Goal: Task Accomplishment & Management: Manage account settings

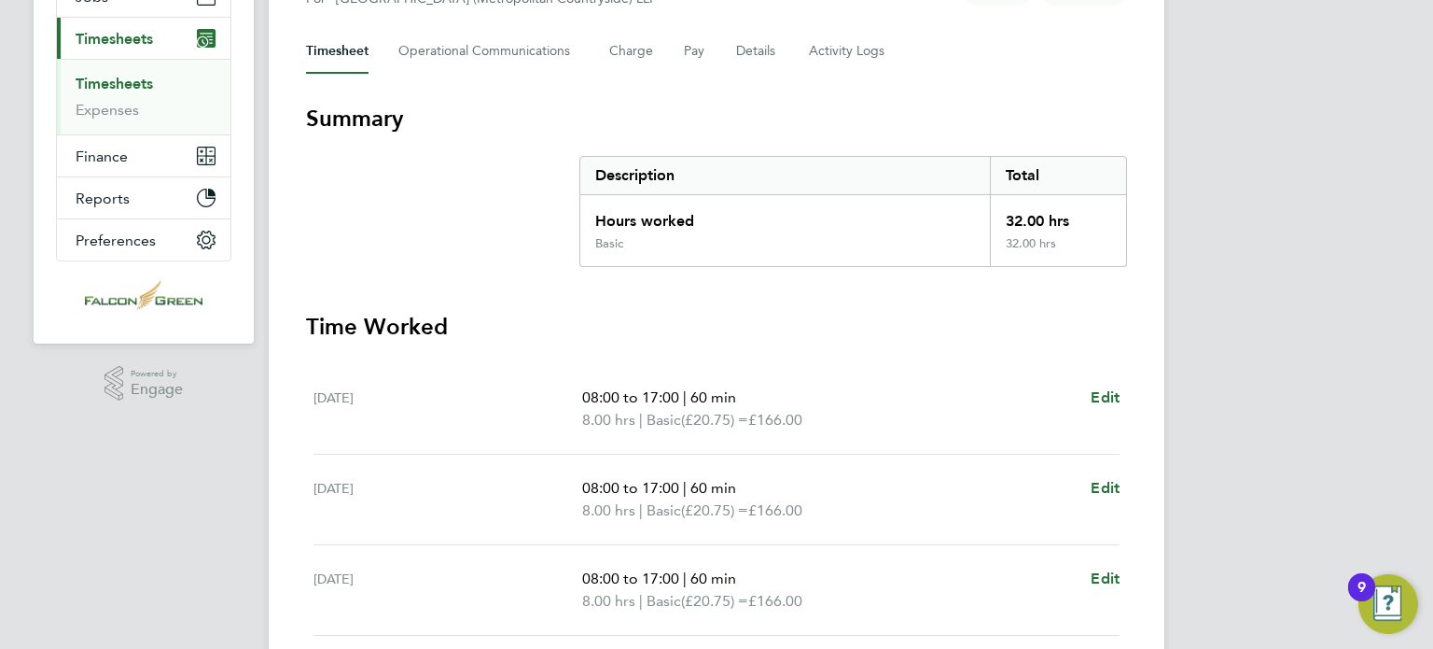
scroll to position [373, 0]
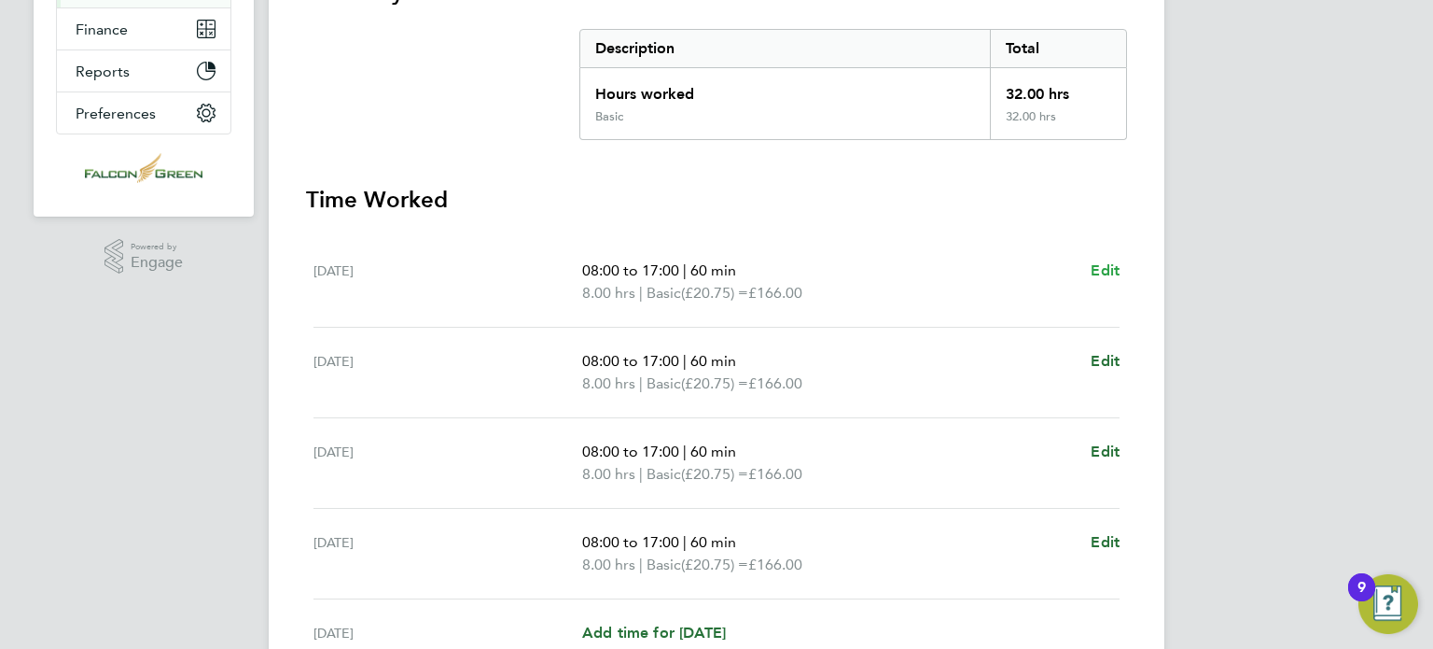
click at [1109, 266] on span "Edit" at bounding box center [1105, 270] width 29 height 18
select select "60"
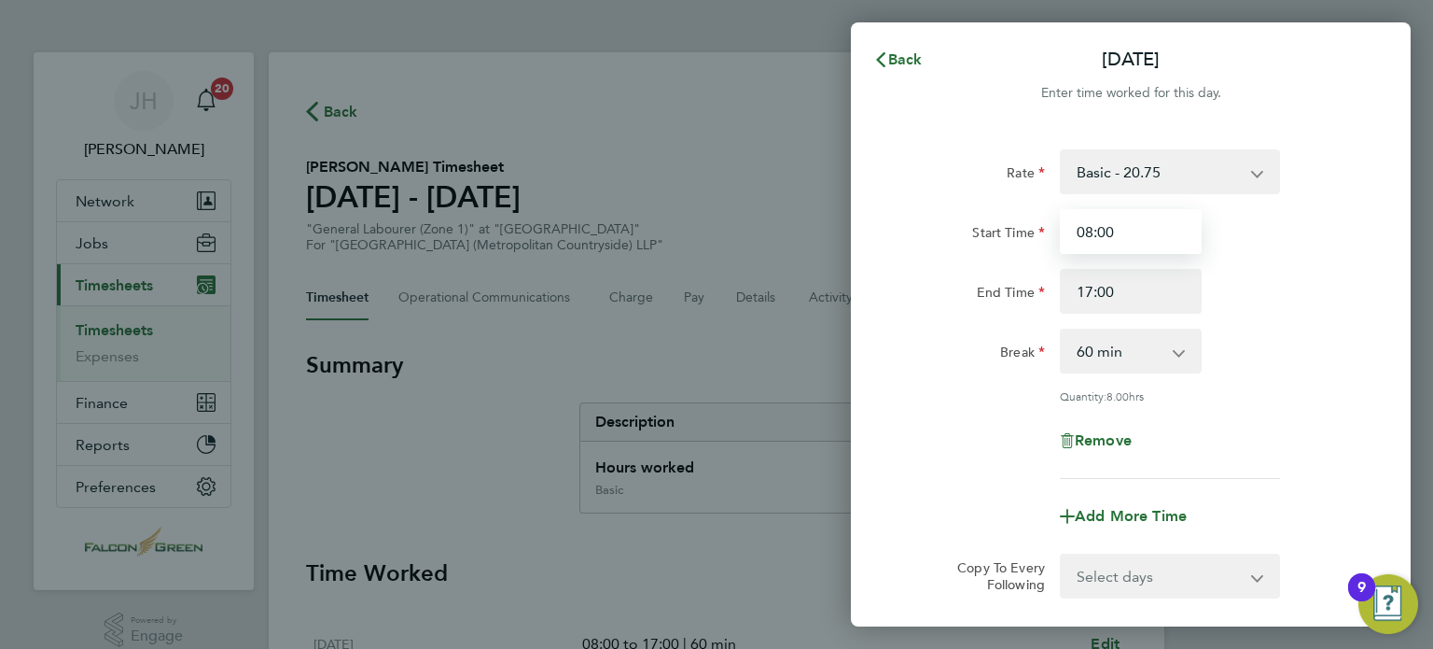
drag, startPoint x: 1124, startPoint y: 234, endPoint x: 1023, endPoint y: 225, distance: 101.2
click at [1023, 225] on div "Start Time 08:00" at bounding box center [1131, 231] width 470 height 45
click at [1079, 241] on input "Start Time" at bounding box center [1131, 231] width 142 height 45
type input "07:30"
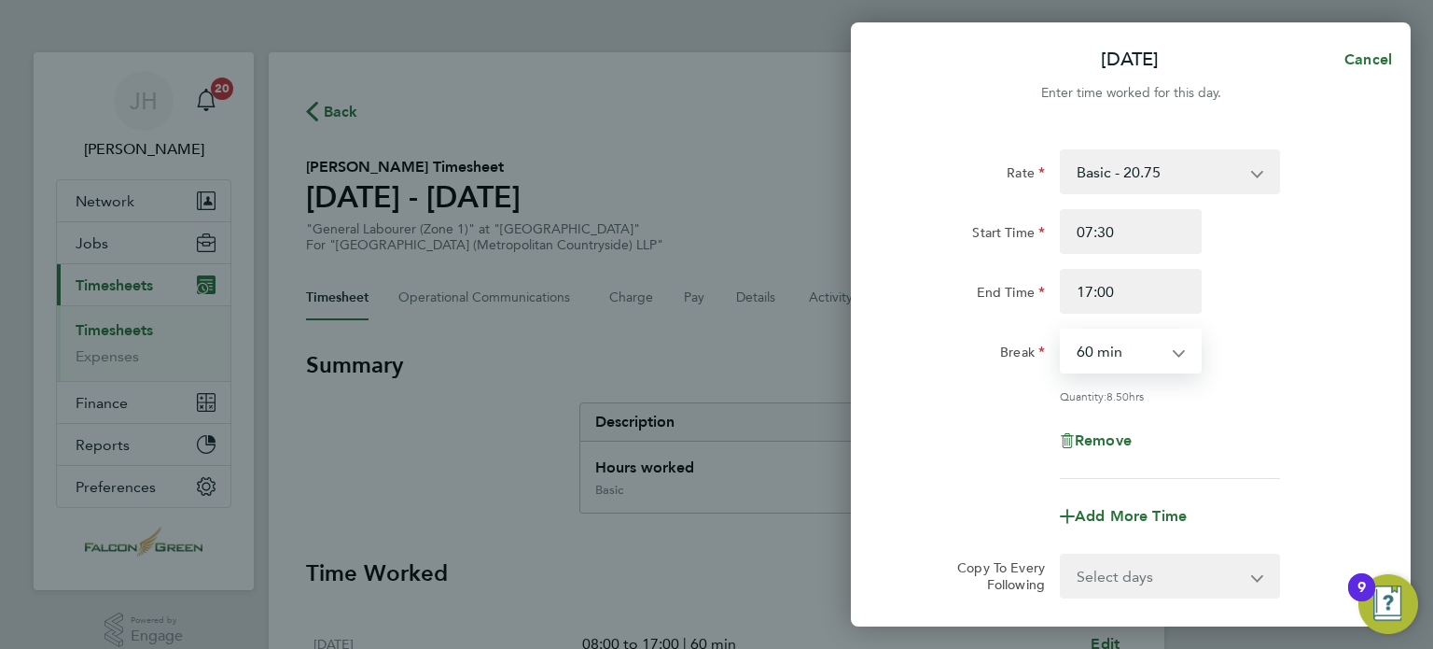
click at [1094, 350] on select "0 min 15 min 30 min 45 min 60 min 75 min 90 min" at bounding box center [1120, 350] width 116 height 41
click at [1062, 330] on select "0 min 15 min 30 min 45 min 60 min 75 min 90 min" at bounding box center [1120, 350] width 116 height 41
click at [1108, 344] on select "0 min 15 min 30 min 45 min 60 min 75 min 90 min" at bounding box center [1120, 350] width 116 height 41
select select "30"
click at [1062, 330] on select "0 min 15 min 30 min 45 min 60 min 75 min 90 min" at bounding box center [1120, 350] width 116 height 41
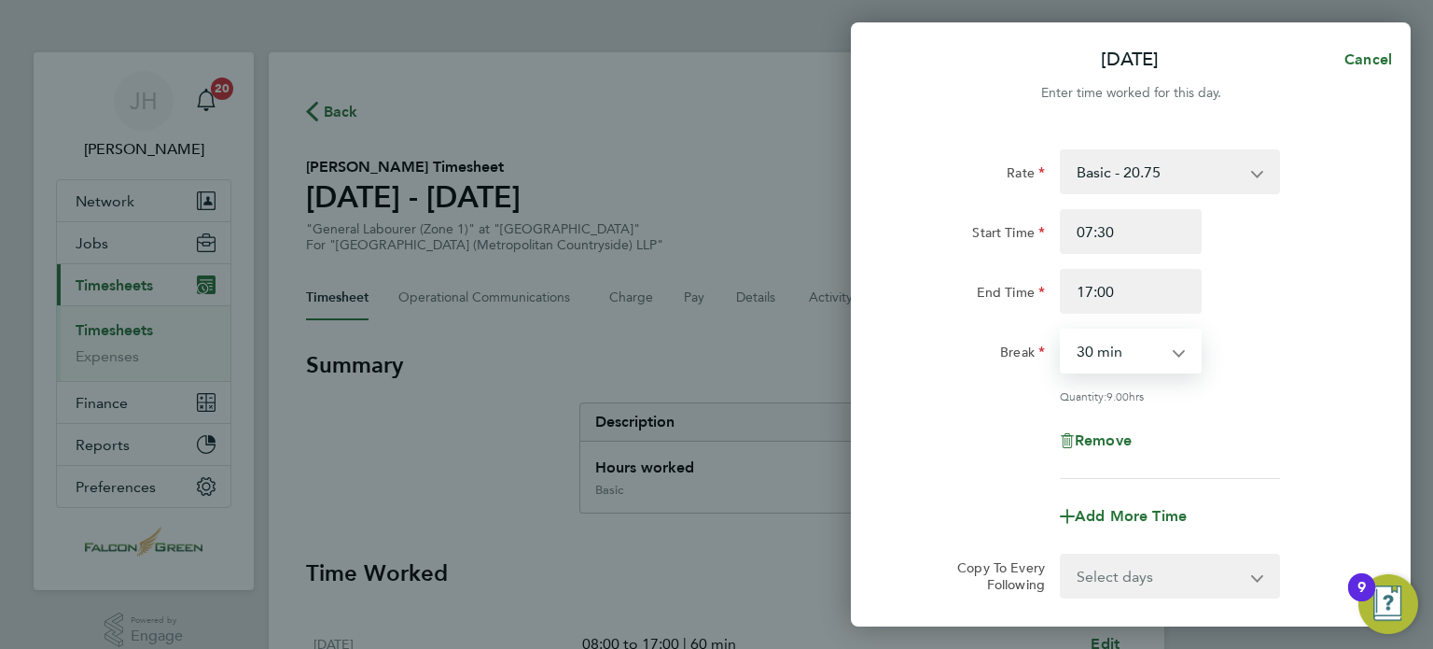
click at [939, 396] on div "Quantity: 9.00 hrs" at bounding box center [1131, 395] width 470 height 15
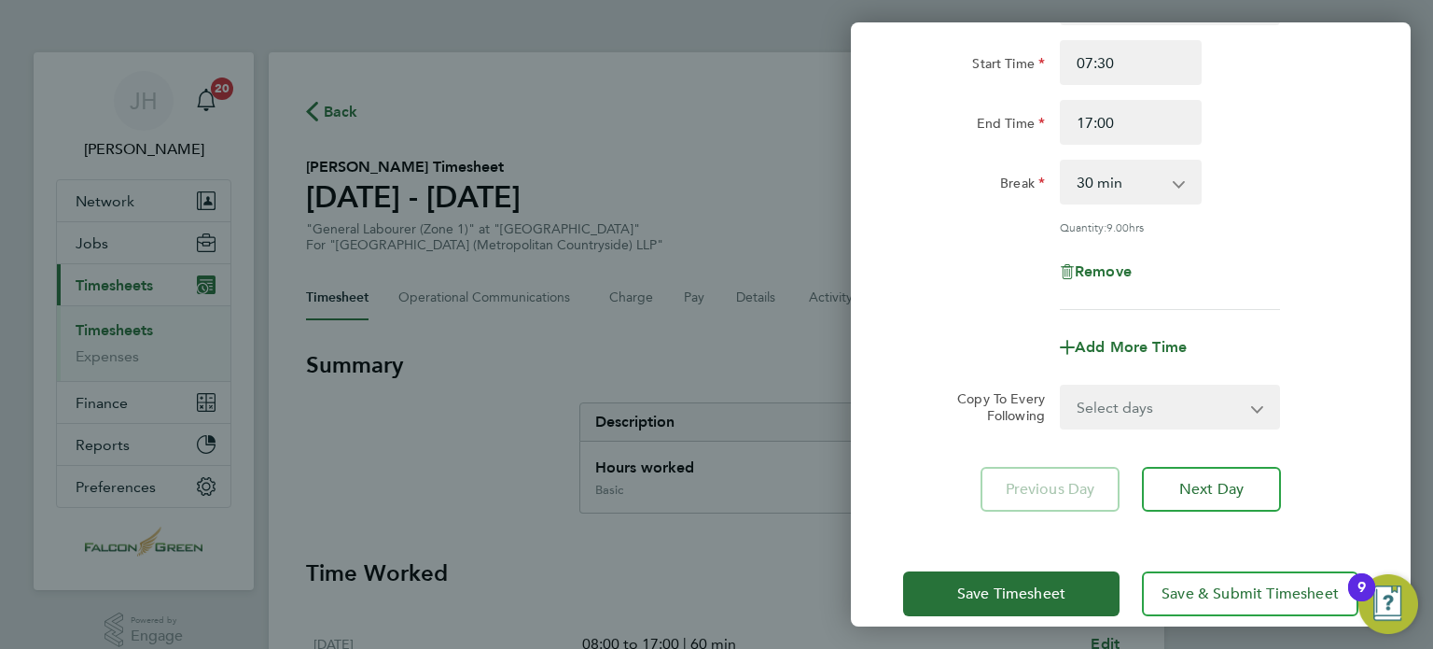
scroll to position [193, 0]
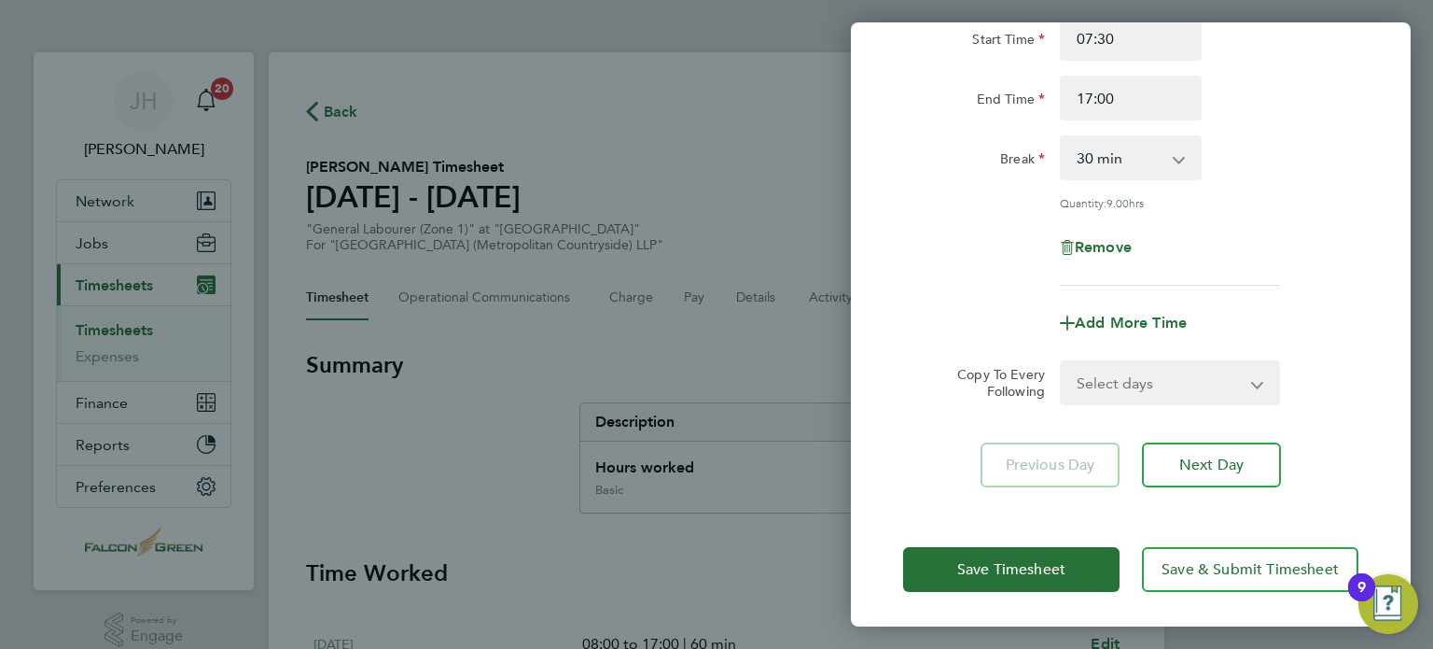
click at [1112, 335] on div "Add More Time" at bounding box center [1131, 323] width 157 height 45
click at [1112, 360] on div "Select days Day Weekday (Mon-Fri) Weekend (Sat-Sun) Tuesday Wednesday Thursday …" at bounding box center [1170, 382] width 220 height 45
click at [969, 326] on div "Add More Time" at bounding box center [1131, 323] width 470 height 45
click at [696, 213] on div "Mon 15 Sep Cancel Enter time worked for this day. Rate Basic - 20.75 Start Time…" at bounding box center [716, 324] width 1433 height 649
click at [1086, 387] on select "Select days Day Weekday (Mon-Fri) Weekend (Sat-Sun) Tuesday Wednesday Thursday …" at bounding box center [1160, 382] width 196 height 41
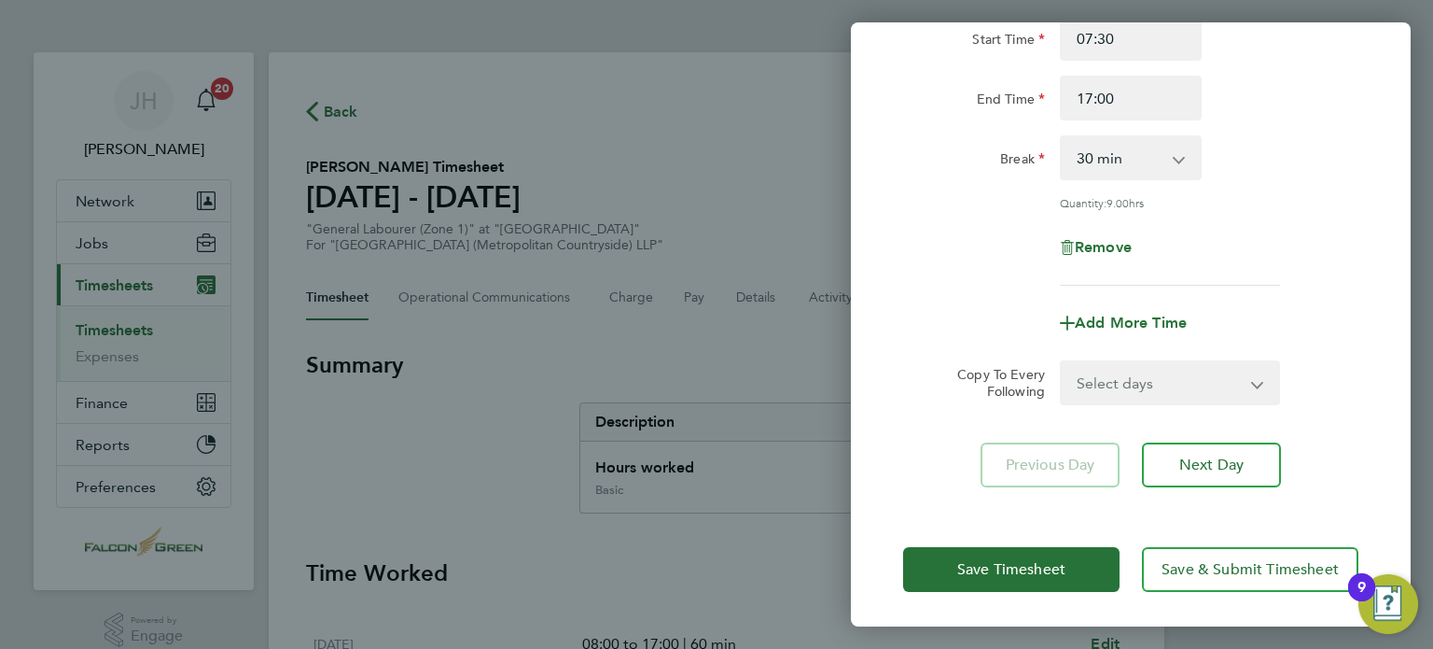
click at [664, 195] on div "Mon 15 Sep Cancel Enter time worked for this day. Rate Basic - 20.75 Start Time…" at bounding box center [716, 324] width 1433 height 649
click at [1328, 127] on div "Rate Basic - 20.75 Start Time 07:30 End Time 17:00 Break 0 min 15 min 30 min 45…" at bounding box center [1130, 120] width 455 height 329
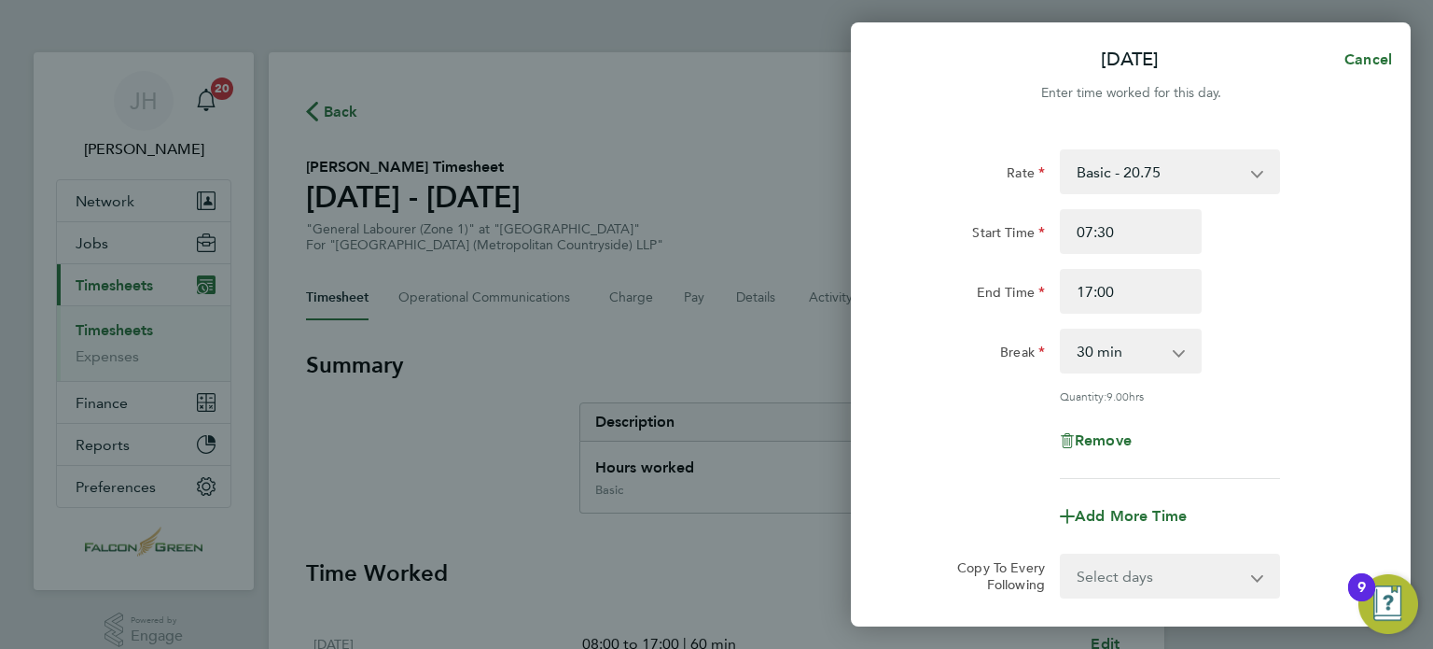
scroll to position [0, 0]
click at [1371, 62] on span "Cancel" at bounding box center [1365, 59] width 53 height 18
select select "60"
click at [904, 37] on div "Back Mon 15 Sep" at bounding box center [1131, 59] width 560 height 45
click at [903, 77] on button "Back" at bounding box center [898, 59] width 87 height 37
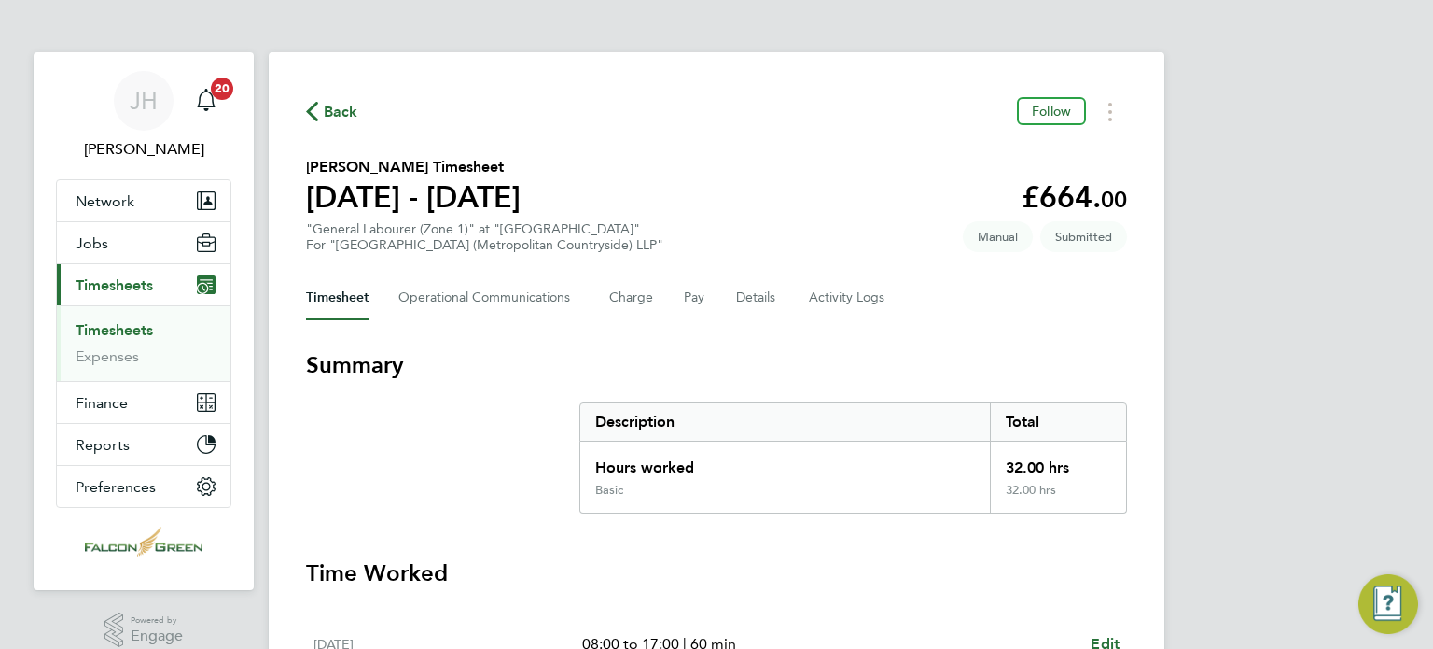
click at [824, 193] on section "Derek Peach's Timesheet 15 - 21 Sept 2025 £664. 00 "General Labourer (Zone 1)" …" at bounding box center [716, 204] width 821 height 97
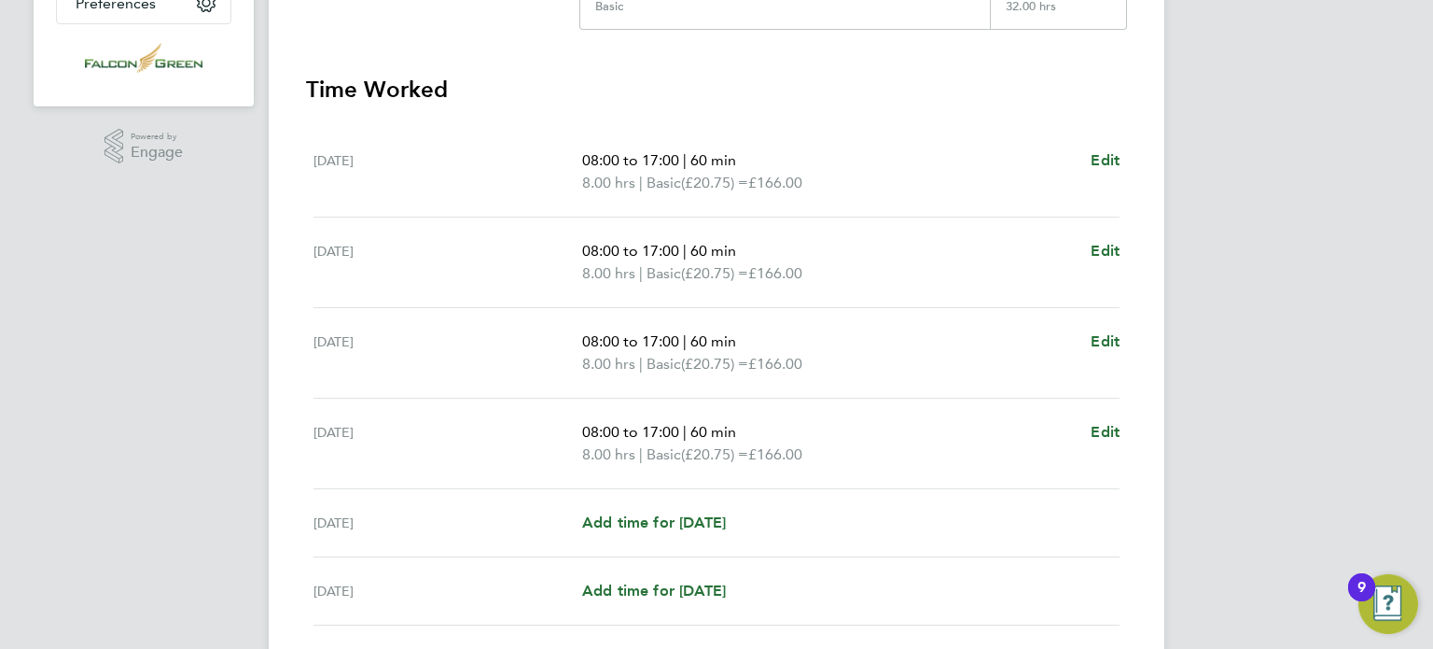
scroll to position [485, 0]
click at [1105, 152] on span "Edit" at bounding box center [1105, 158] width 29 height 18
select select "60"
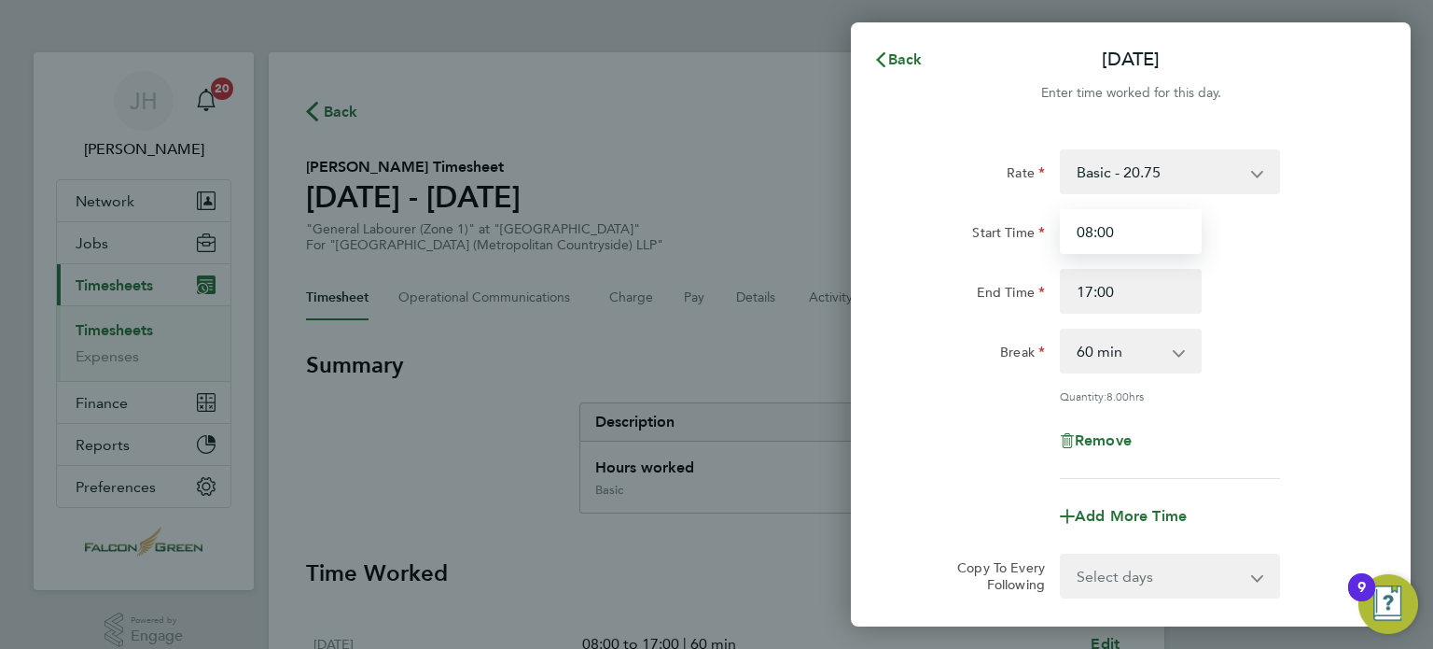
click at [1118, 217] on input "08:00" at bounding box center [1131, 231] width 142 height 45
drag, startPoint x: 1118, startPoint y: 217, endPoint x: 1049, endPoint y: 225, distance: 69.6
click at [1049, 225] on div "Start Time 08:00" at bounding box center [1131, 231] width 470 height 45
click at [1075, 227] on input "Start Time" at bounding box center [1131, 231] width 142 height 45
type input "07:30"
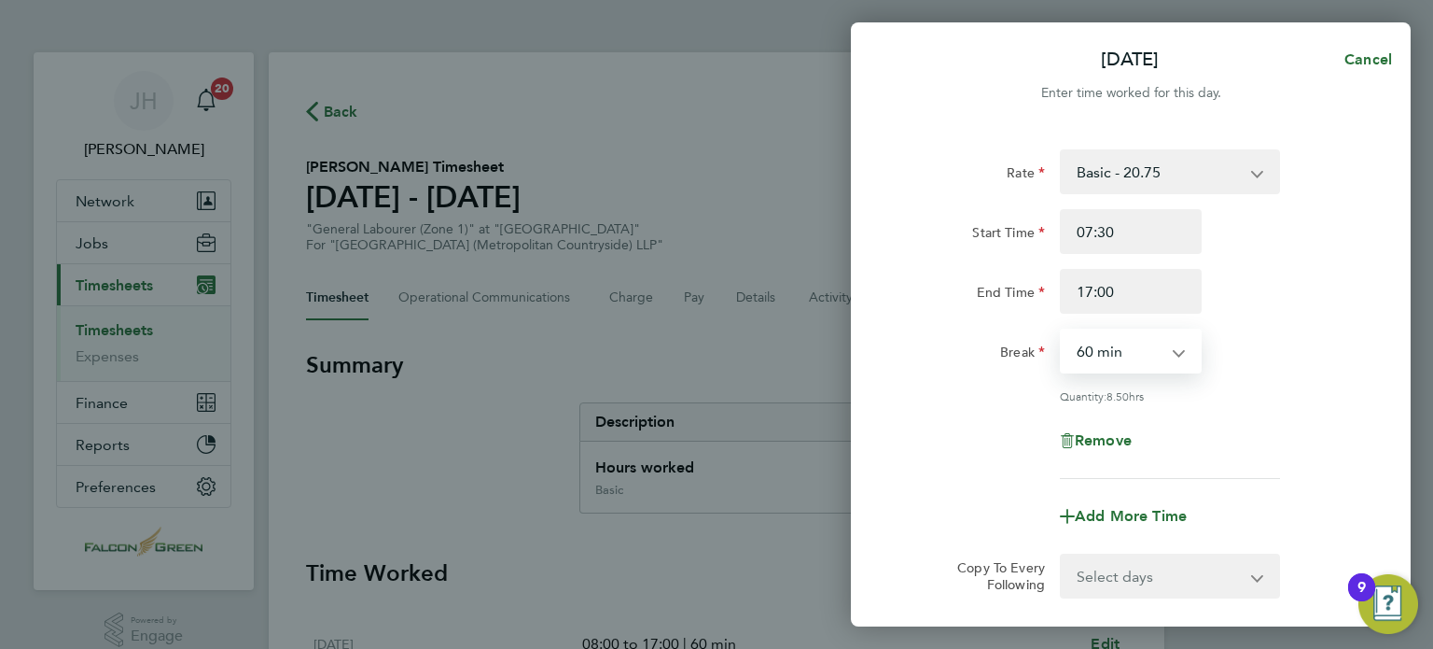
click at [1087, 366] on select "0 min 15 min 30 min 45 min 60 min 75 min 90 min" at bounding box center [1120, 350] width 116 height 41
select select "30"
click at [1062, 330] on select "0 min 15 min 30 min 45 min 60 min 75 min 90 min" at bounding box center [1120, 350] width 116 height 41
click at [1013, 414] on div "Rate Basic - 20.75 Start Time 07:30 End Time 17:00 Break 0 min 15 min 30 min 45…" at bounding box center [1130, 313] width 455 height 329
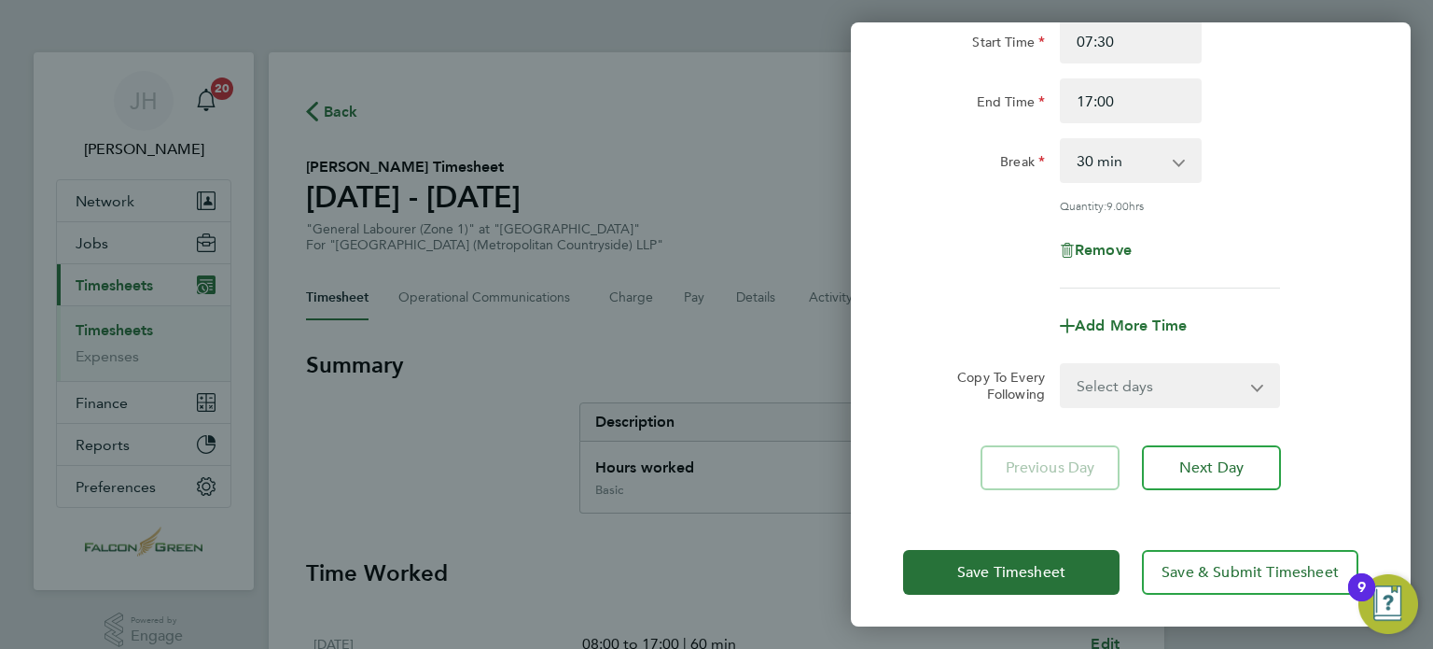
scroll to position [193, 0]
click at [1111, 411] on div "Rate Basic - 20.75 Start Time 07:30 End Time 17:00 Break 0 min 15 min 30 min 45…" at bounding box center [1131, 222] width 560 height 576
click at [1101, 381] on select "Select days Day Weekday (Mon-Fri) Weekend (Sat-Sun) Tuesday Wednesday Thursday …" at bounding box center [1160, 382] width 196 height 41
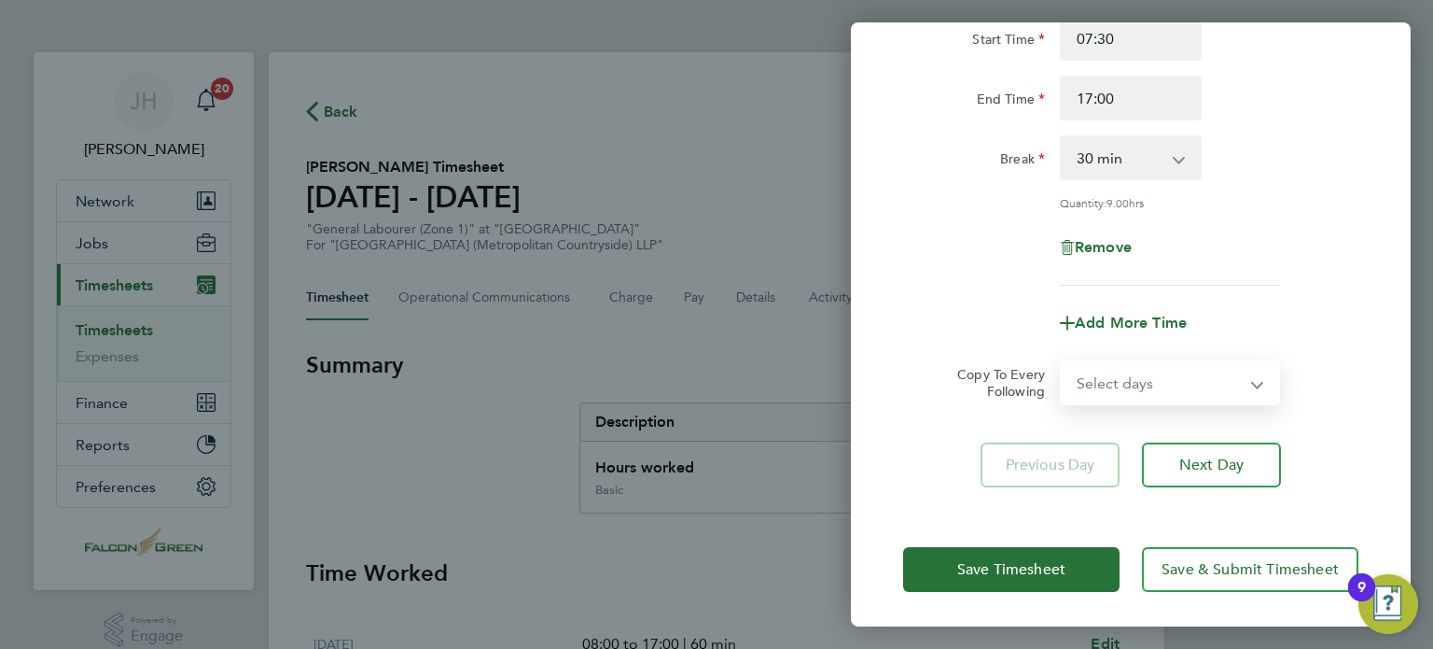
select select "WEEKDAY"
click at [1062, 362] on select "Select days Day Weekday (Mon-Fri) Weekend (Sat-Sun) Tuesday Wednesday Thursday …" at bounding box center [1160, 382] width 196 height 41
select select "2025-09-21"
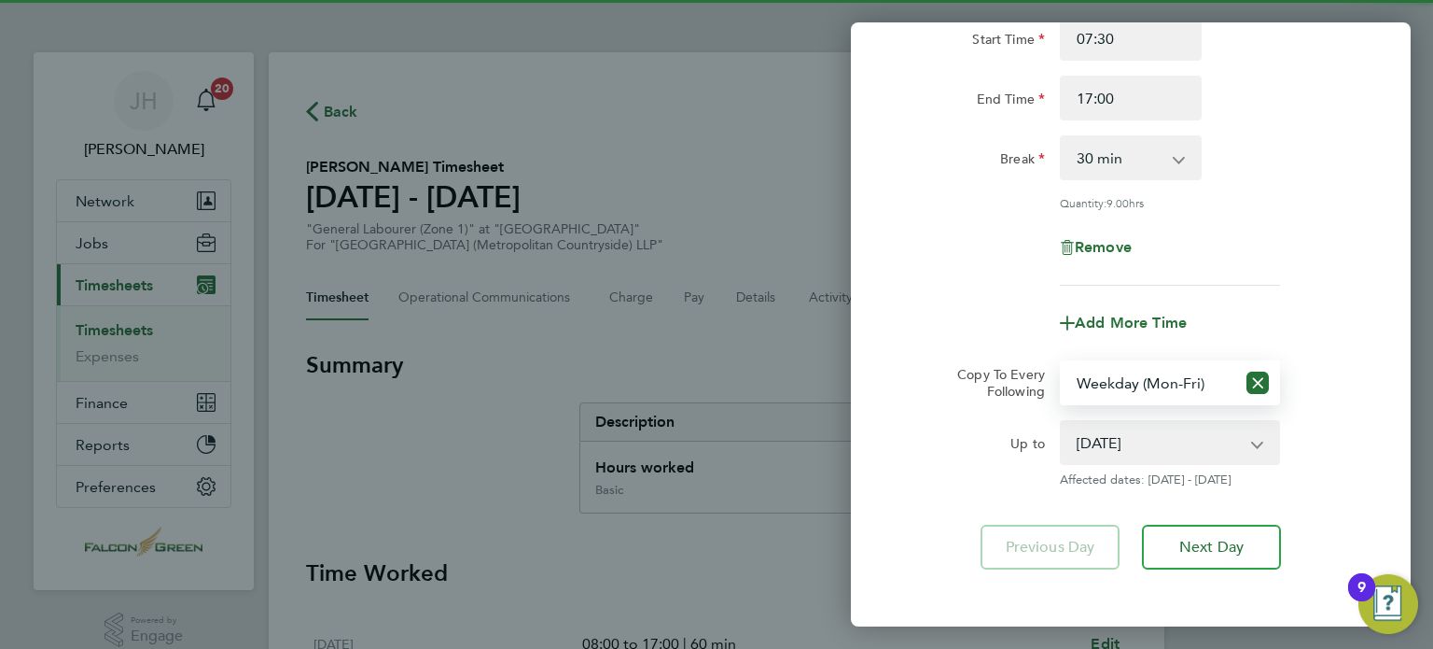
click at [912, 467] on div "Up to" at bounding box center [974, 453] width 157 height 67
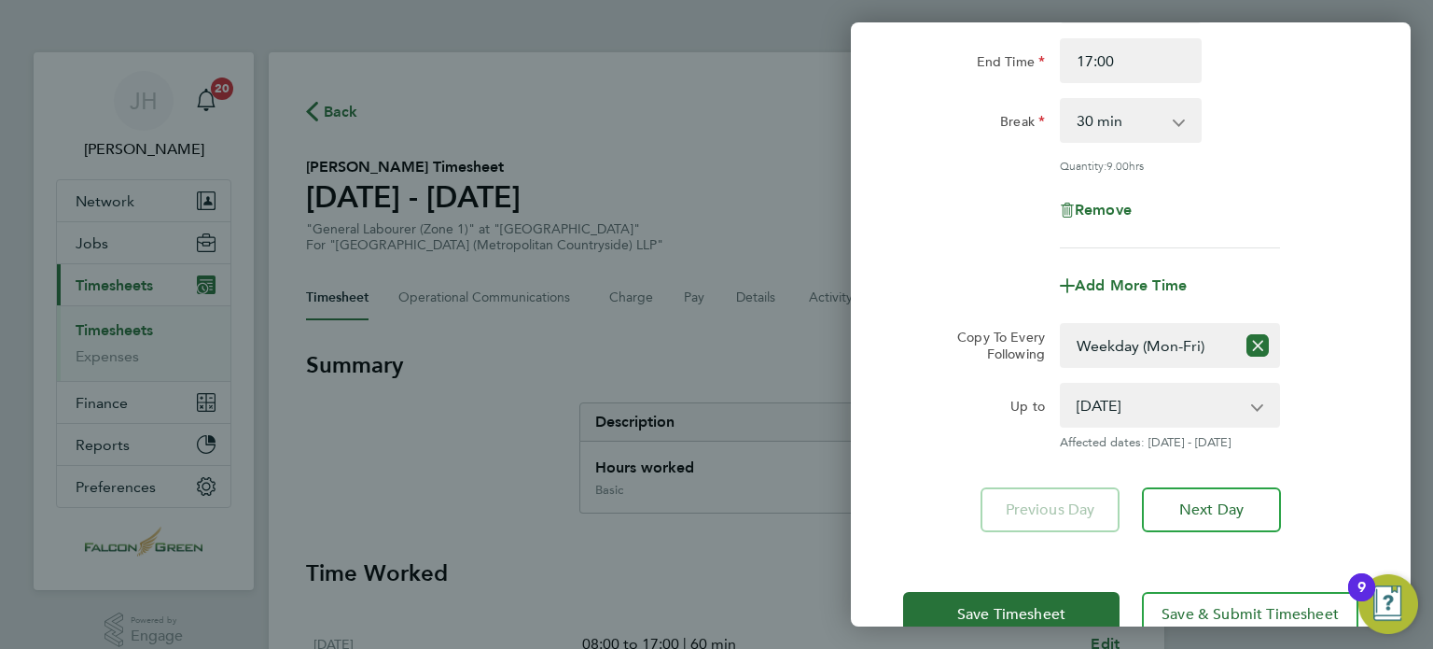
scroll to position [275, 0]
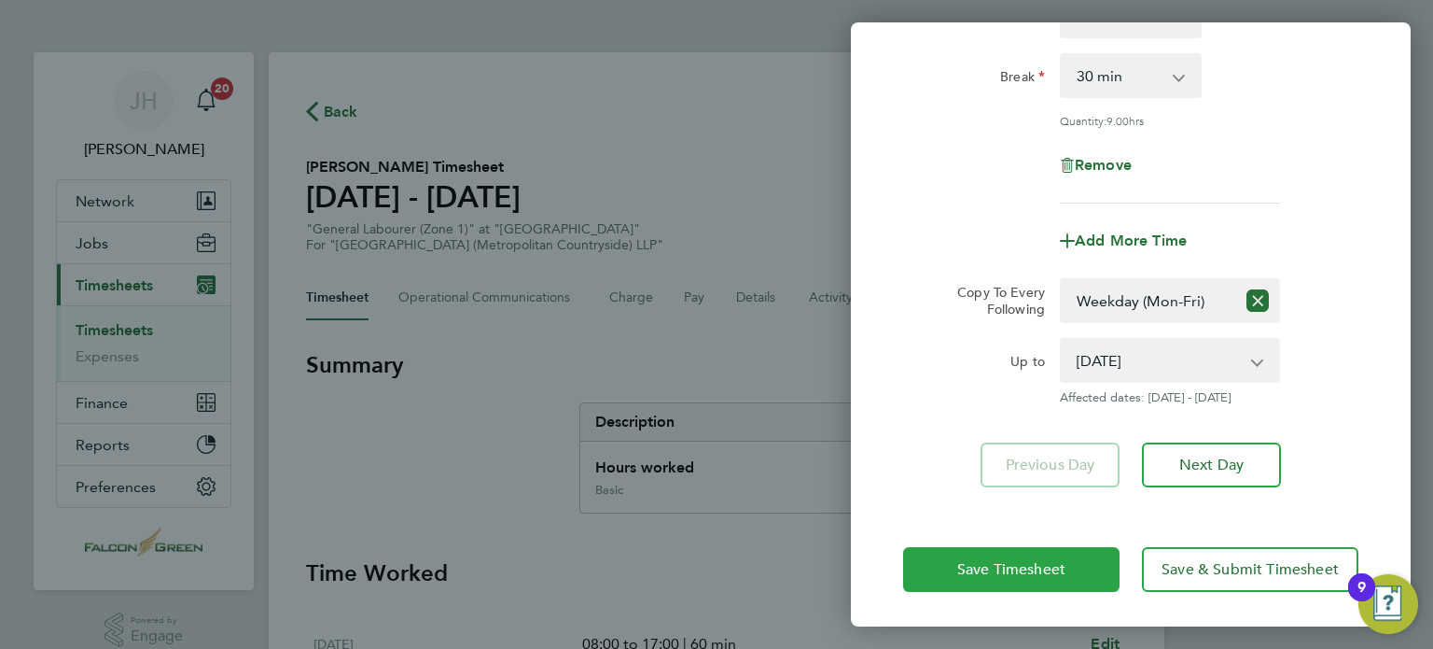
click at [962, 563] on span "Save Timesheet" at bounding box center [1011, 569] width 108 height 19
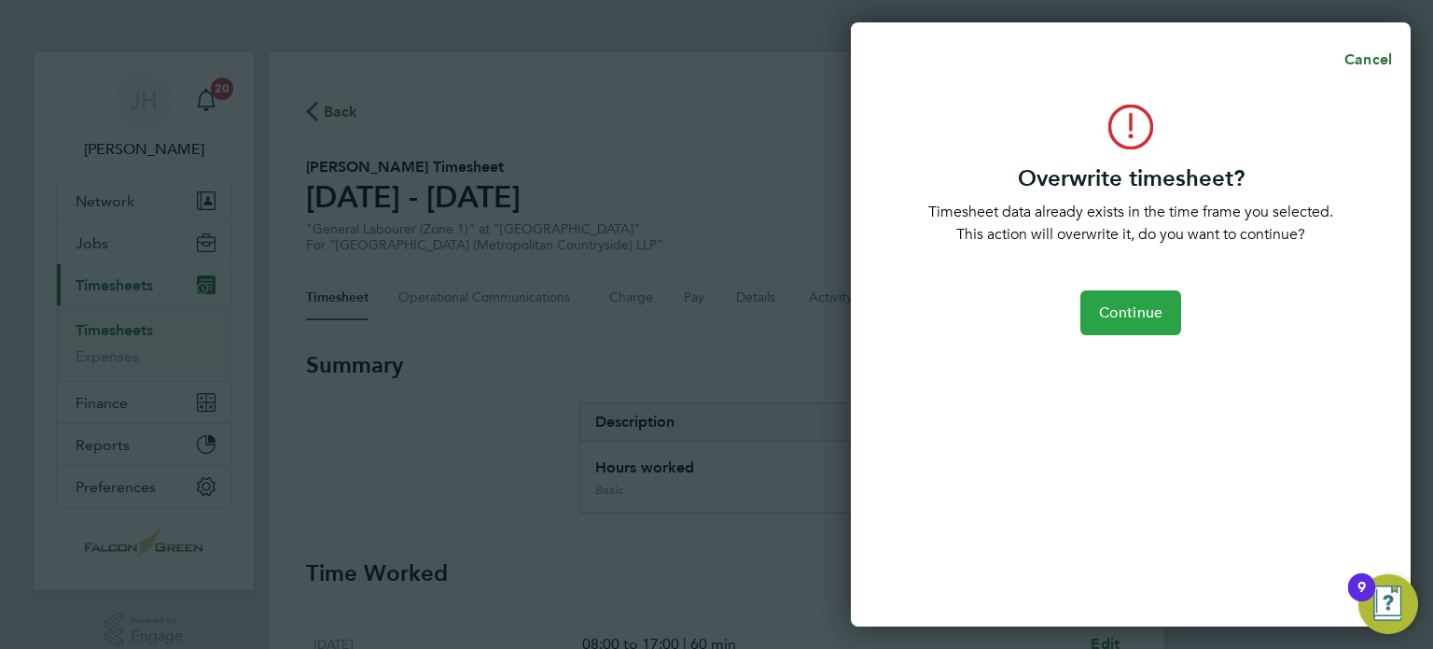
click at [1137, 310] on span "Continue" at bounding box center [1130, 312] width 63 height 19
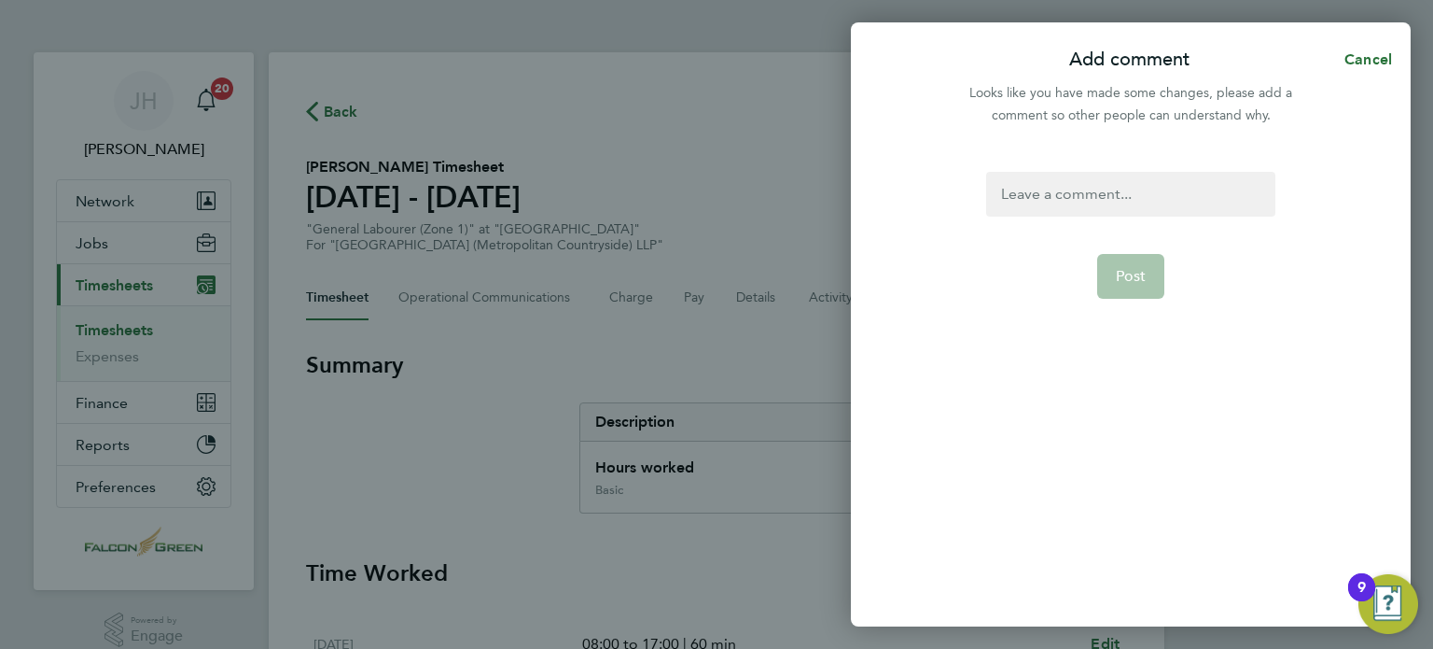
click at [1042, 189] on div at bounding box center [1130, 194] width 288 height 45
click at [1110, 286] on button "Post" at bounding box center [1131, 276] width 68 height 45
click at [706, 151] on div "Add comment Cancel Looks like you have made some changes, please add a comment …" at bounding box center [716, 324] width 1433 height 649
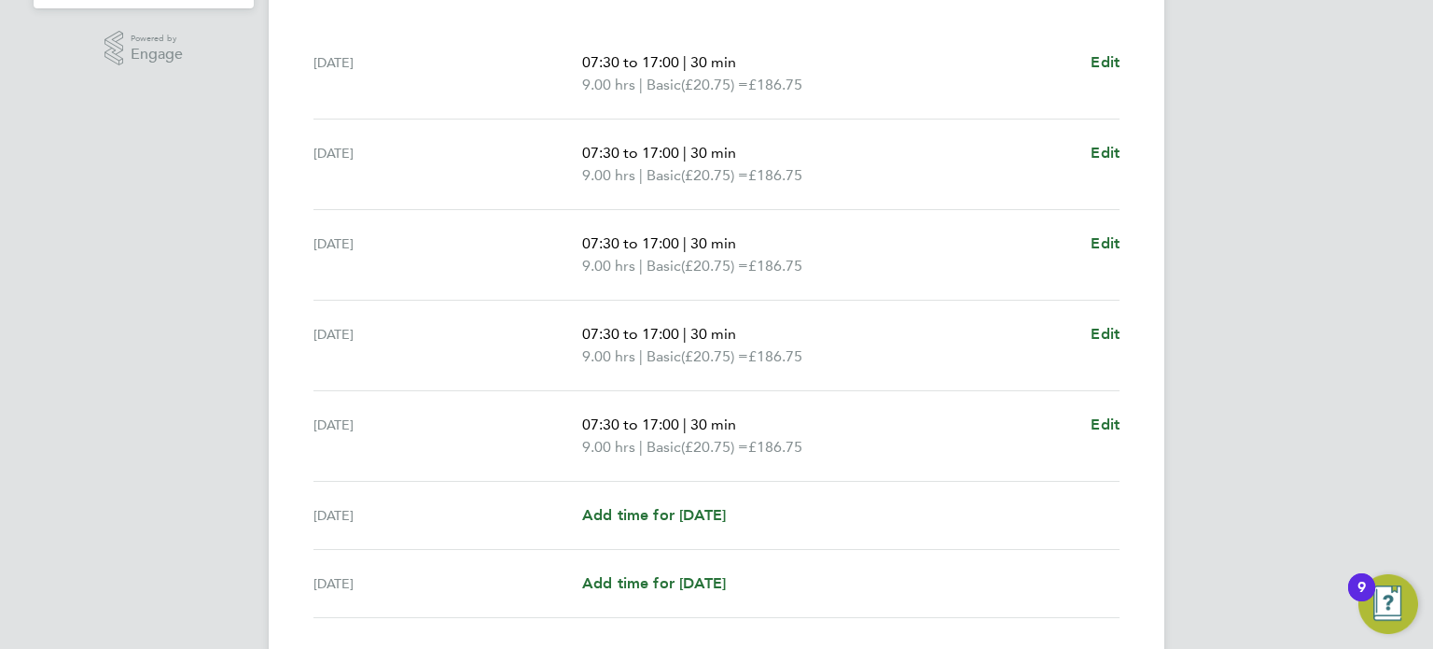
scroll to position [635, 0]
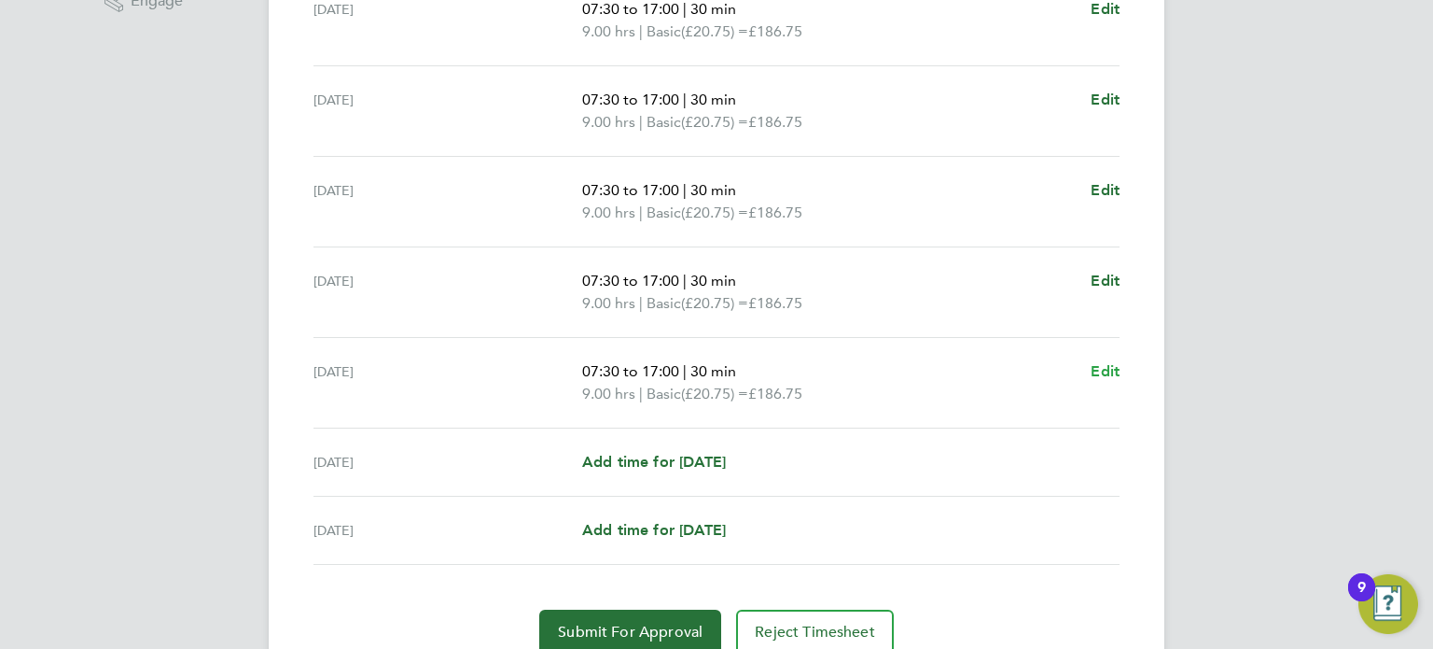
click at [1107, 372] on span "Edit" at bounding box center [1105, 371] width 29 height 18
select select "30"
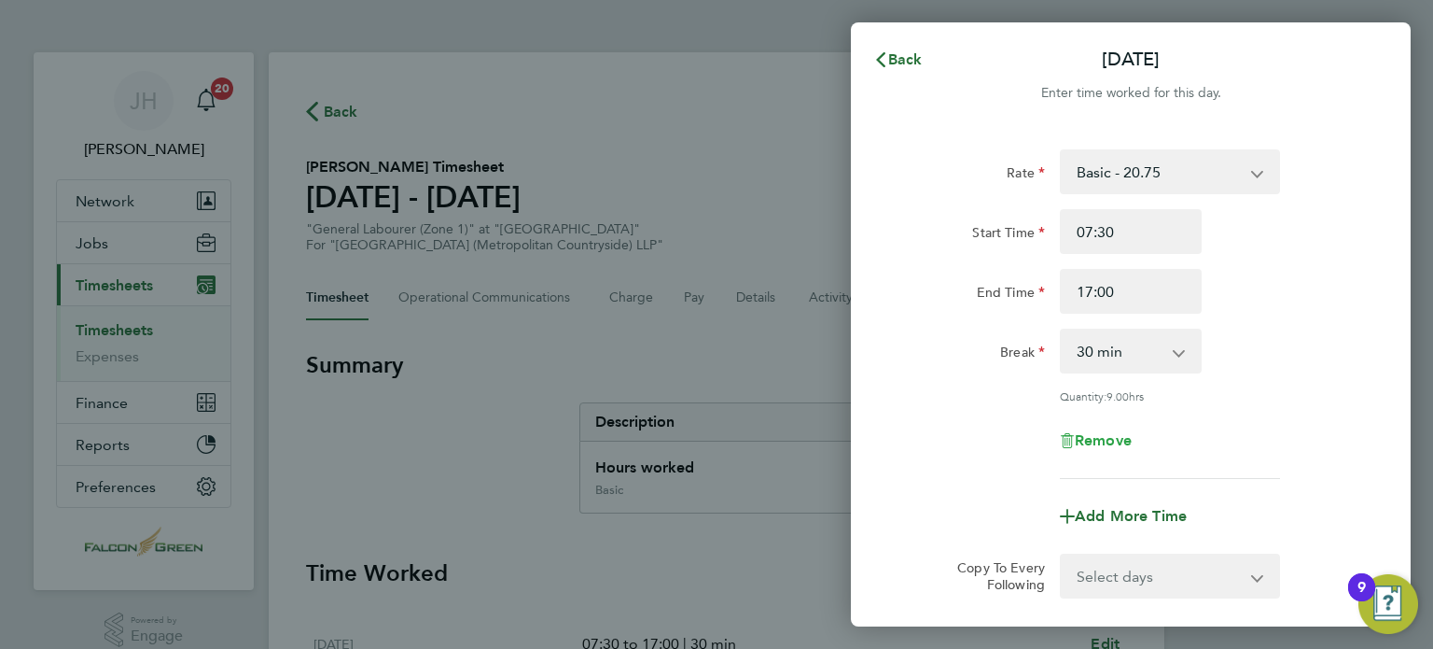
click at [1100, 441] on span "Remove" at bounding box center [1103, 440] width 57 height 18
select select "null"
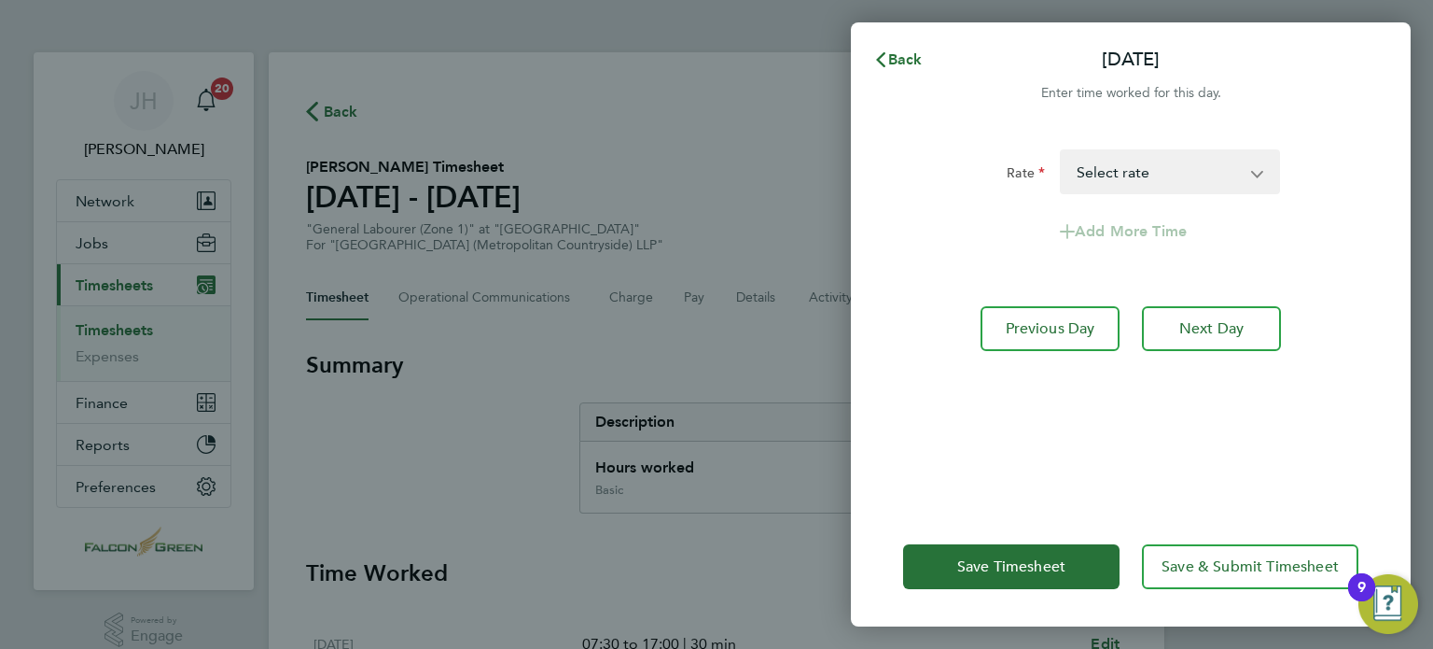
click at [959, 442] on div "Rate Basic - 20.75 Select rate Add More Time Previous Day Next Day" at bounding box center [1131, 317] width 560 height 380
click at [1006, 568] on span "Save Timesheet" at bounding box center [1011, 566] width 108 height 19
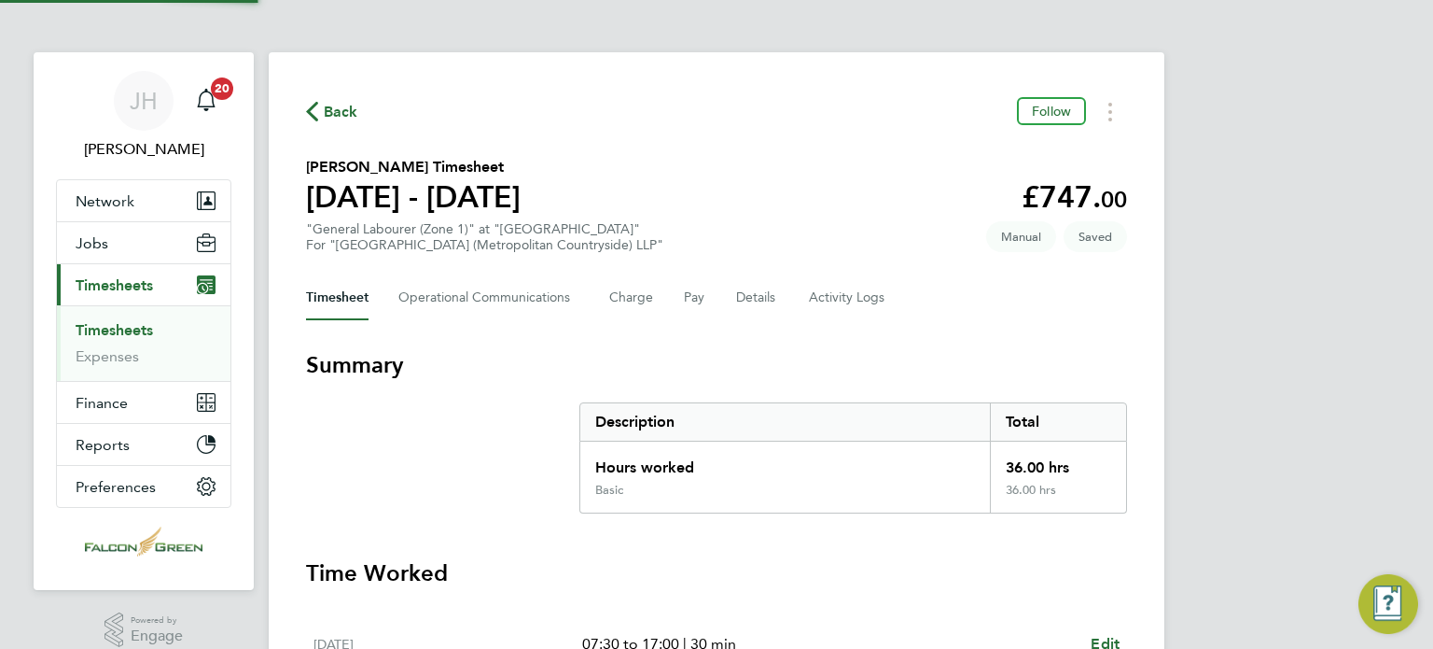
click at [775, 208] on section "Derek Peach's Timesheet 15 - 21 Sept 2025 £747. 00 "General Labourer (Zone 1)" …" at bounding box center [716, 204] width 821 height 97
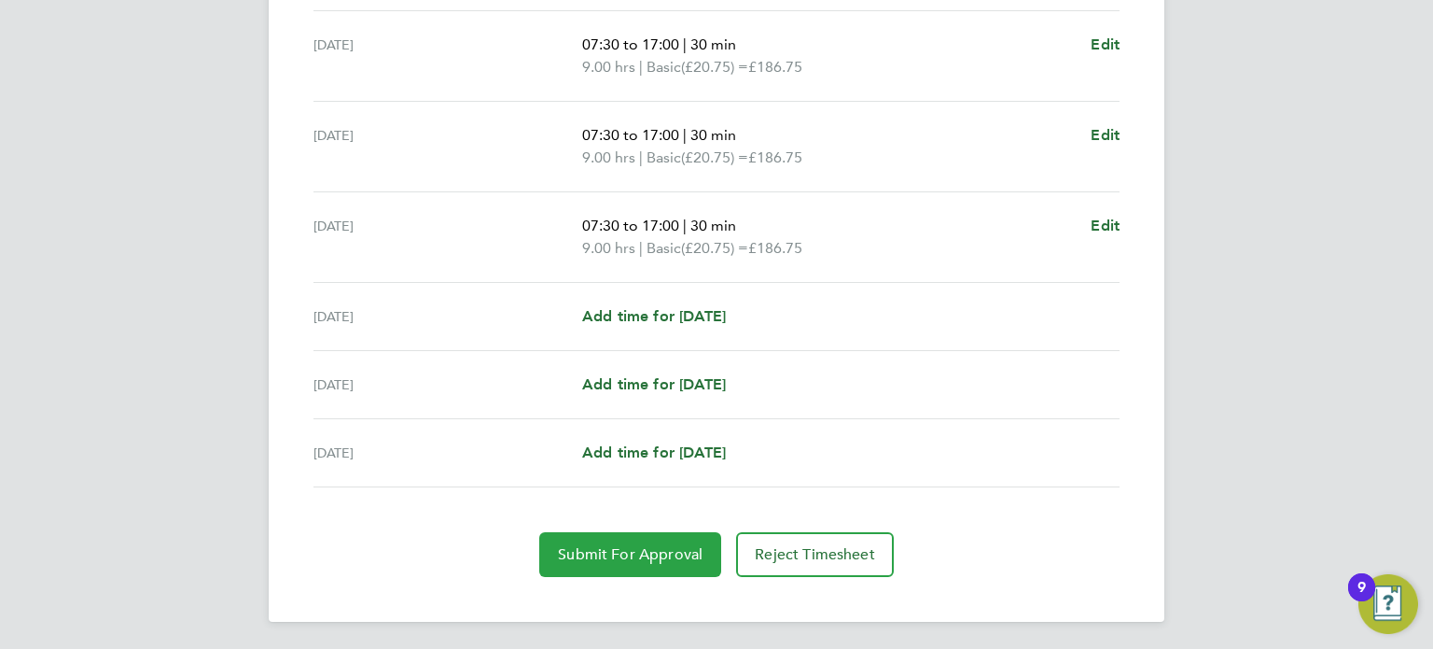
click at [567, 557] on span "Submit For Approval" at bounding box center [630, 554] width 145 height 19
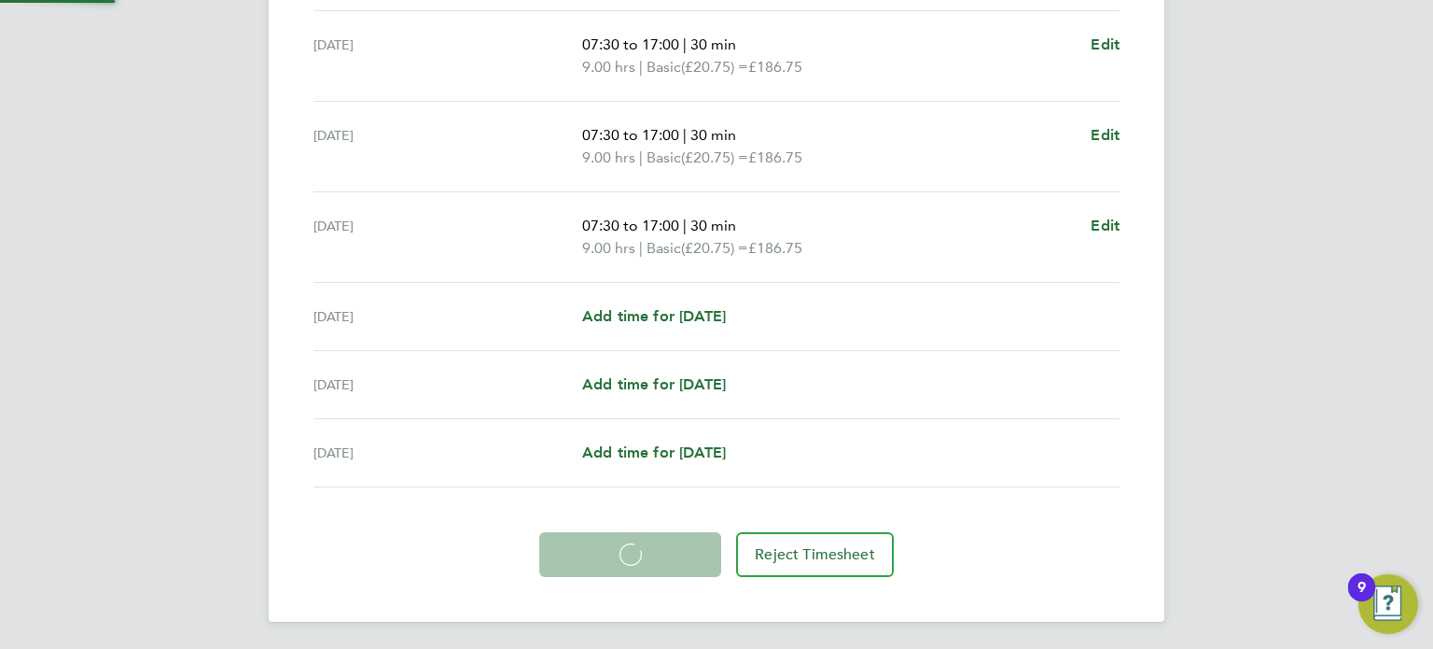
scroll to position [689, 0]
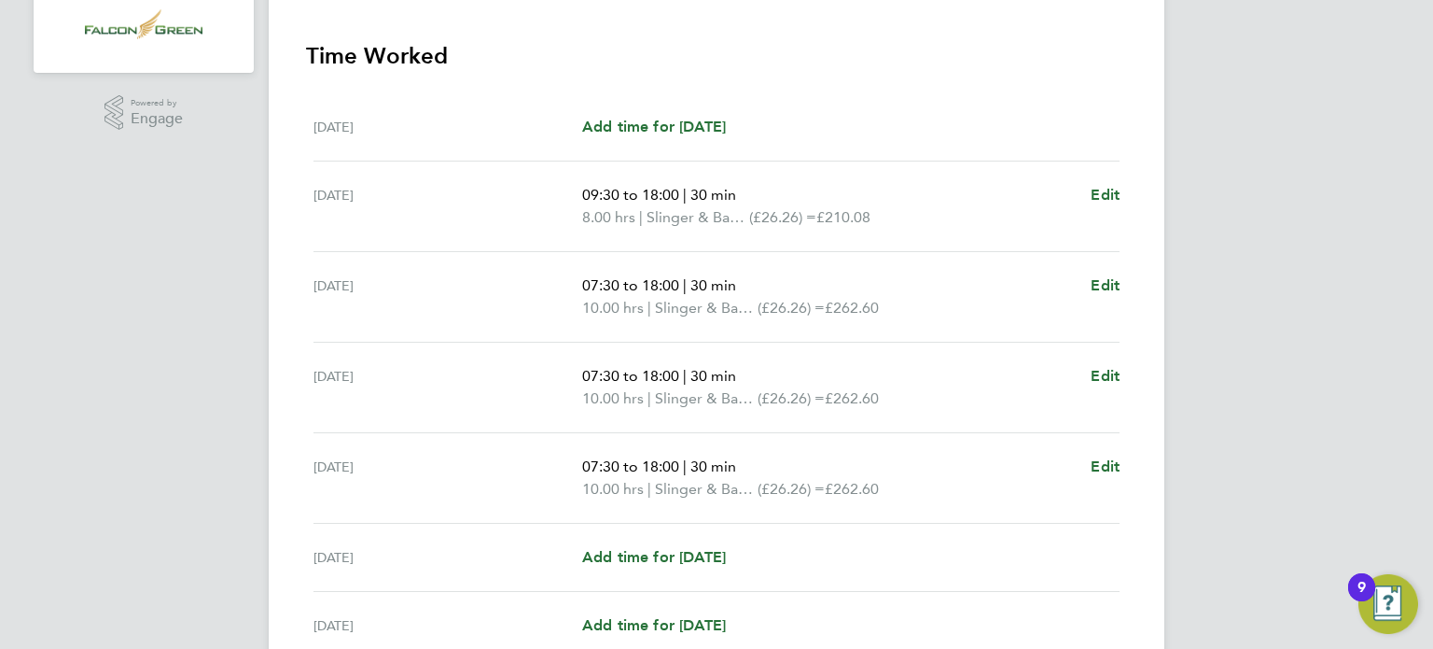
scroll to position [523, 0]
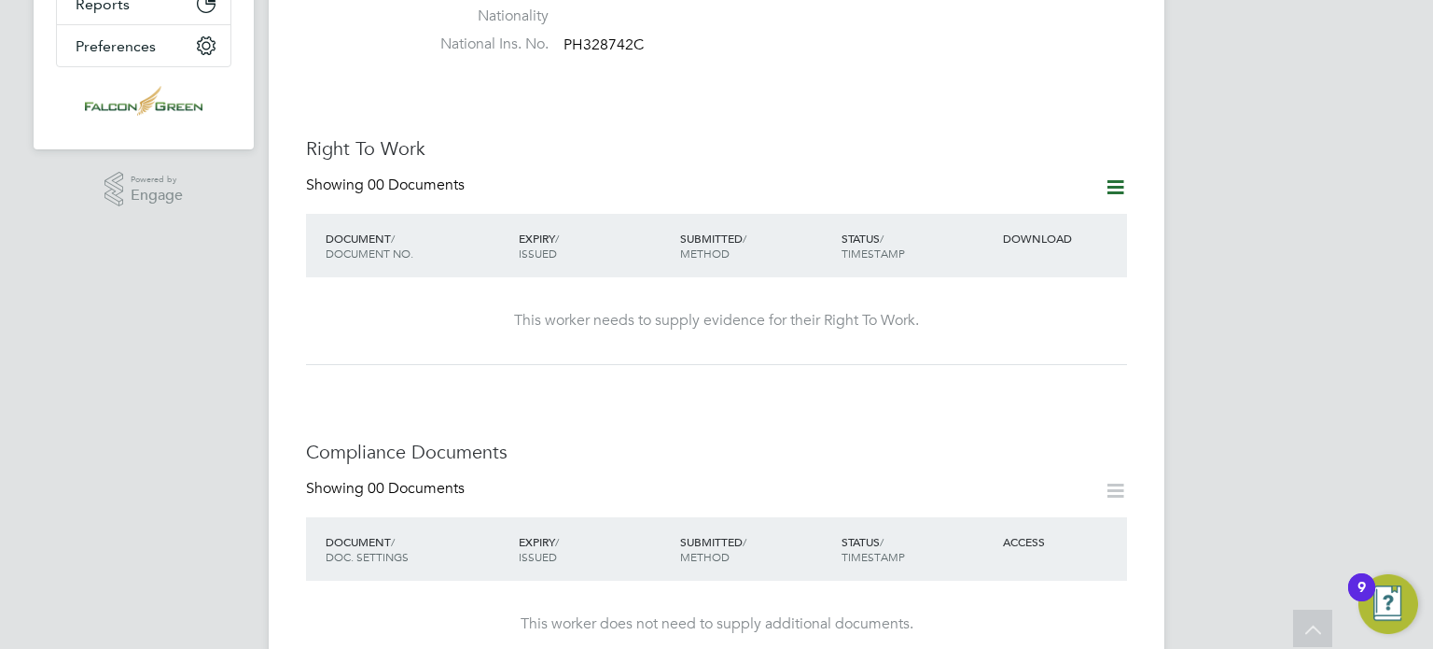
scroll to position [560, 0]
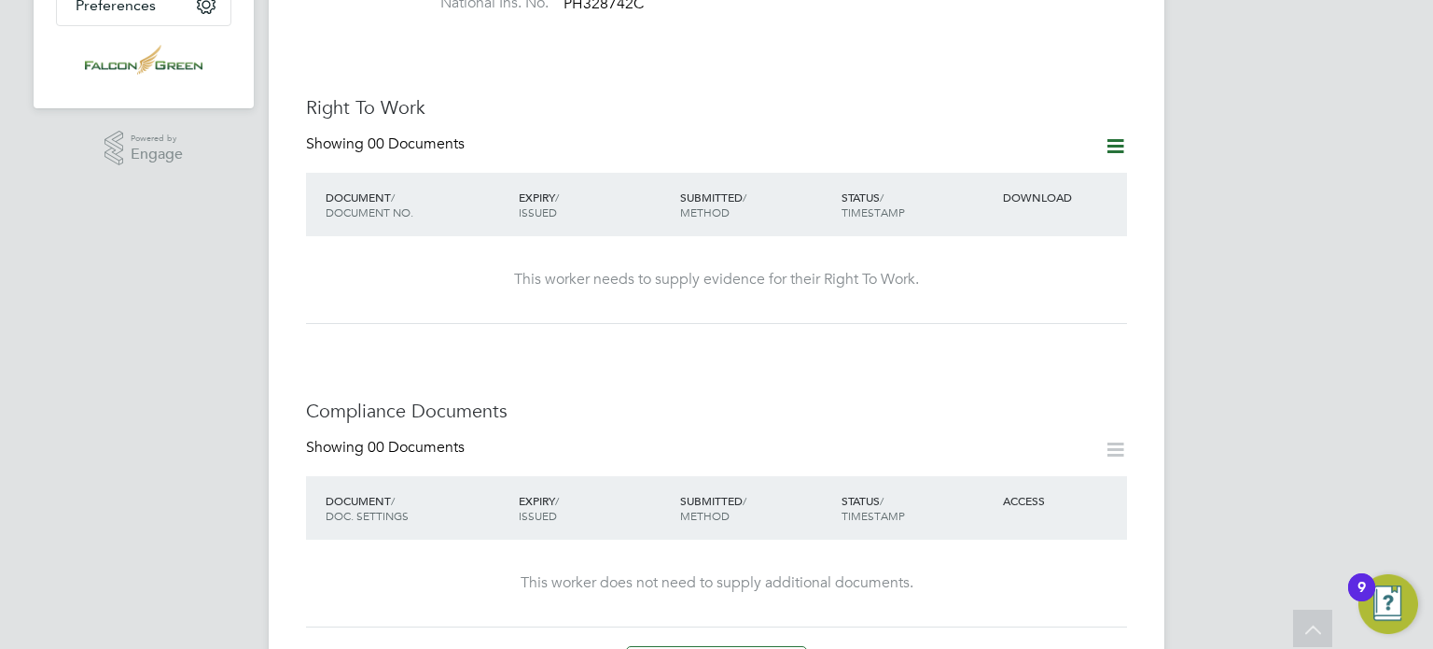
click at [1105, 134] on icon at bounding box center [1115, 145] width 23 height 23
click at [988, 171] on li "Add Right To Work Document" at bounding box center [1012, 173] width 225 height 26
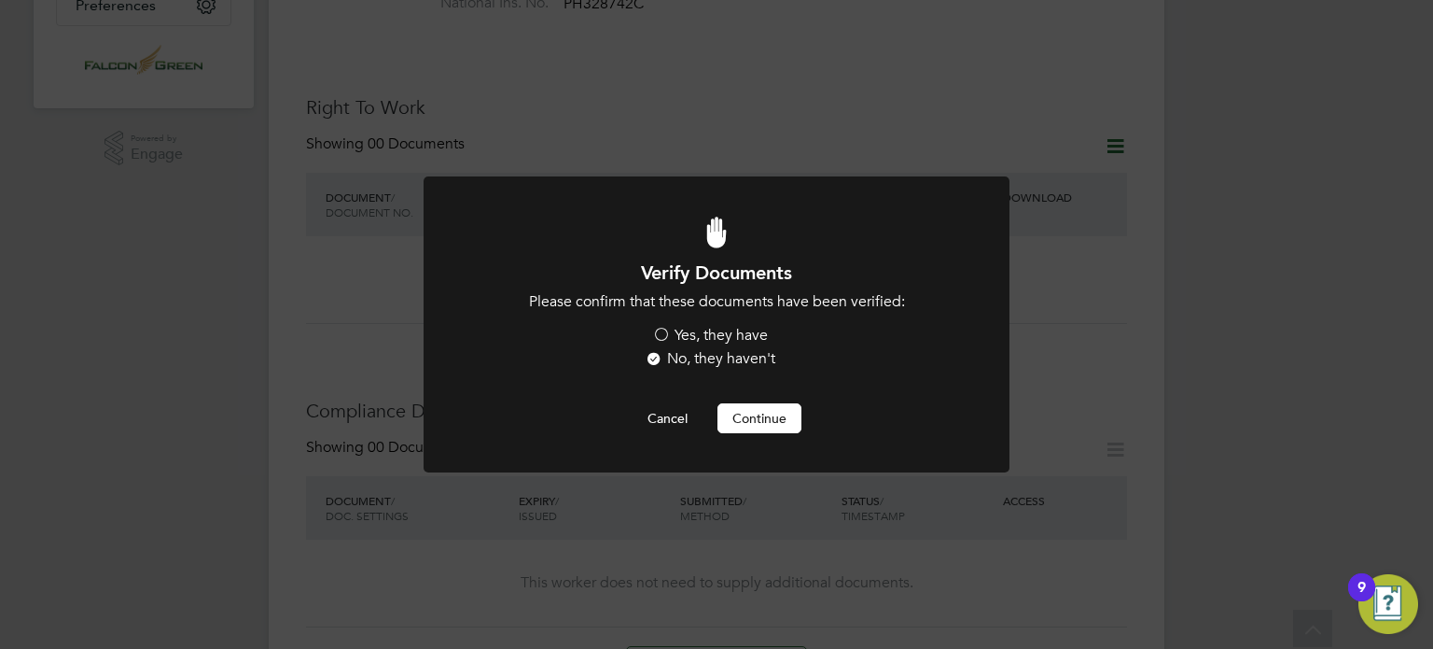
scroll to position [0, 0]
click at [705, 335] on label "Yes, they have" at bounding box center [710, 336] width 116 height 20
click at [0, 0] on input "Yes, they have" at bounding box center [0, 0] width 0 height 0
click at [747, 409] on button "Continue" at bounding box center [760, 418] width 84 height 30
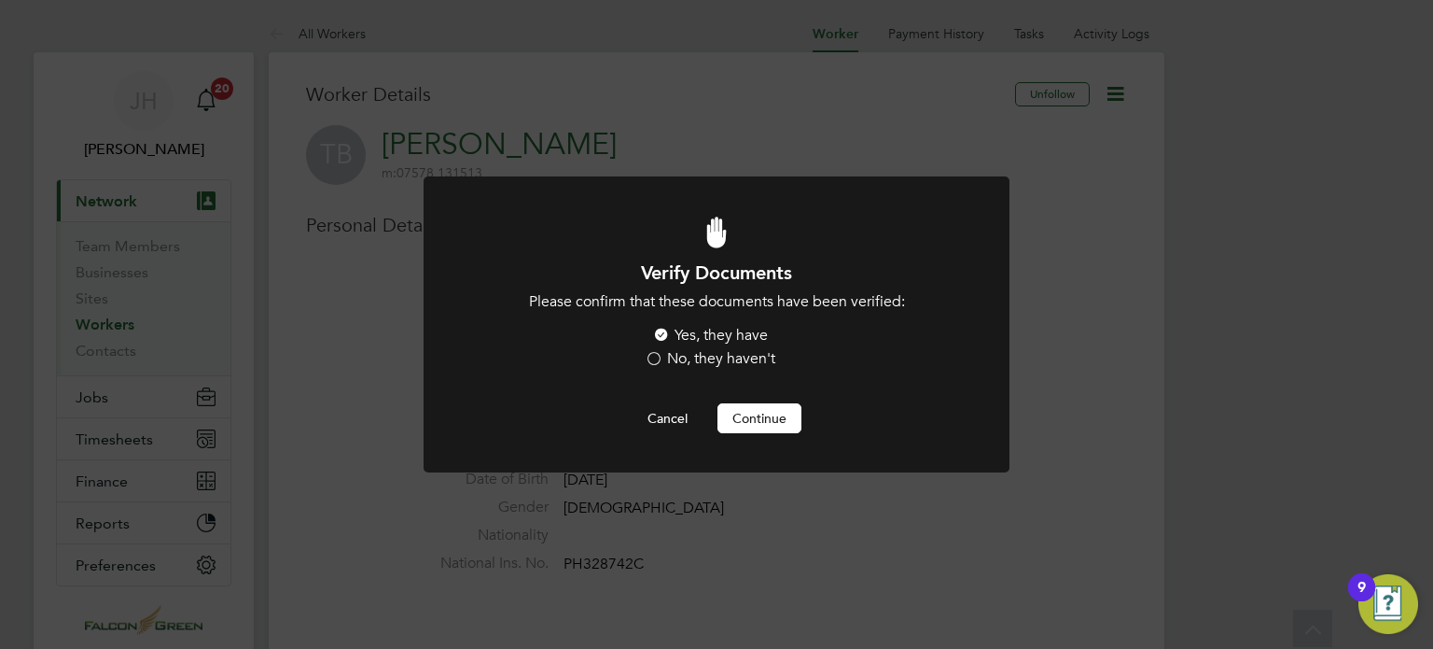
scroll to position [560, 0]
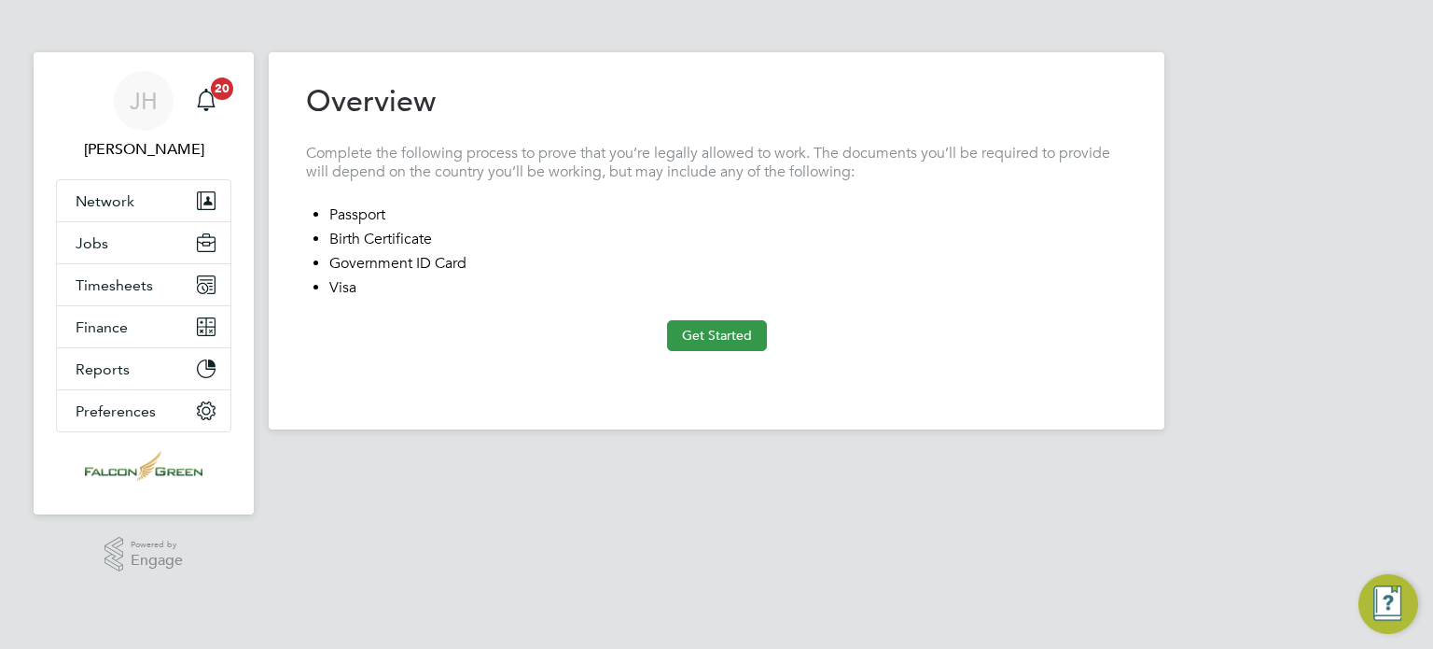
click at [709, 340] on button "Get Started" at bounding box center [717, 335] width 100 height 30
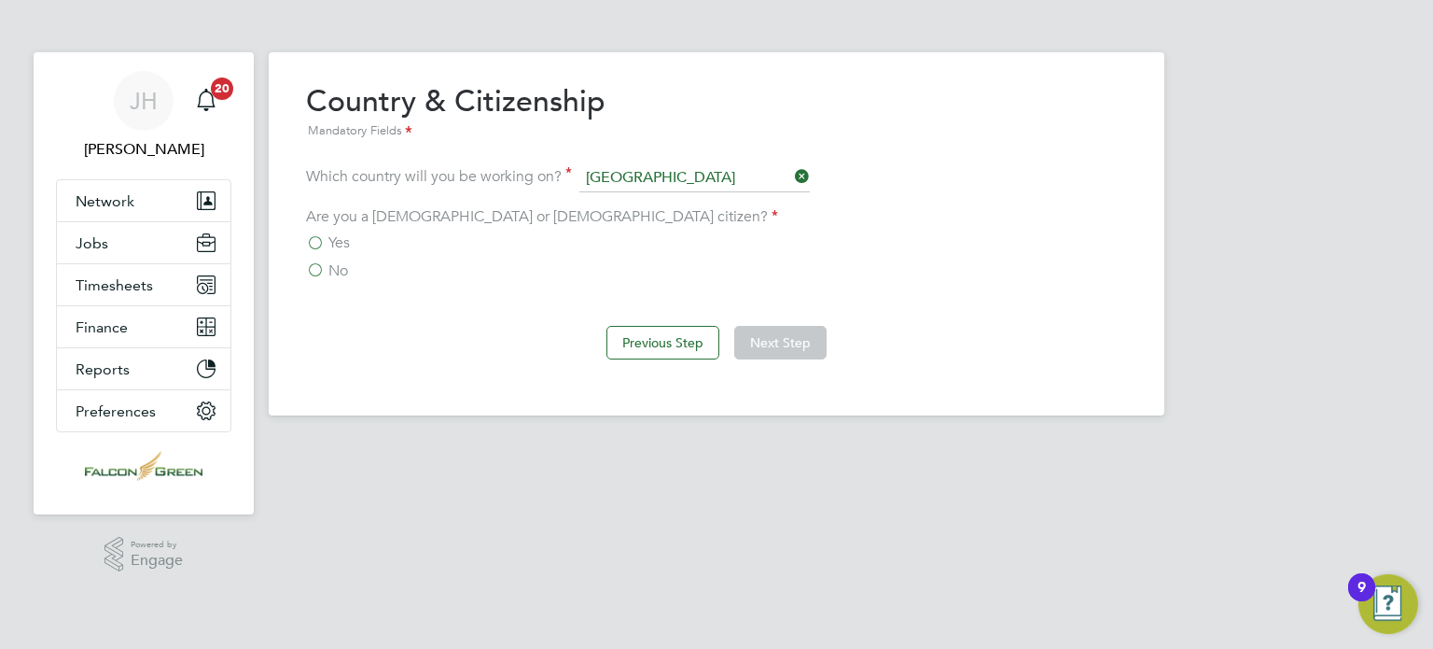
click at [322, 245] on label "Yes" at bounding box center [328, 242] width 44 height 19
click at [0, 0] on input "Yes" at bounding box center [0, 0] width 0 height 0
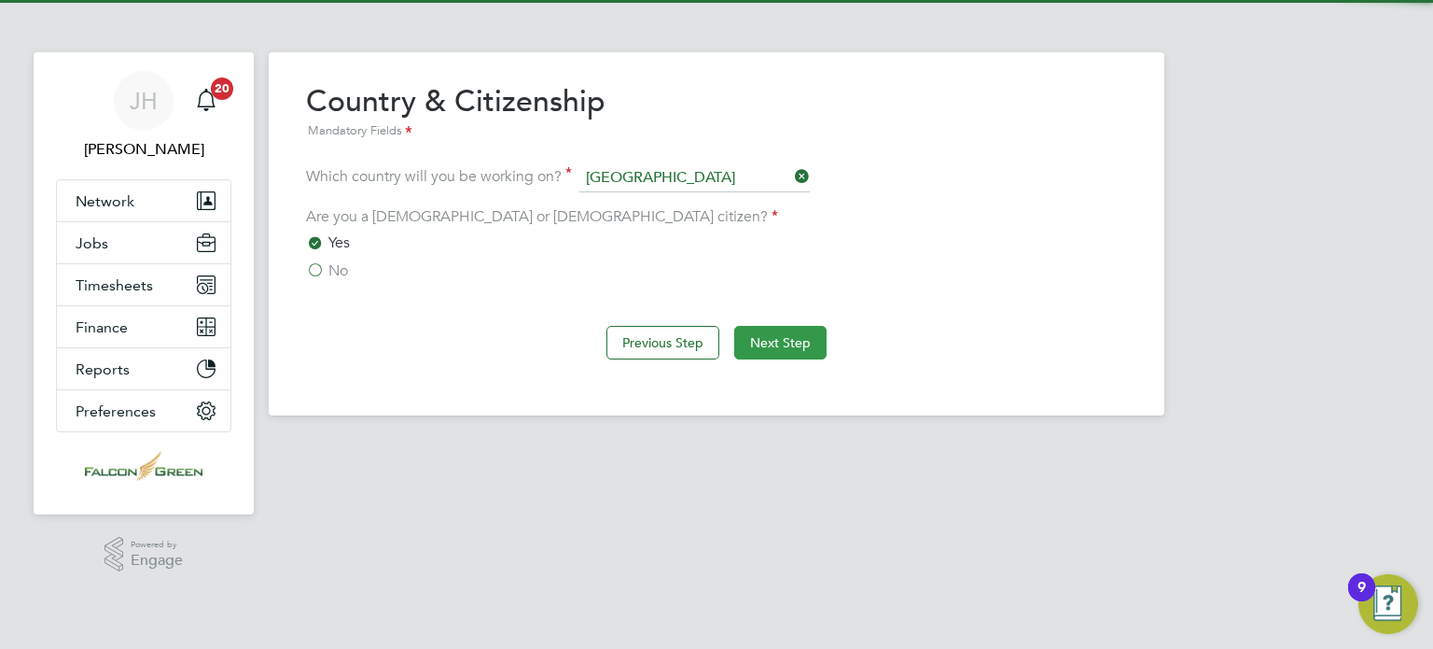
click at [769, 332] on button "Next Step" at bounding box center [780, 343] width 92 height 34
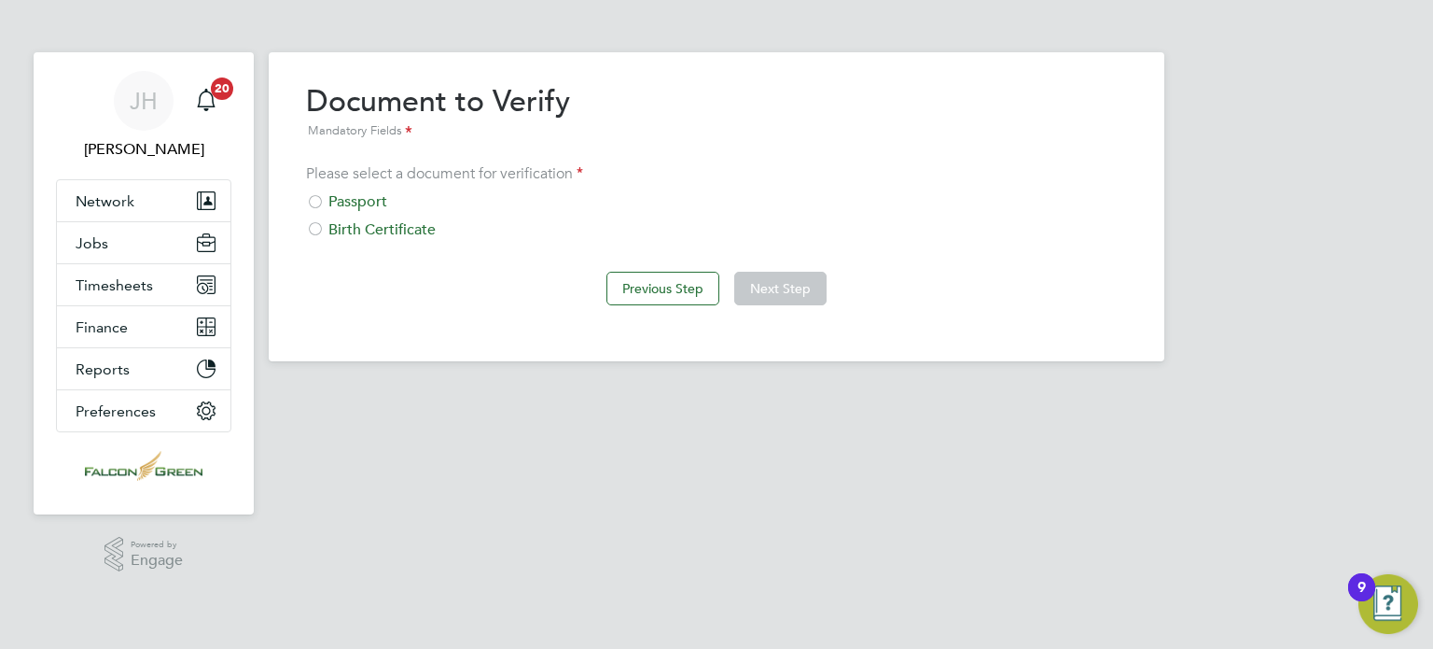
click at [322, 197] on div at bounding box center [315, 203] width 19 height 19
click at [769, 287] on button "Next Step" at bounding box center [780, 289] width 92 height 34
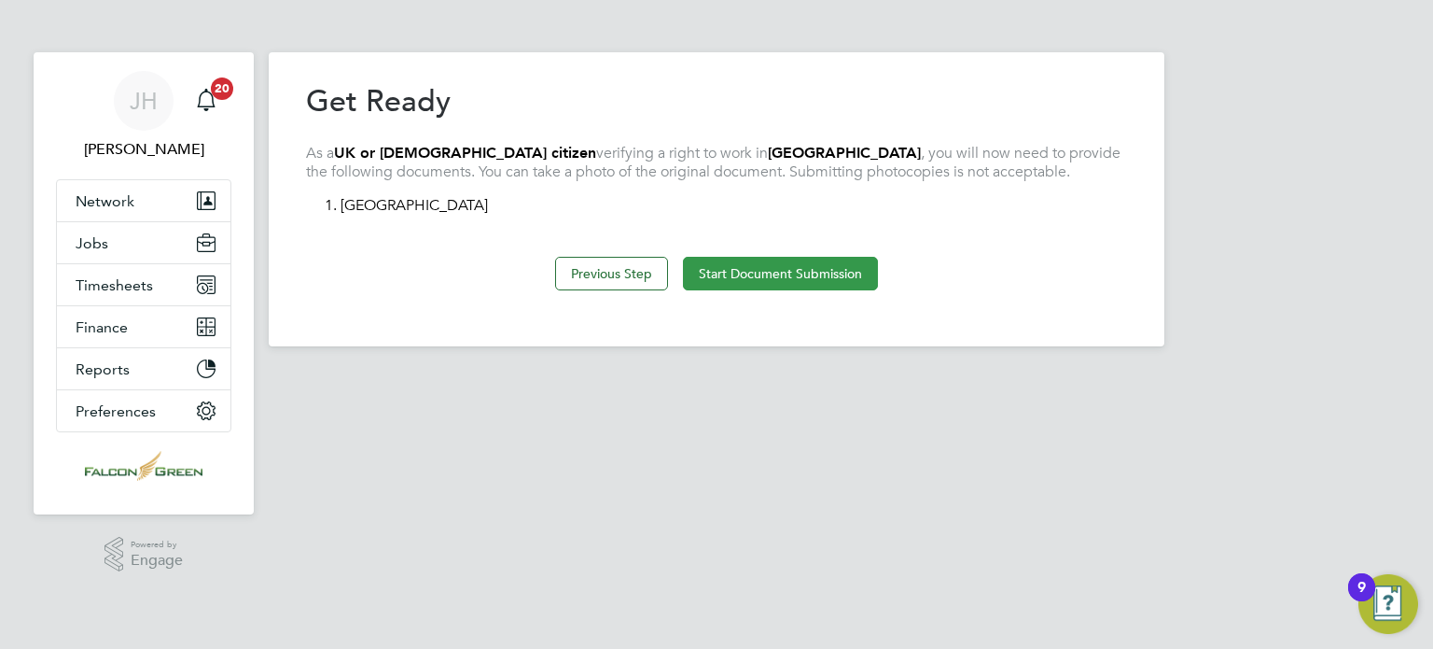
click at [763, 267] on button "Start Document Submission" at bounding box center [780, 274] width 195 height 34
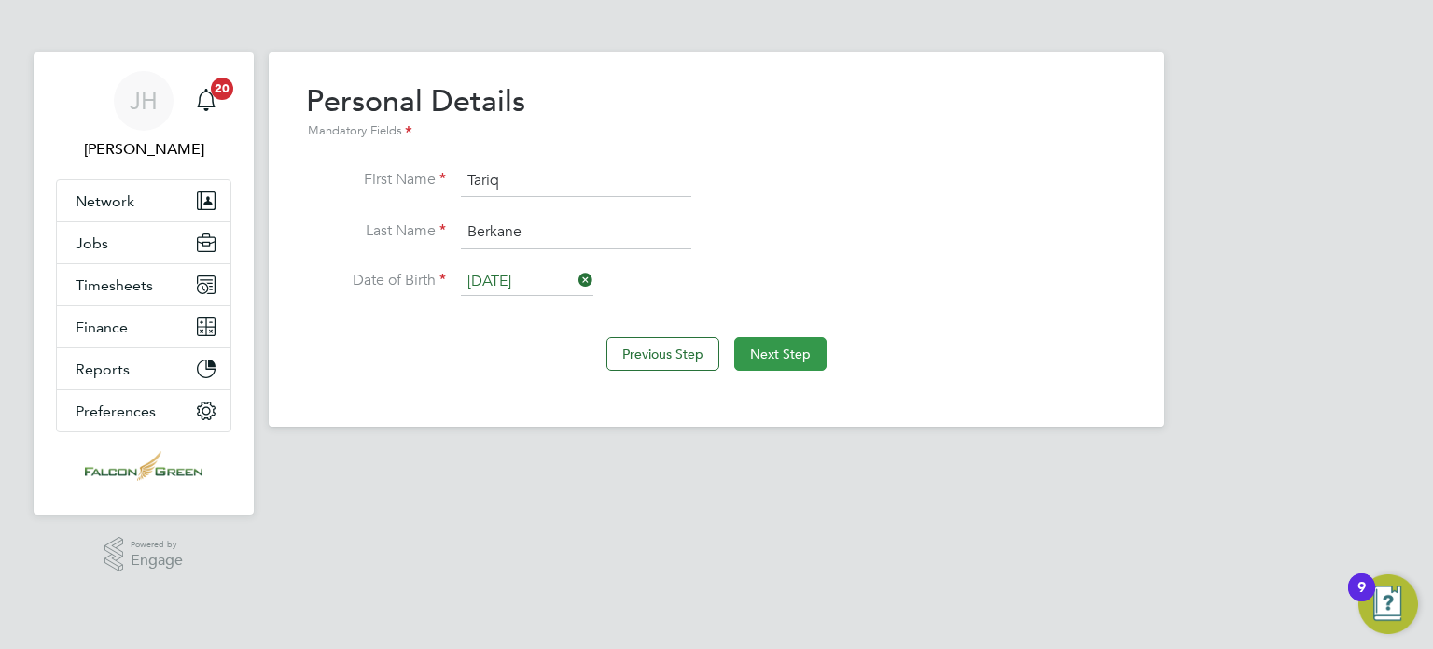
click at [818, 356] on button "Next Step" at bounding box center [780, 354] width 92 height 34
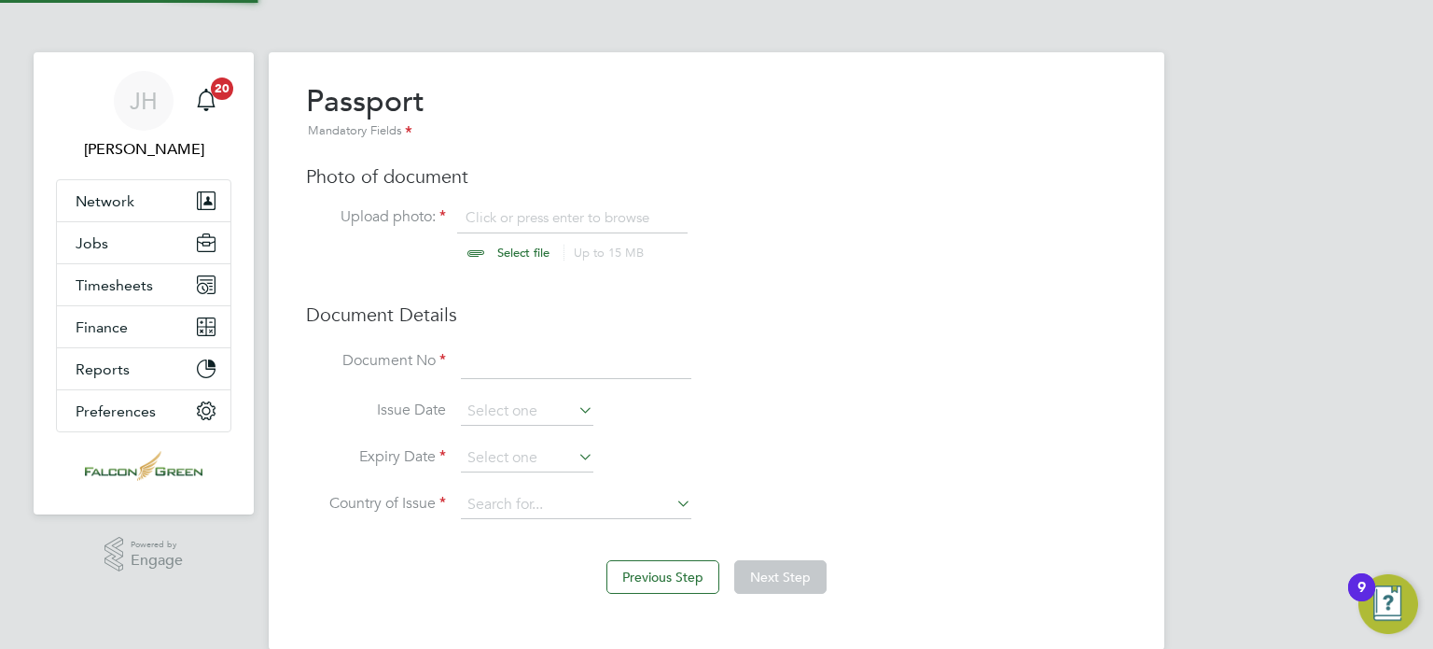
scroll to position [24, 231]
click at [494, 245] on input "file" at bounding box center [541, 236] width 293 height 56
type input "C:\fakepath\Tariq Berkane - CSCS Card.jpg"
click at [685, 217] on icon at bounding box center [675, 214] width 21 height 21
click at [468, 250] on input "file" at bounding box center [541, 236] width 293 height 56
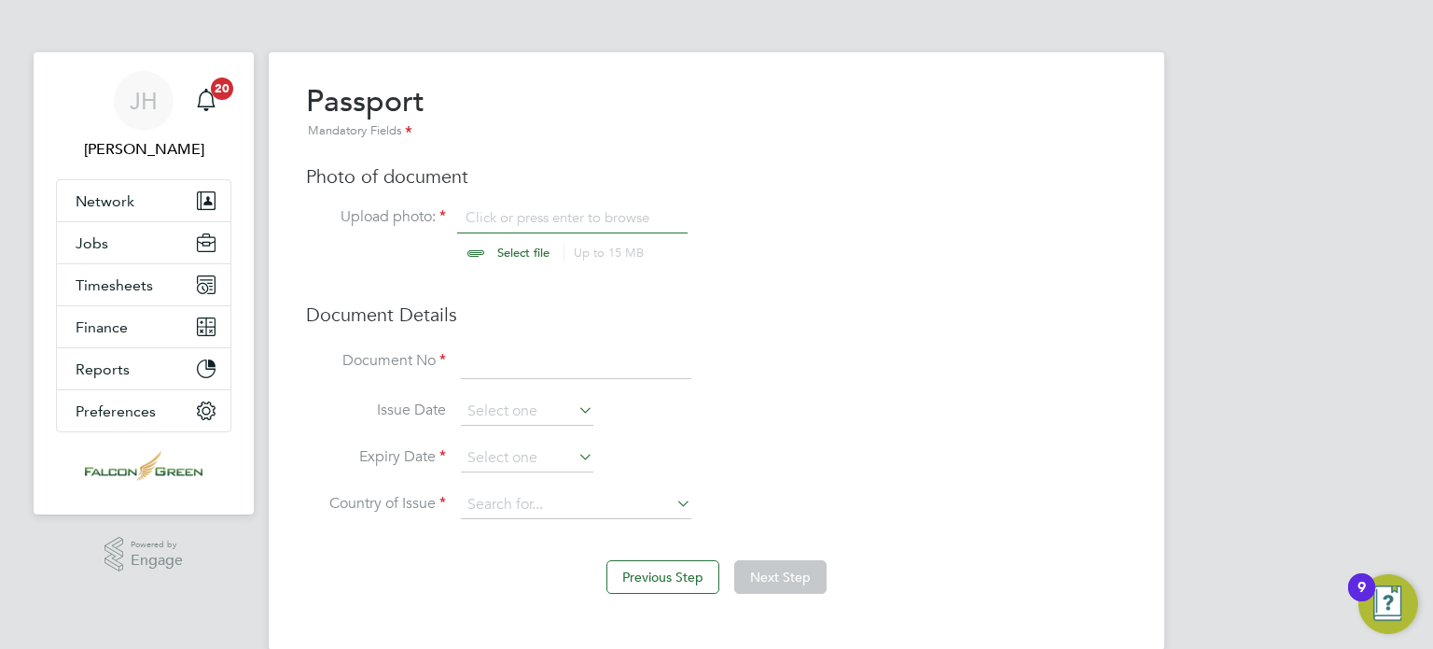
type input "C:\fakepath\Tariq Berkane - Passport.jpg"
click at [508, 359] on input at bounding box center [576, 362] width 231 height 34
type input "144716502"
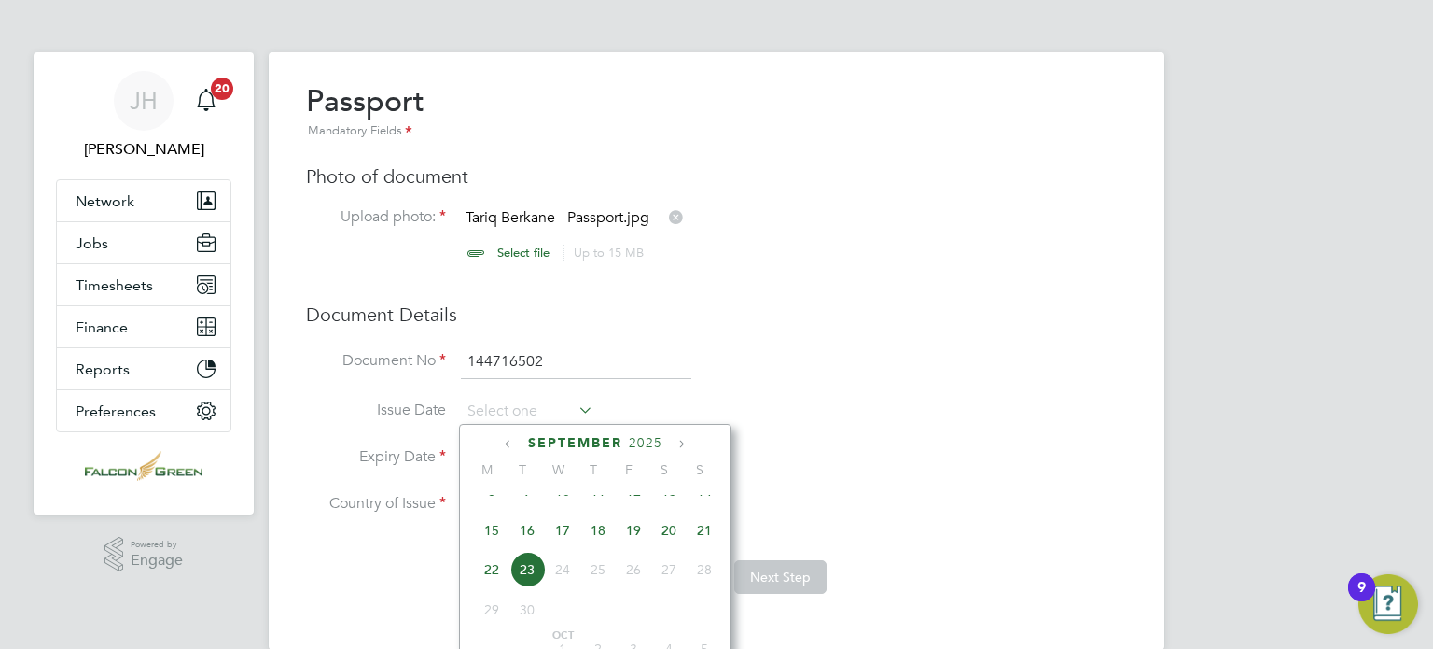
click at [696, 395] on li "Document No 144716502" at bounding box center [716, 371] width 821 height 52
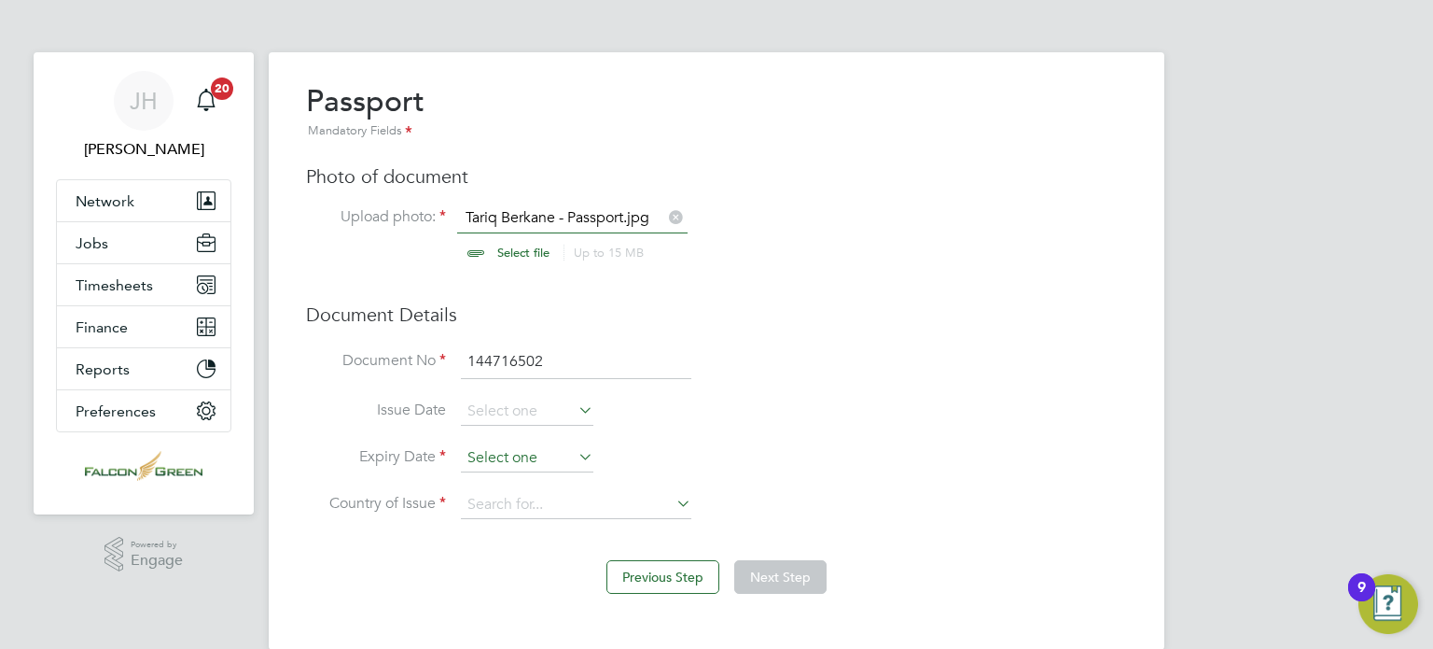
click at [508, 462] on input at bounding box center [527, 458] width 133 height 28
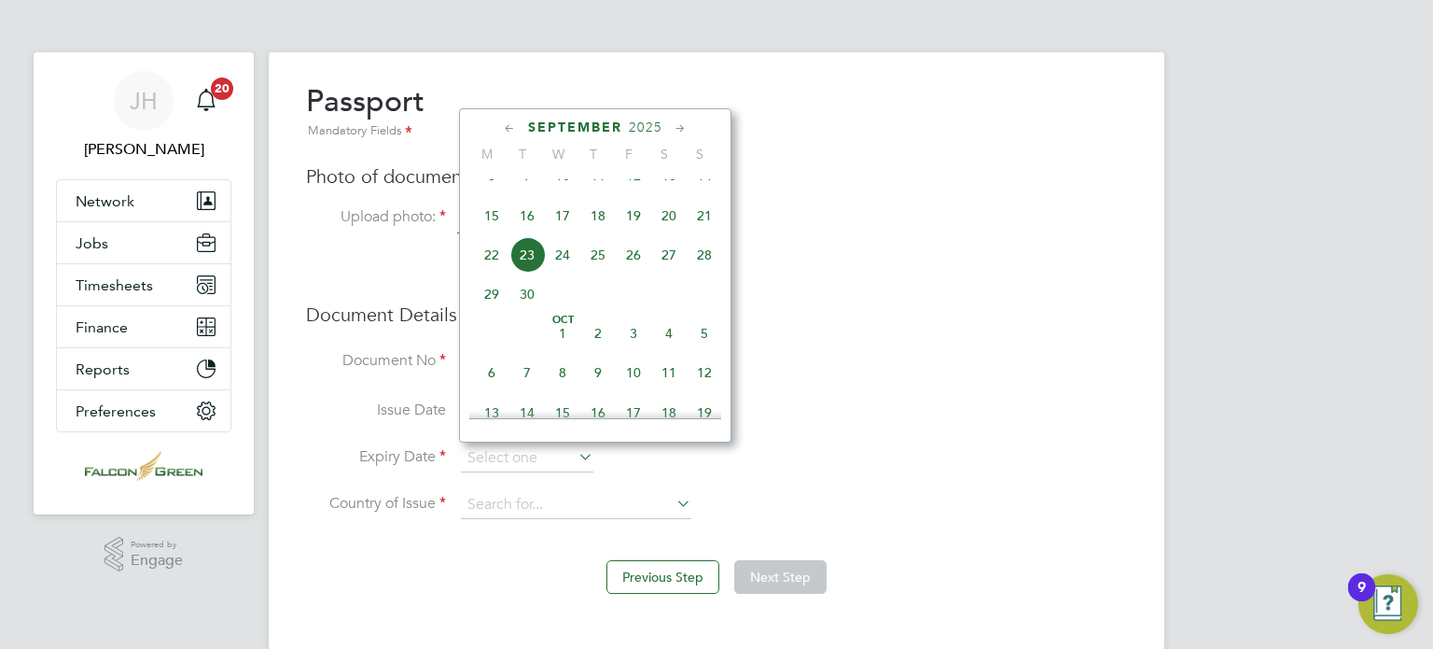
click at [652, 120] on span "2025" at bounding box center [646, 127] width 34 height 16
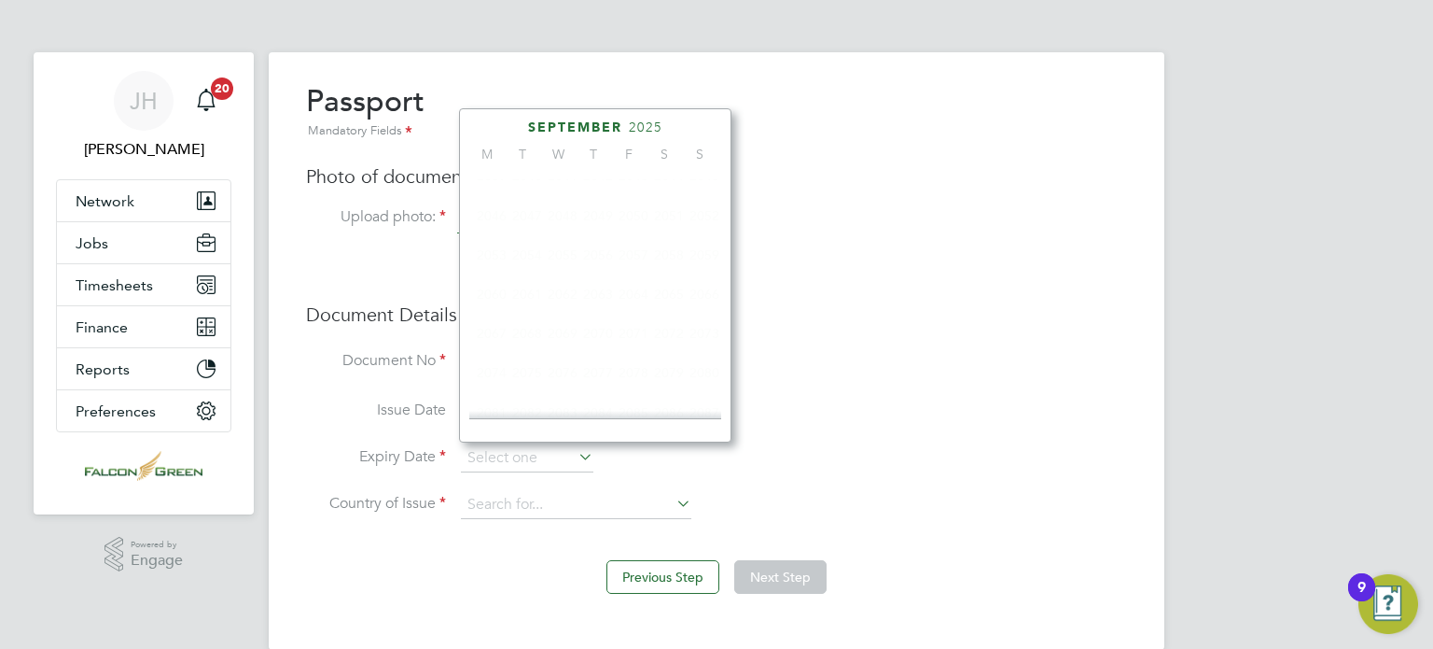
scroll to position [499, 0]
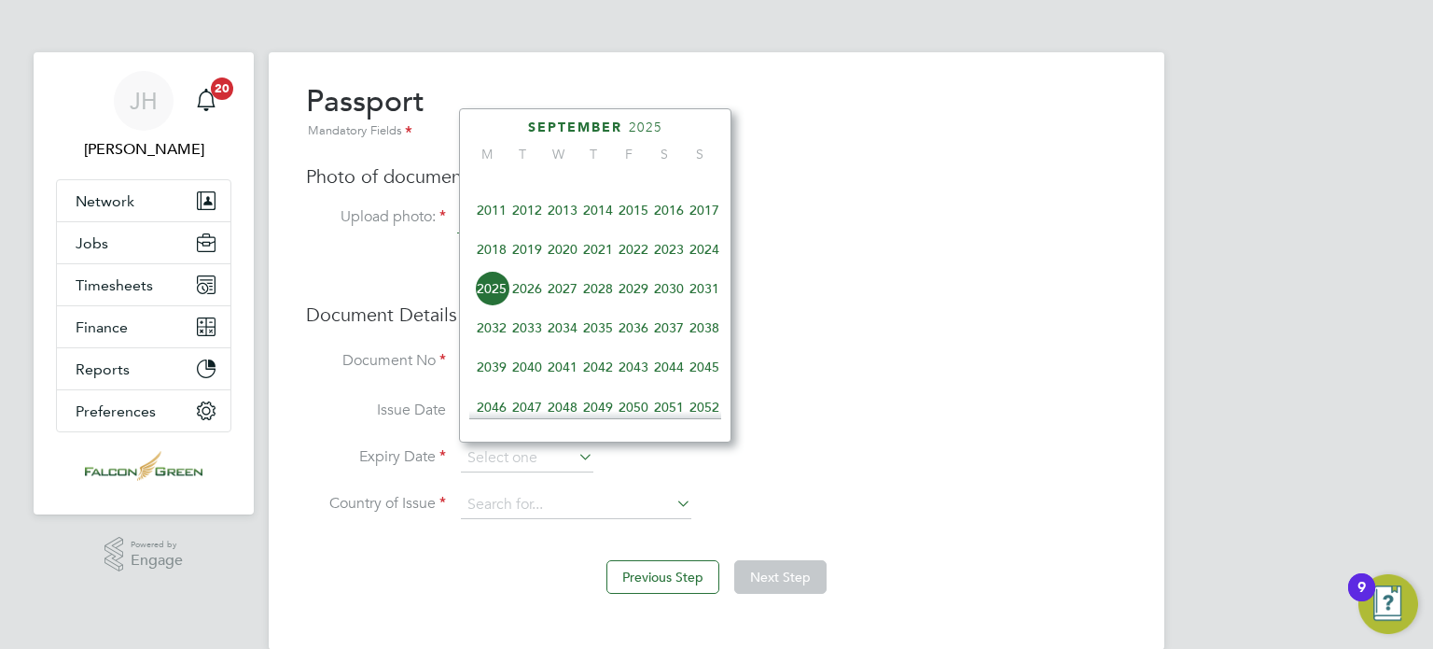
click at [567, 335] on span "2034" at bounding box center [562, 327] width 35 height 35
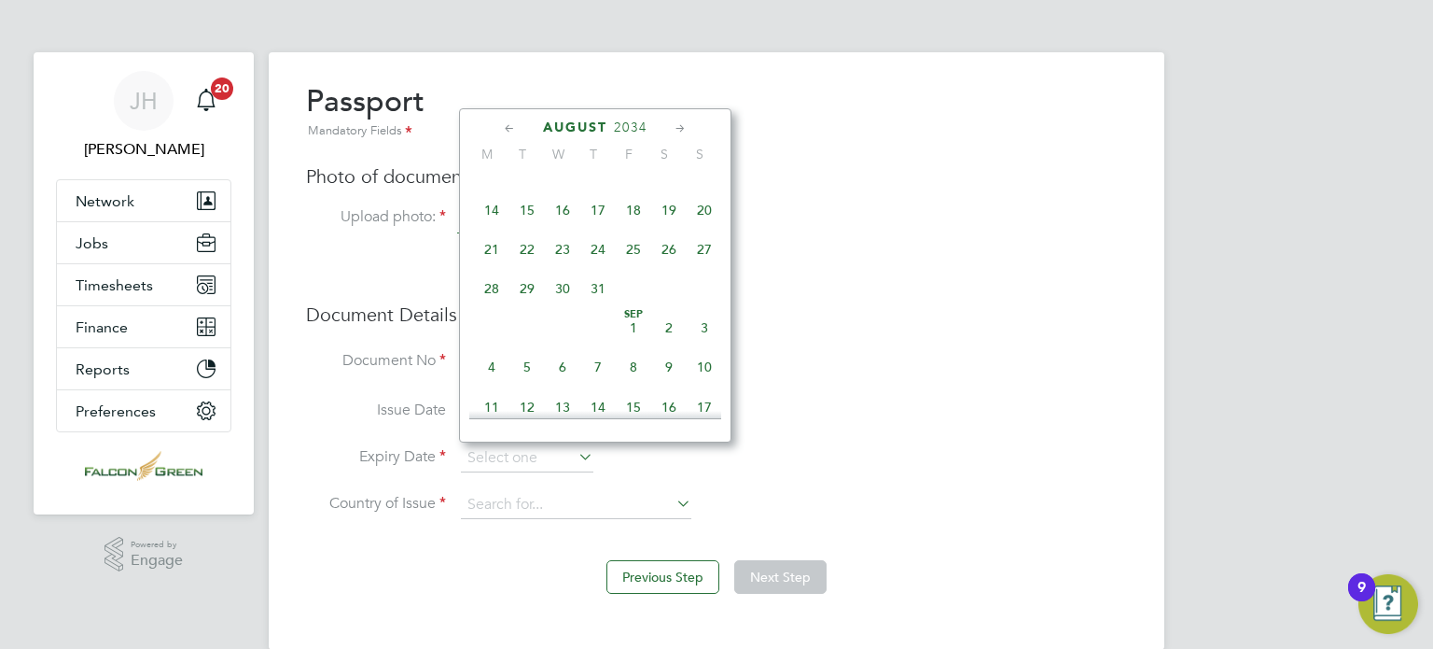
click at [547, 126] on span "August" at bounding box center [575, 127] width 64 height 16
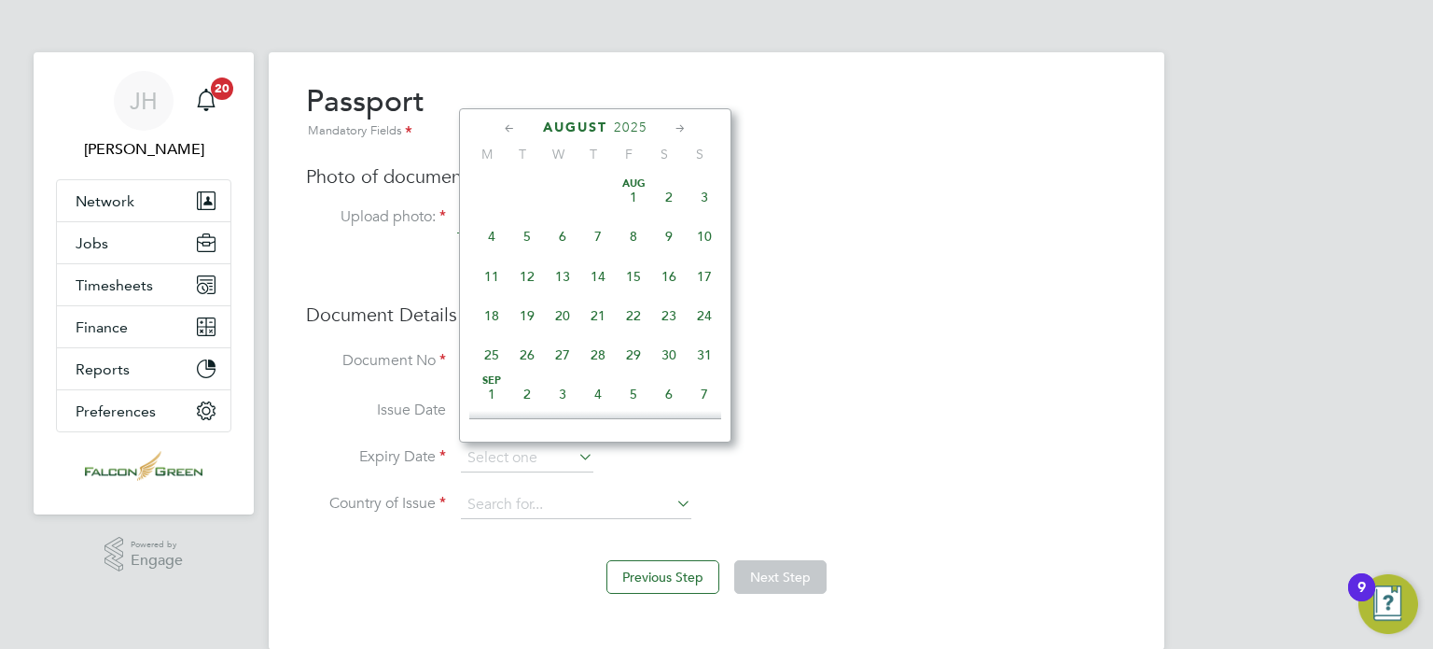
click at [510, 132] on icon at bounding box center [510, 129] width 18 height 21
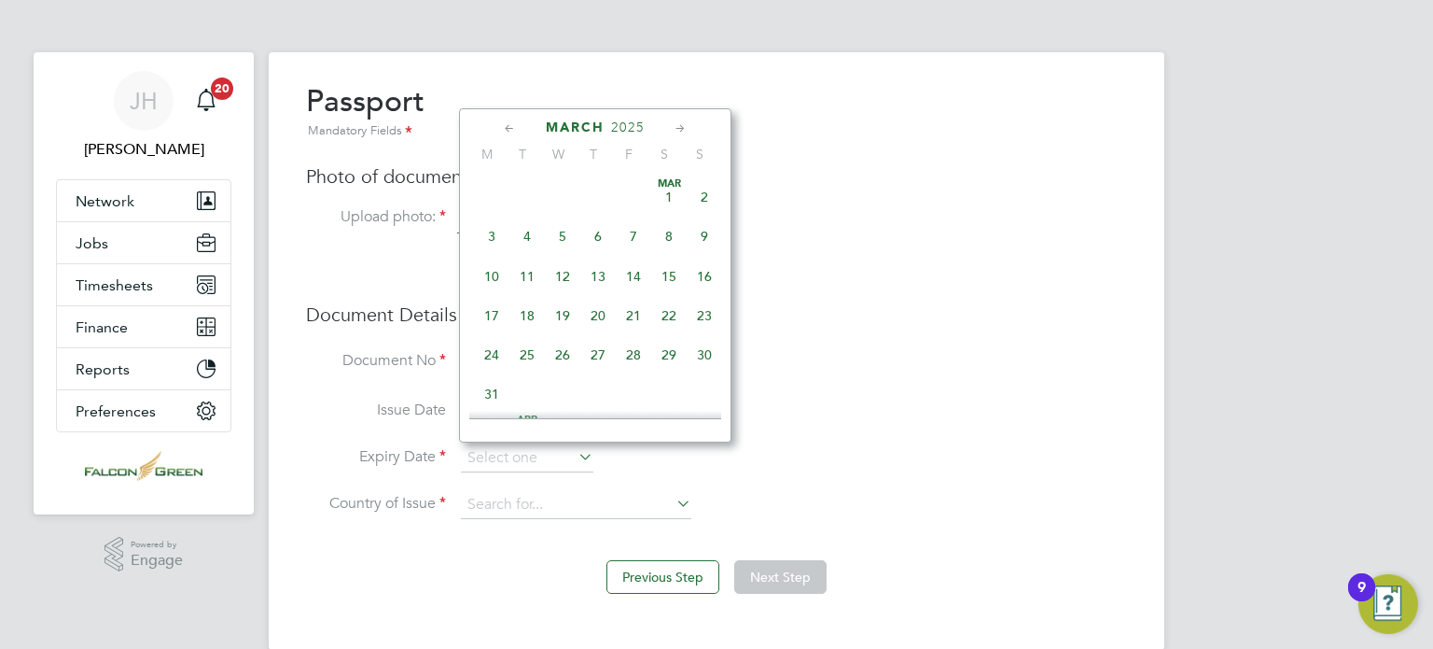
click at [510, 132] on icon at bounding box center [510, 129] width 18 height 21
click at [681, 131] on icon at bounding box center [681, 129] width 18 height 21
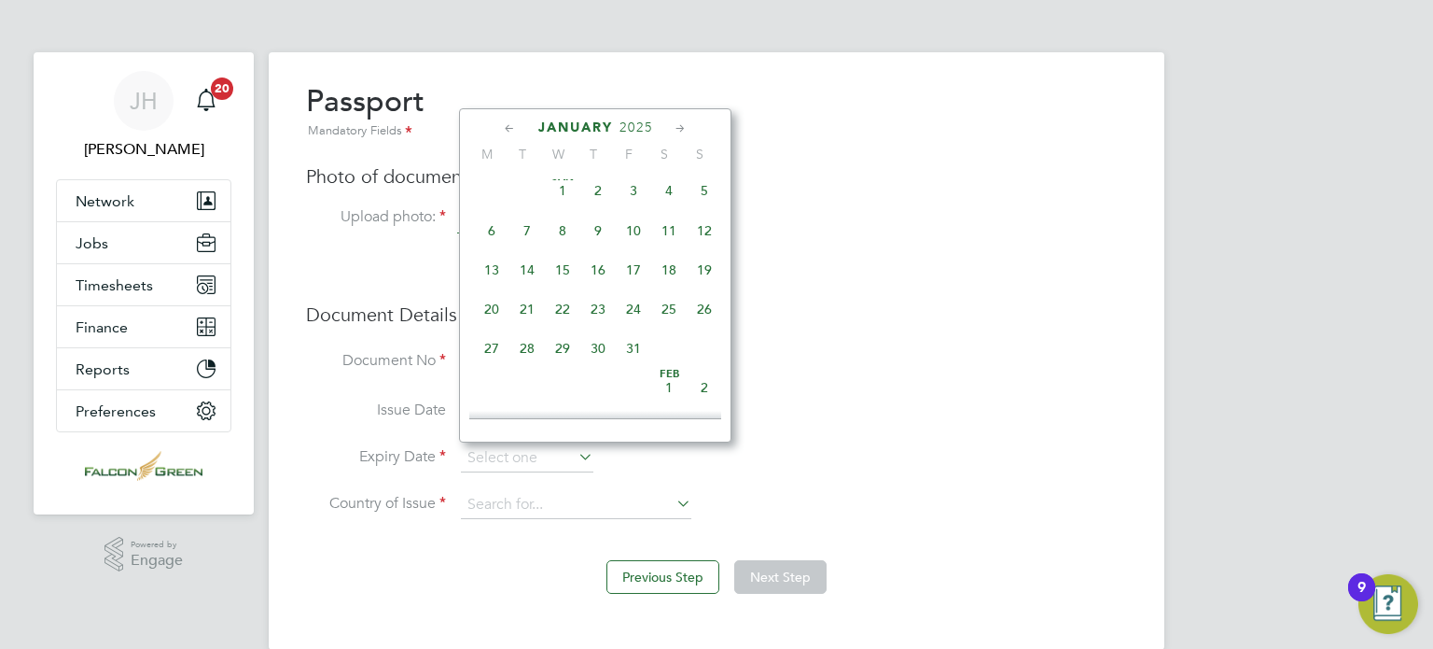
click at [318, 382] on li "Document No 144716502" at bounding box center [716, 371] width 821 height 52
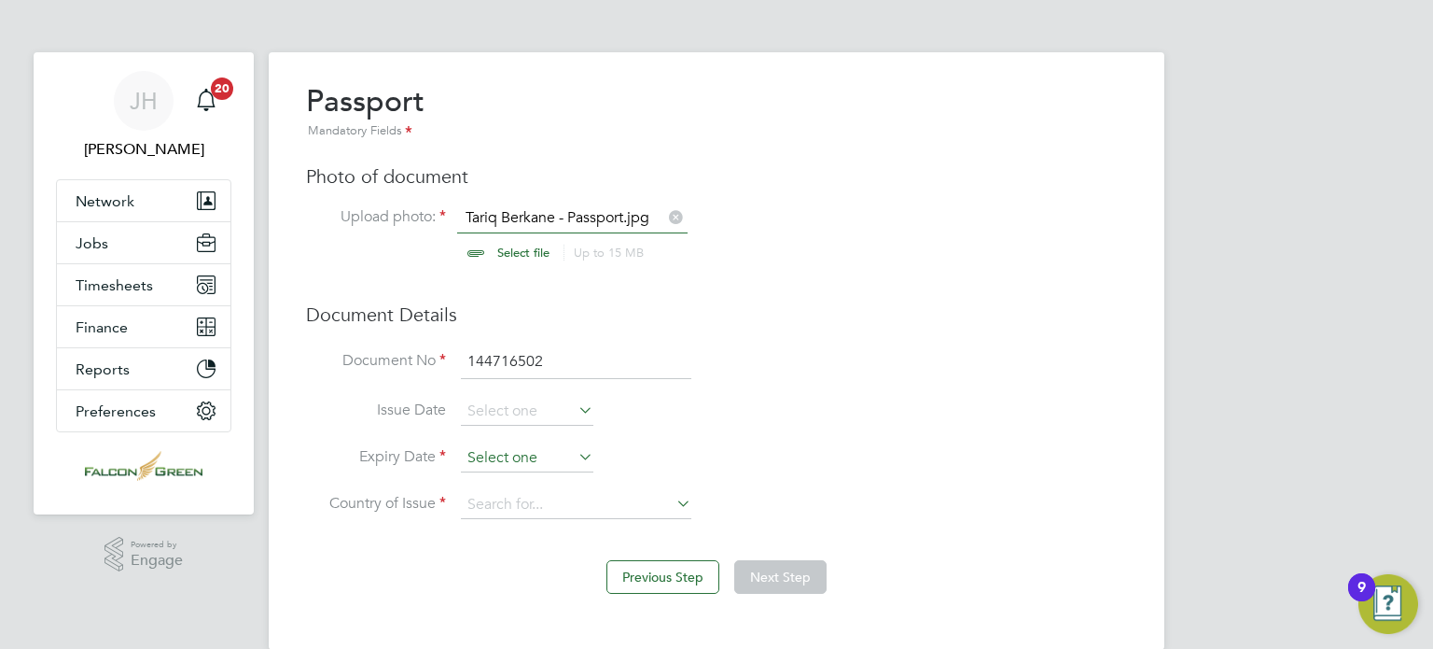
click at [541, 456] on input at bounding box center [527, 458] width 133 height 28
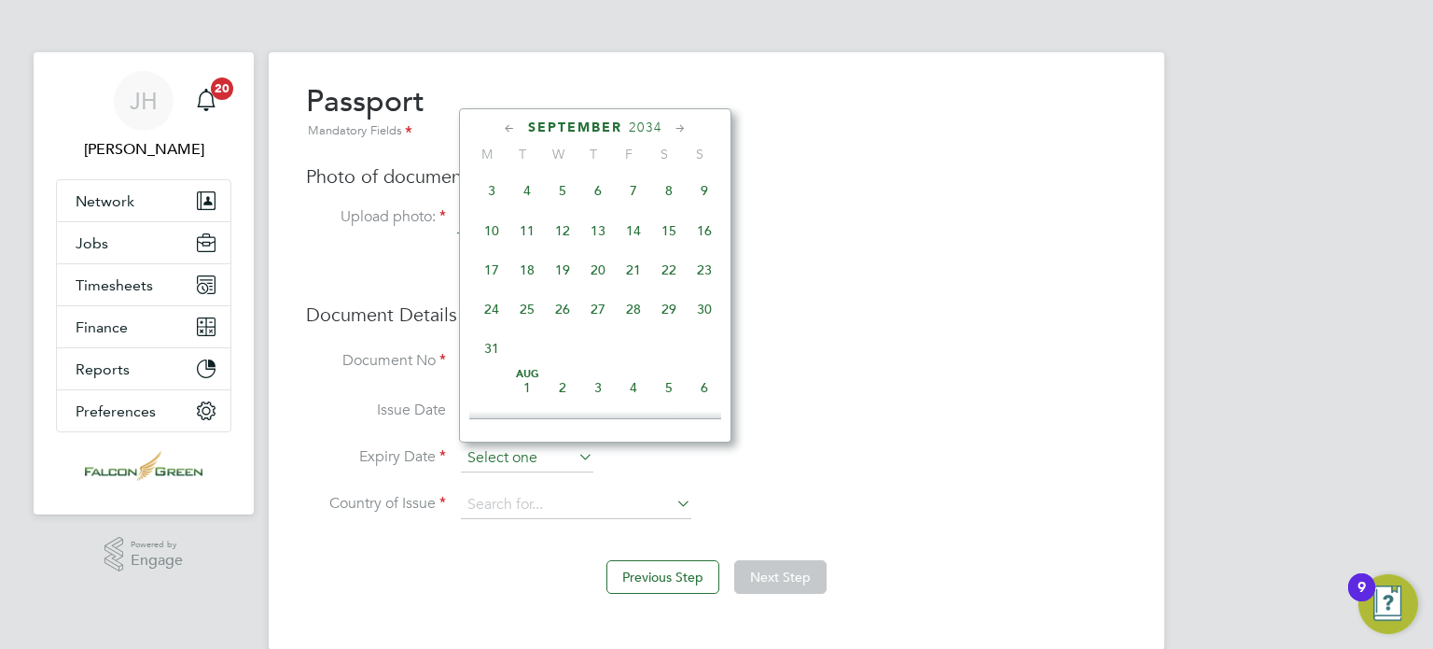
scroll to position [691, 0]
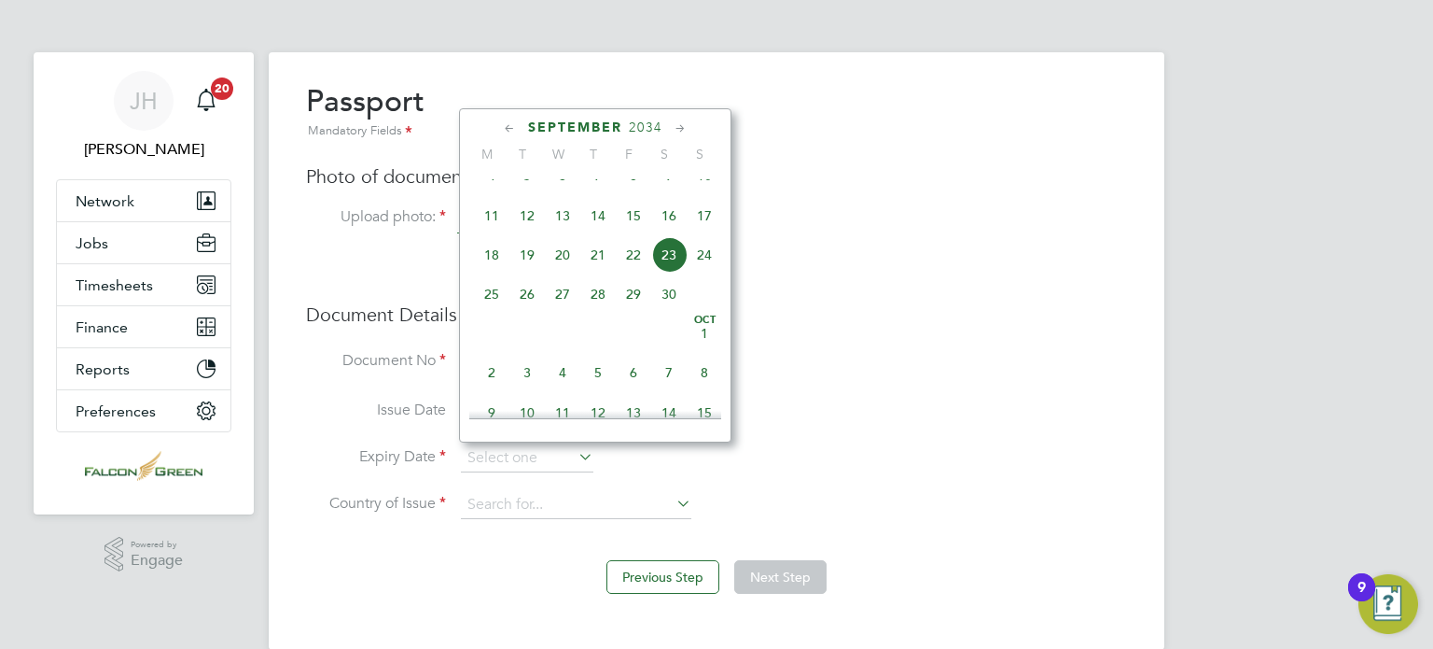
click at [508, 133] on icon at bounding box center [510, 129] width 18 height 21
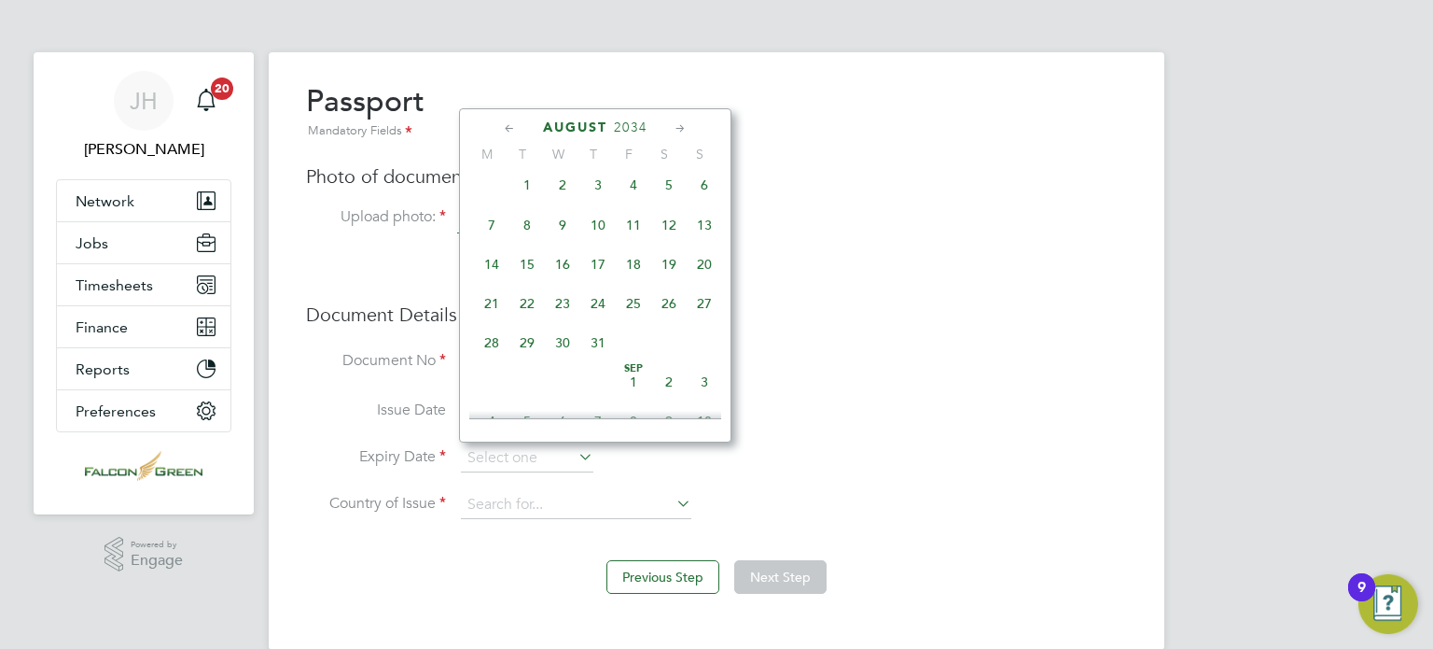
click at [508, 133] on icon at bounding box center [510, 129] width 18 height 21
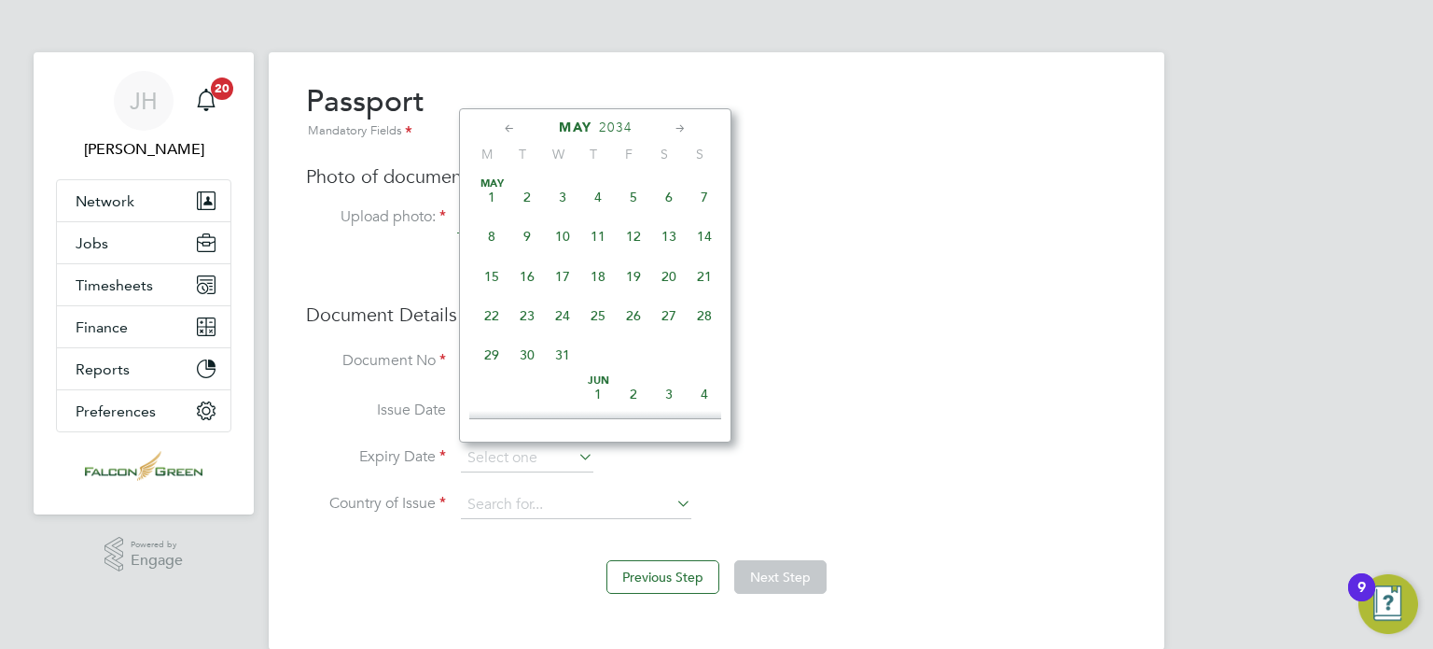
click at [508, 133] on icon at bounding box center [510, 129] width 18 height 21
click at [608, 318] on span "19" at bounding box center [597, 315] width 35 height 35
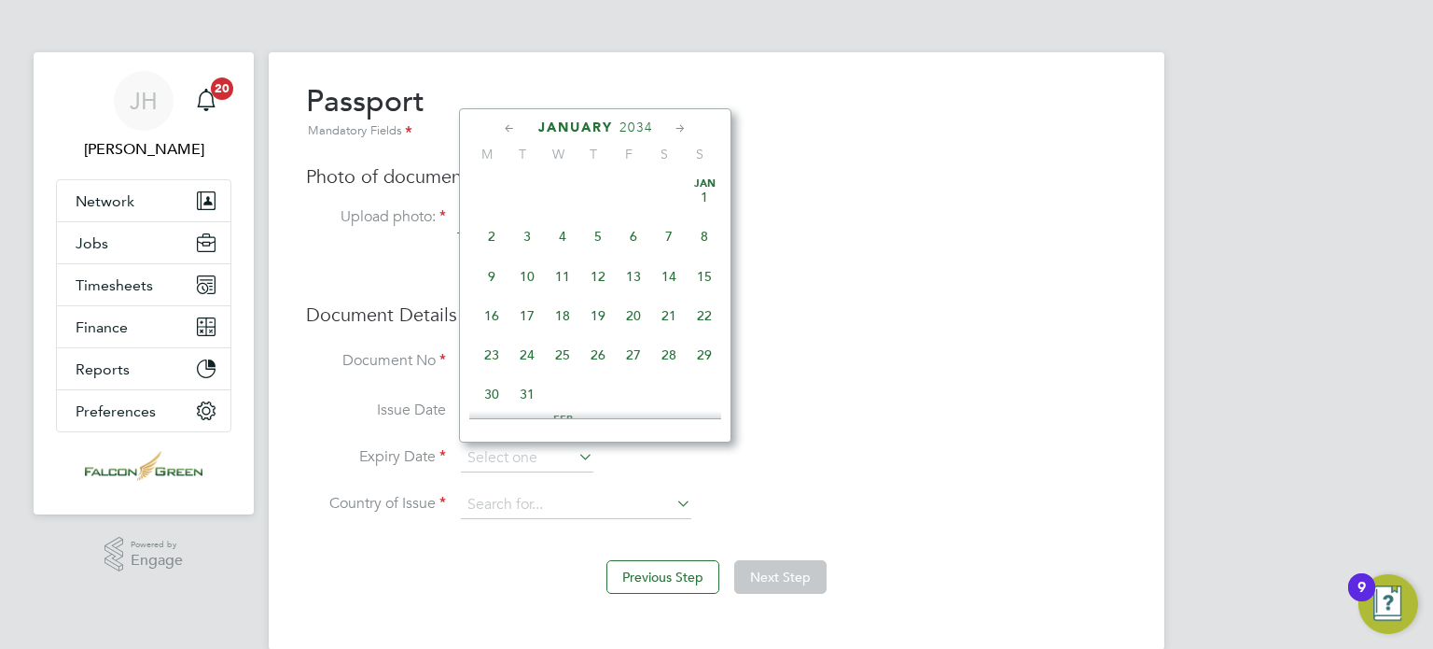
type input "19 Jan 2034"
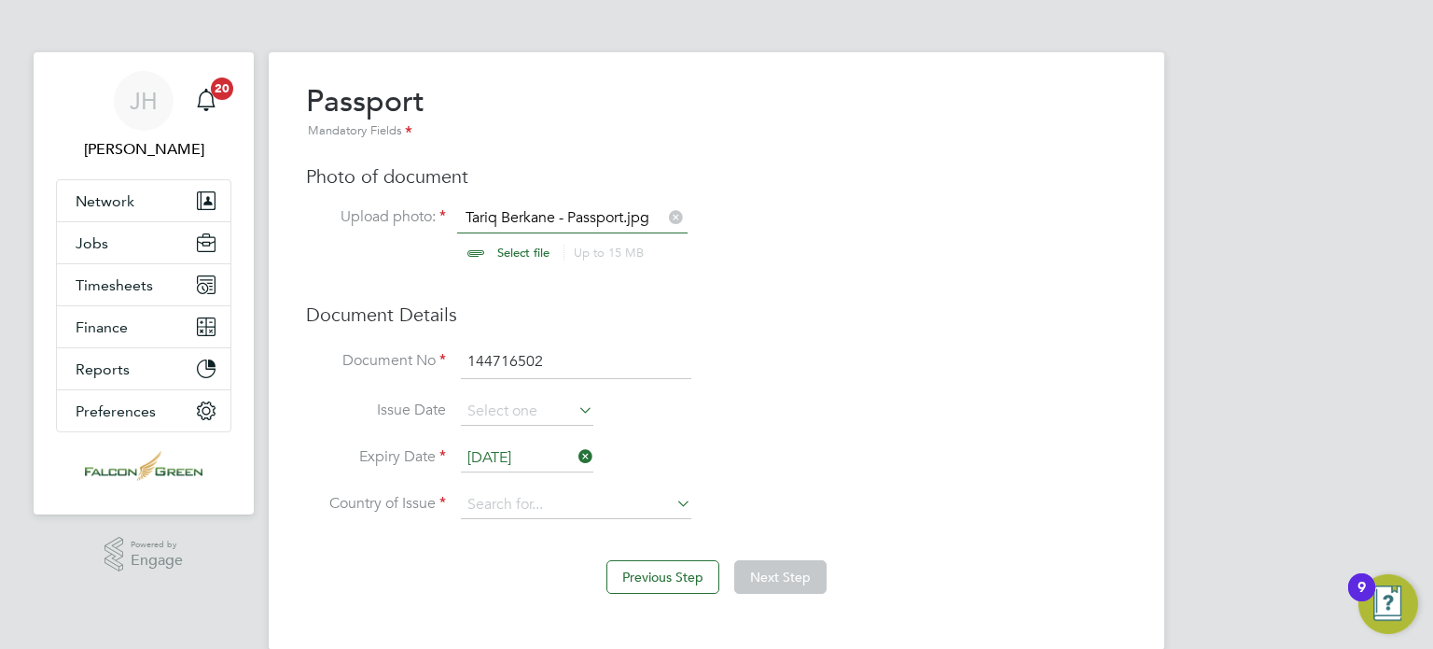
click at [905, 349] on li "Document No 144716502" at bounding box center [716, 371] width 821 height 52
click at [533, 516] on li "Country of Issue" at bounding box center [716, 514] width 821 height 47
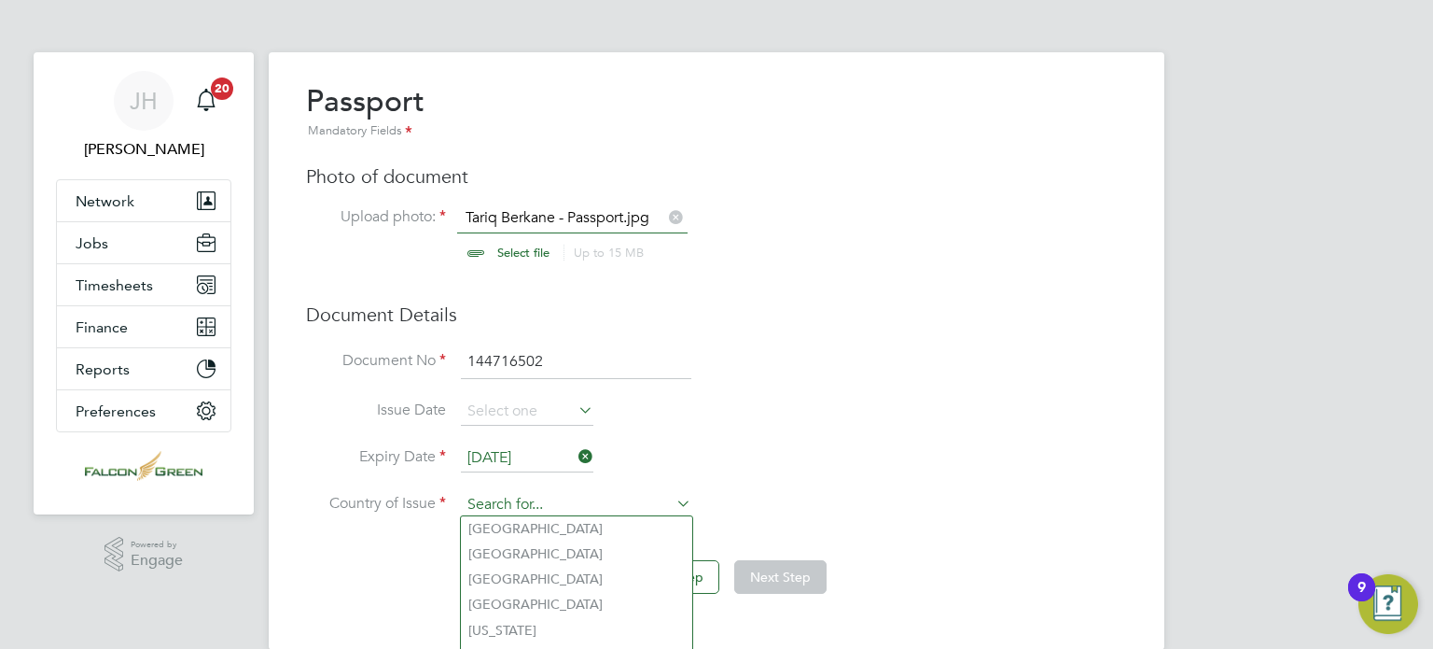
click at [511, 496] on input at bounding box center [576, 505] width 231 height 28
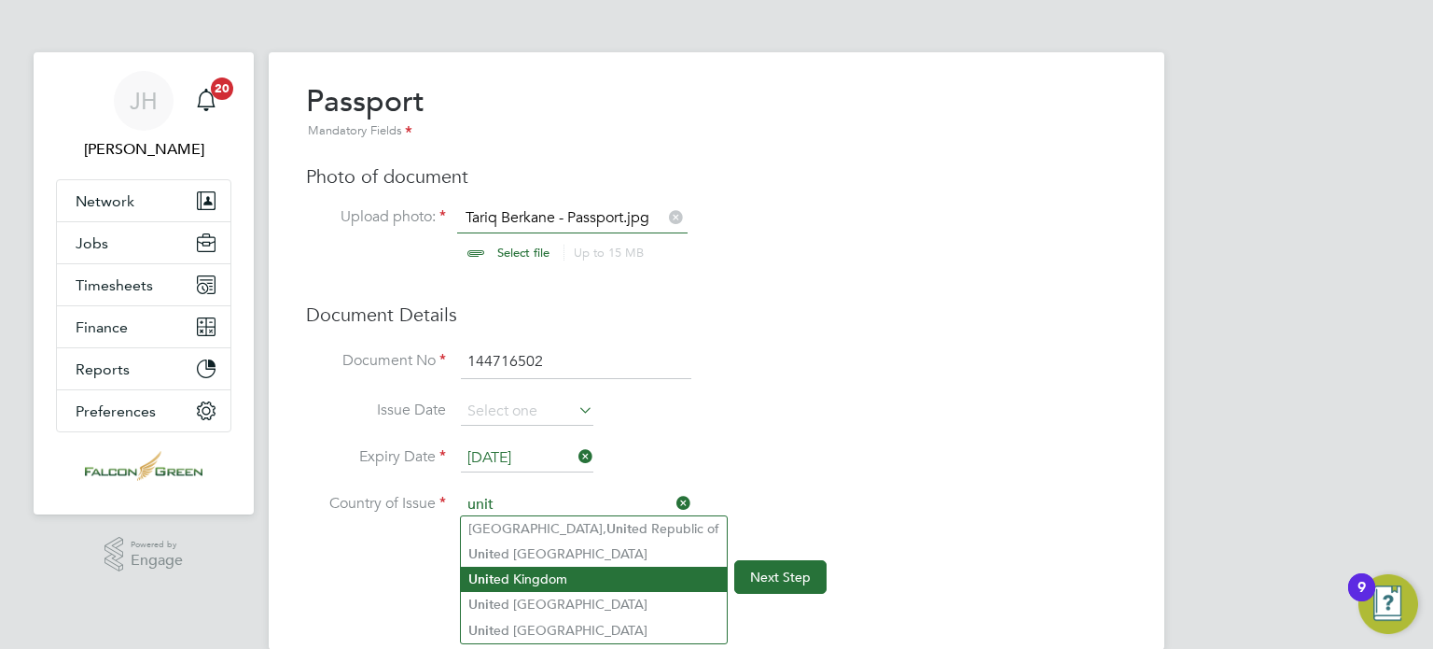
click at [480, 581] on b "Unit" at bounding box center [480, 579] width 25 height 16
type input "United Kingdom"
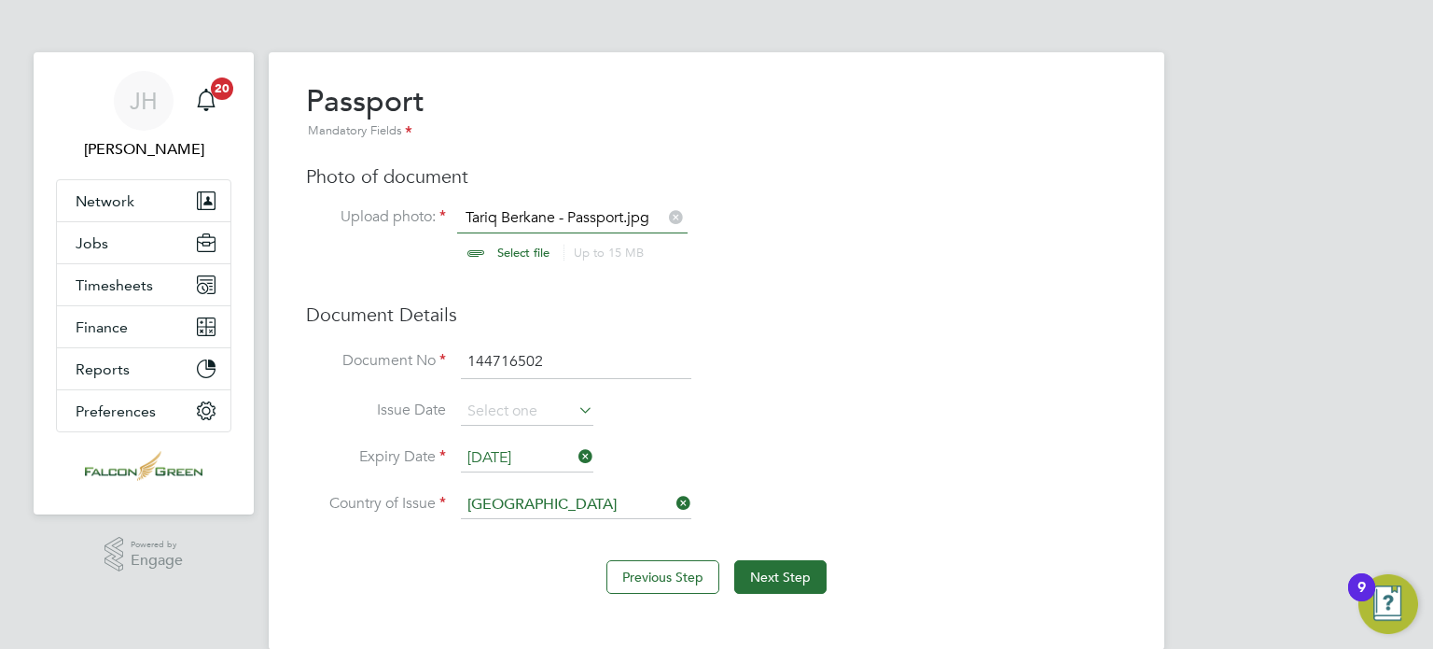
click at [897, 456] on li "Expiry Date 19 Jan 2034" at bounding box center [716, 467] width 821 height 47
click at [803, 562] on button "Next Step" at bounding box center [780, 577] width 92 height 34
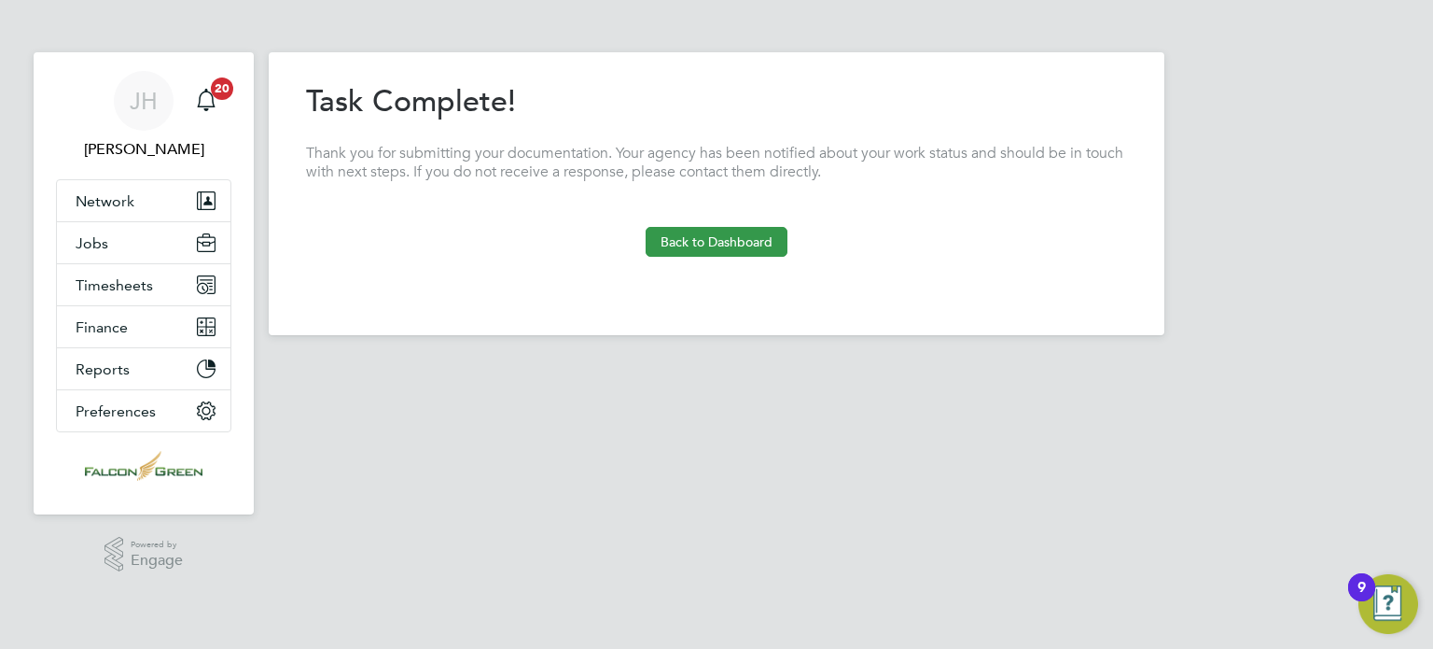
click at [721, 232] on button "Back to Dashboard" at bounding box center [717, 242] width 142 height 30
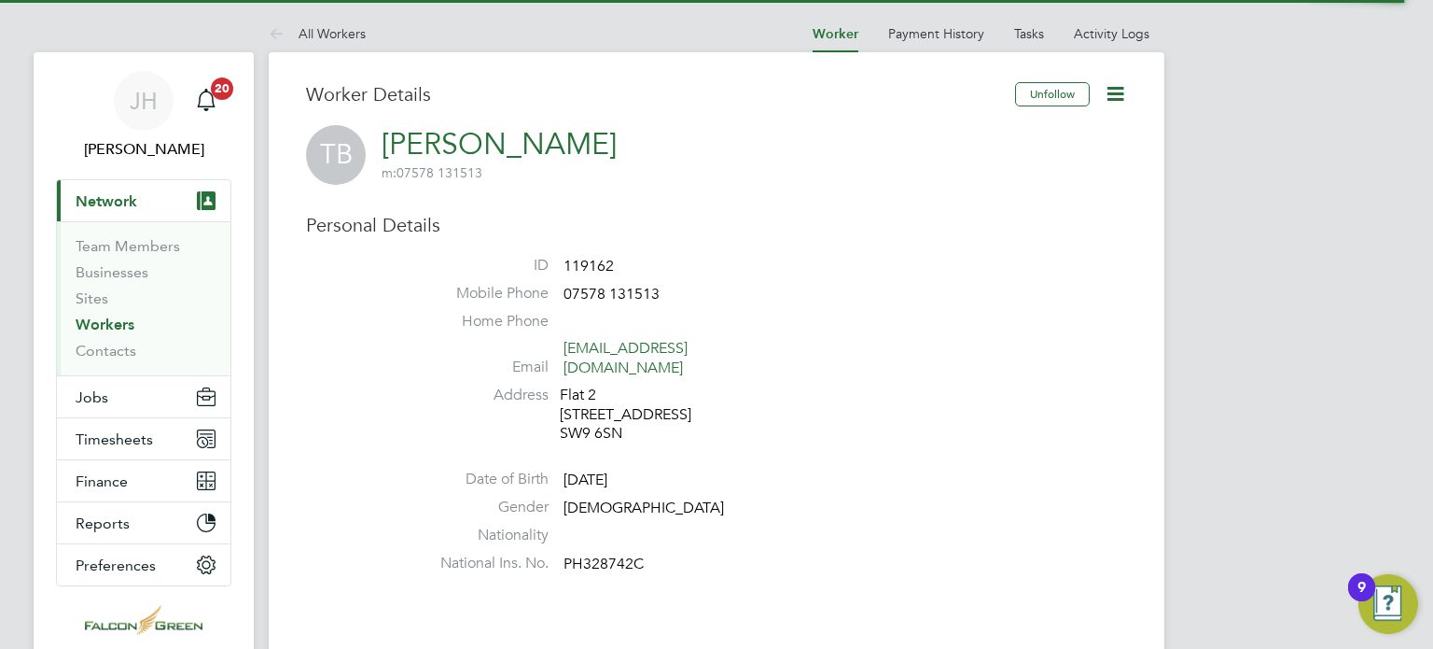
click at [1022, 281] on li "ID 119162" at bounding box center [772, 270] width 709 height 28
click at [1022, 281] on ul "ID 119162 Mobile Phone 07578 131513 Home Phone Email mrtariq12@hotmail.com Addr…" at bounding box center [772, 418] width 709 height 325
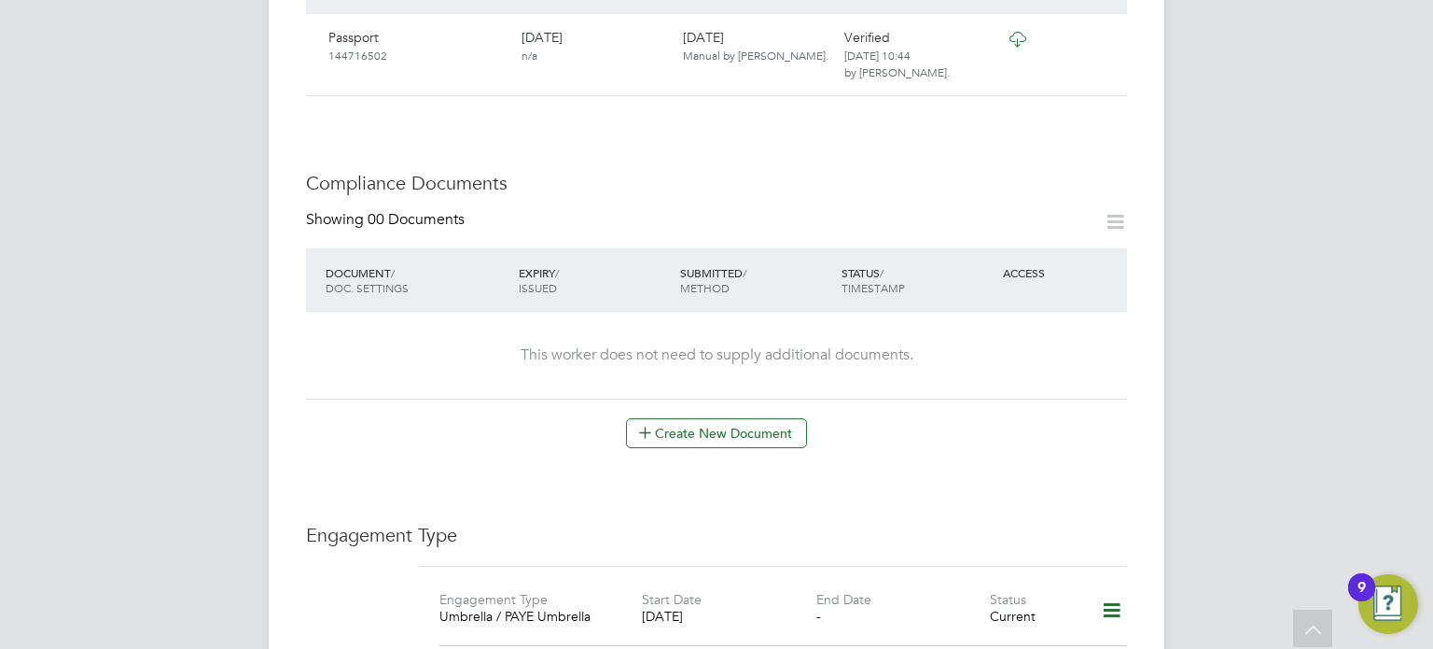
scroll to position [784, 0]
click at [703, 417] on button "Create New Document" at bounding box center [716, 431] width 181 height 30
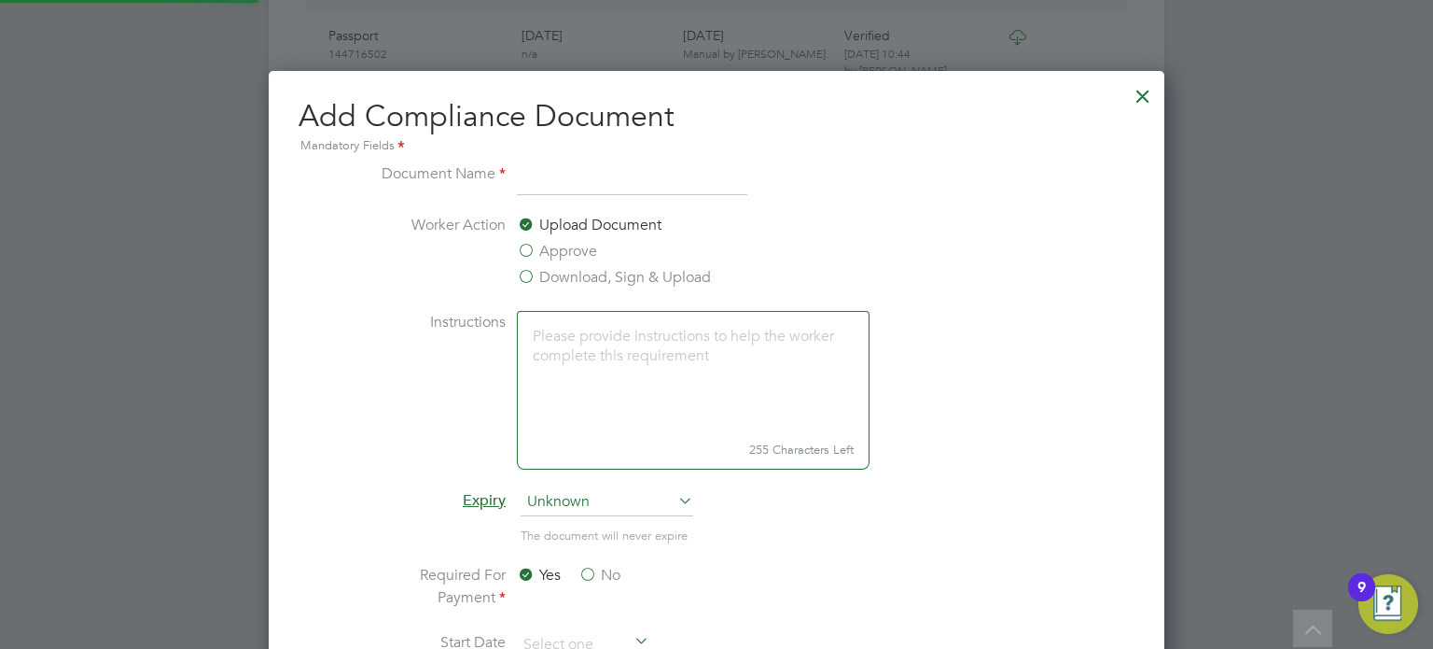
scroll to position [976, 897]
click at [560, 179] on input at bounding box center [632, 179] width 231 height 34
type input "CSCS Card"
click at [521, 246] on label "Approve" at bounding box center [557, 251] width 80 height 22
click at [0, 0] on input "Approve" at bounding box center [0, 0] width 0 height 0
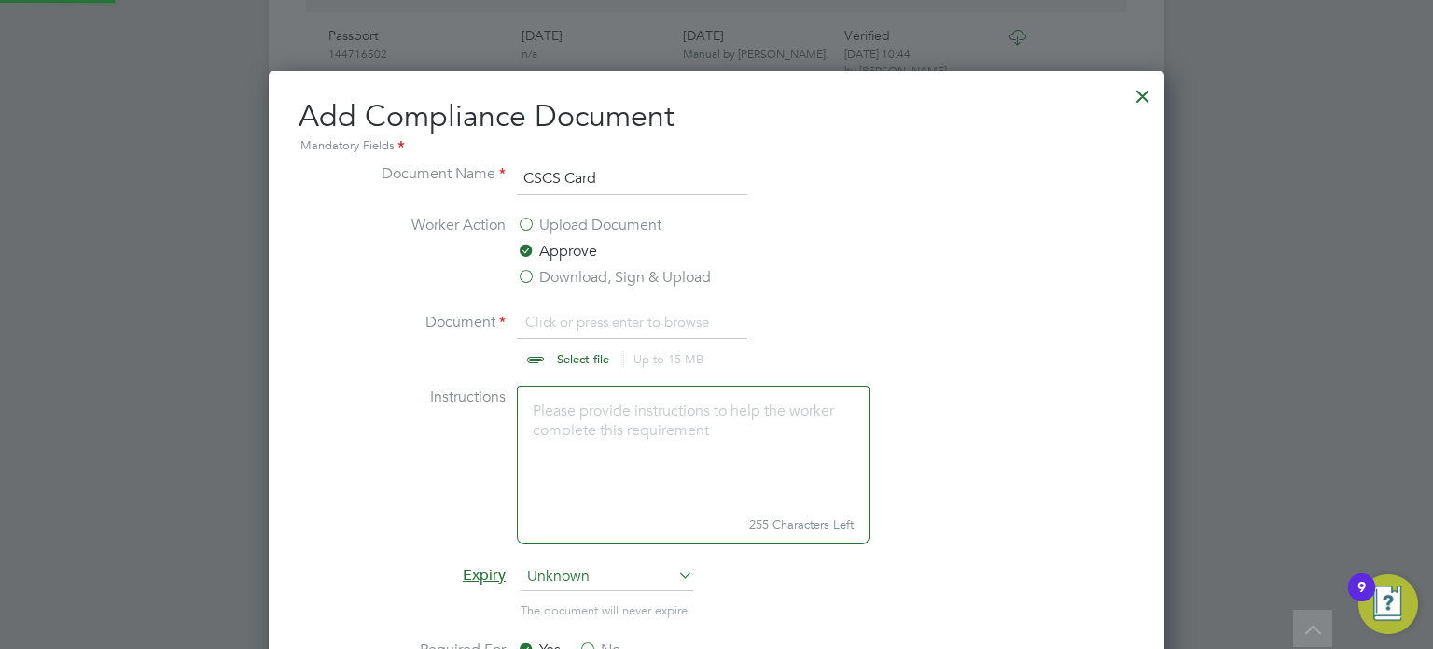
scroll to position [27, 231]
click at [564, 368] on li "Document Click or press enter to browse Select file Up to 15 MB Drop your file …" at bounding box center [717, 348] width 702 height 75
click at [579, 359] on input "file" at bounding box center [600, 339] width 293 height 56
type input "C:\fakepath\Tariq Berkane - CSCS Card.jpg"
click at [362, 428] on ng-form "Document Name CSCS Card Worker Action Upload Document Approve Download, Sign & …" at bounding box center [717, 624] width 836 height 925
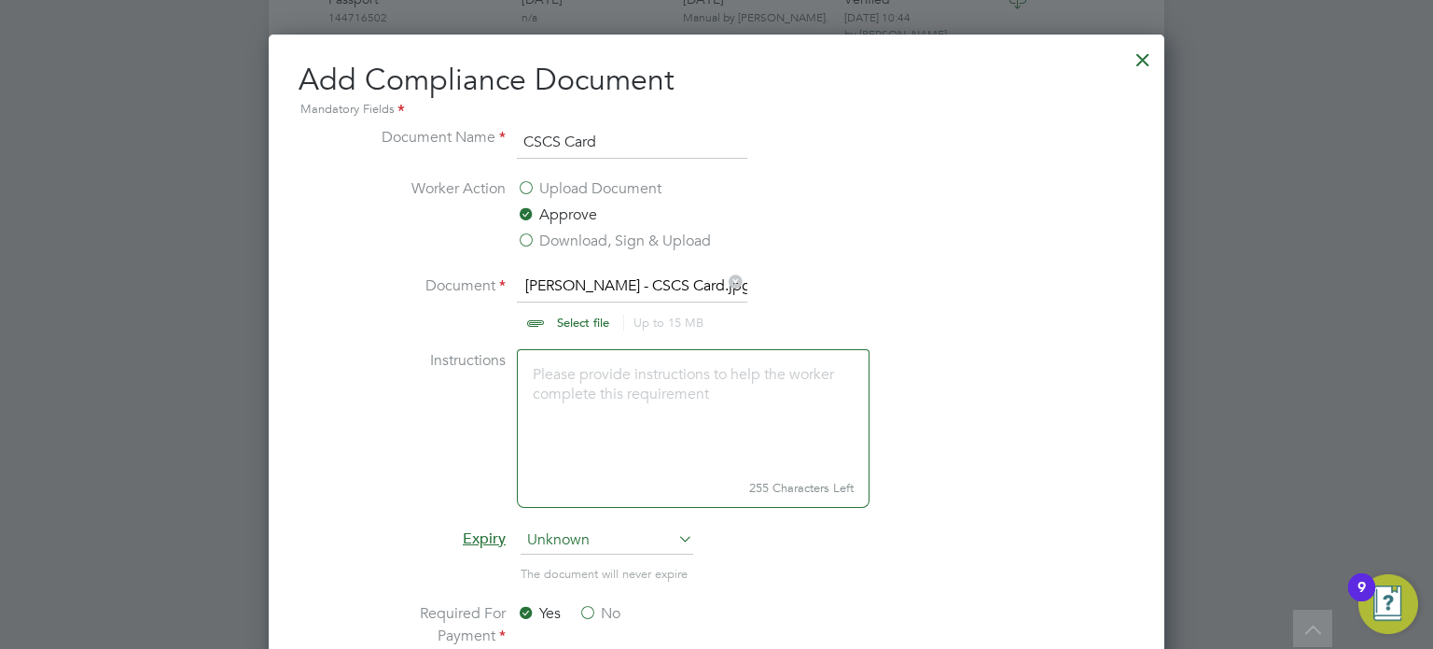
click at [362, 428] on ng-form "Document Name CSCS Card Worker Action Upload Document Approve Download, Sign & …" at bounding box center [717, 588] width 836 height 925
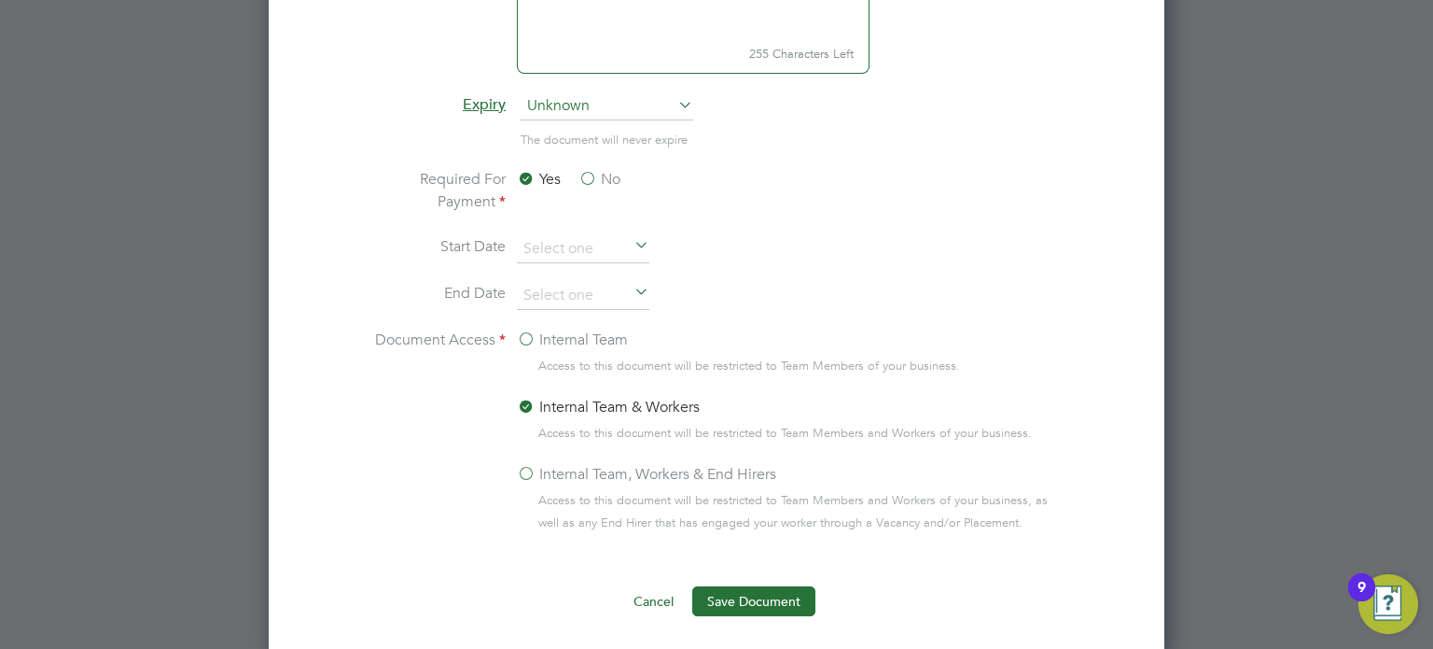
scroll to position [1307, 0]
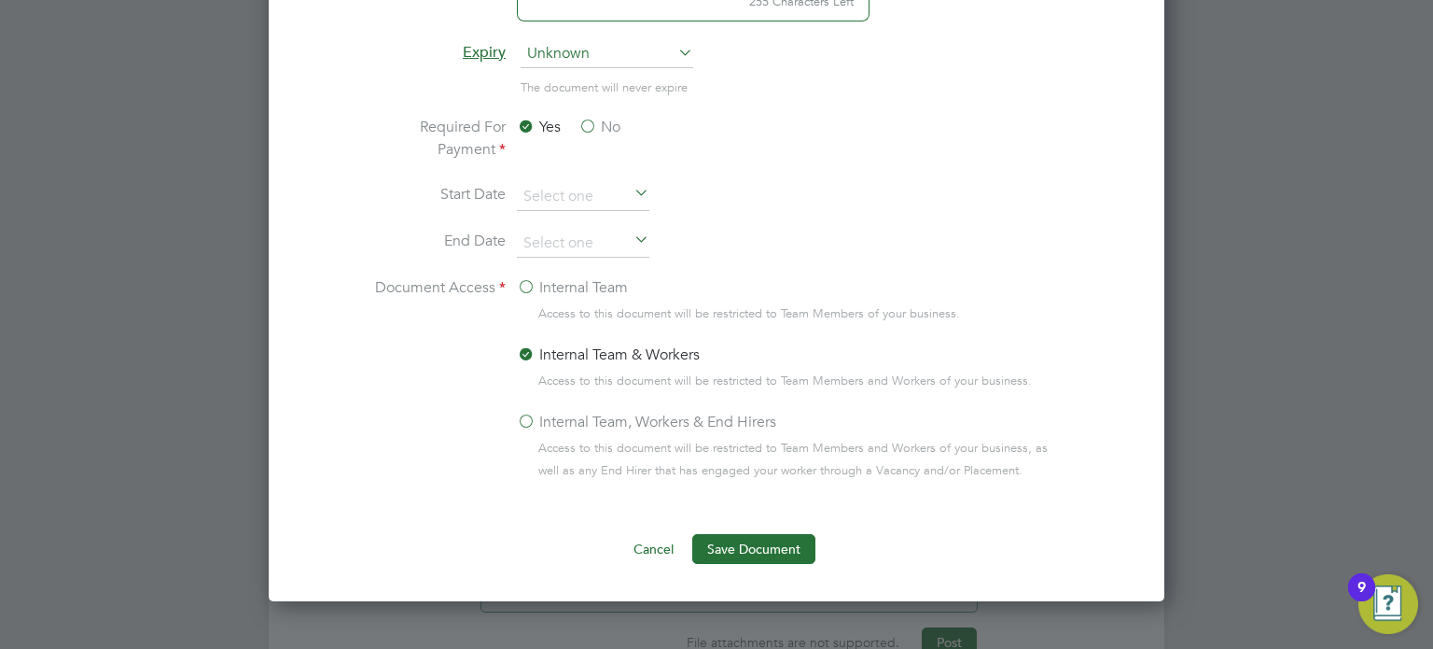
click at [588, 122] on label "No" at bounding box center [600, 127] width 42 height 22
click at [0, 0] on input "No" at bounding box center [0, 0] width 0 height 0
click at [552, 51] on span "Unknown" at bounding box center [607, 54] width 173 height 28
click at [562, 171] on li "Specific date" at bounding box center [608, 177] width 174 height 24
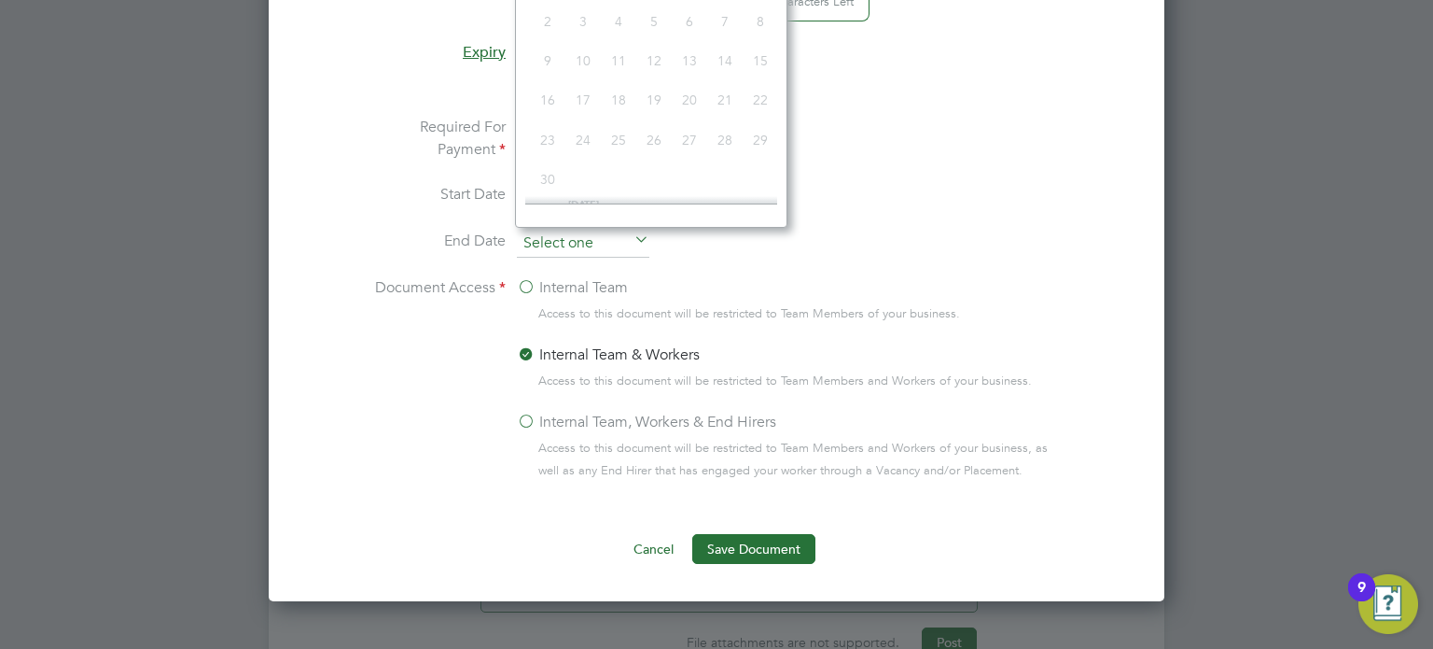
scroll to position [691, 0]
click at [539, 245] on input at bounding box center [583, 244] width 133 height 28
click at [546, 133] on span at bounding box center [547, 118] width 35 height 35
click at [895, 139] on li "Required For Payment Yes No" at bounding box center [717, 149] width 702 height 67
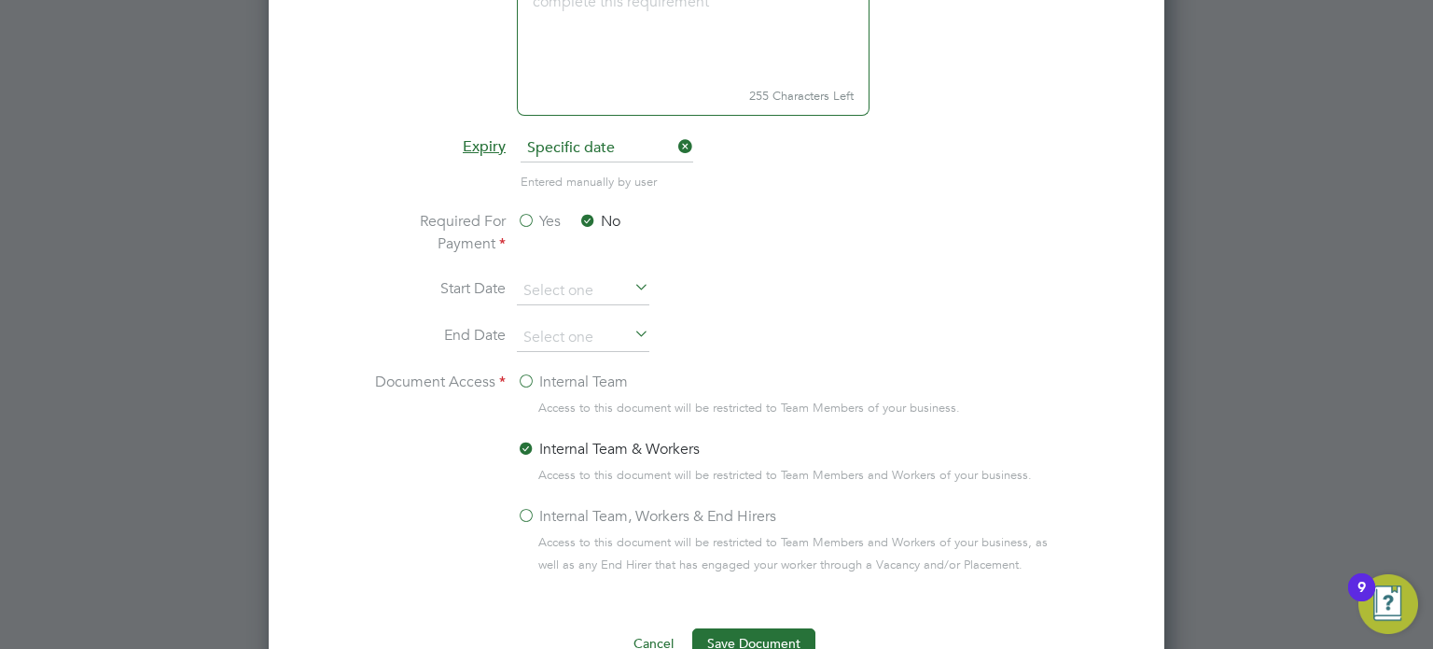
scroll to position [1195, 0]
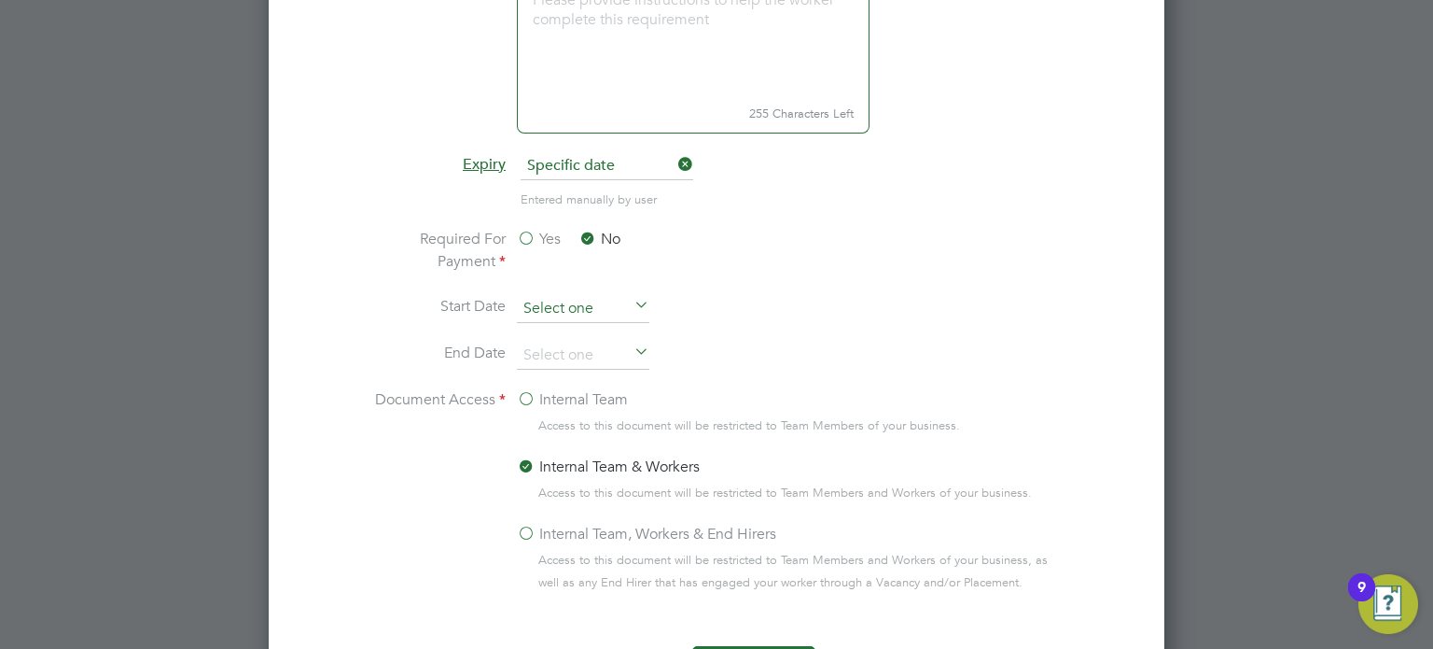
click at [605, 296] on input at bounding box center [583, 309] width 133 height 28
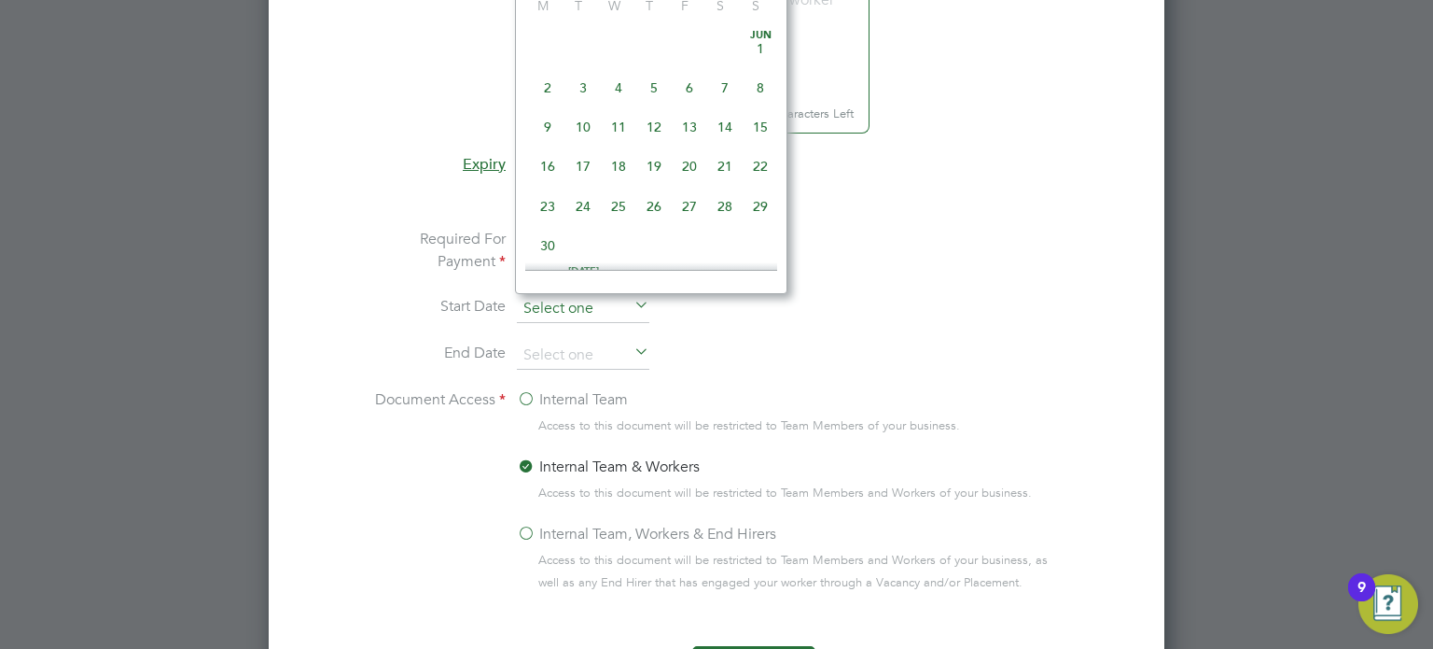
scroll to position [691, 0]
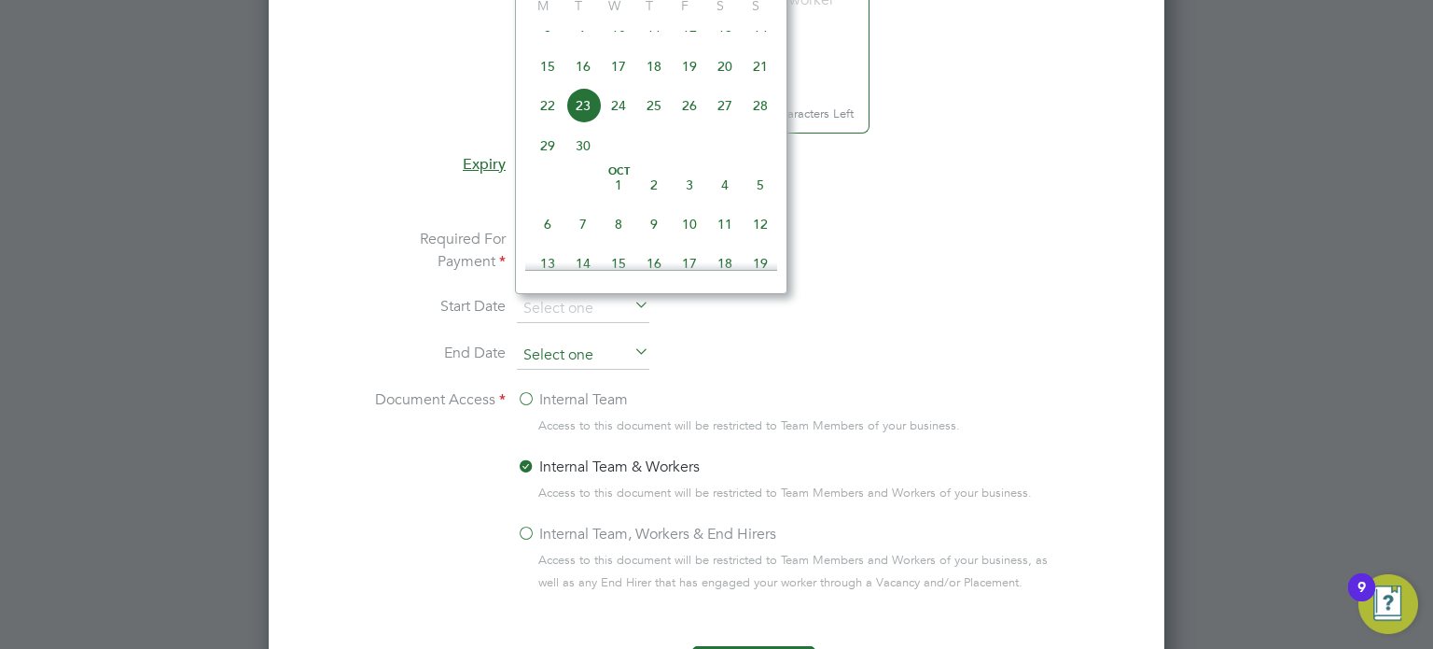
click at [564, 351] on input at bounding box center [583, 356] width 133 height 28
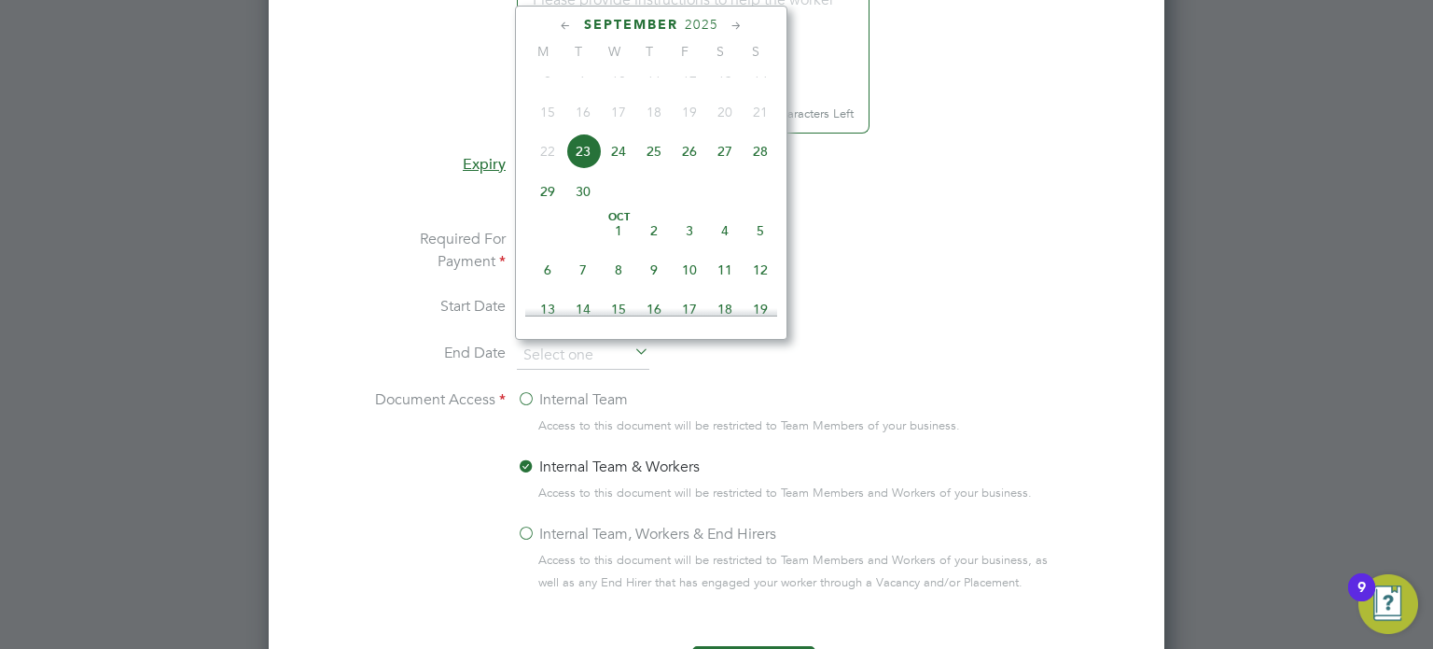
click at [691, 10] on div "September 2025 M T W T F S S Jun 1 2 3 4 5 6 7 8 9 10 11 12 13 14 15 16 17 18 1…" at bounding box center [651, 173] width 273 height 334
click at [706, 17] on span "2025" at bounding box center [702, 25] width 34 height 16
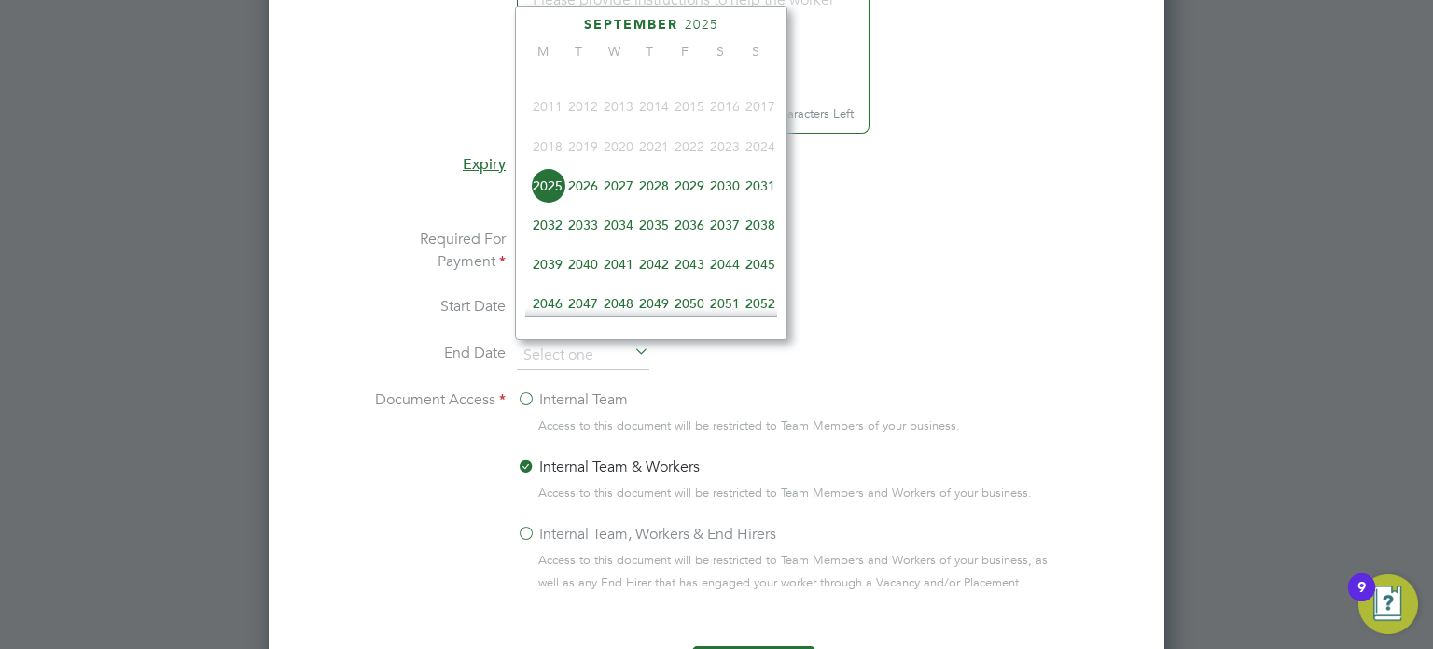
click at [731, 196] on span "2030" at bounding box center [724, 185] width 35 height 35
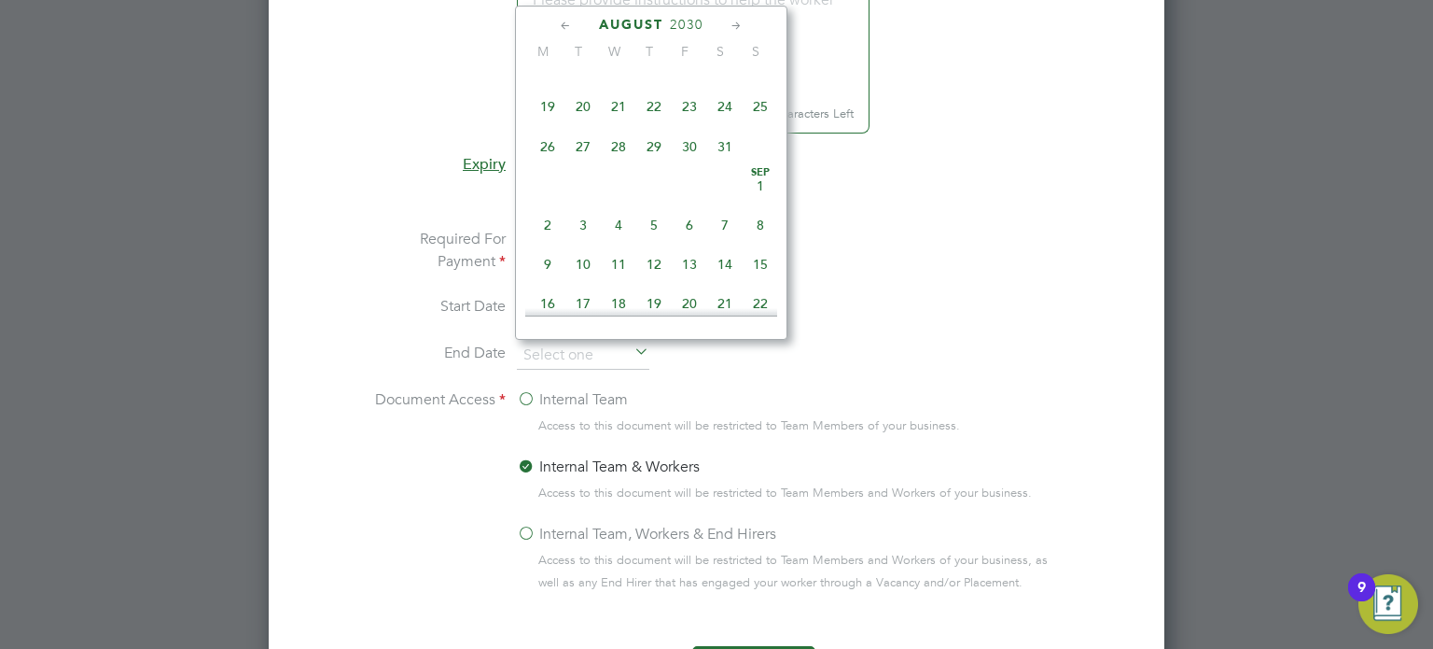
click at [569, 21] on icon at bounding box center [566, 26] width 18 height 21
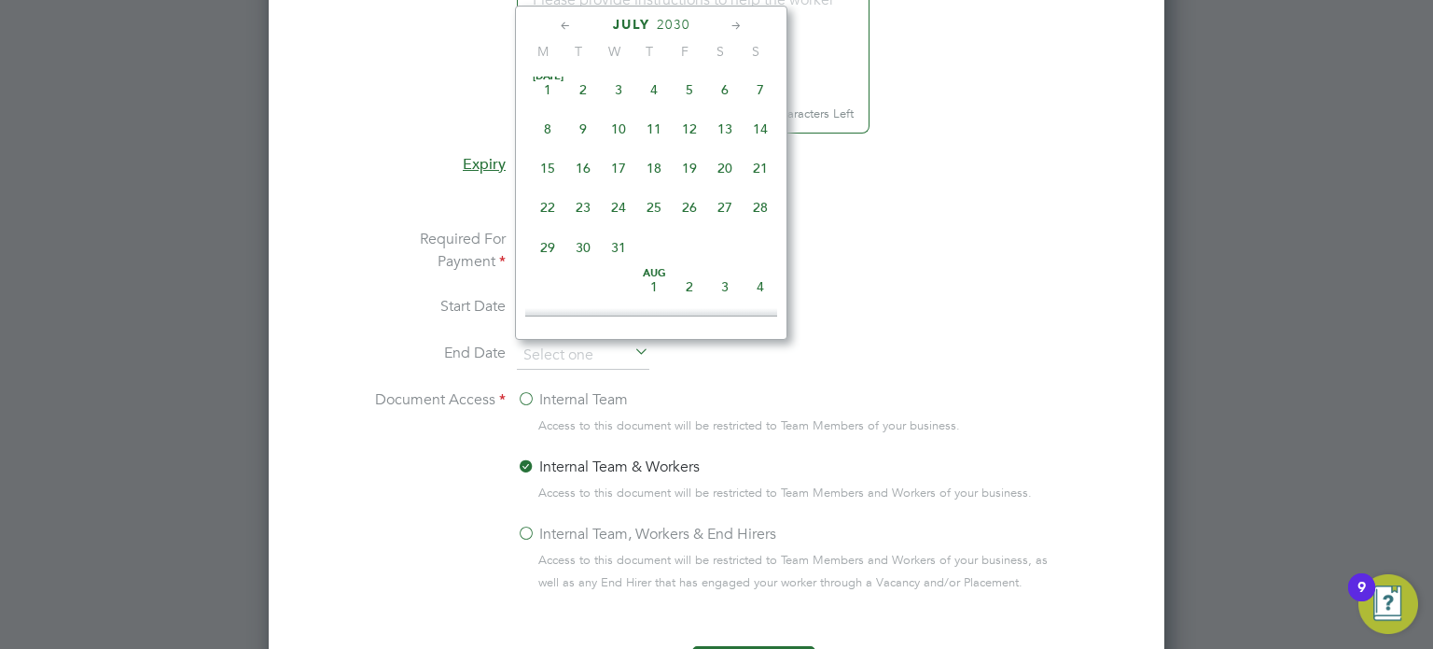
click at [569, 21] on icon at bounding box center [566, 26] width 18 height 21
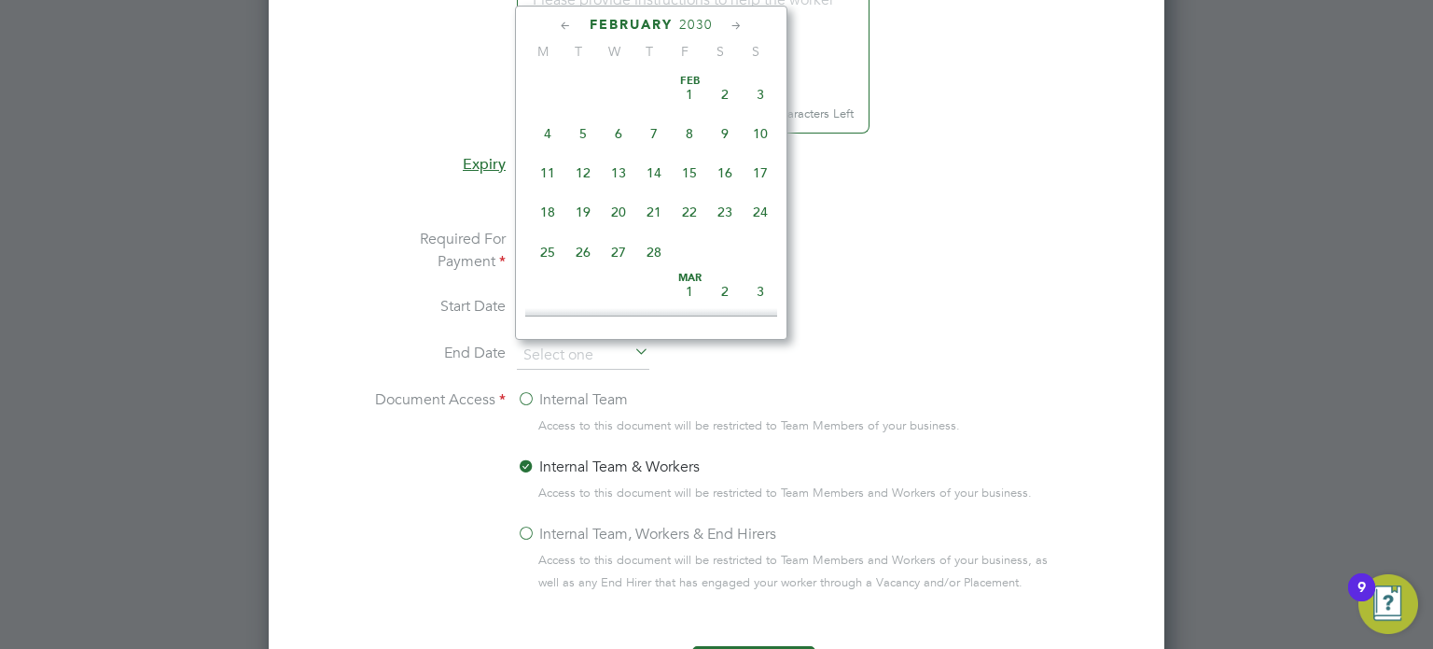
click at [660, 255] on span "28" at bounding box center [653, 251] width 35 height 35
type input "28 Feb 2030"
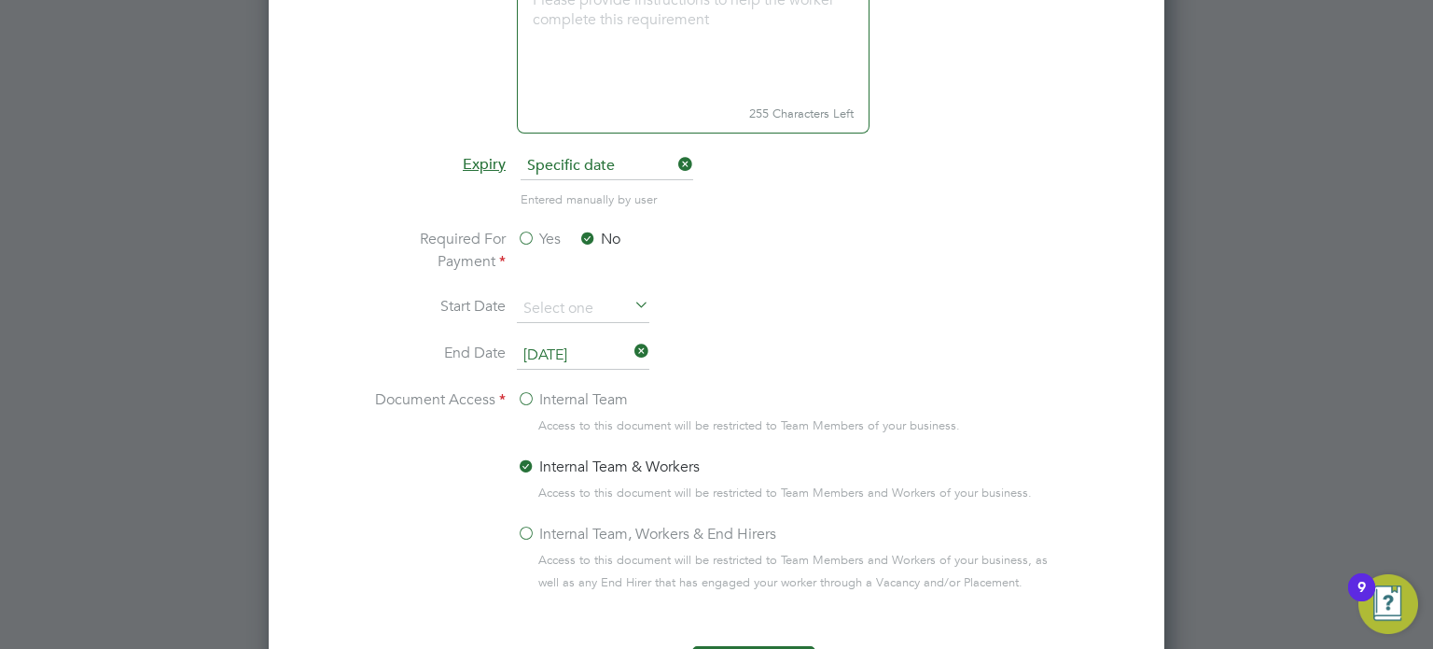
click at [967, 328] on li "Start Date" at bounding box center [717, 318] width 702 height 47
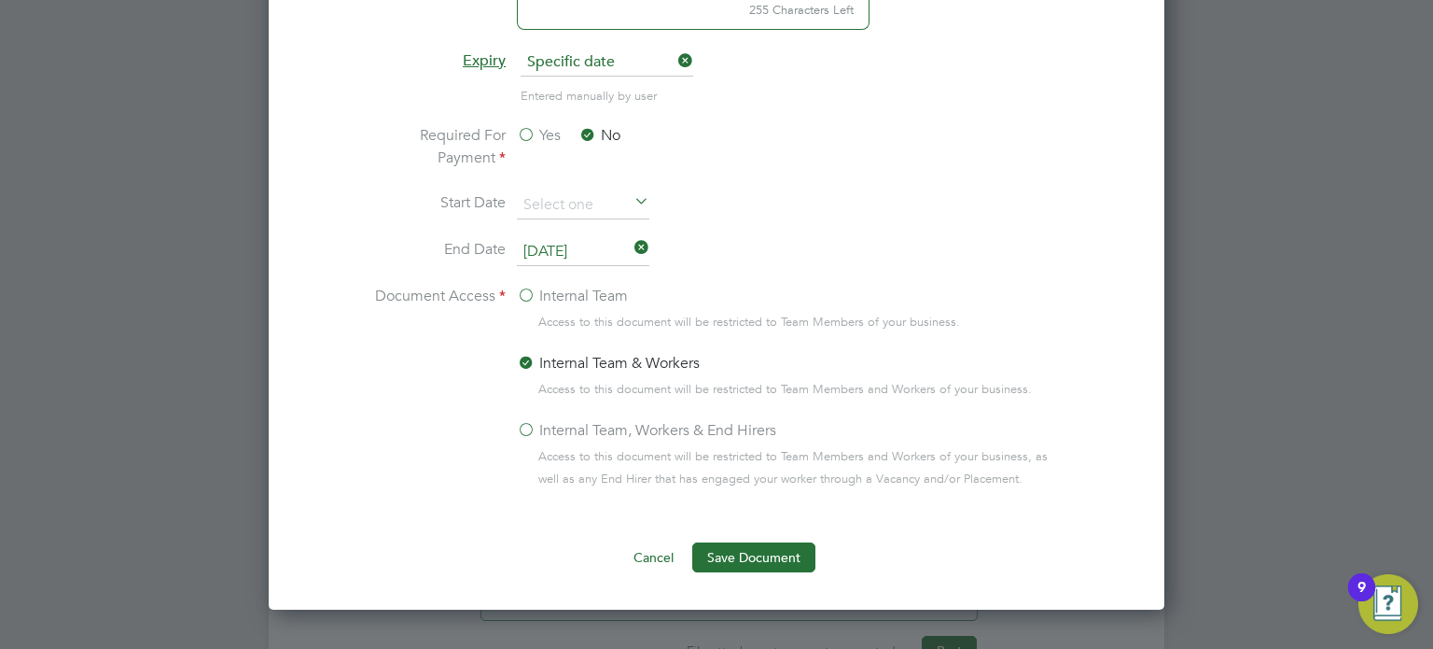
scroll to position [1344, 0]
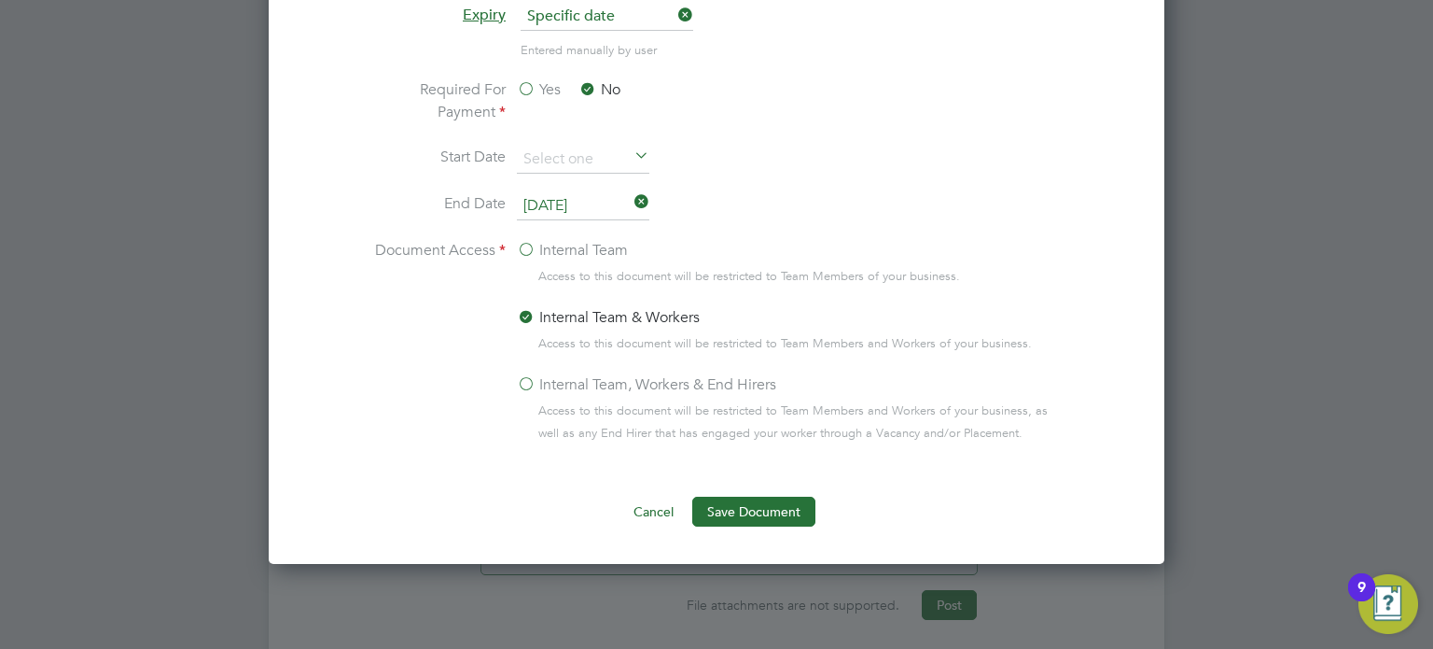
click at [537, 380] on label "Internal Team, Workers & End Hirers" at bounding box center [646, 384] width 259 height 22
click at [0, 0] on input "Internal Team, Workers & End Hirers" at bounding box center [0, 0] width 0 height 0
click at [744, 502] on button "Save Document" at bounding box center [753, 511] width 123 height 30
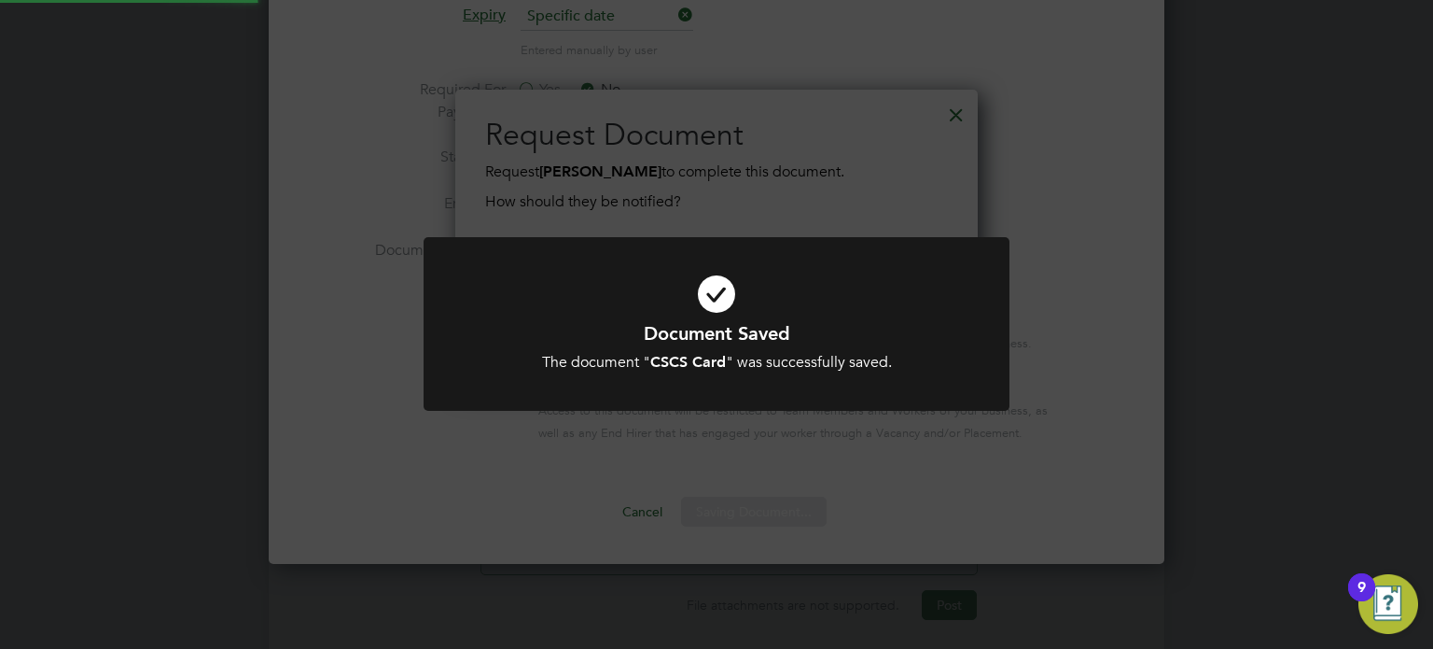
scroll to position [299, 524]
click at [821, 223] on div "Document Saved The document " CSCS Card " was successfully saved. Cancel Okay" at bounding box center [716, 324] width 1433 height 649
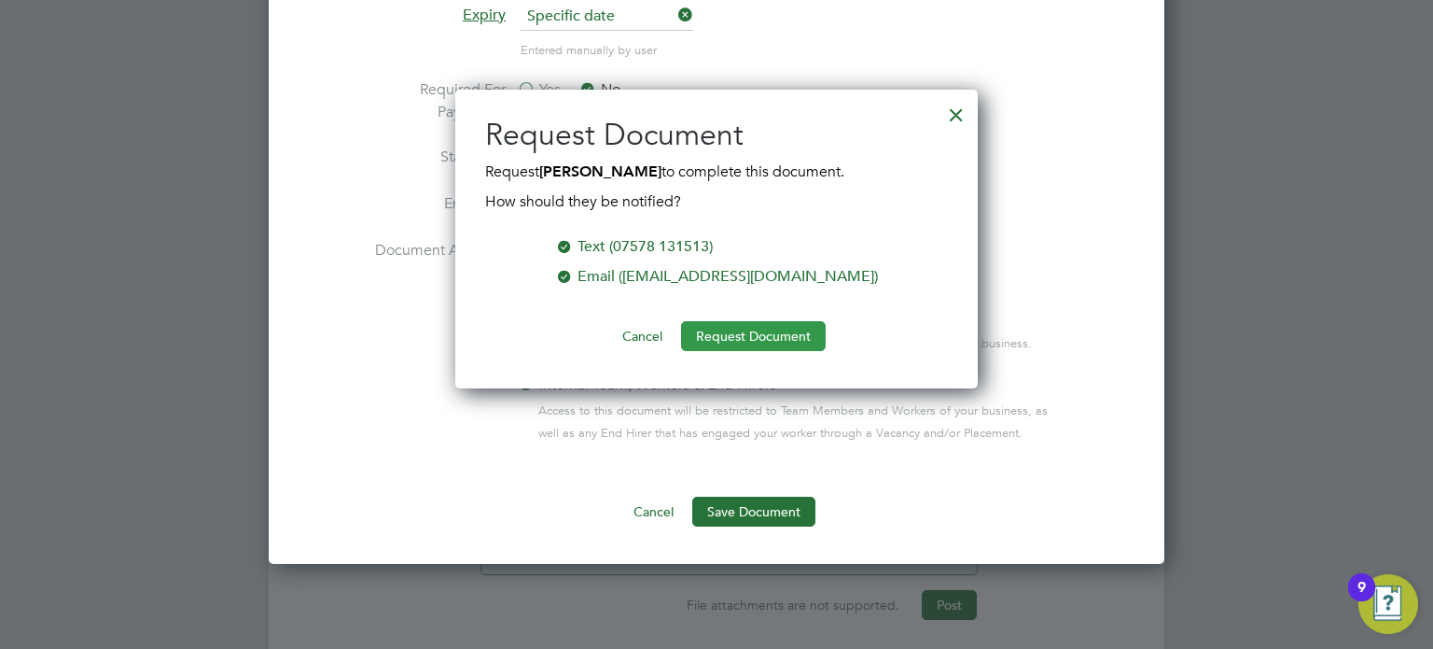
click at [712, 343] on button "Request Document" at bounding box center [753, 336] width 145 height 30
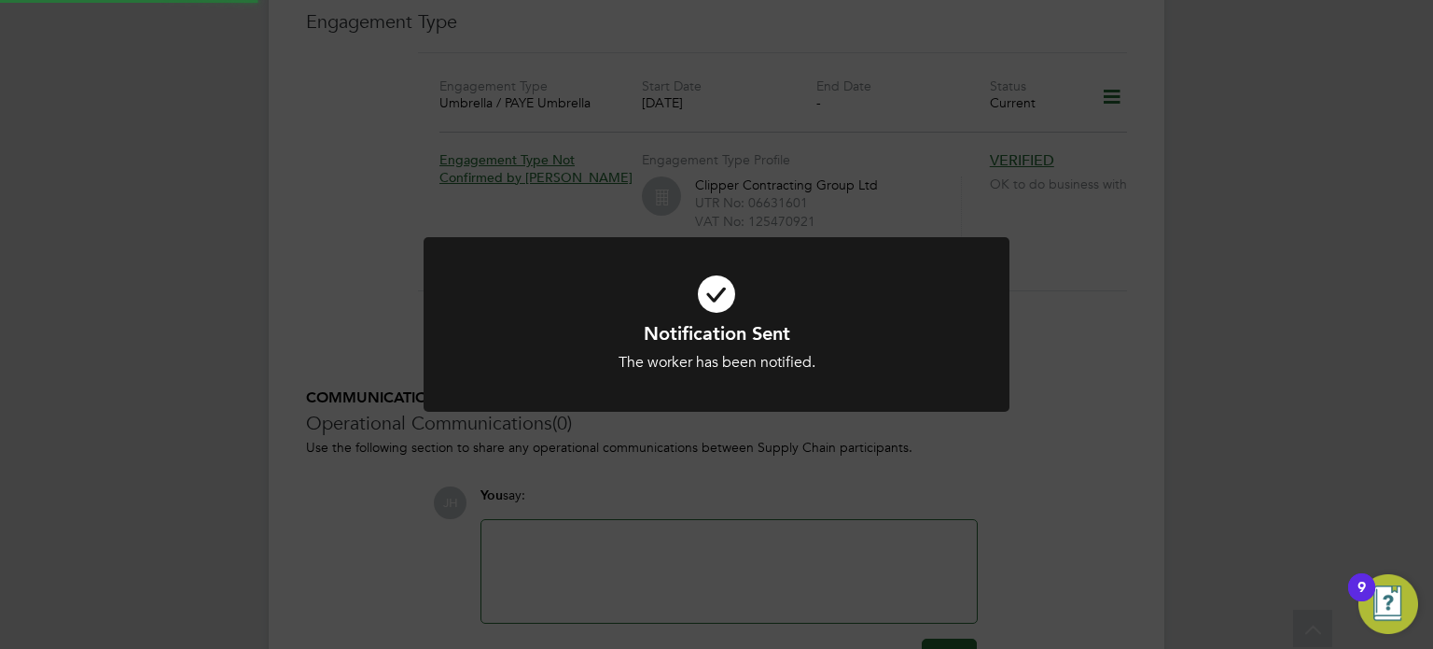
scroll to position [1344, 0]
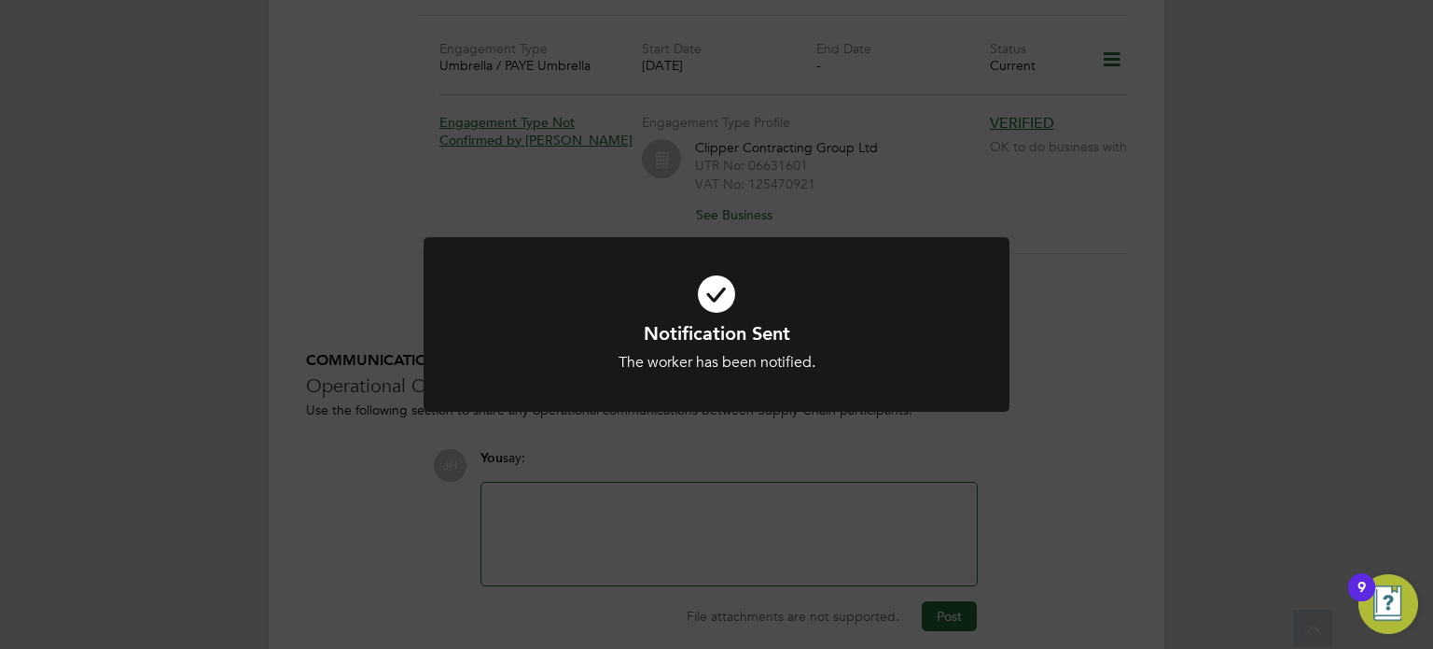
click at [1045, 347] on div "Notification Sent The worker has been notified. Cancel Okay" at bounding box center [716, 324] width 1433 height 649
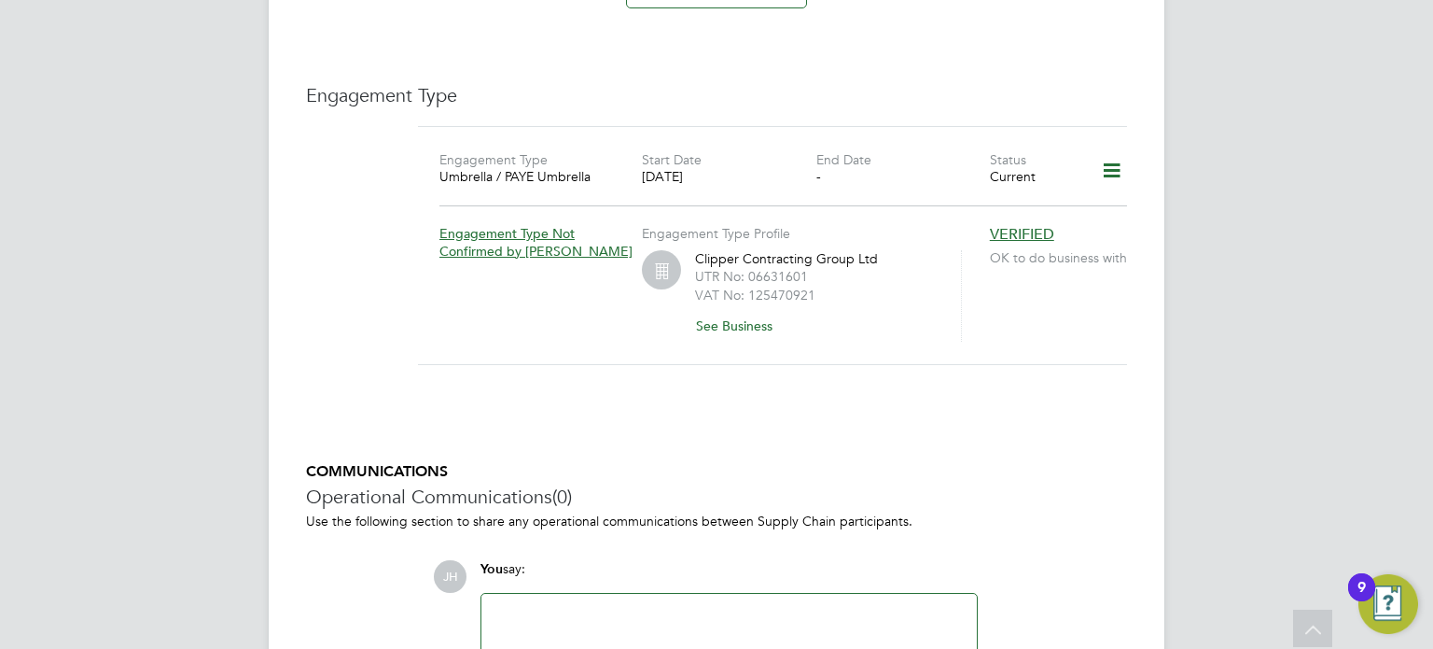
scroll to position [1232, 0]
click at [1102, 160] on icon at bounding box center [1112, 171] width 33 height 43
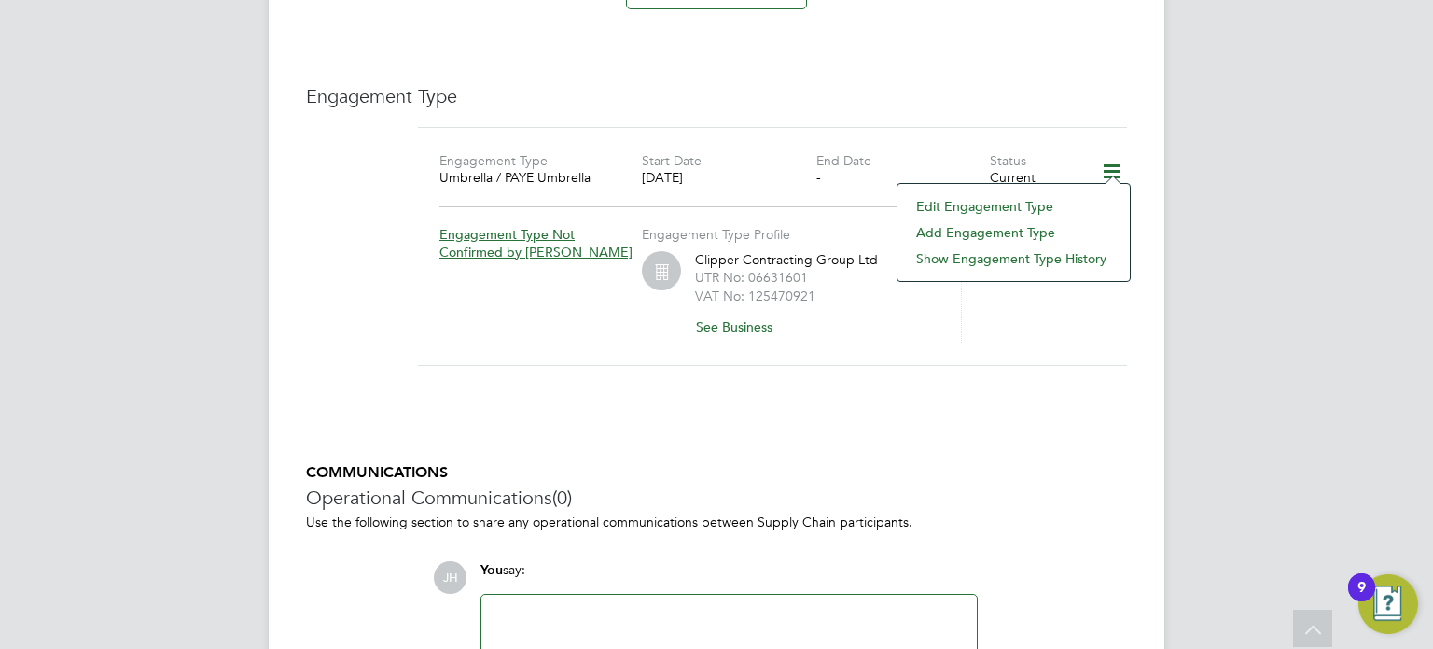
click at [984, 211] on li "Edit Engagement Type" at bounding box center [1014, 206] width 214 height 26
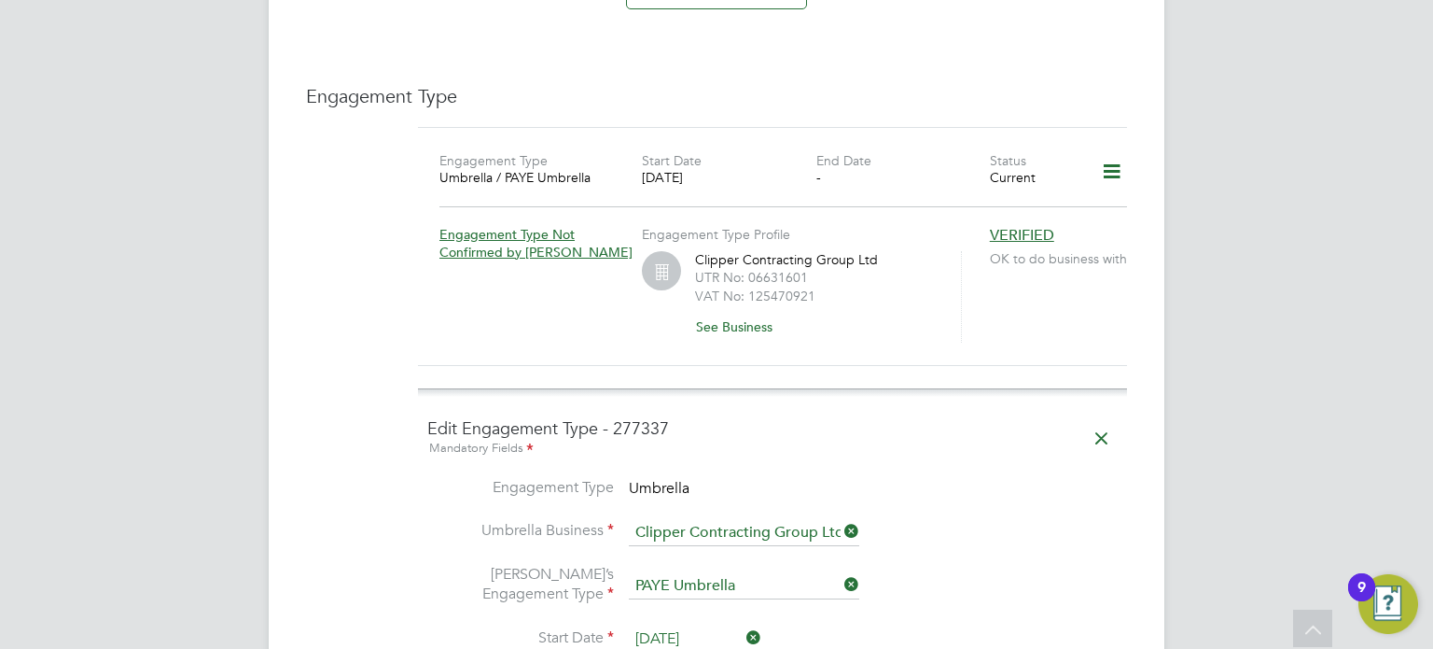
click at [1053, 565] on li "Umbrella’s Engagement Type PAYE Umbrella" at bounding box center [772, 596] width 691 height 62
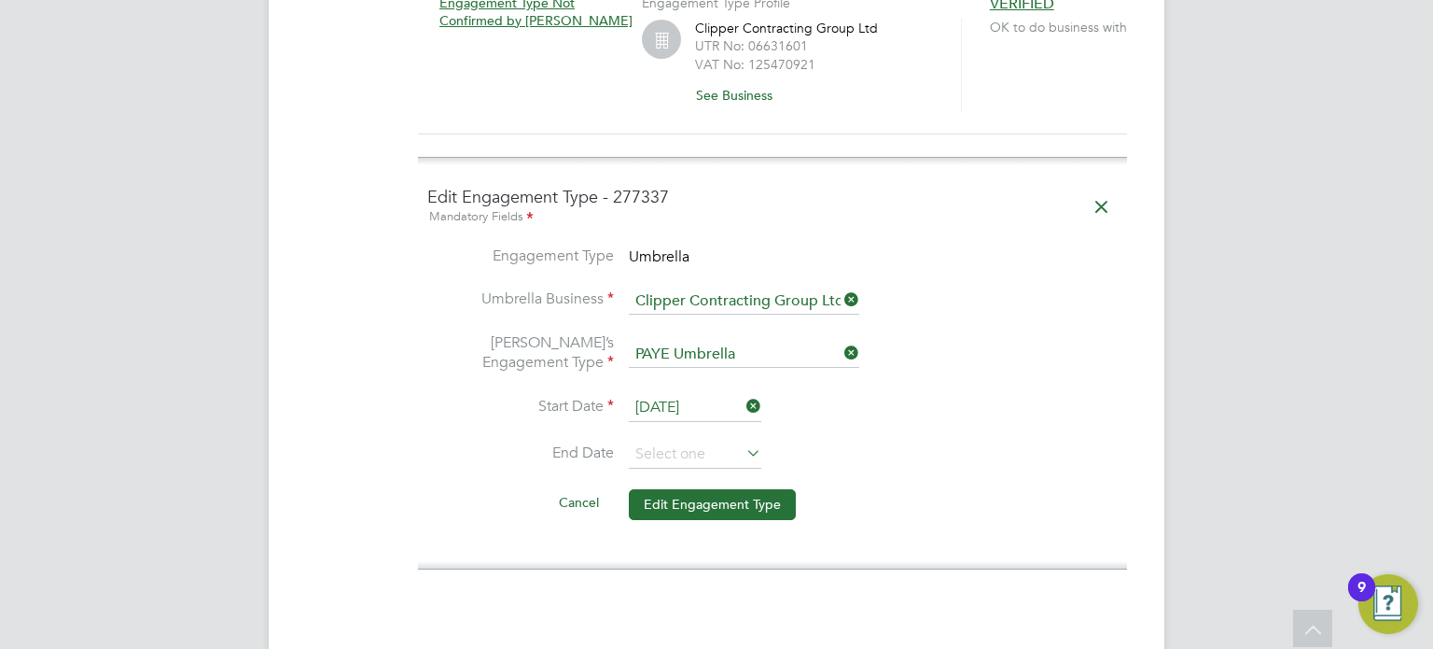
scroll to position [1493, 0]
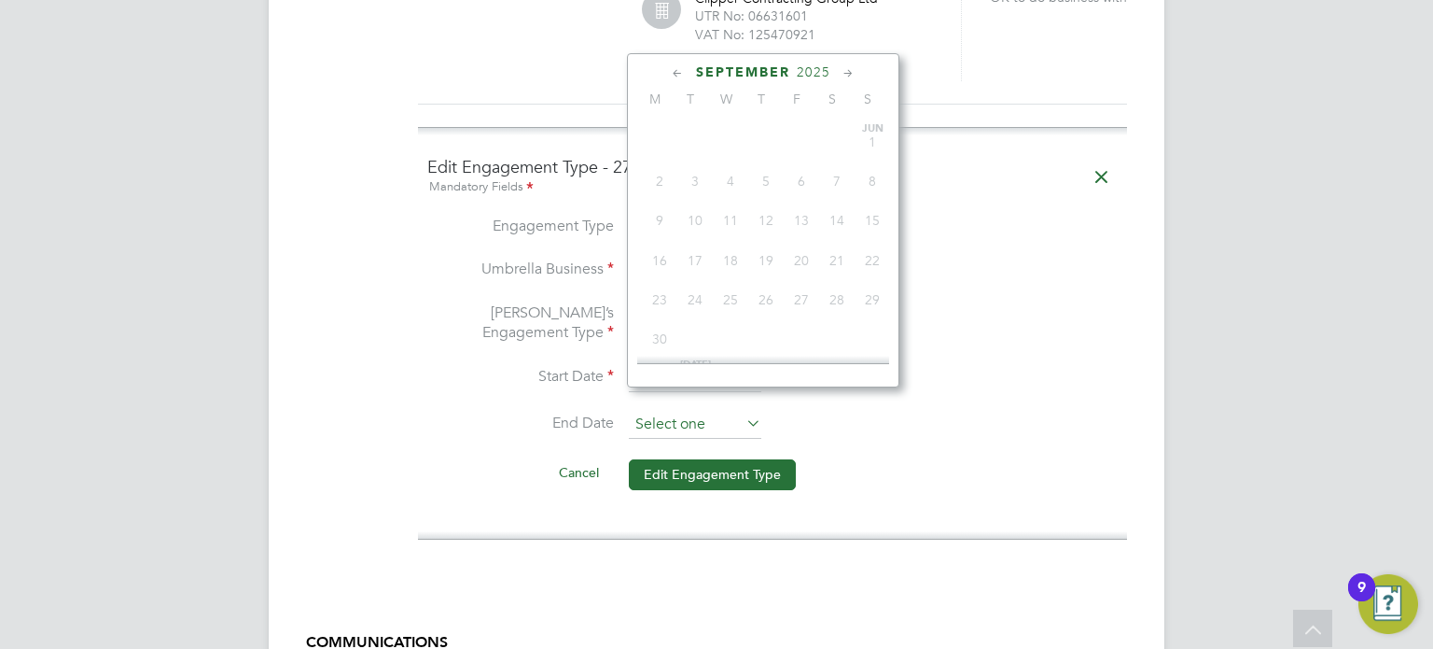
click at [642, 411] on input at bounding box center [695, 425] width 133 height 28
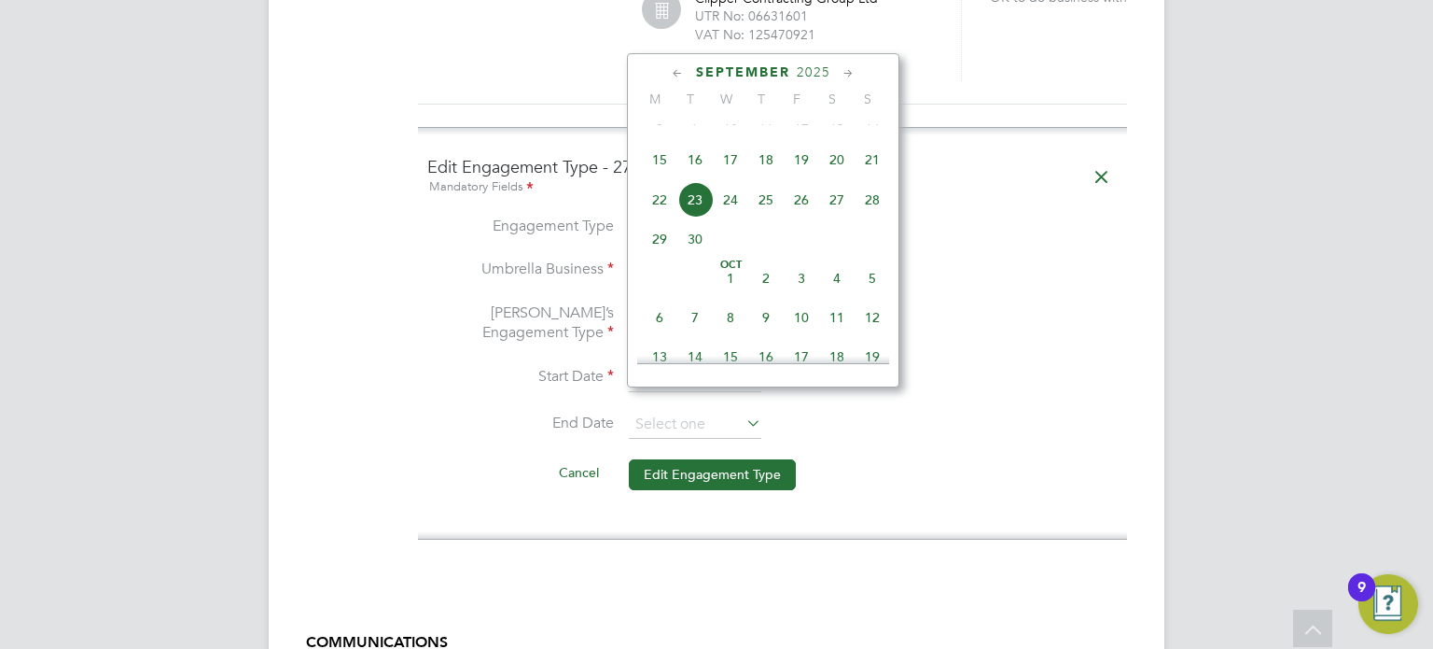
click at [844, 75] on icon at bounding box center [849, 73] width 18 height 21
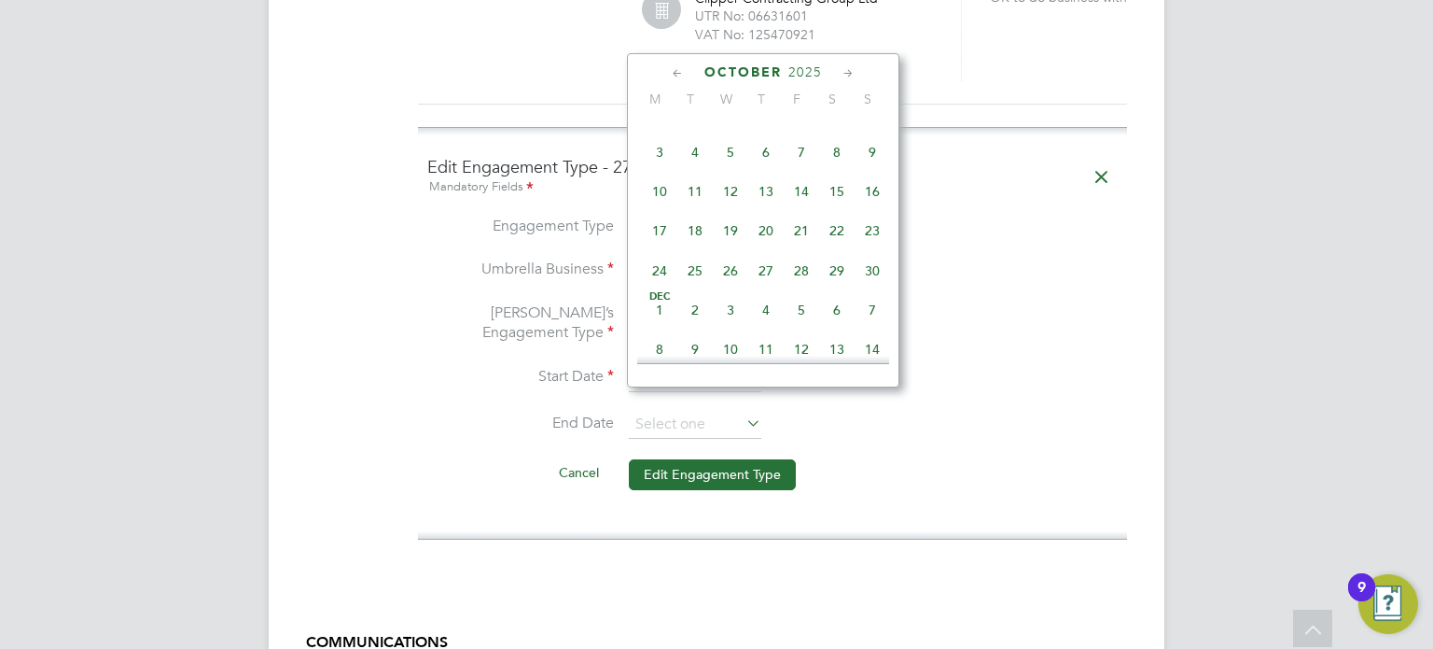
click at [844, 75] on icon at bounding box center [849, 73] width 18 height 21
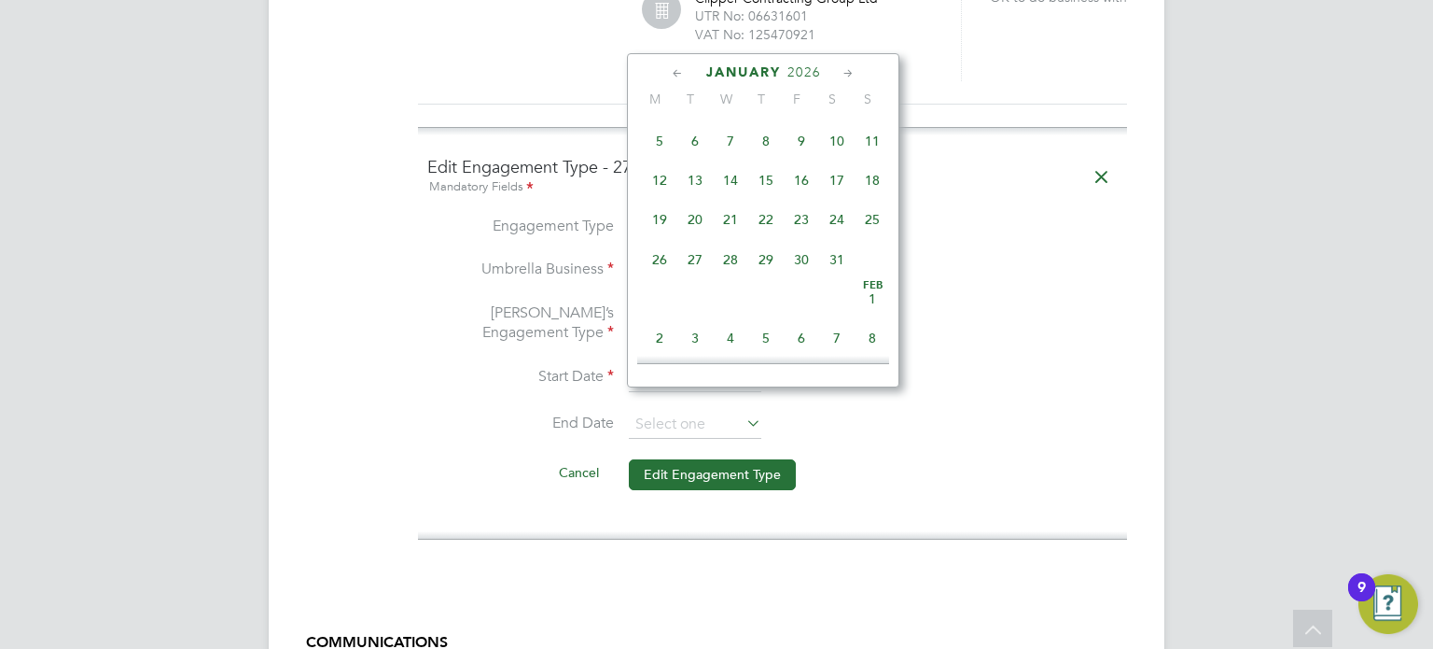
click at [844, 75] on icon at bounding box center [849, 73] width 18 height 21
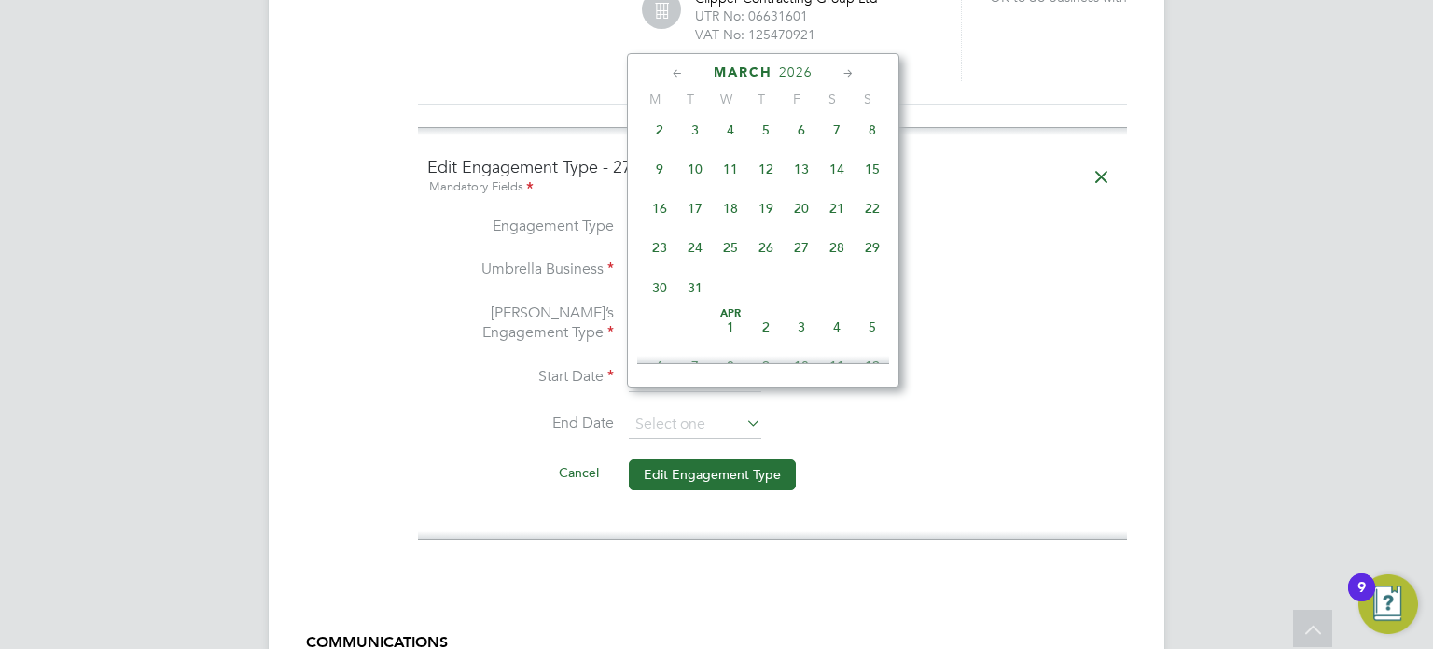
click at [691, 305] on span "31" at bounding box center [695, 287] width 35 height 35
type input "31 Mar 2026"
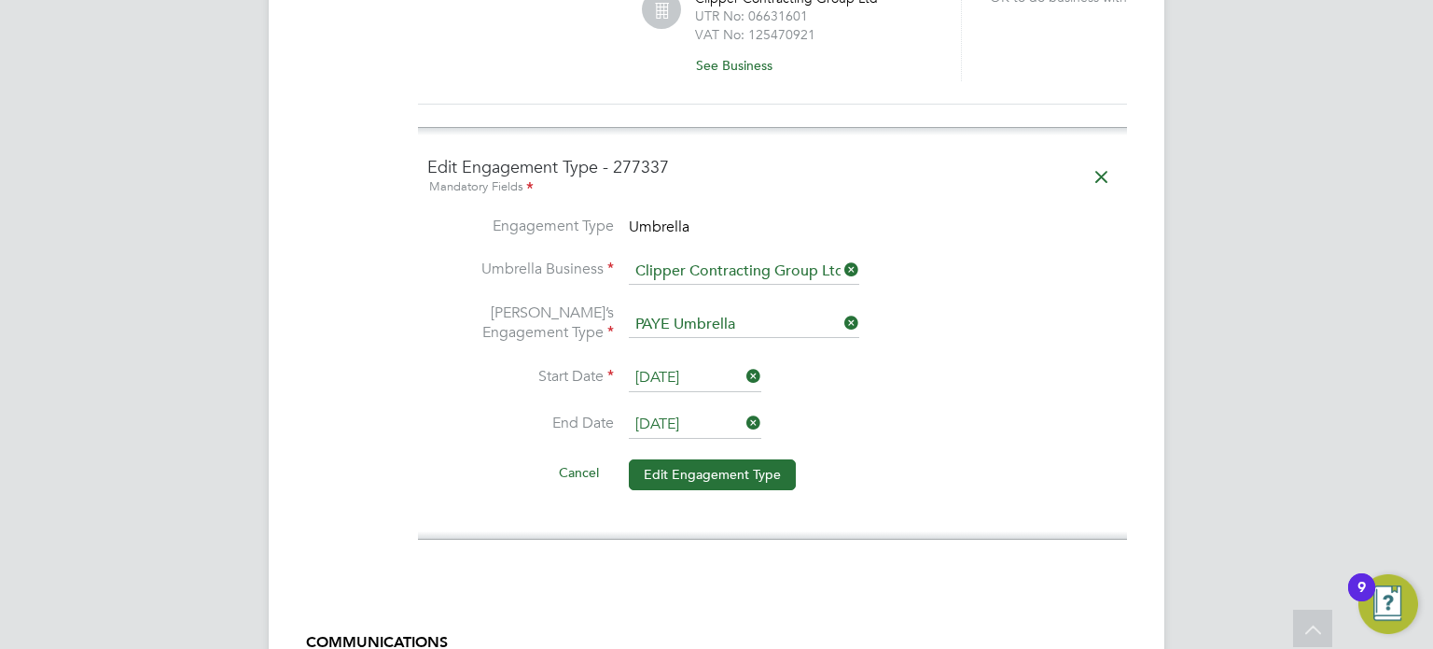
click at [985, 372] on li "Start Date 15 Sep 2025" at bounding box center [772, 387] width 691 height 47
click at [747, 459] on button "Edit Engagement Type" at bounding box center [712, 474] width 167 height 30
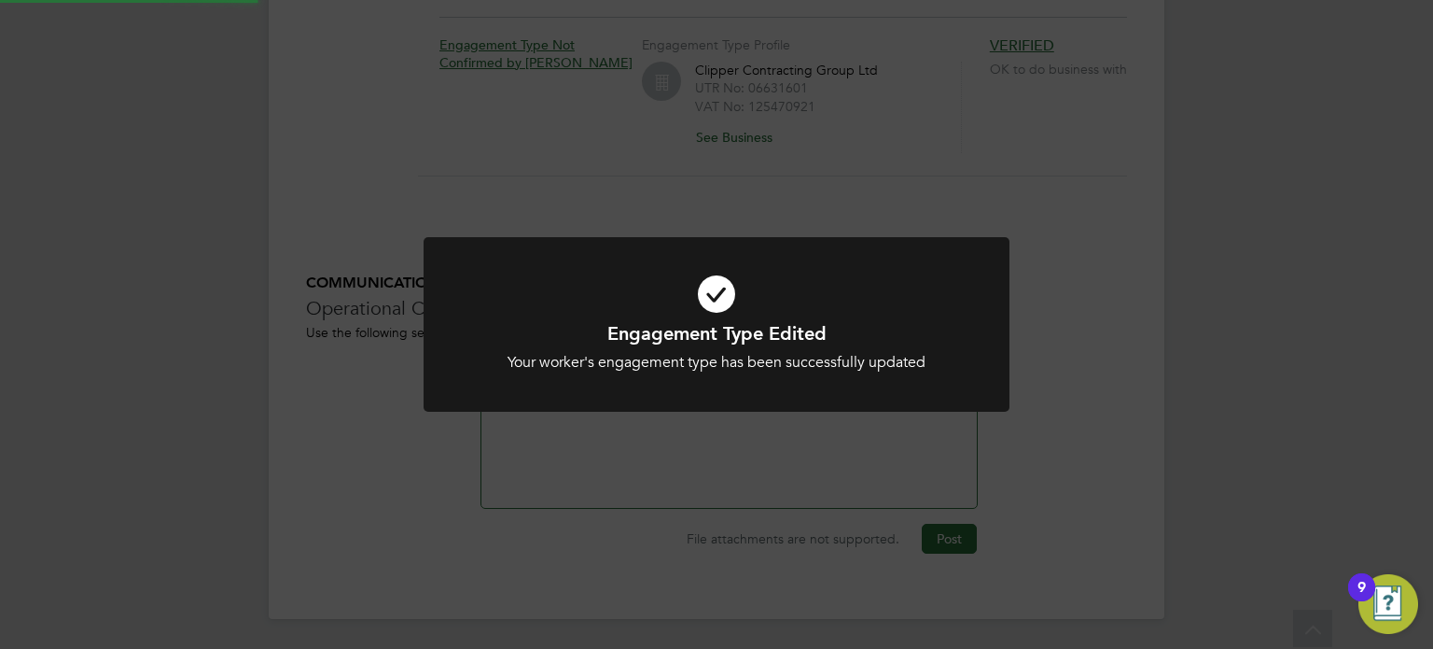
scroll to position [1398, 0]
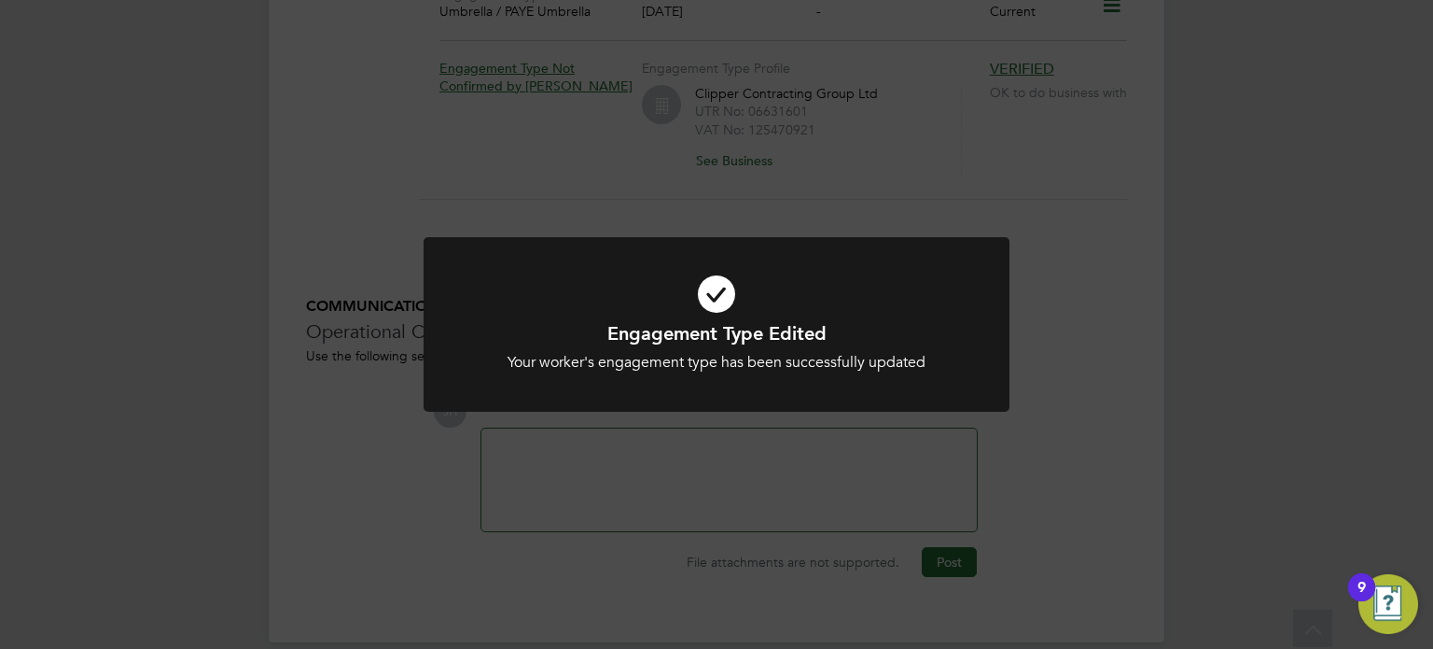
click at [1079, 387] on div "Engagement Type Edited Your worker's engagement type has been successfully upda…" at bounding box center [716, 324] width 1433 height 649
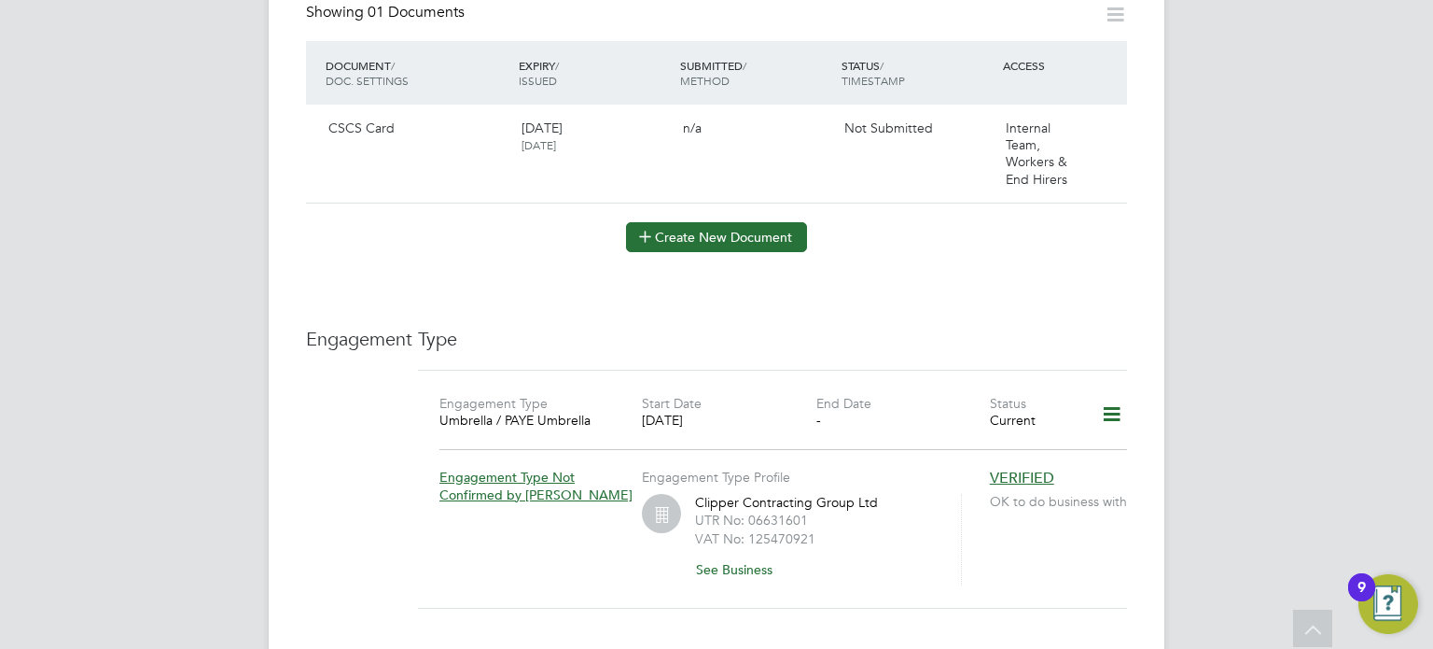
scroll to position [987, 0]
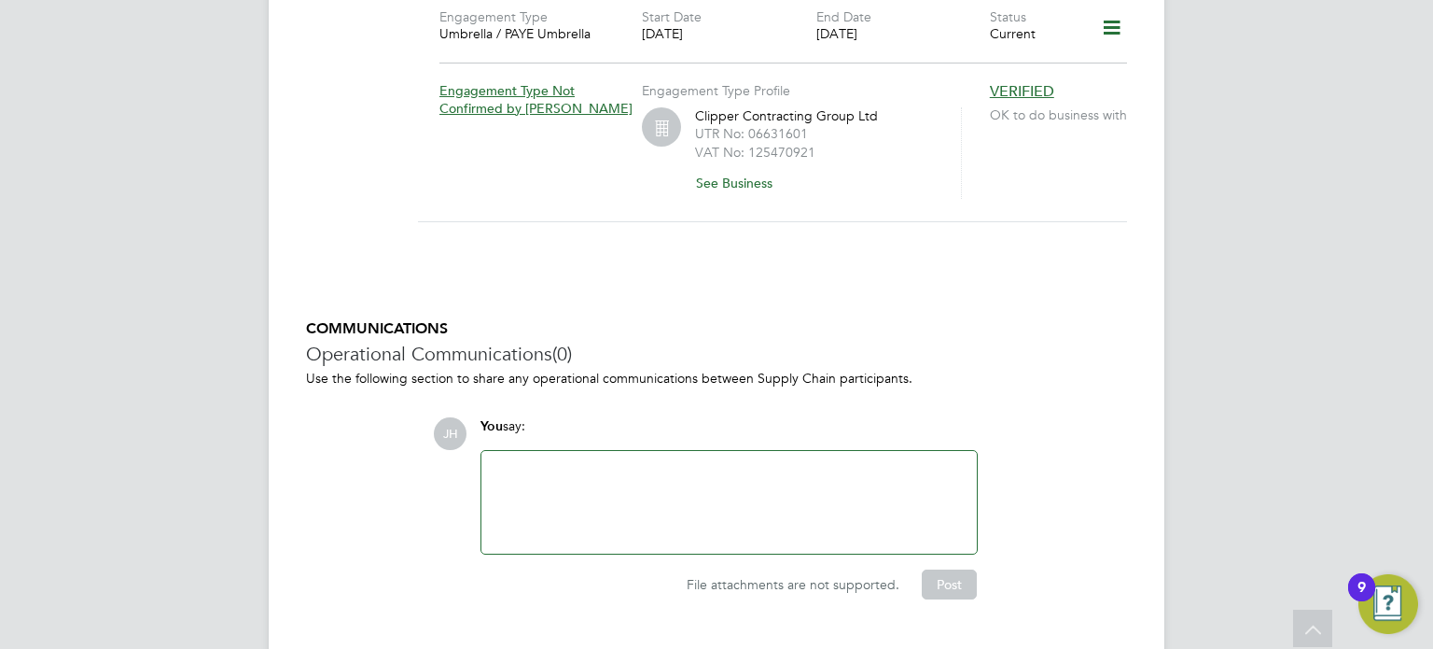
scroll to position [1398, 0]
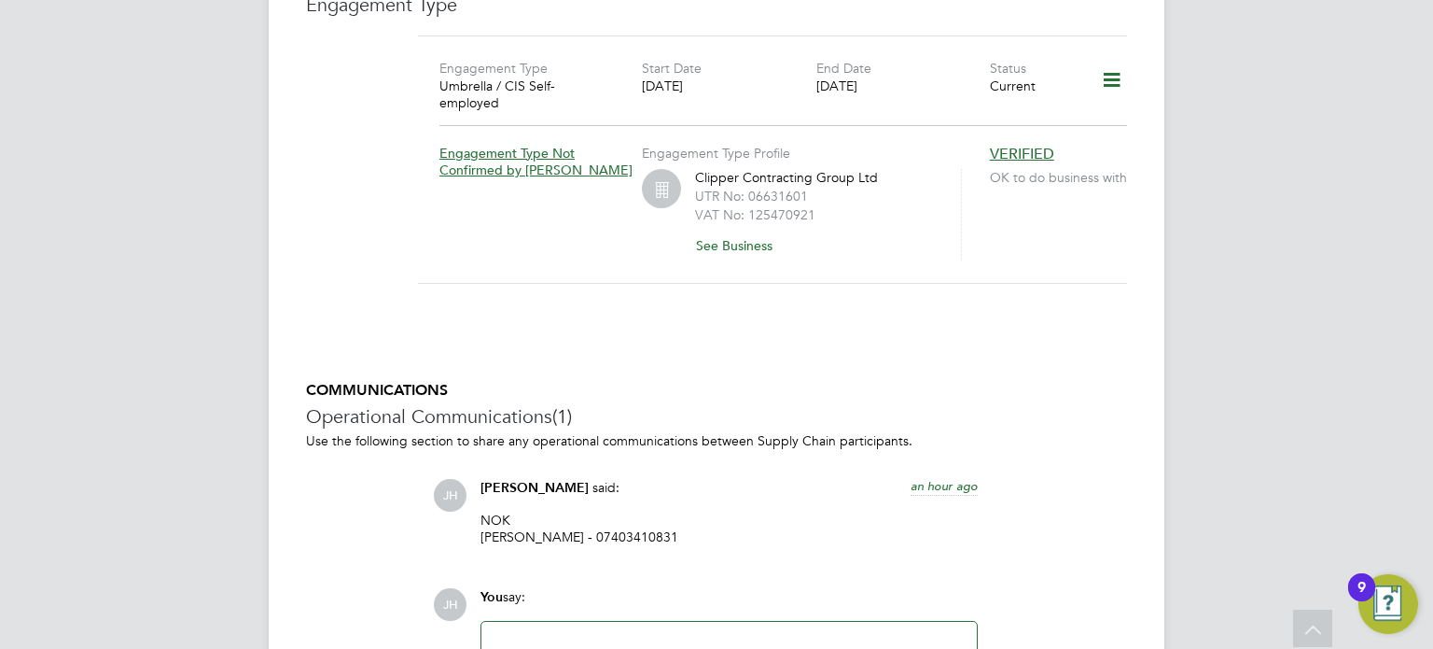
scroll to position [1574, 0]
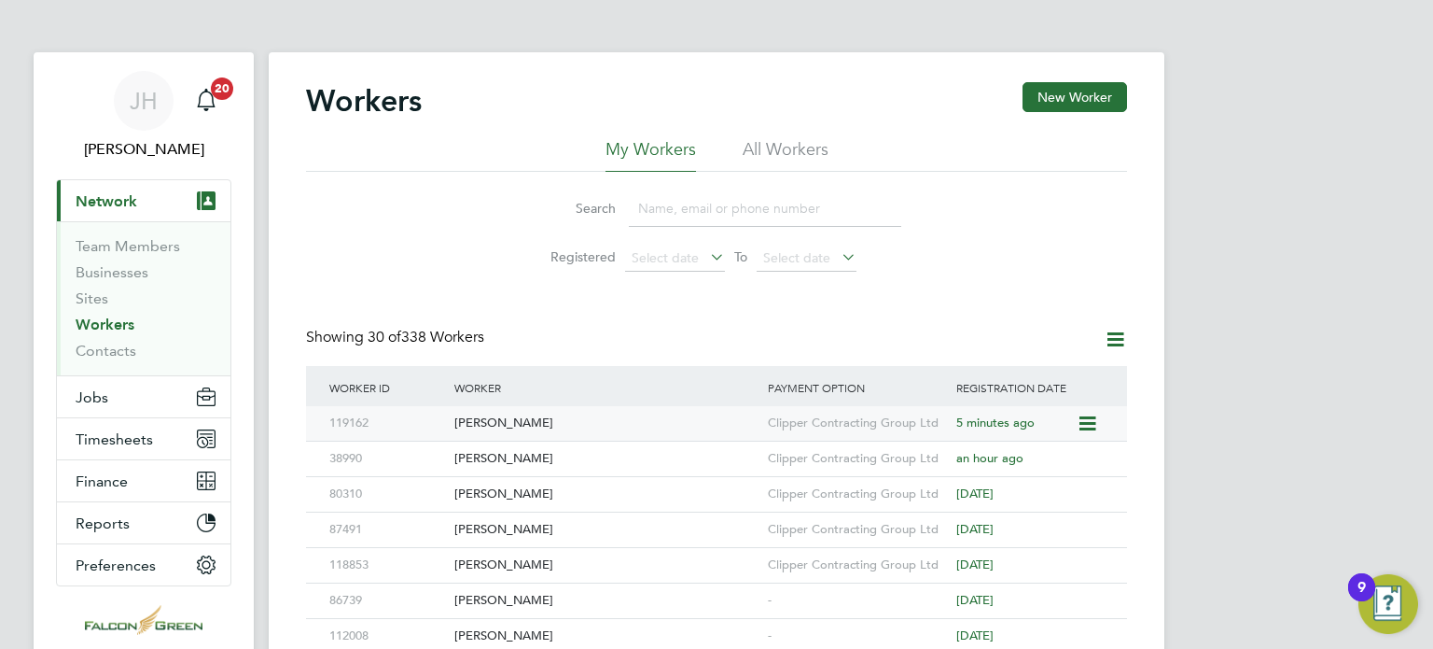
click at [498, 426] on div "[PERSON_NAME]" at bounding box center [607, 423] width 314 height 35
click at [223, 159] on span "[PERSON_NAME]" at bounding box center [143, 149] width 175 height 22
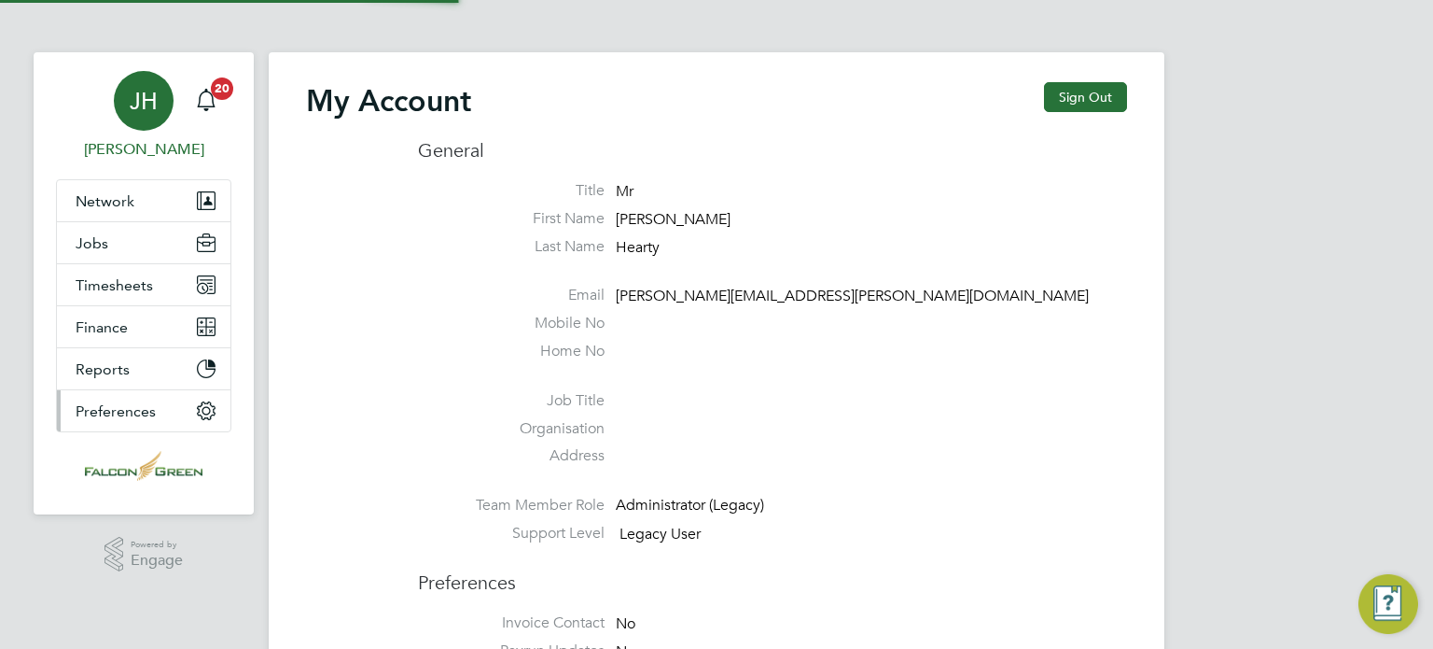
type input "john@falcongreen.co.uk"
click at [111, 286] on span "Timesheets" at bounding box center [114, 285] width 77 height 18
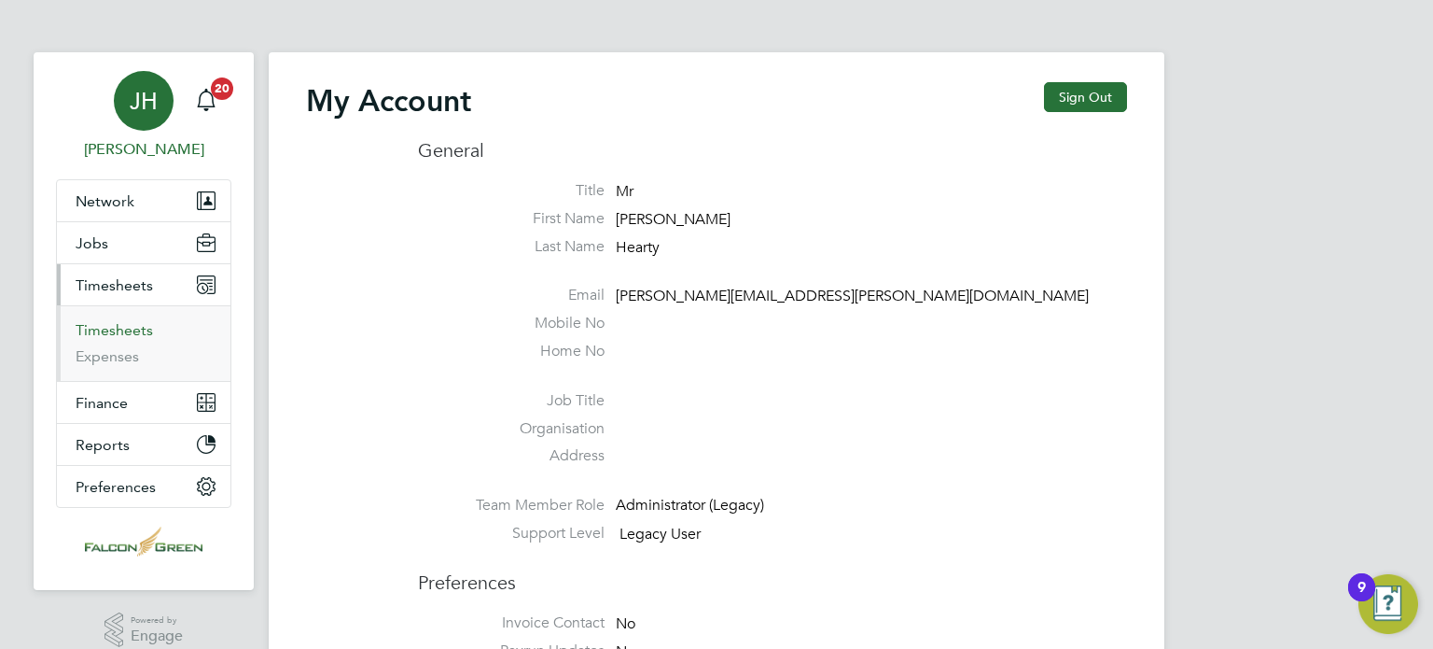
click at [89, 328] on link "Timesheets" at bounding box center [114, 330] width 77 height 18
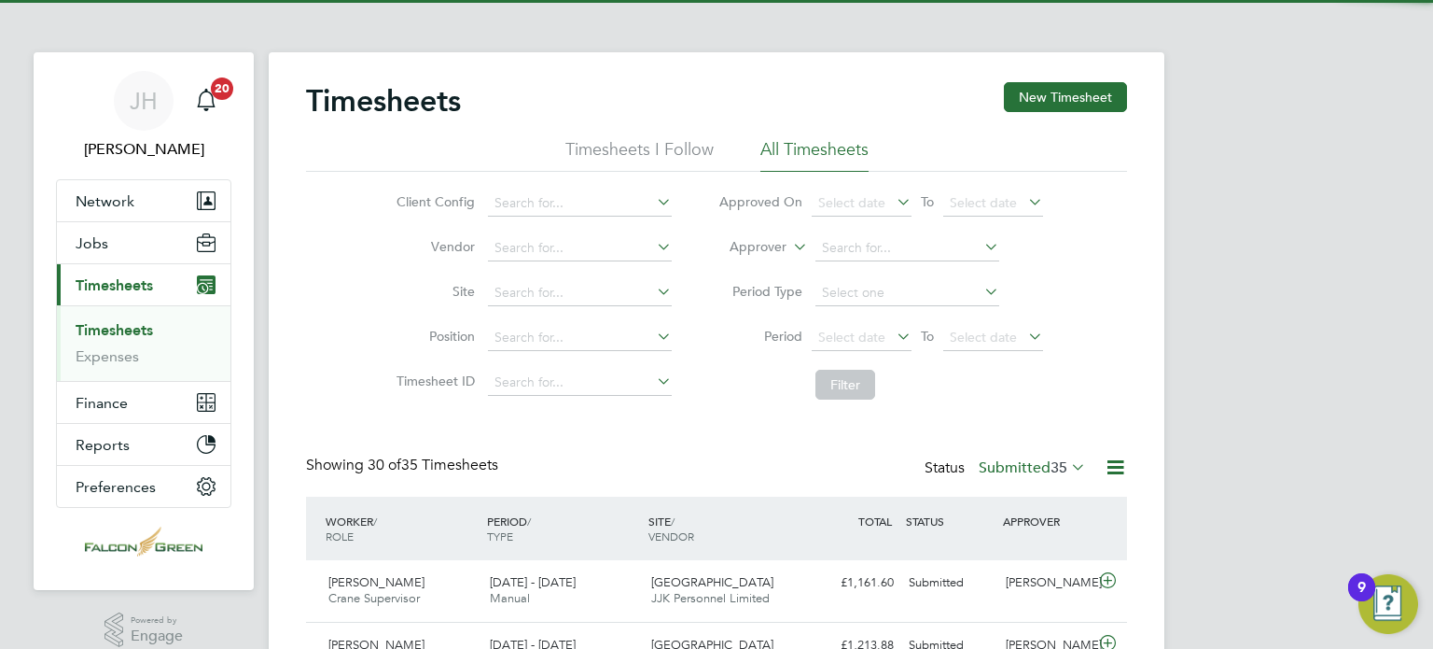
click at [1043, 129] on div "Timesheets New Timesheet" at bounding box center [716, 110] width 821 height 56
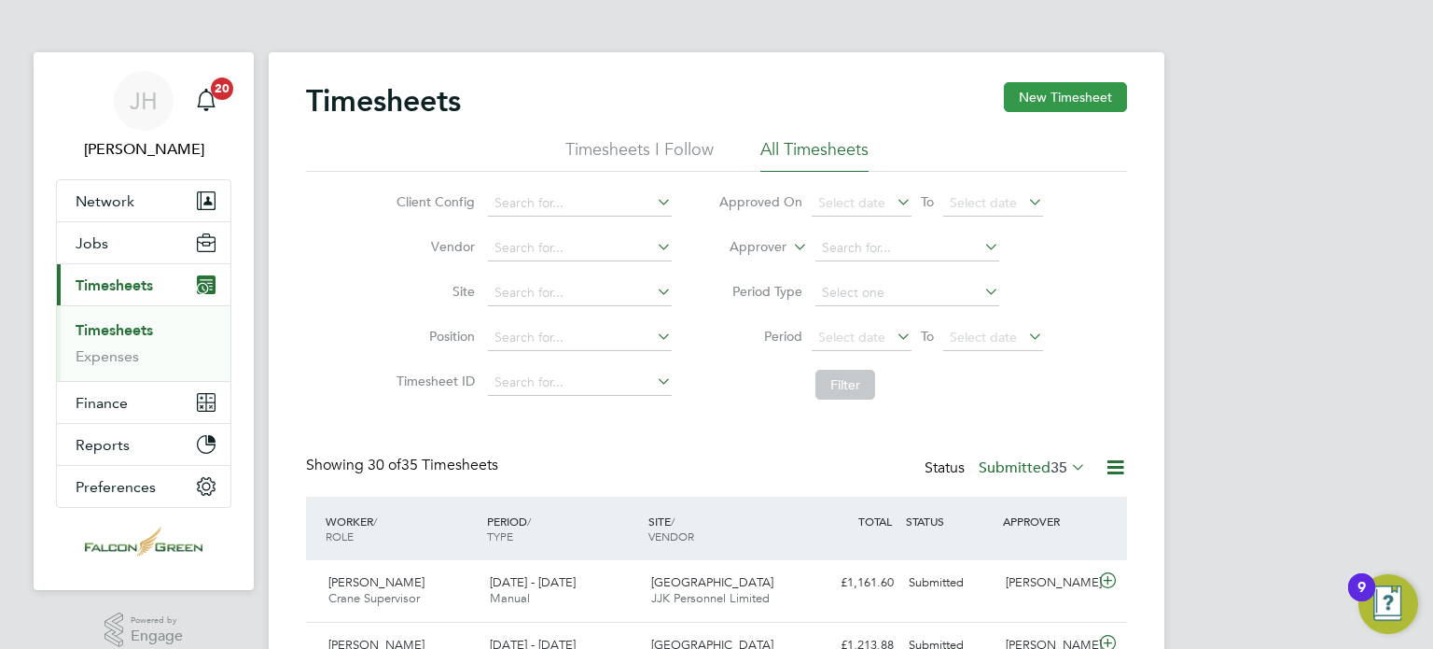
click at [1068, 95] on button "New Timesheet" at bounding box center [1065, 97] width 123 height 30
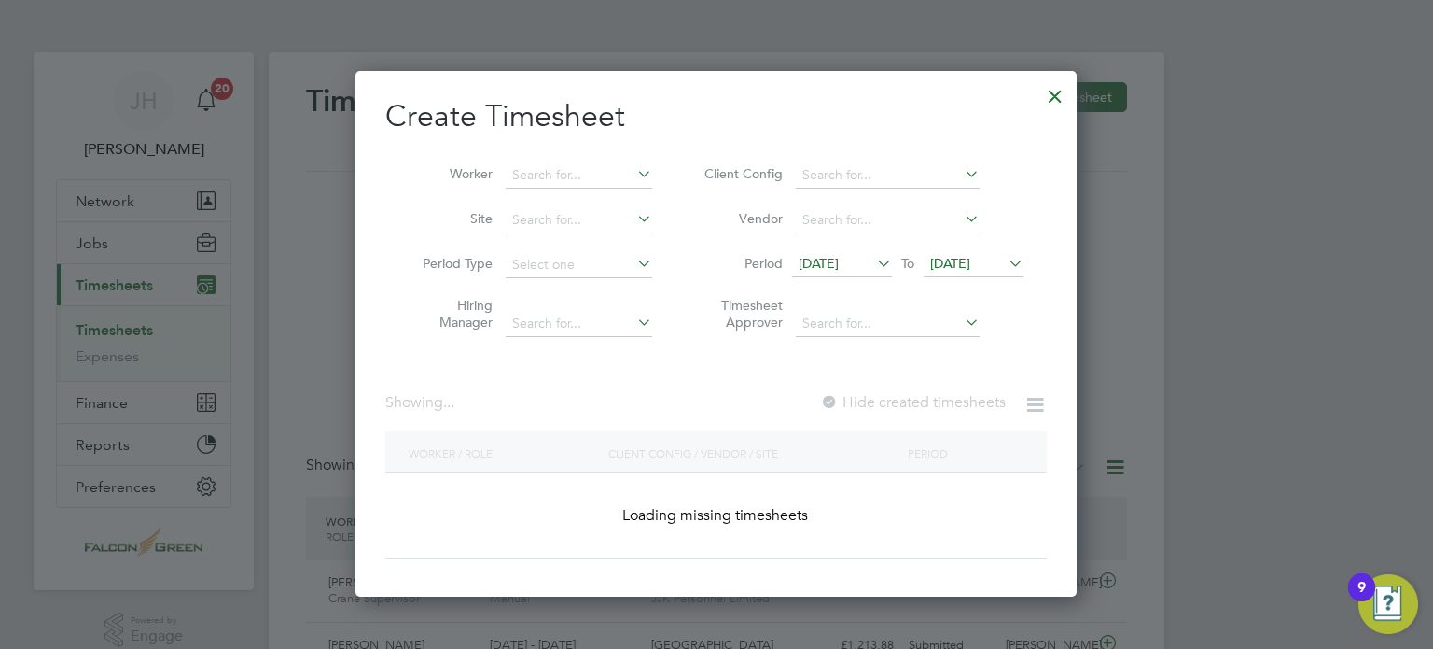
click at [935, 262] on span "16 Sep 2025" at bounding box center [950, 263] width 40 height 17
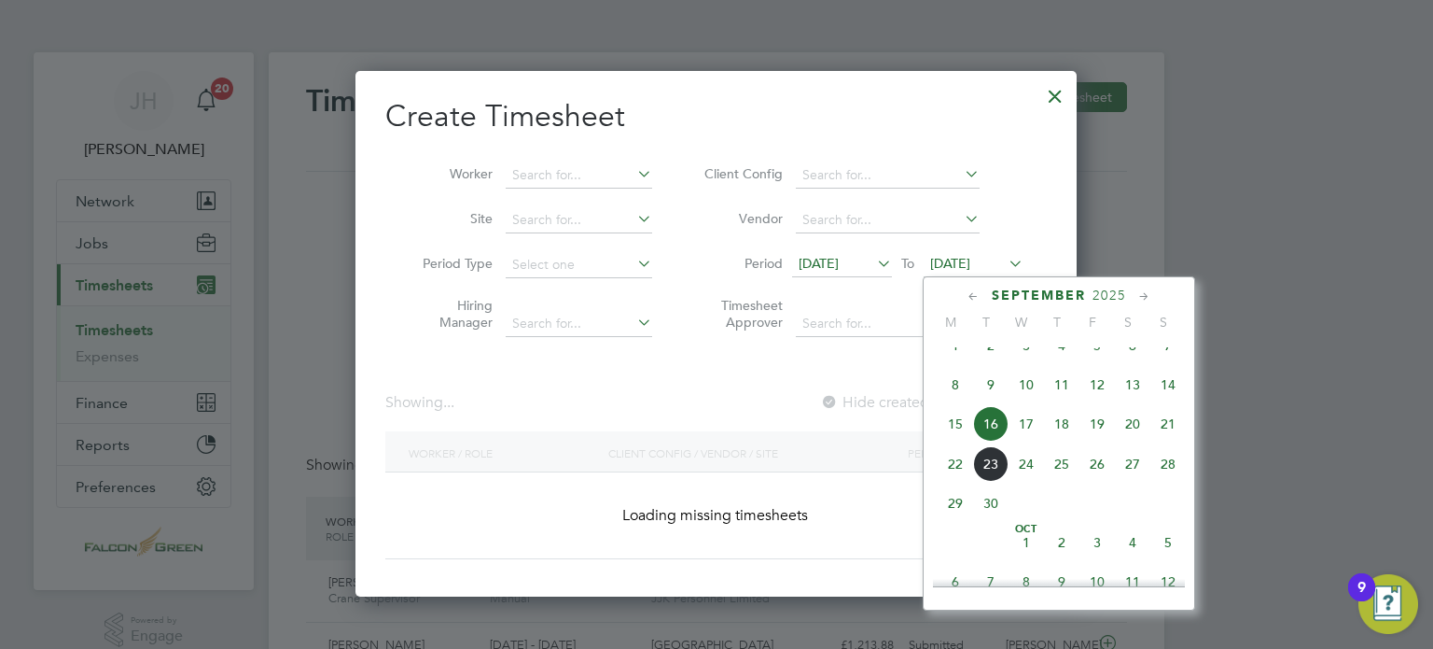
click at [1167, 441] on span "21" at bounding box center [1168, 423] width 35 height 35
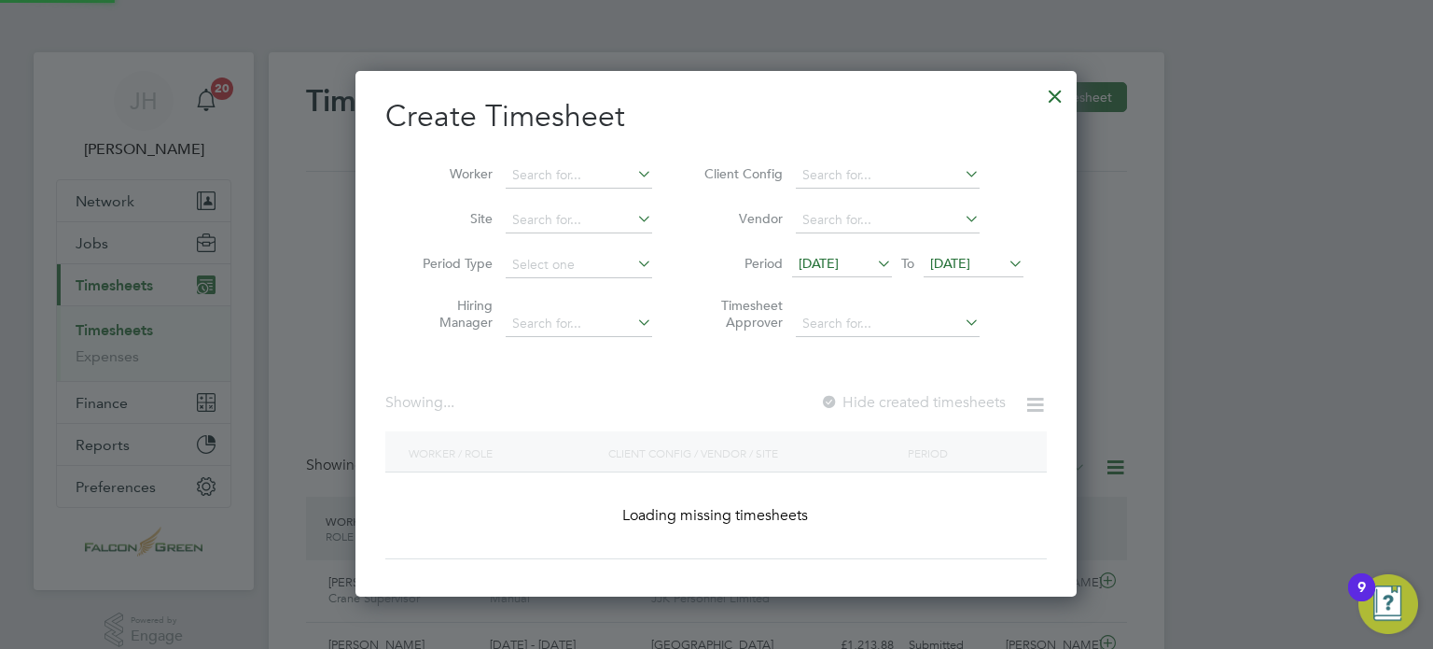
click at [825, 260] on span "09 Sep 2025" at bounding box center [819, 263] width 40 height 17
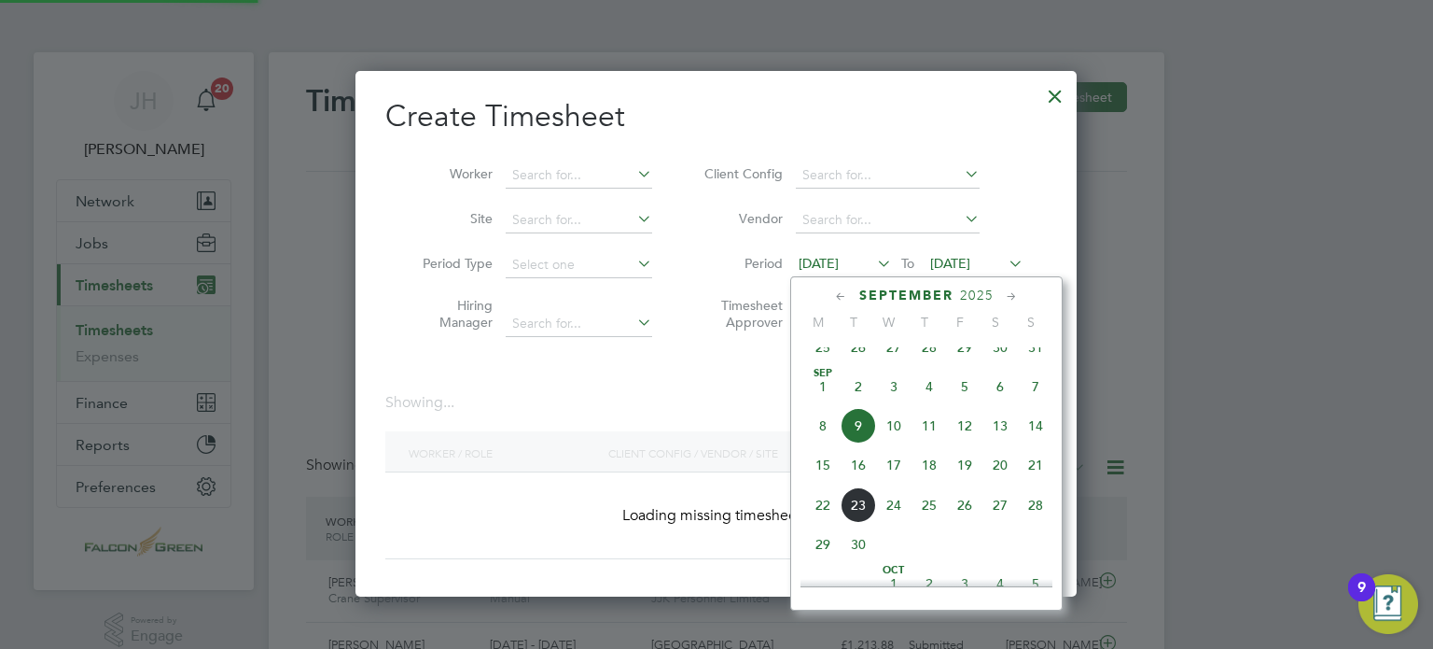
click at [828, 476] on span "15" at bounding box center [822, 464] width 35 height 35
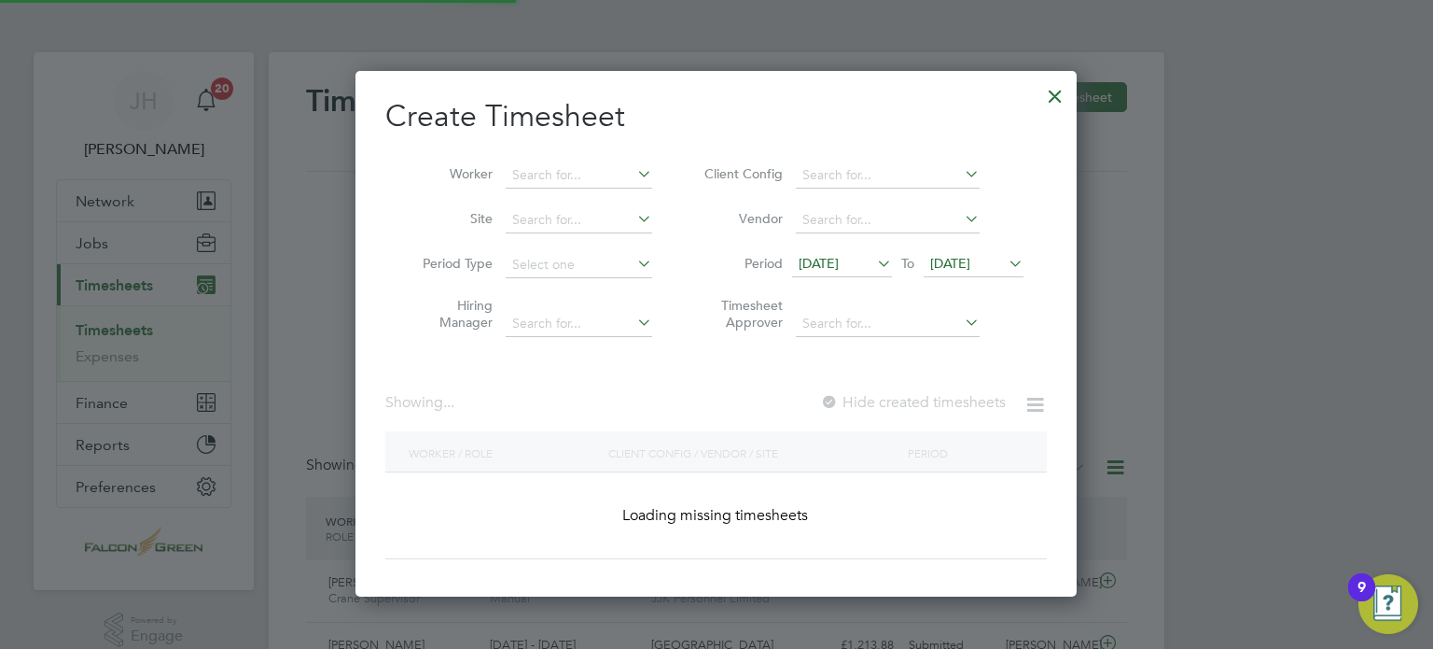
click at [632, 365] on div "Create Timesheet Worker Site Period Type Hiring Manager Client Config Vendor Pe…" at bounding box center [716, 328] width 662 height 462
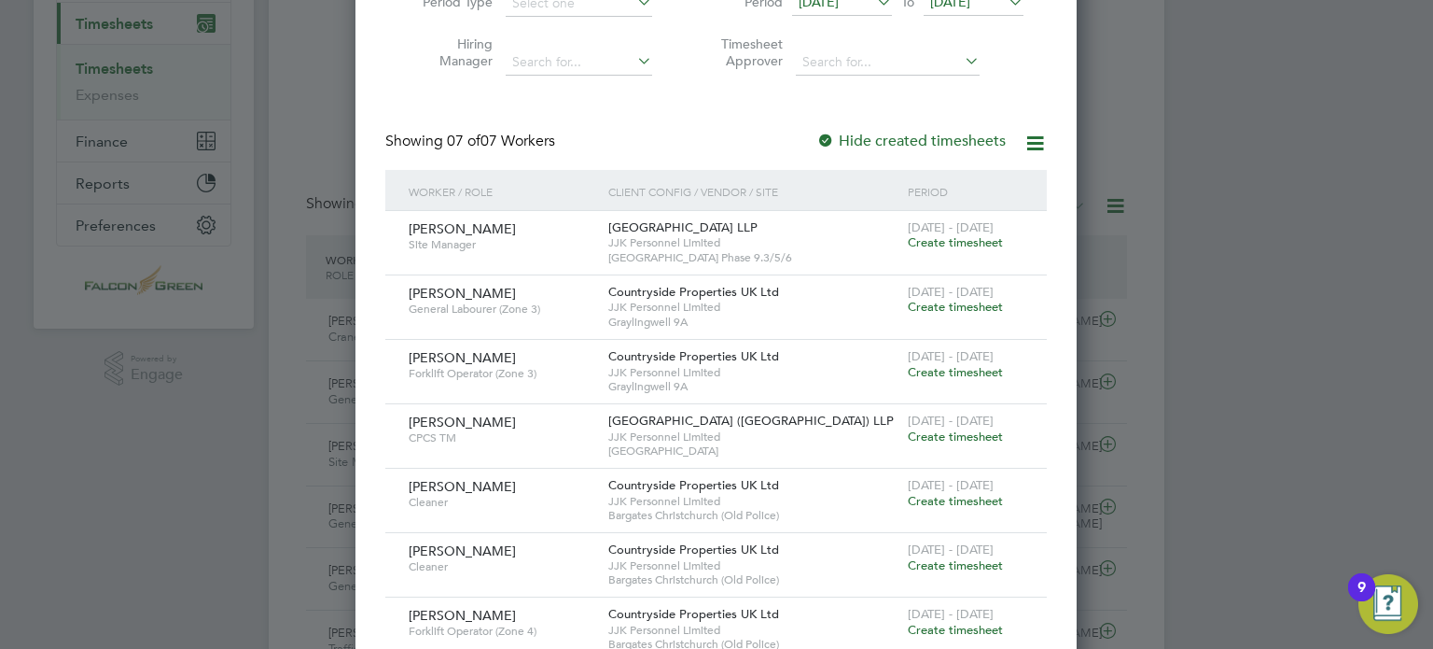
click at [694, 81] on li "Timesheet Approver" at bounding box center [861, 55] width 371 height 59
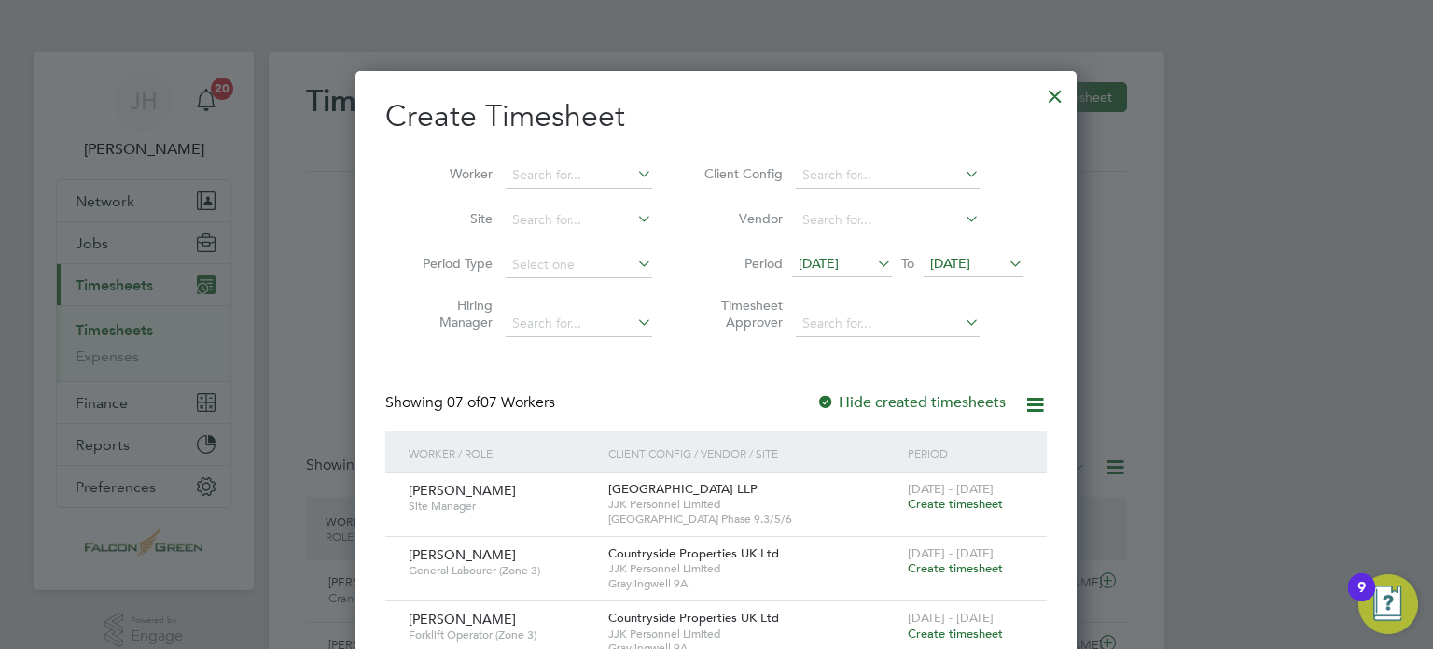
click at [733, 400] on div "Showing 07 of 07 Workers Hide created timesheets" at bounding box center [716, 412] width 662 height 38
click at [714, 359] on div "Create Timesheet Worker Site Period Type Hiring Manager Client Config Vendor Pe…" at bounding box center [716, 510] width 662 height 827
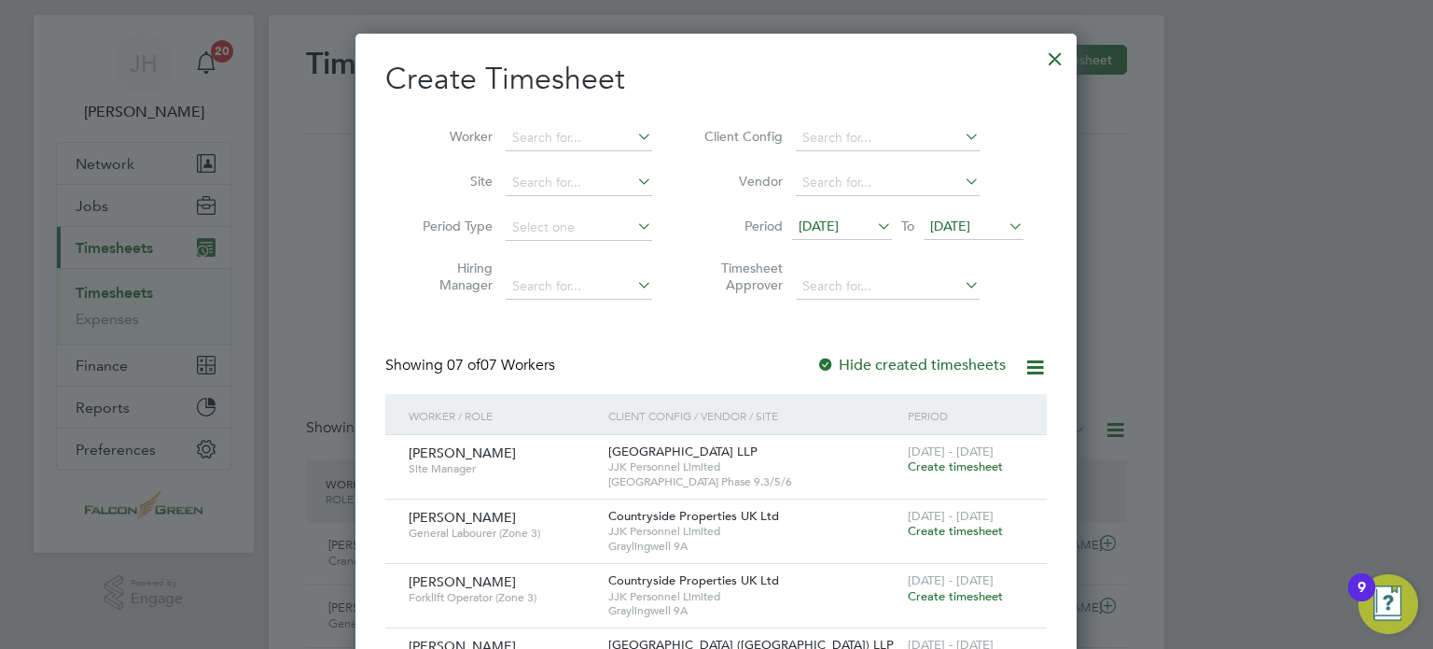
click at [1050, 56] on div at bounding box center [1056, 54] width 34 height 34
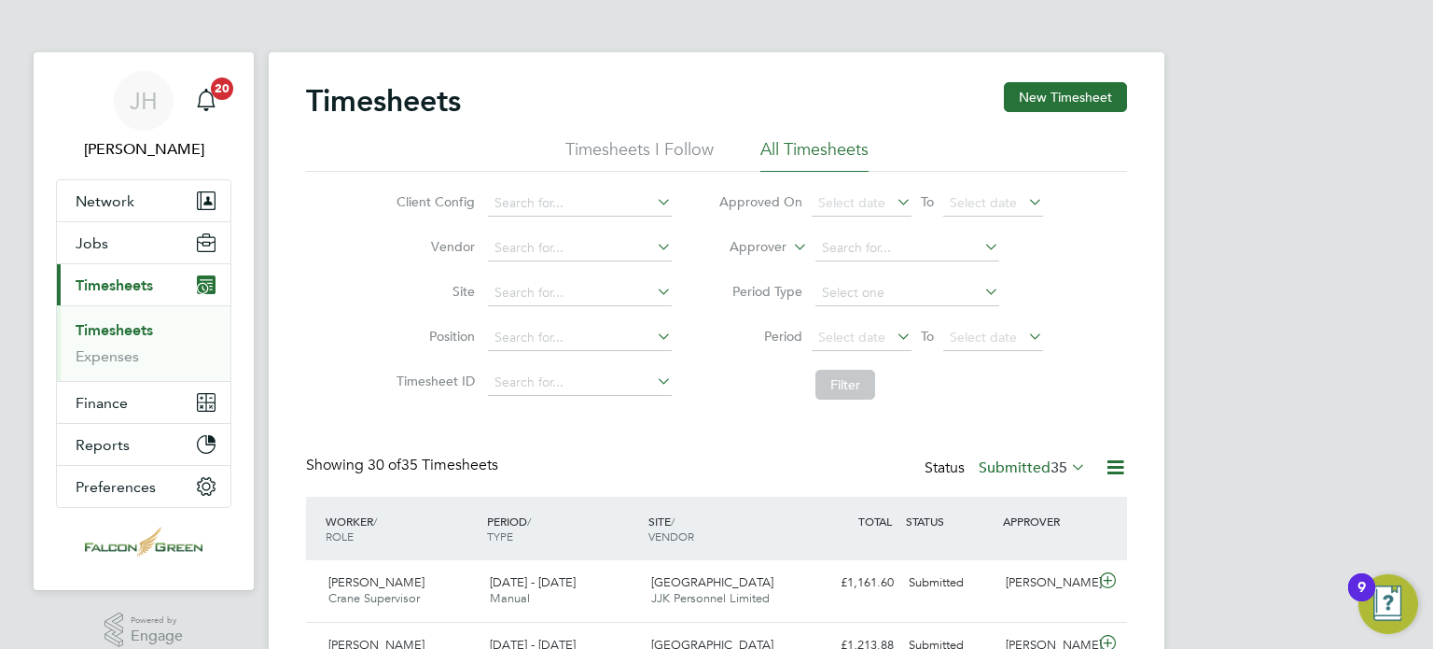
click at [1029, 476] on label "Submitted 35" at bounding box center [1032, 467] width 107 height 19
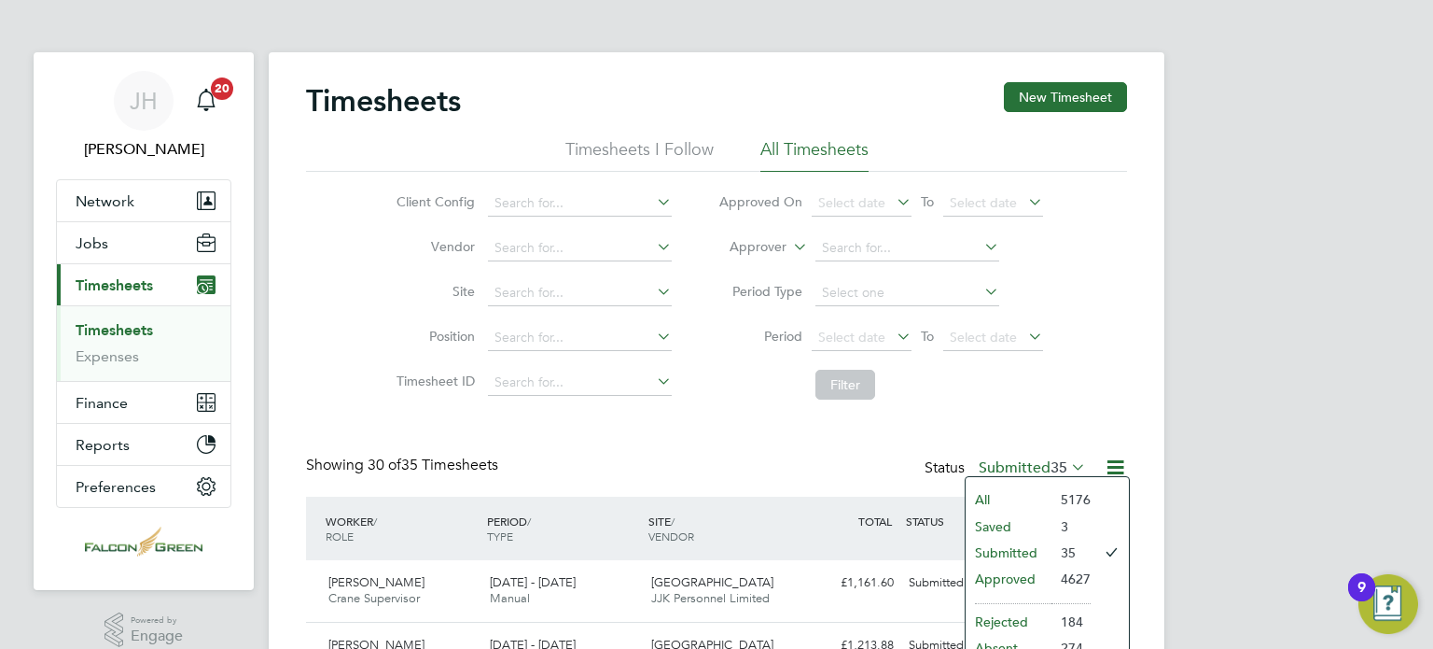
click at [990, 519] on li "Saved" at bounding box center [1009, 526] width 86 height 26
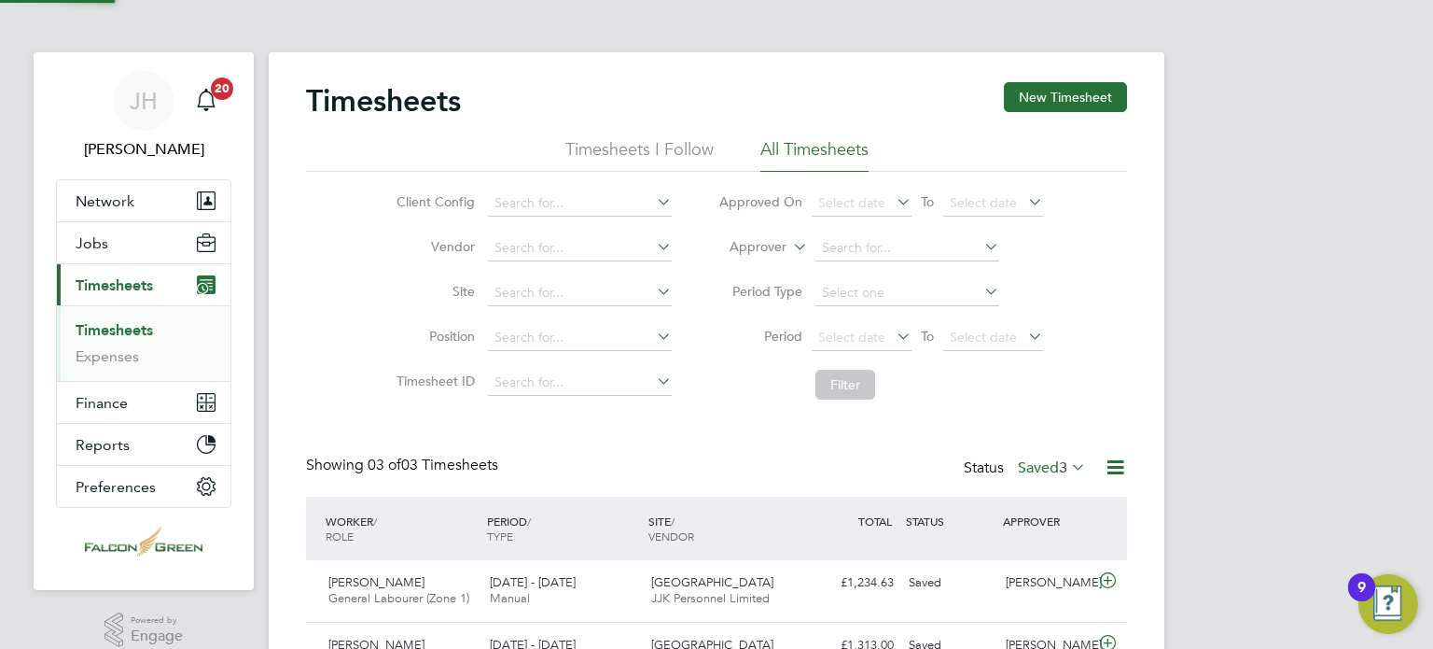
click at [720, 469] on div "Showing 03 of 03 Timesheets Status Saved 3" at bounding box center [716, 475] width 821 height 41
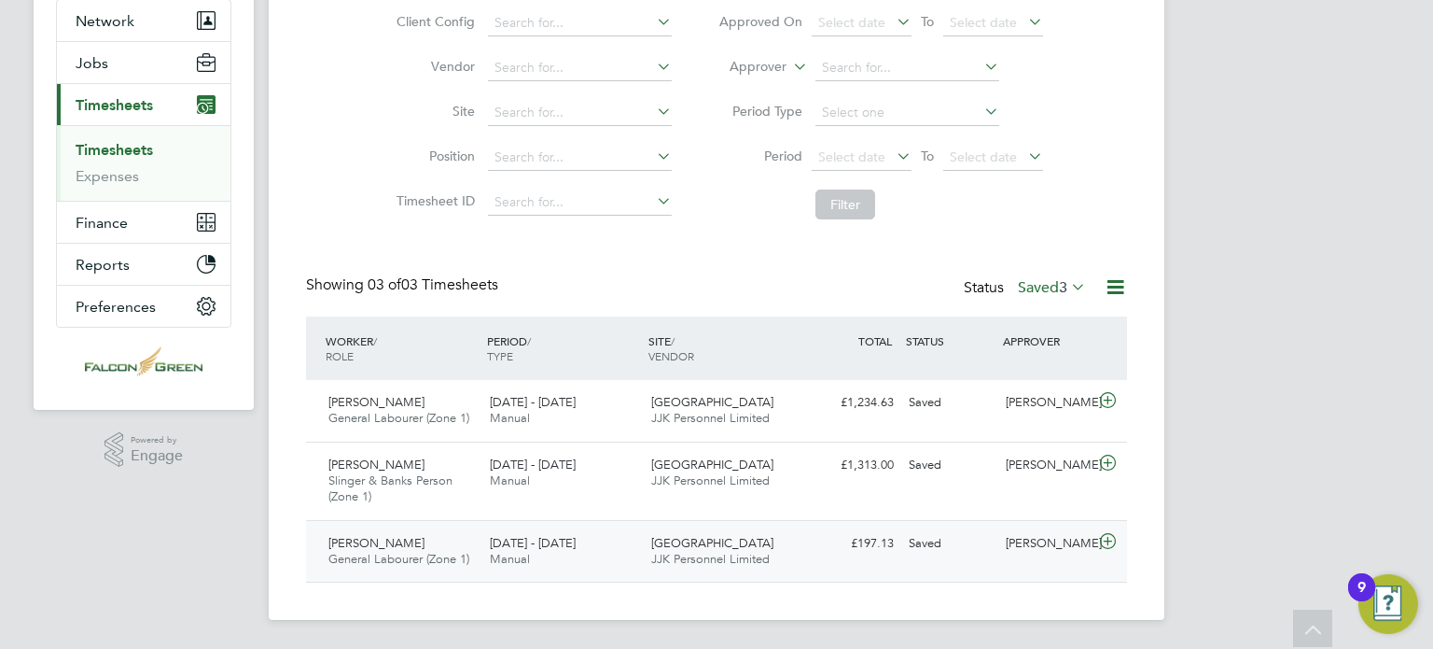
click at [725, 548] on span "Clapham Park C02" at bounding box center [712, 543] width 122 height 16
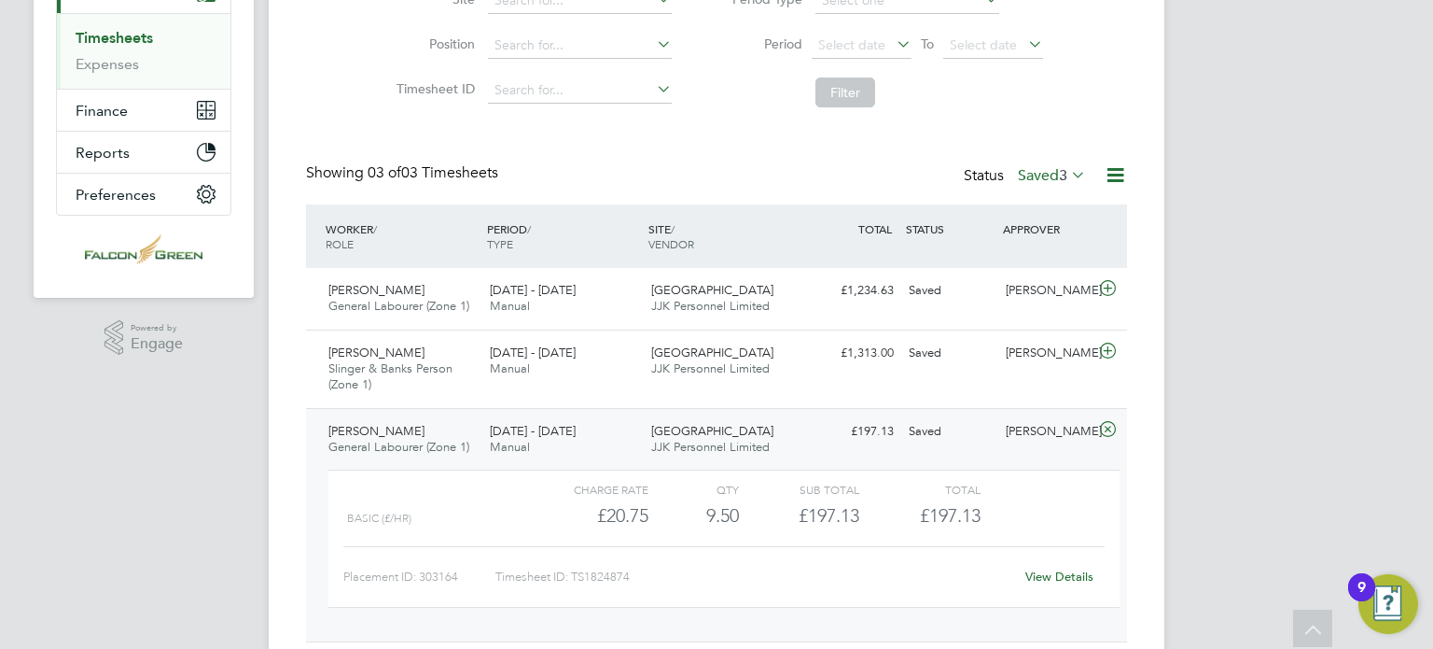
click at [1054, 565] on div "View Details" at bounding box center [1058, 577] width 91 height 30
click at [1056, 571] on link "View Details" at bounding box center [1060, 576] width 68 height 16
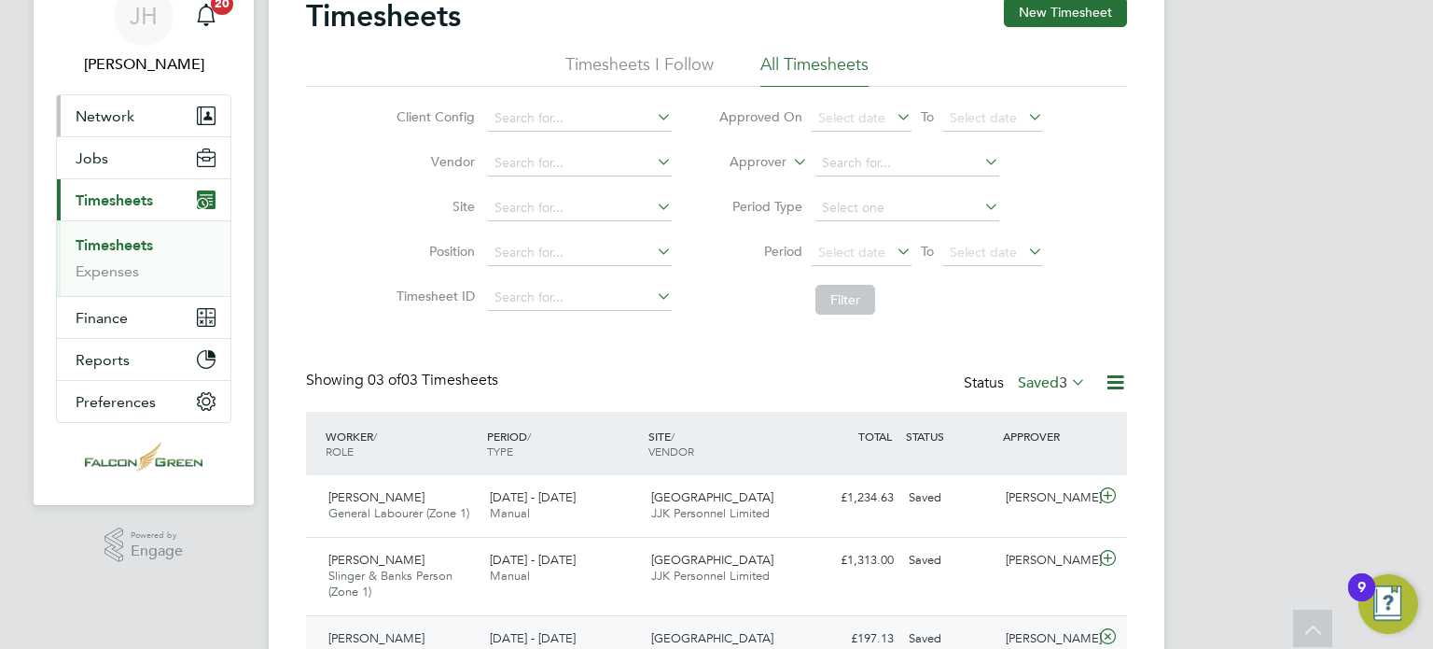
scroll to position [68, 0]
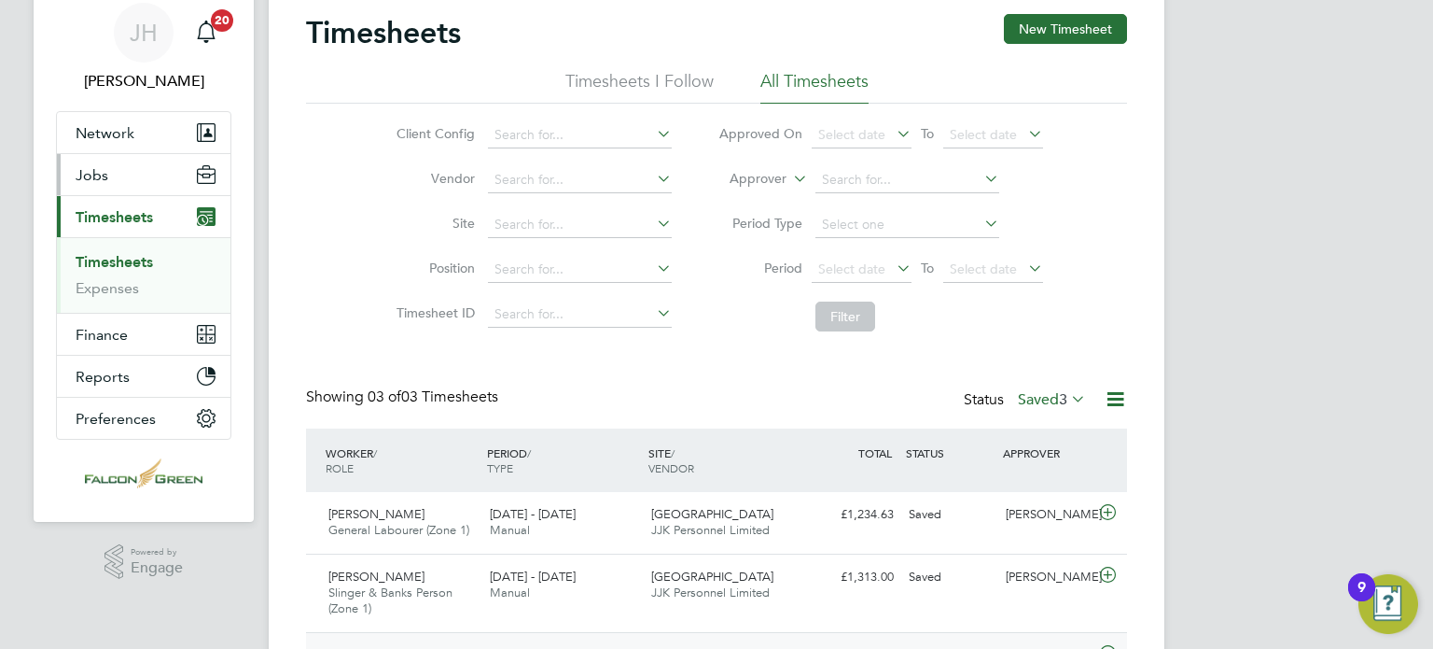
click at [102, 166] on span "Jobs" at bounding box center [92, 175] width 33 height 18
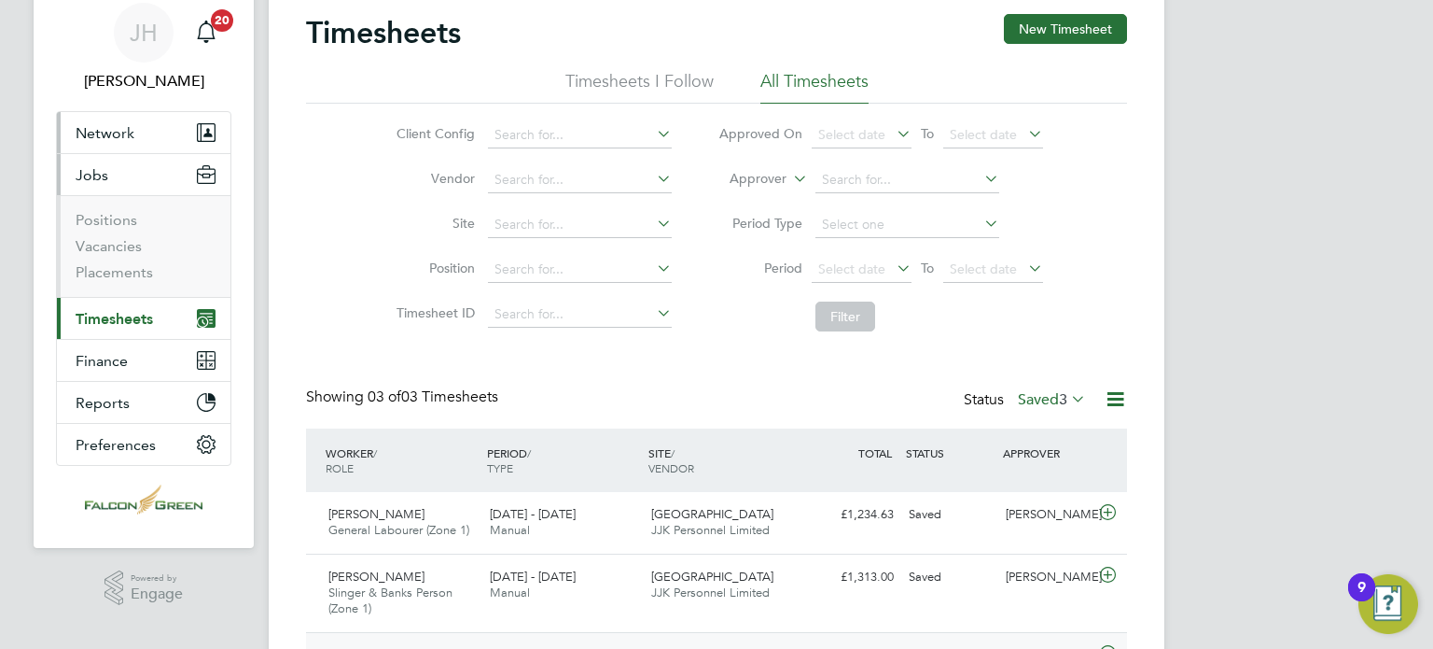
click at [105, 139] on span "Network" at bounding box center [105, 133] width 59 height 18
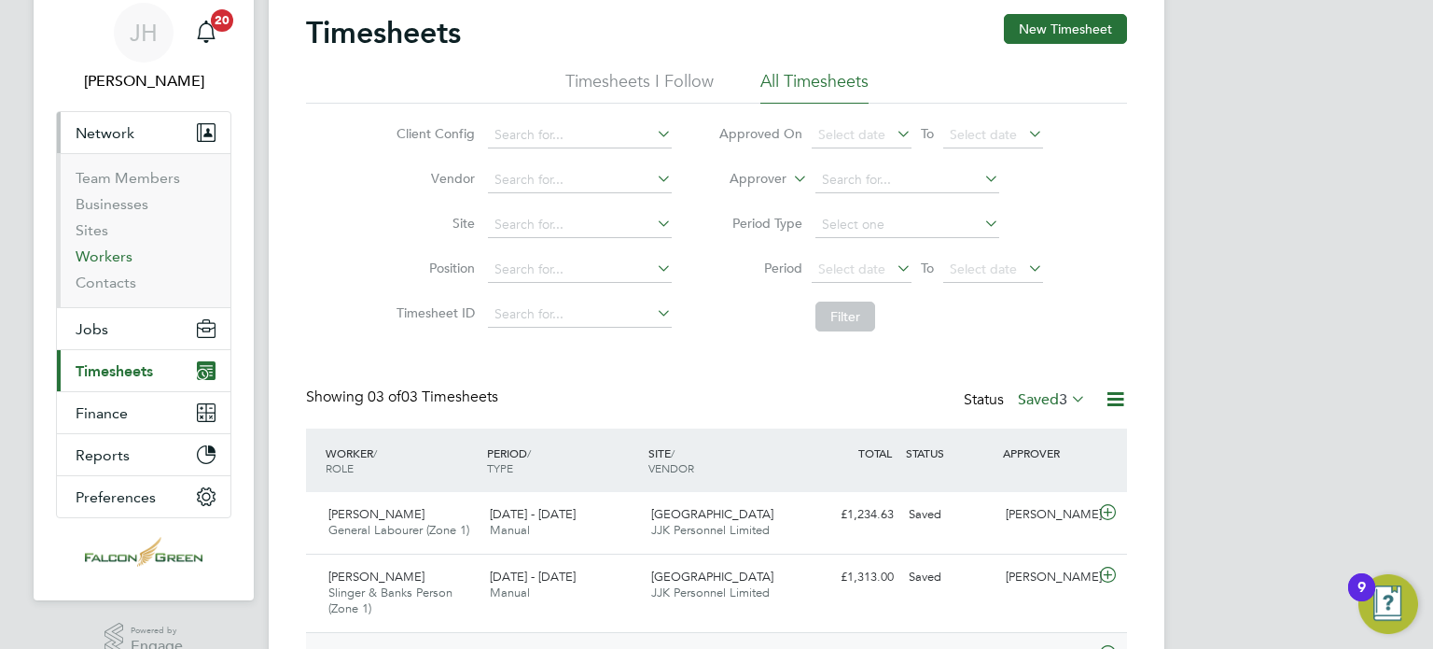
click at [105, 251] on link "Workers" at bounding box center [104, 256] width 57 height 18
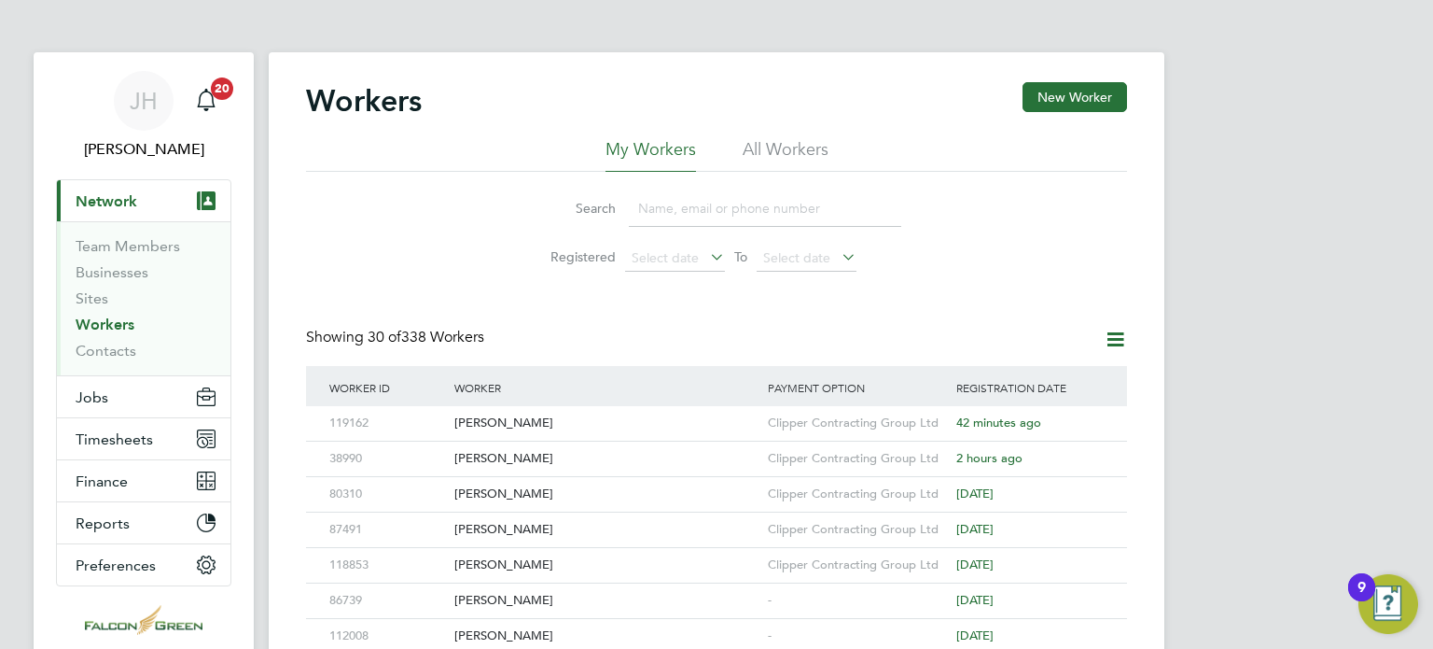
click at [414, 189] on div "Search Registered Select date To Select date" at bounding box center [716, 226] width 821 height 109
click at [105, 393] on span "Jobs" at bounding box center [92, 397] width 33 height 18
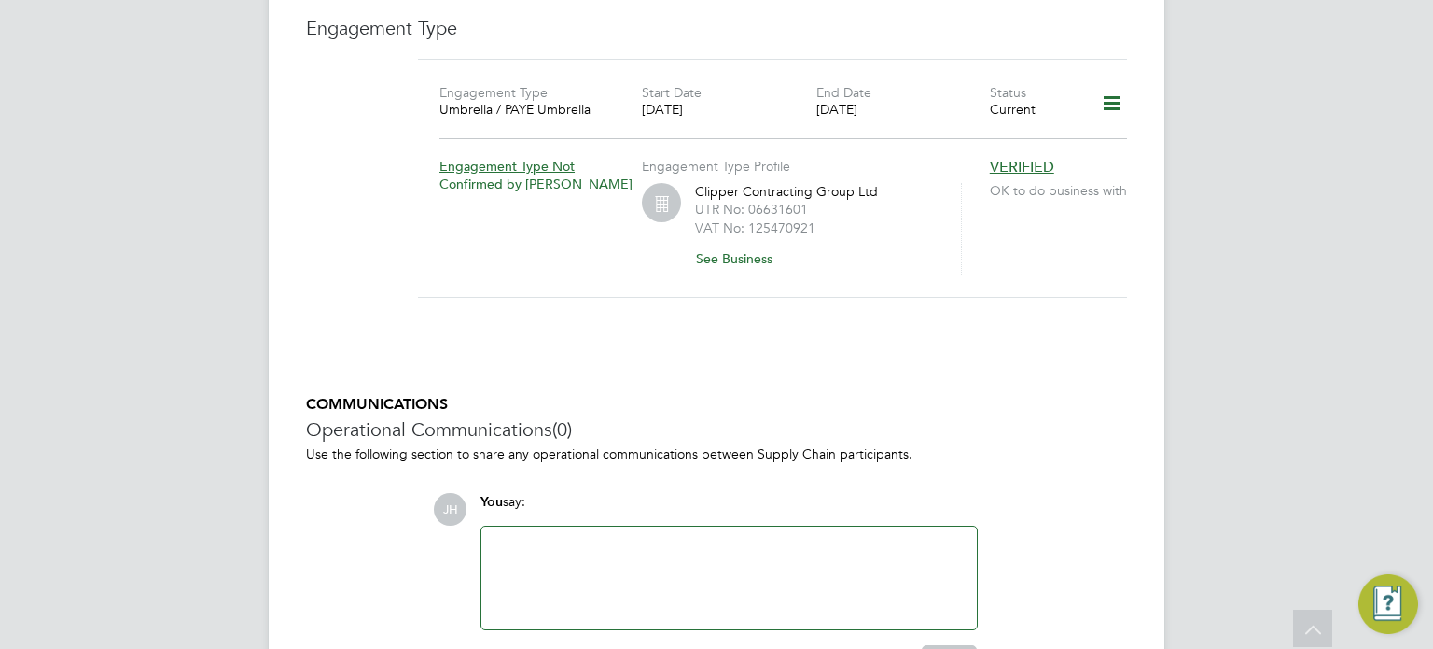
scroll to position [1338, 0]
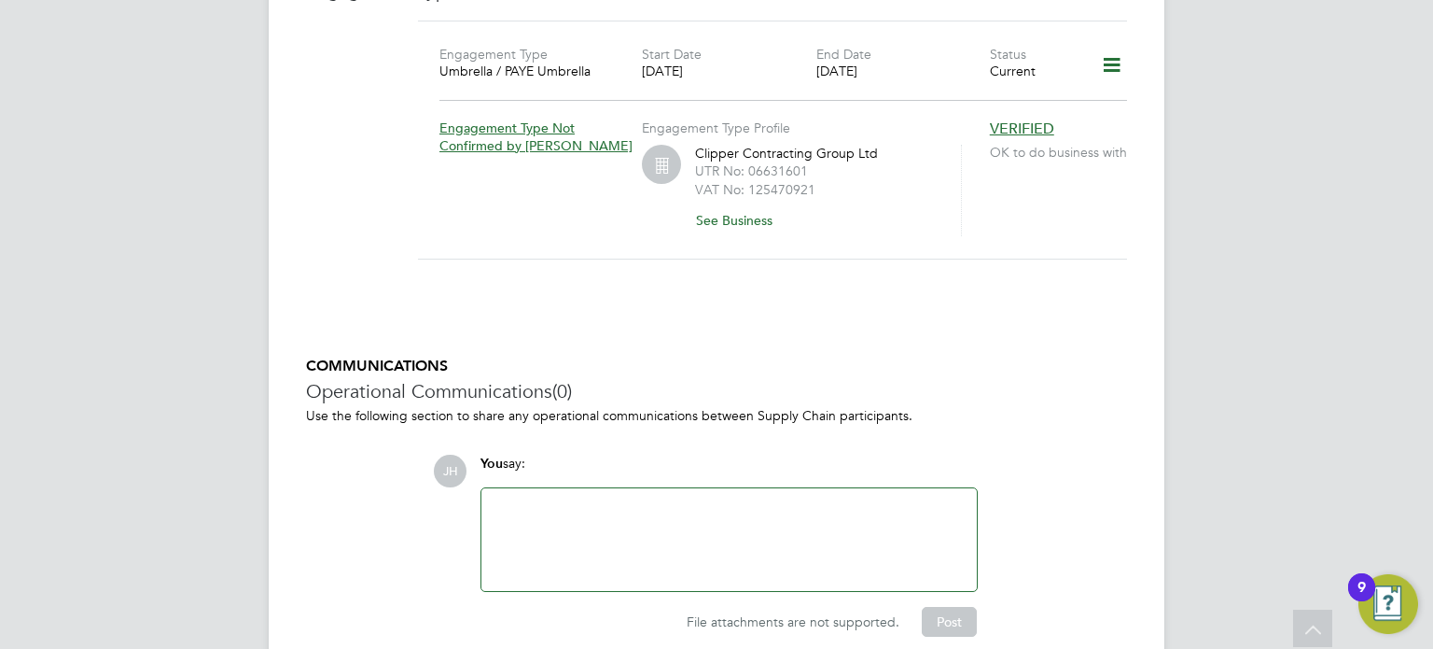
click at [552, 499] on div at bounding box center [729, 539] width 473 height 80
click at [947, 607] on button "Post" at bounding box center [949, 622] width 55 height 30
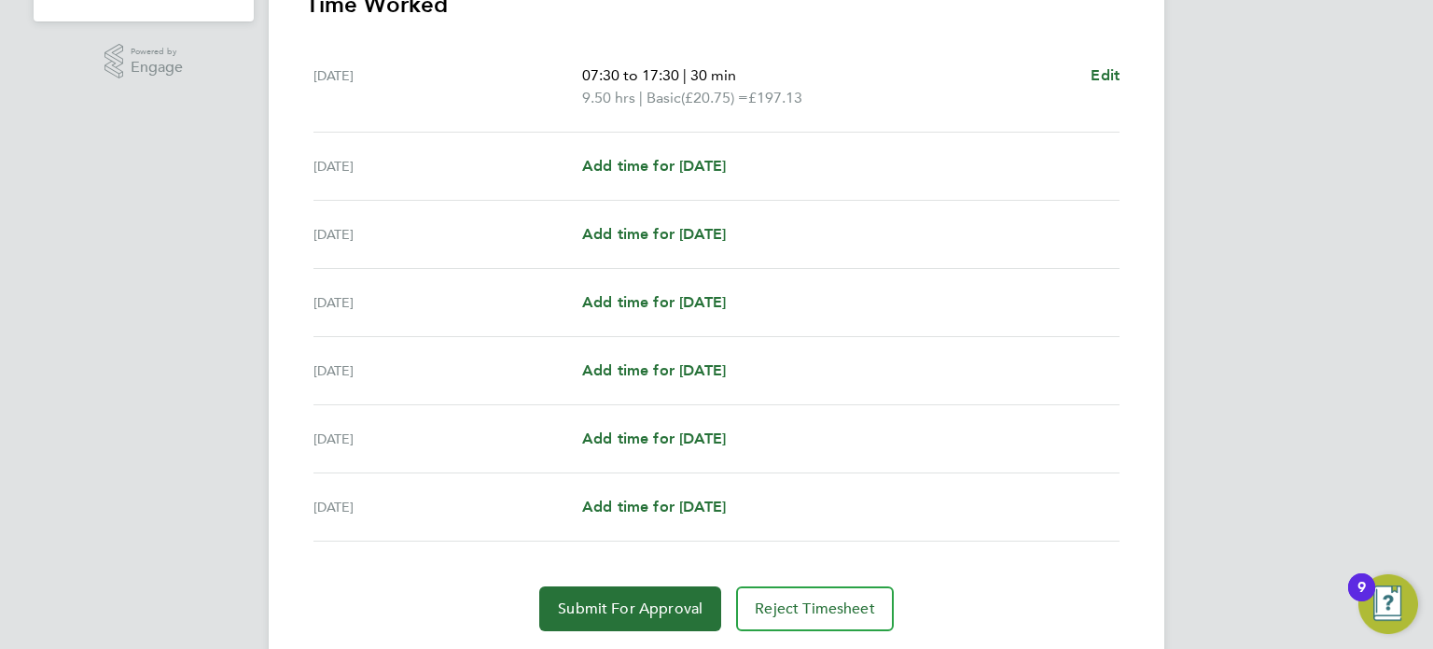
scroll to position [622, 0]
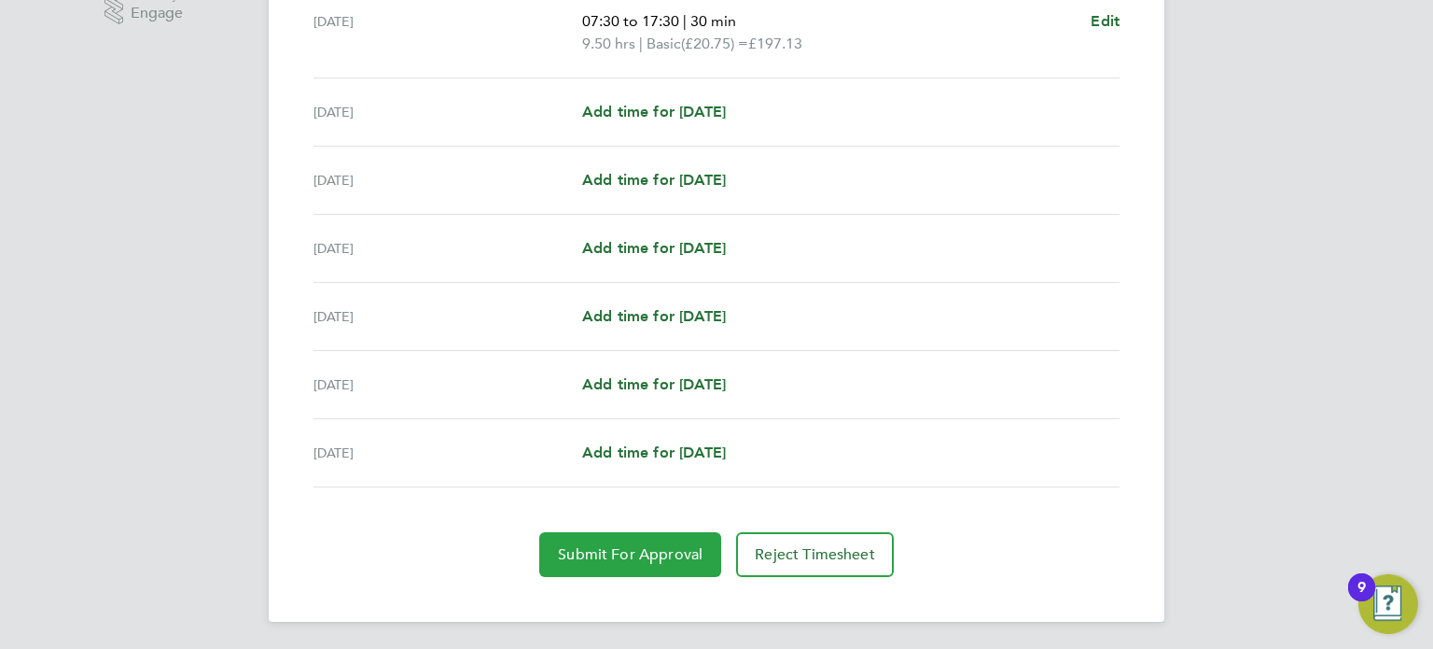
click at [575, 540] on button "Submit For Approval" at bounding box center [630, 554] width 182 height 45
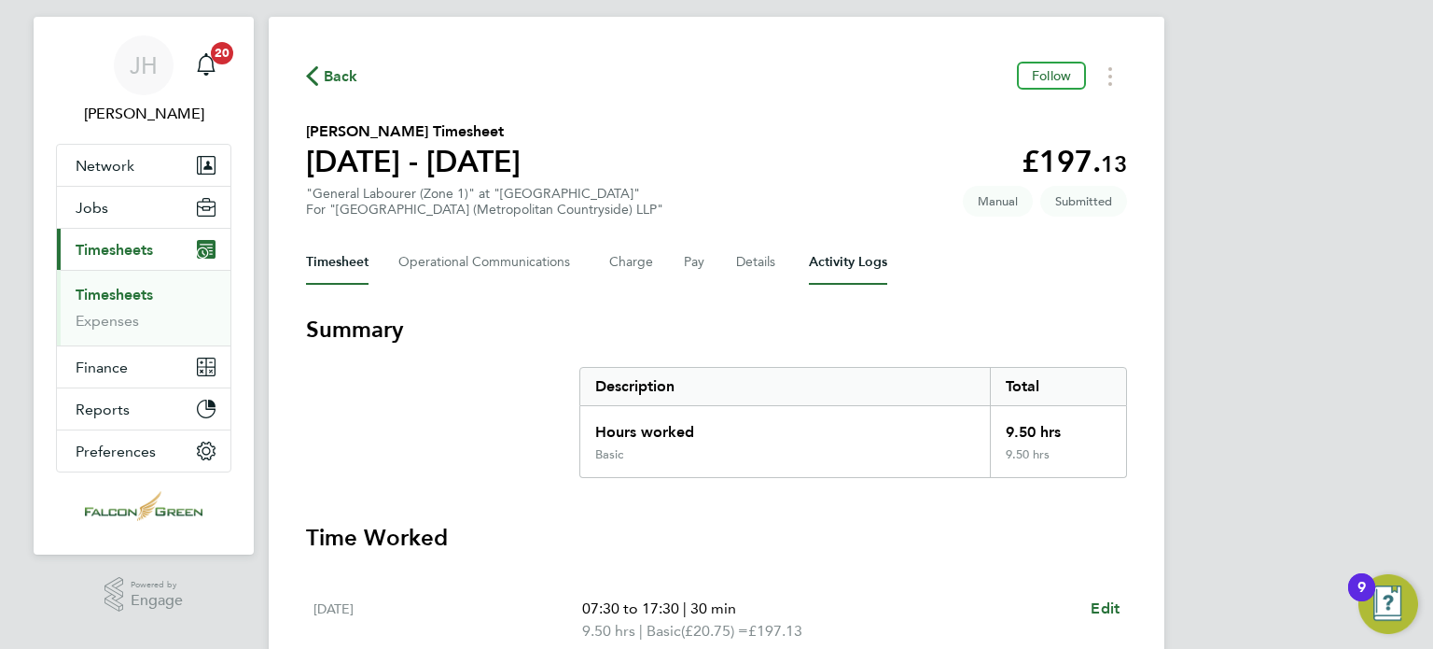
scroll to position [0, 0]
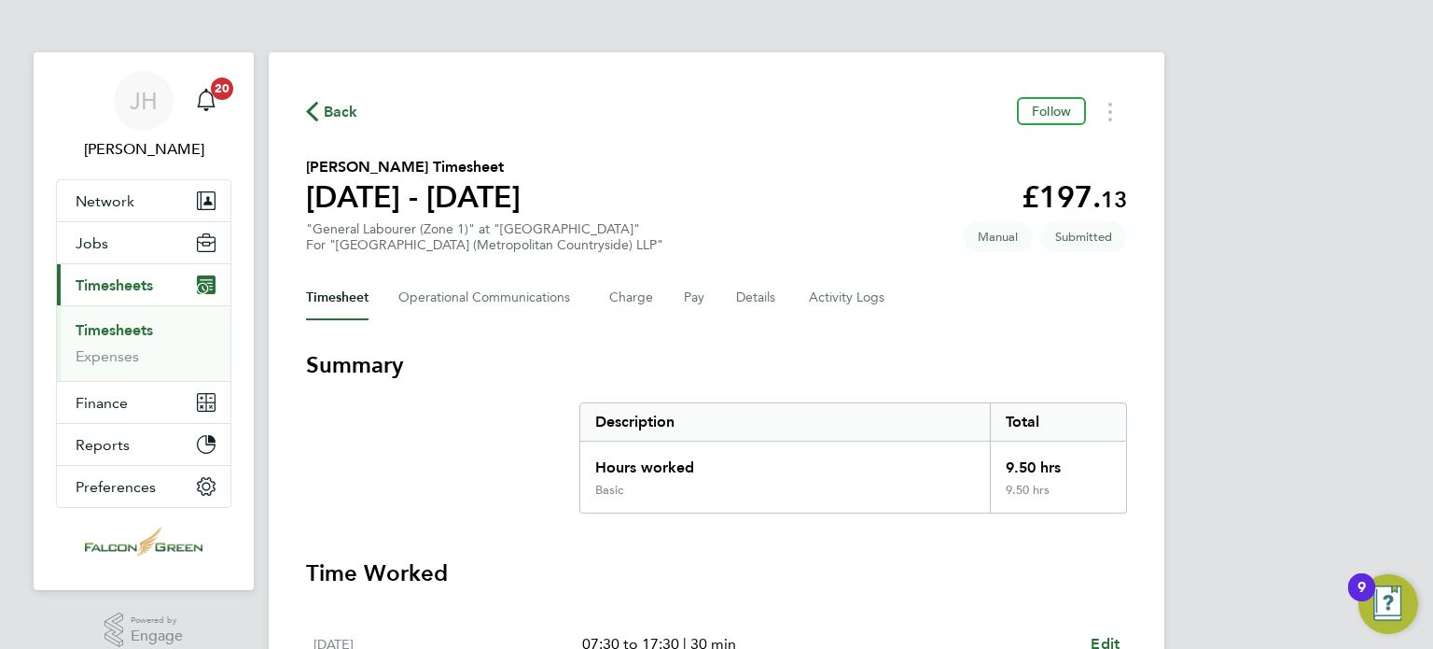
click at [342, 116] on span "Back" at bounding box center [341, 112] width 35 height 22
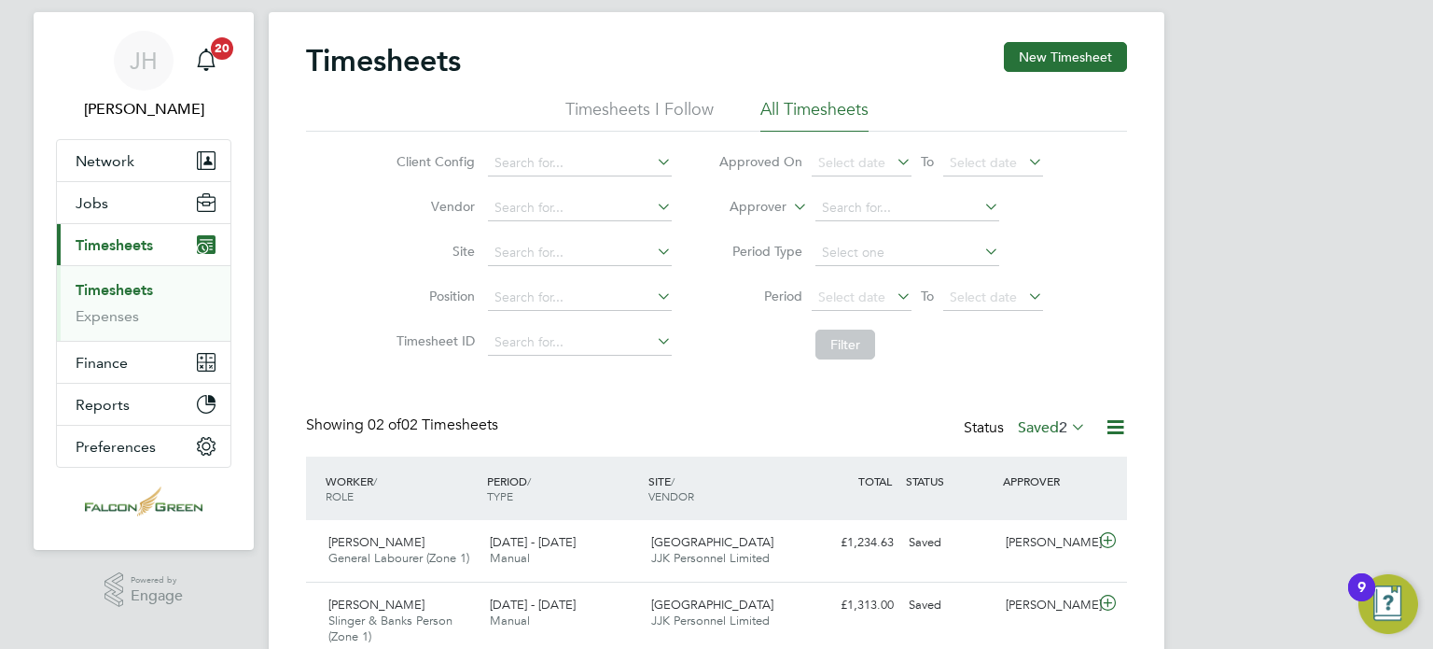
scroll to position [37, 0]
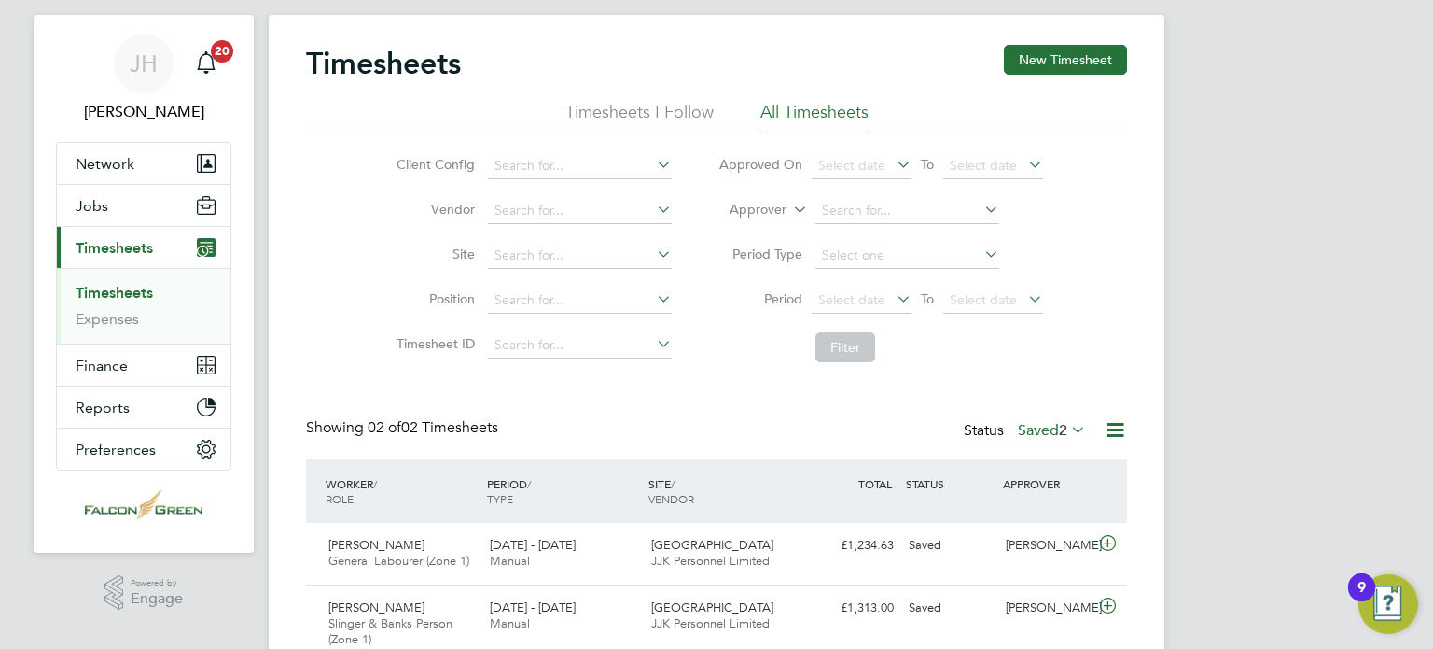
click at [1041, 77] on div "Timesheets New Timesheet" at bounding box center [716, 73] width 821 height 56
click at [1038, 48] on button "New Timesheet" at bounding box center [1065, 60] width 123 height 30
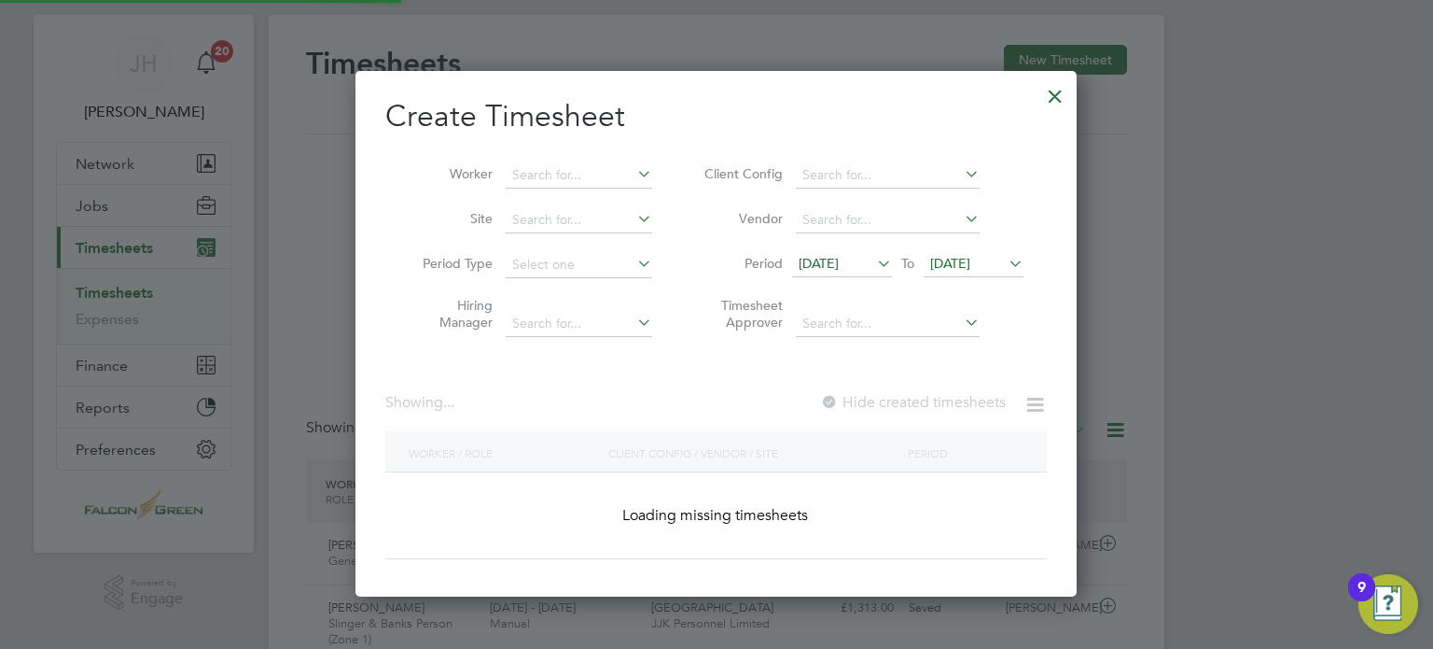
scroll to position [1079, 722]
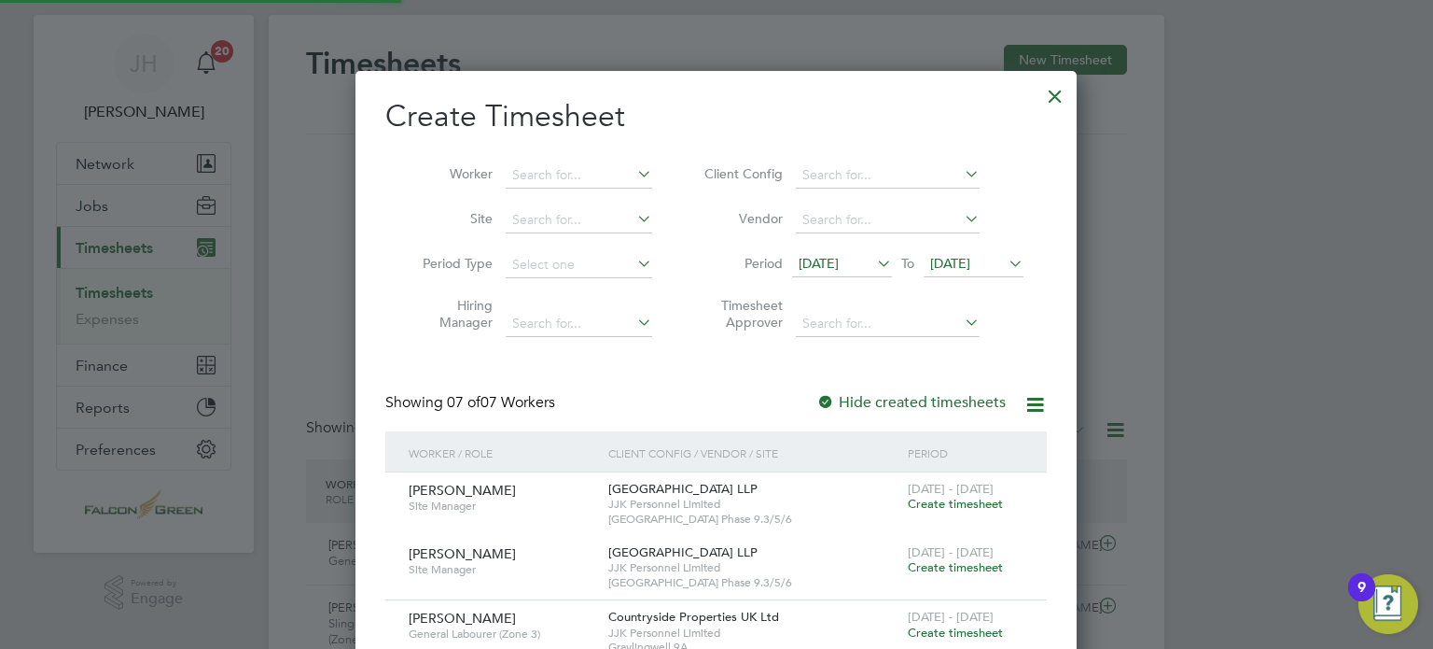
click at [818, 264] on span "[DATE]" at bounding box center [819, 263] width 40 height 17
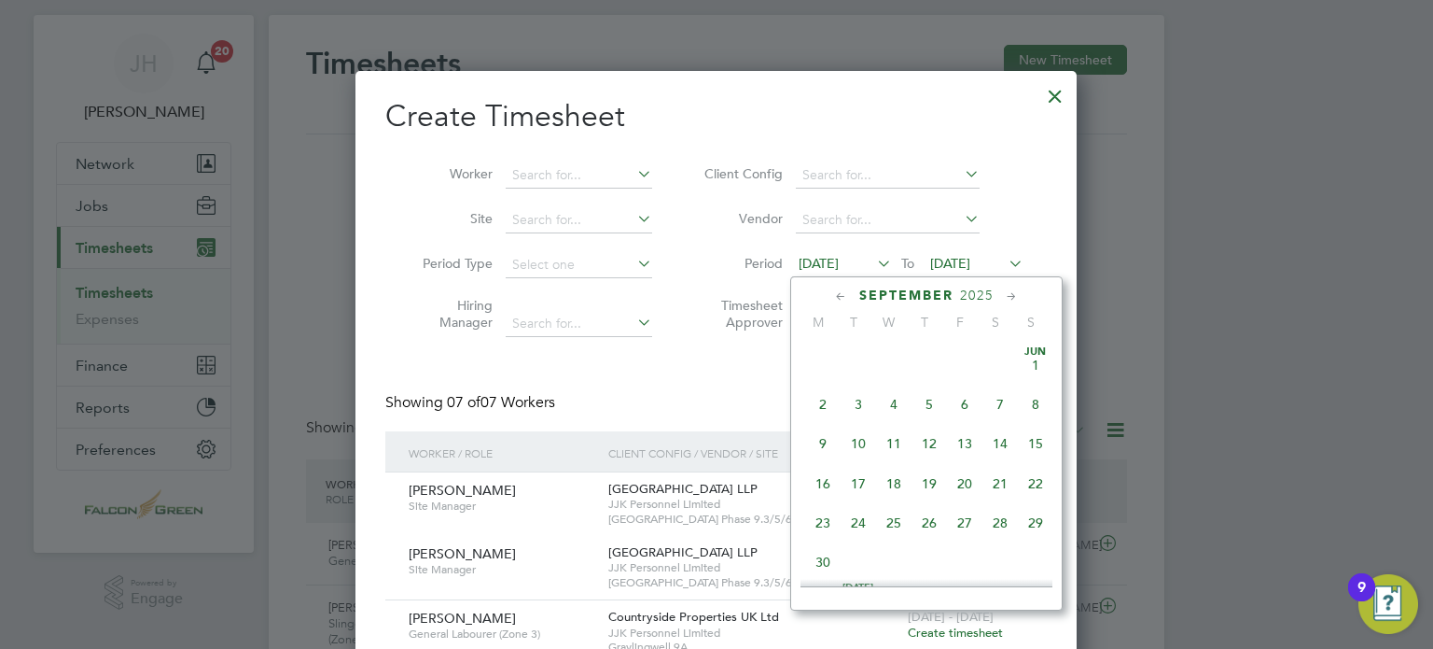
scroll to position [608, 0]
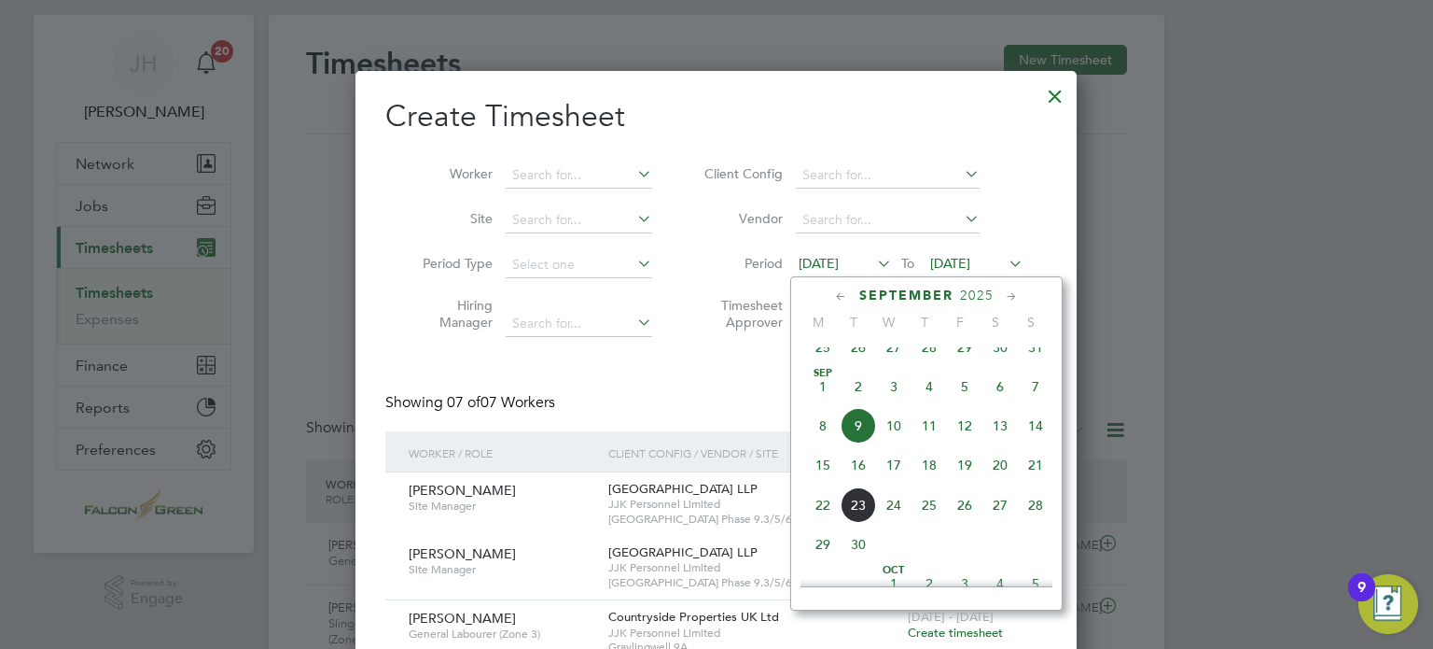
click at [822, 442] on span "8" at bounding box center [822, 425] width 35 height 35
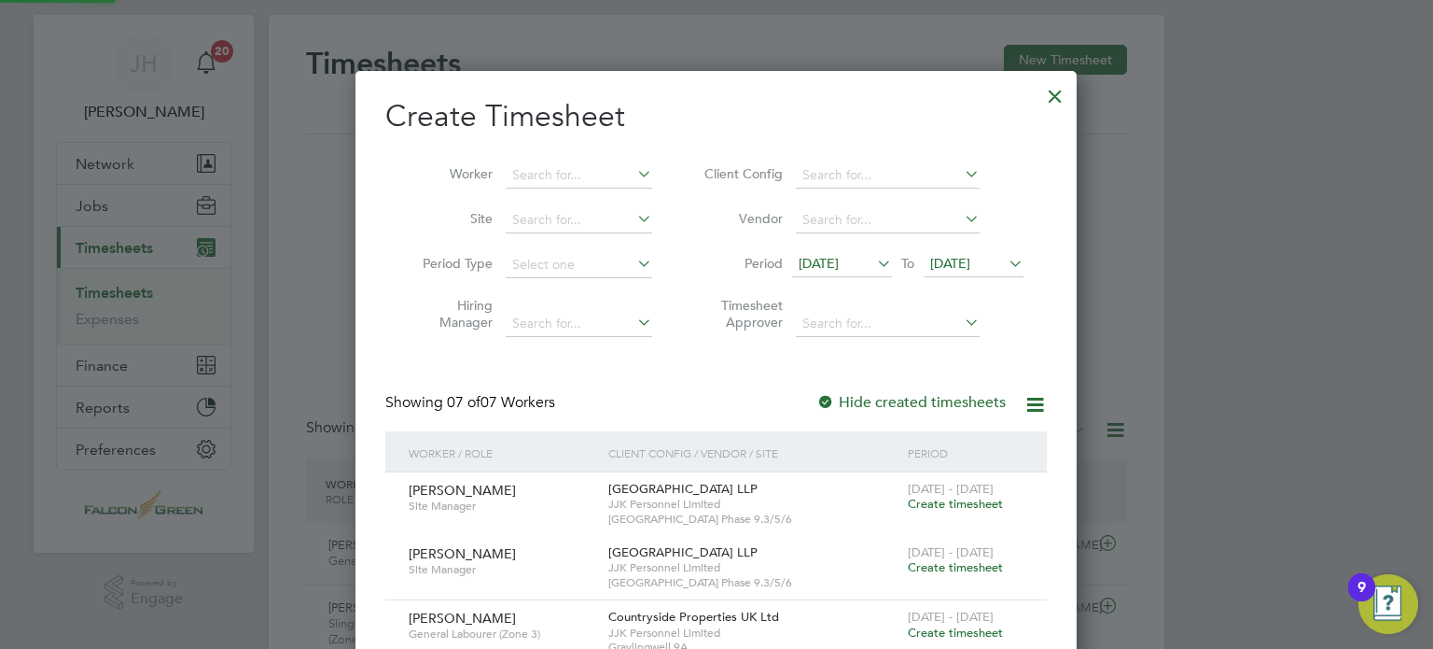
scroll to position [1079, 722]
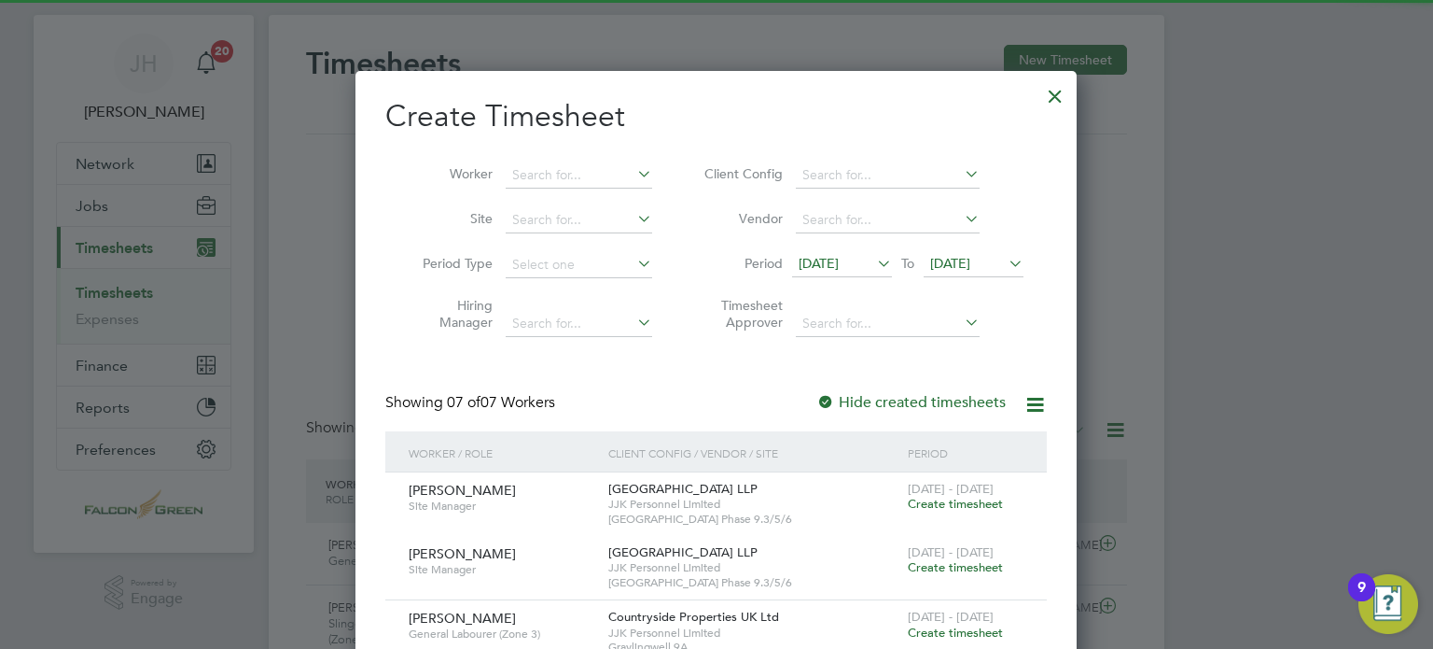
click at [823, 268] on span "[DATE]" at bounding box center [819, 263] width 40 height 17
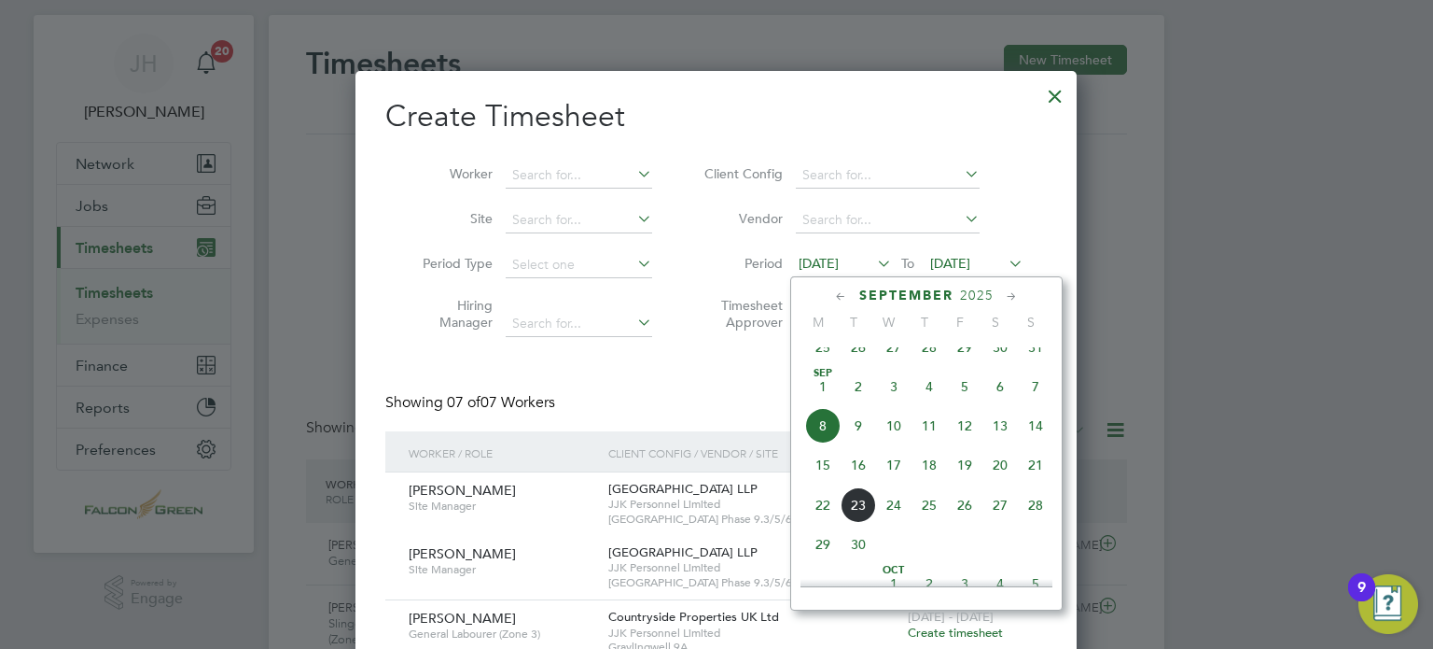
click at [819, 482] on span "15" at bounding box center [822, 464] width 35 height 35
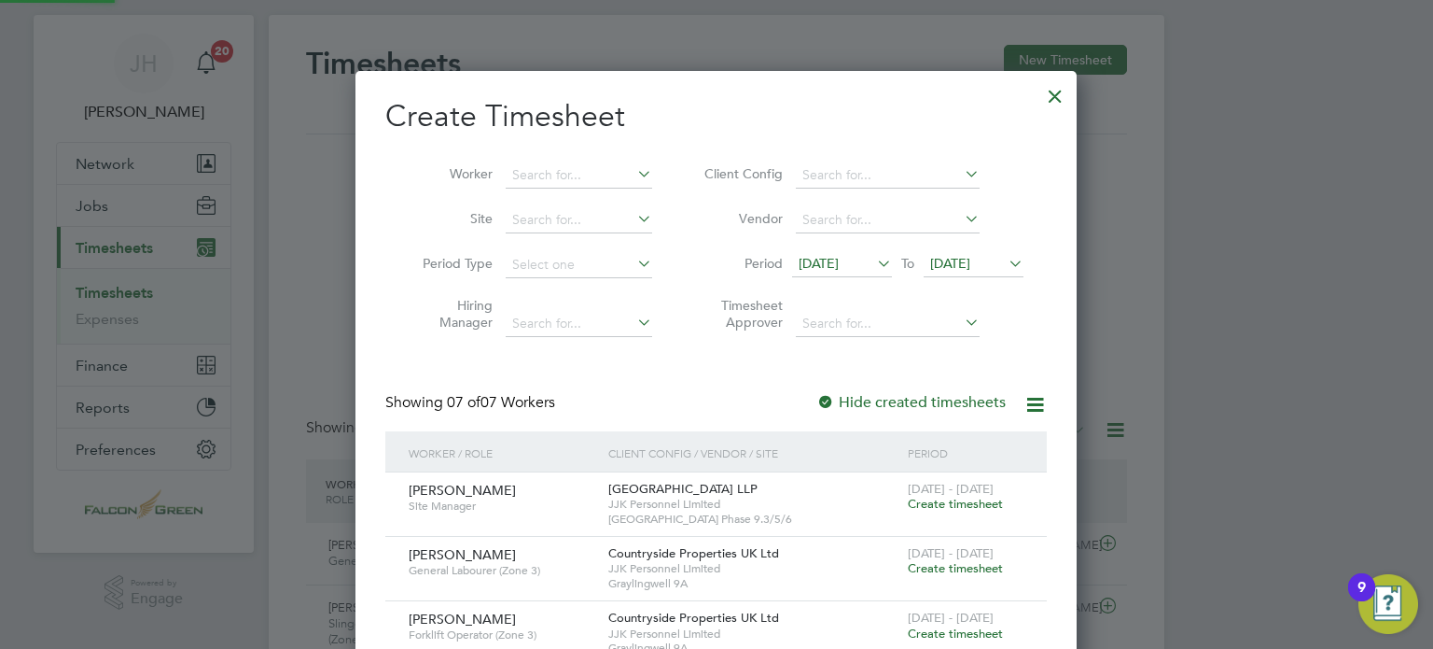
scroll to position [888, 722]
click at [965, 270] on span "[DATE]" at bounding box center [950, 263] width 40 height 17
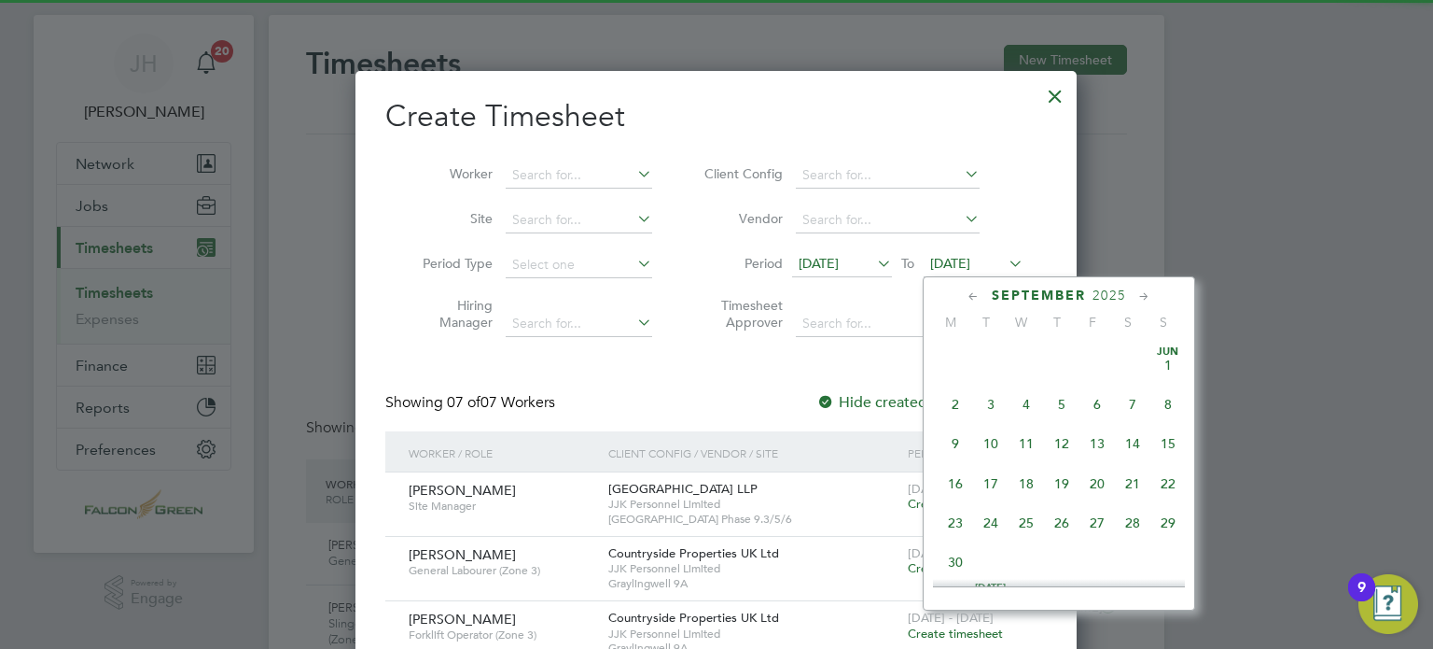
scroll to position [650, 0]
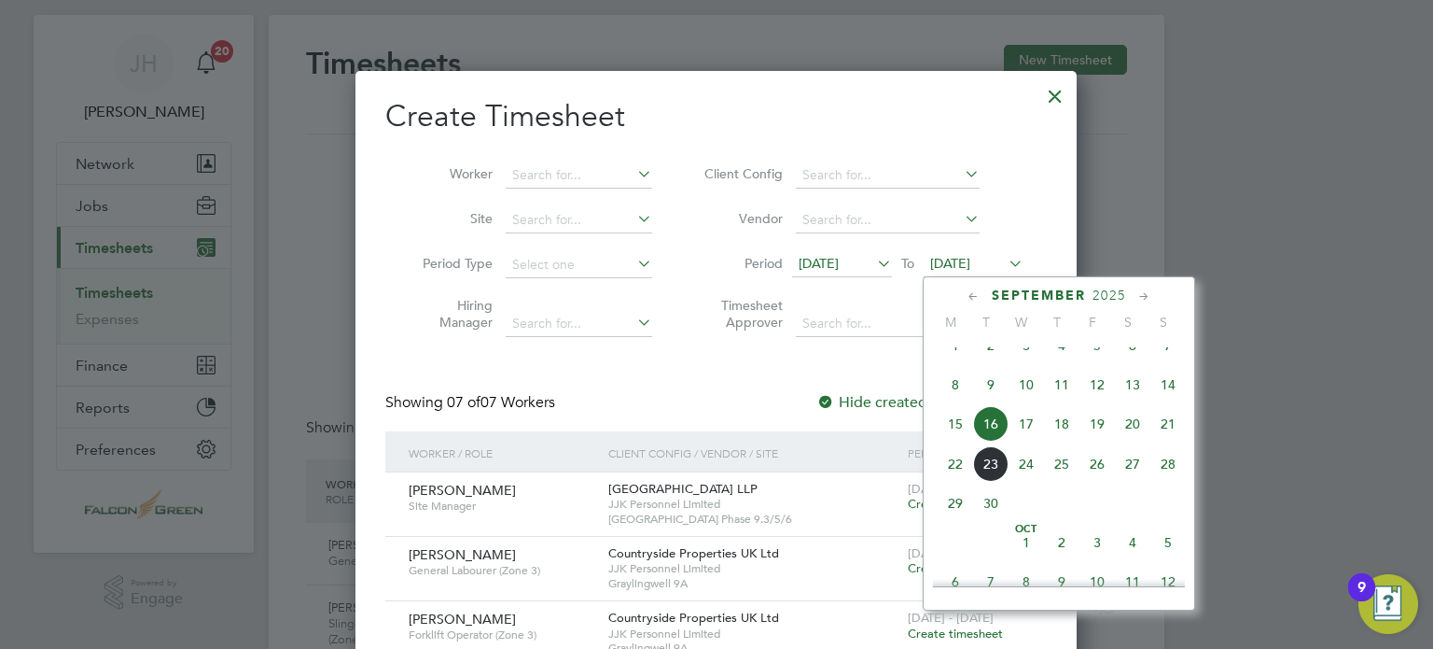
click at [1153, 435] on span "21" at bounding box center [1168, 423] width 35 height 35
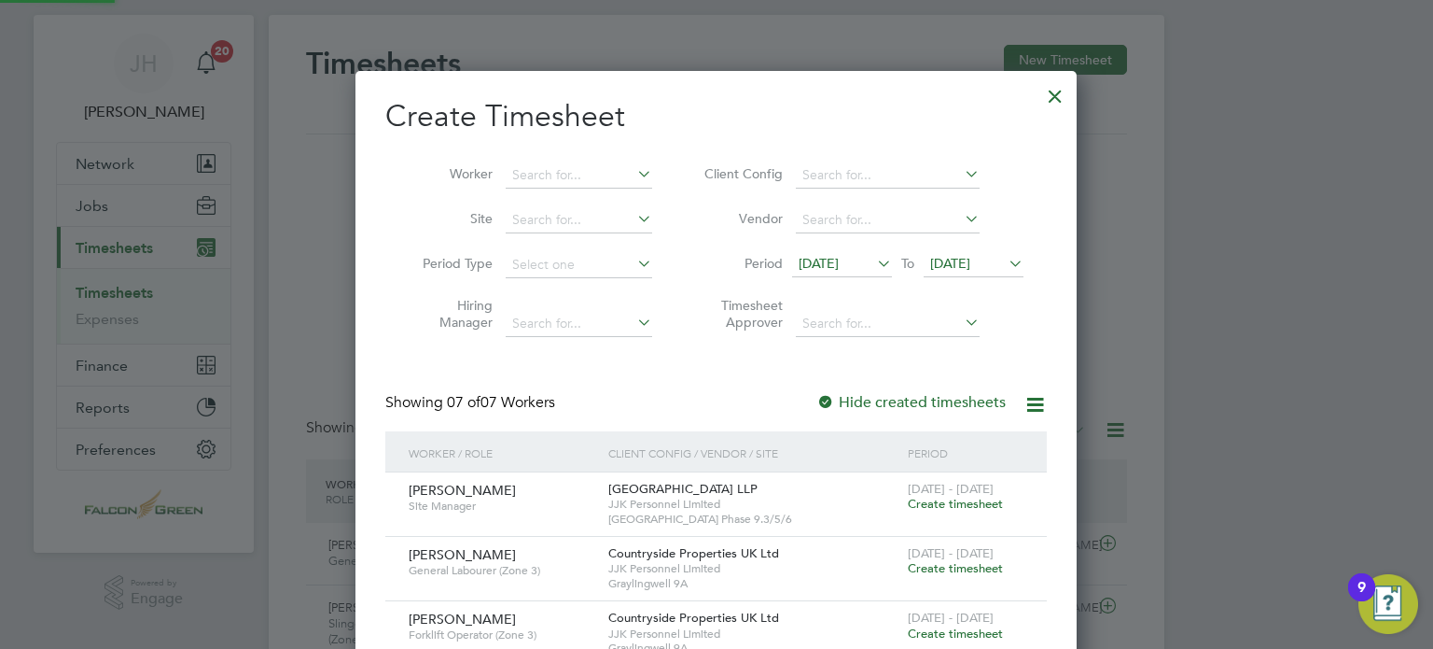
scroll to position [888, 722]
click at [681, 354] on div "Create Timesheet Worker Site Period Type Hiring Manager Client Config Vendor Pe…" at bounding box center [716, 510] width 662 height 827
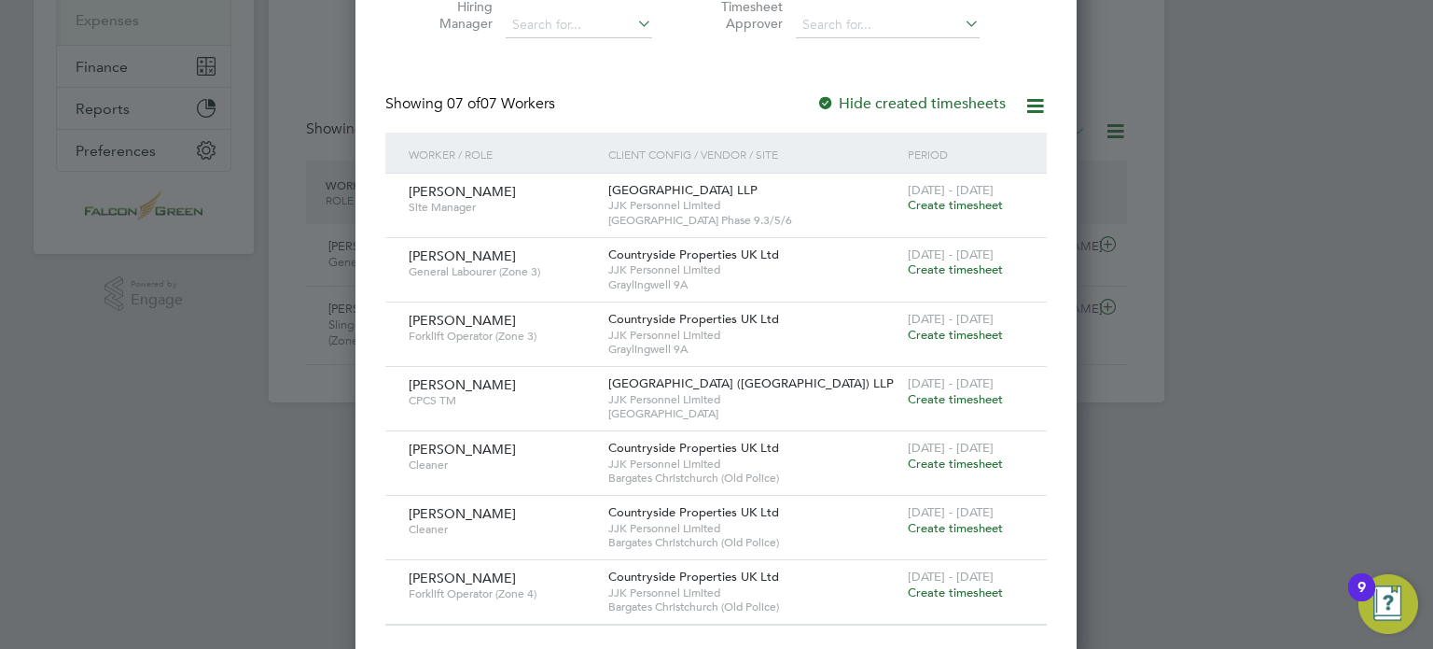
scroll to position [347, 0]
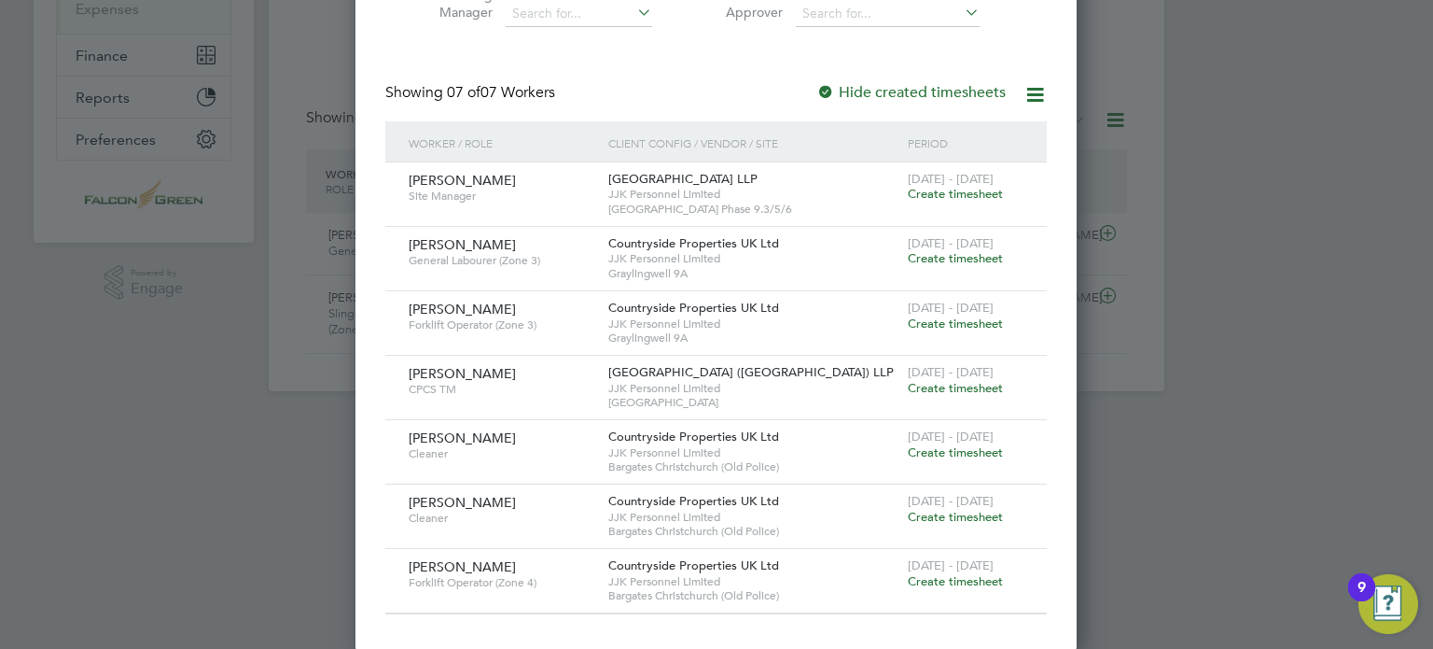
click at [276, 305] on div at bounding box center [716, 324] width 1433 height 649
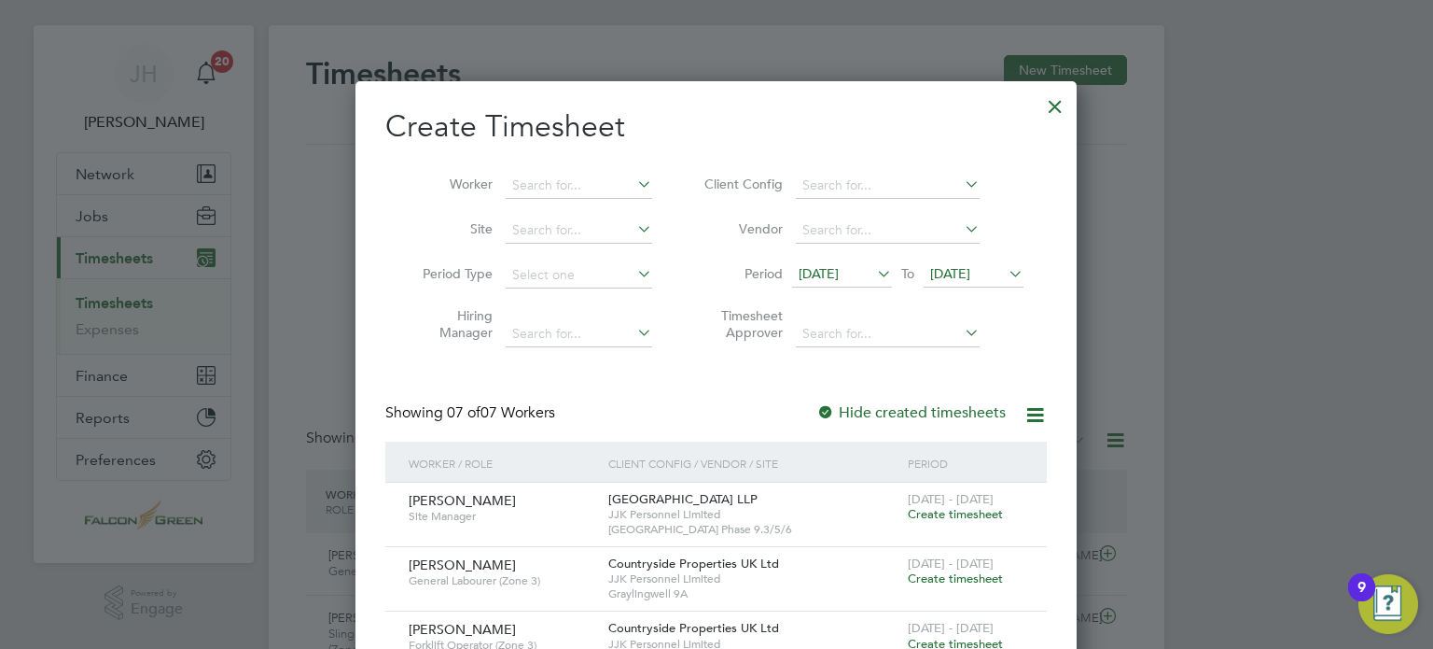
scroll to position [0, 0]
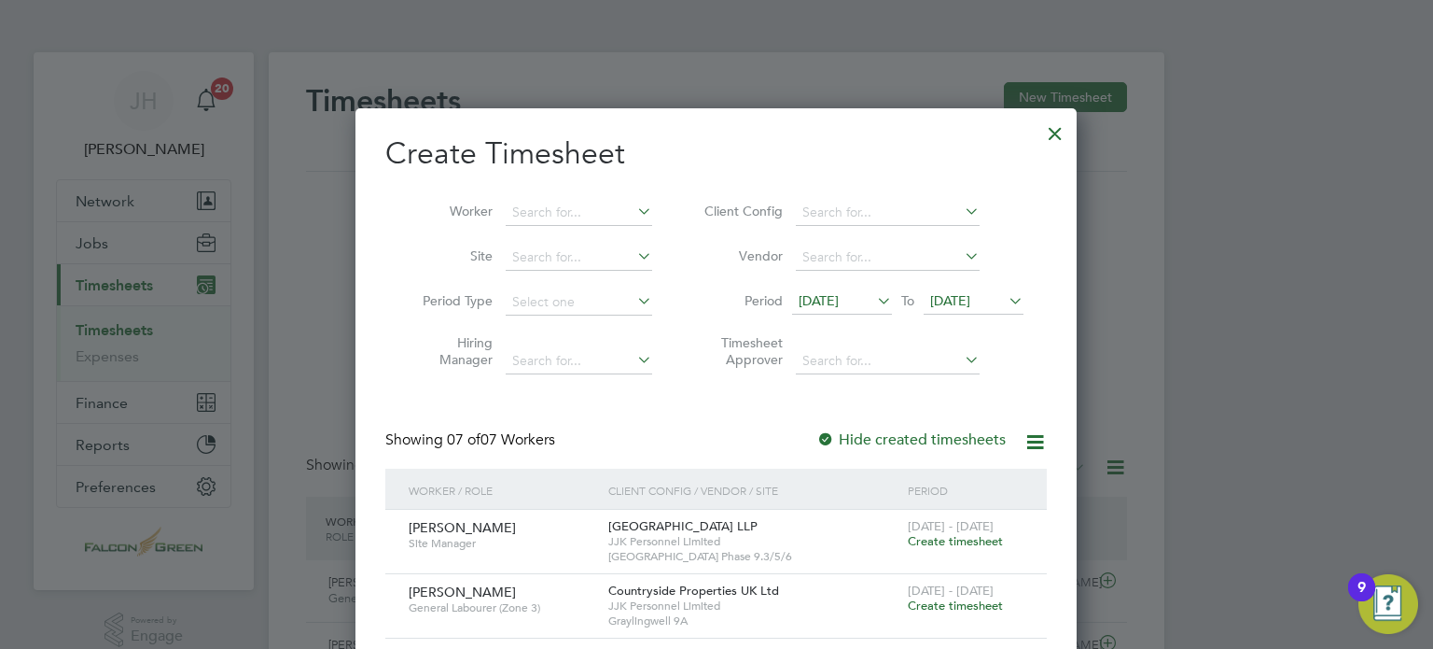
click at [1053, 137] on div at bounding box center [1056, 129] width 34 height 34
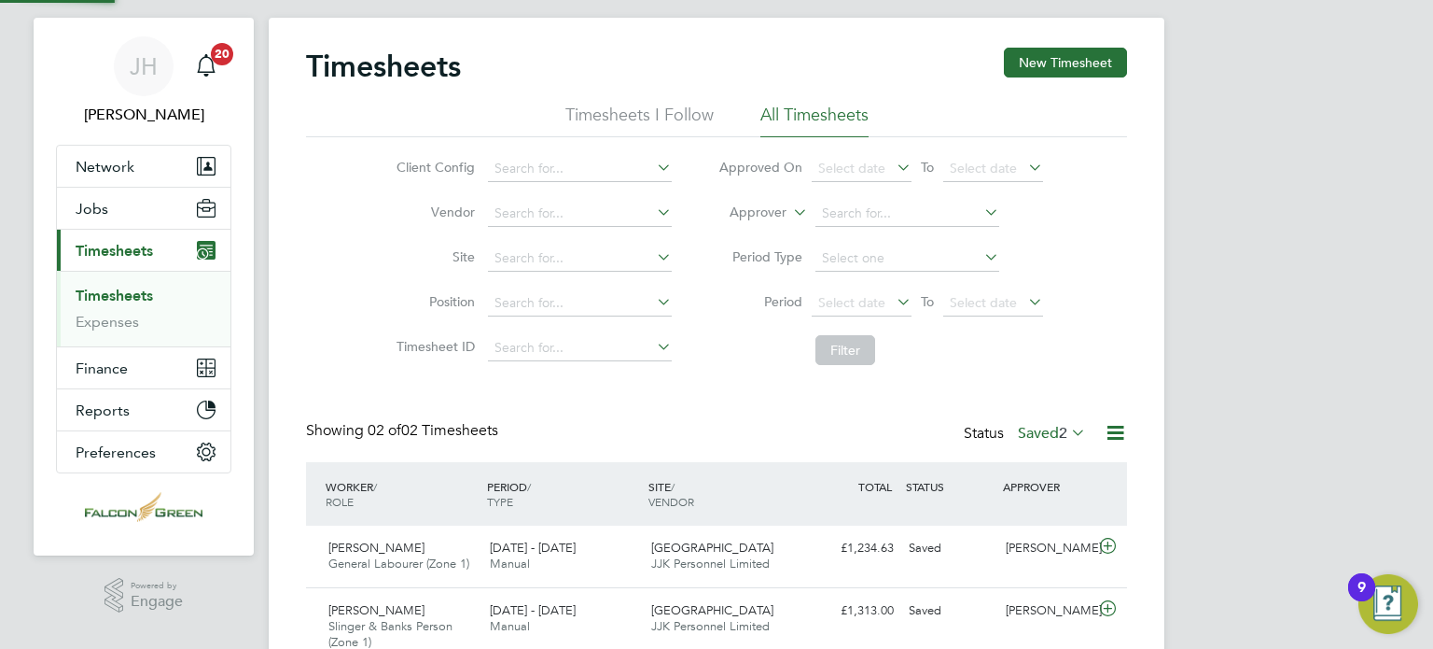
scroll to position [37, 0]
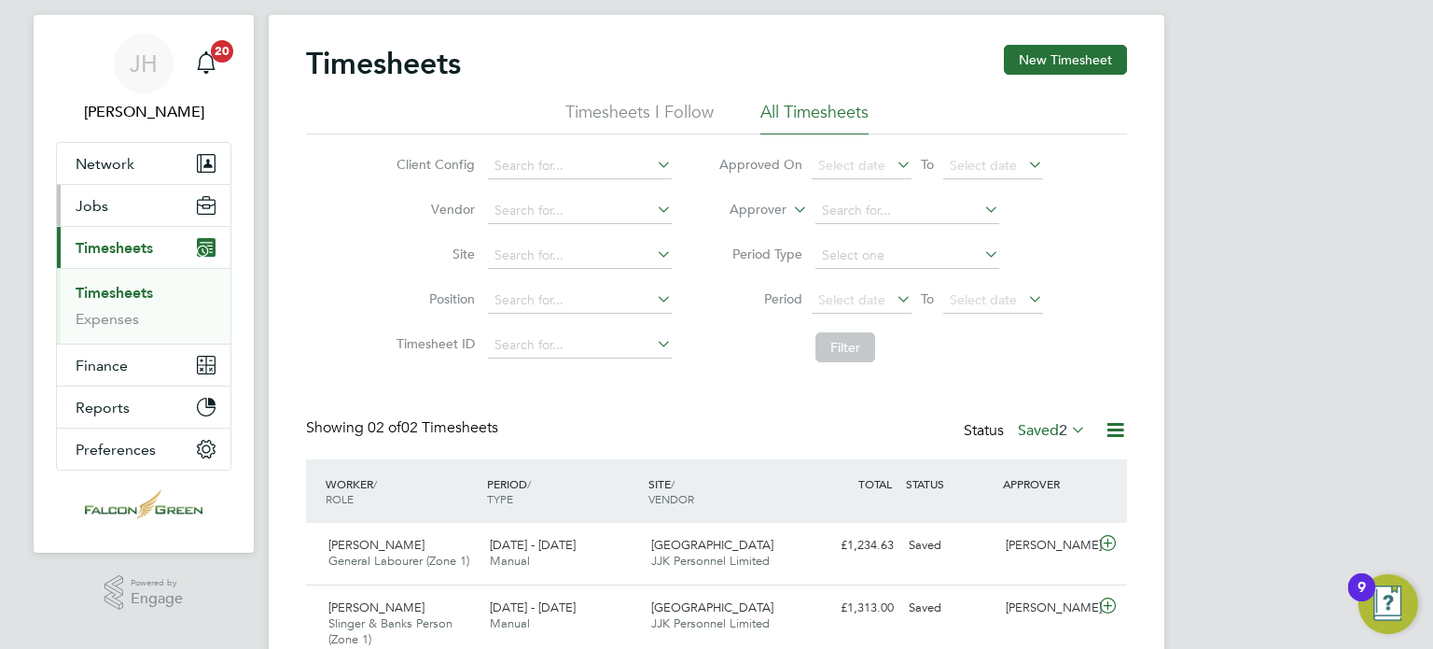
click at [97, 194] on button "Jobs" at bounding box center [144, 205] width 174 height 41
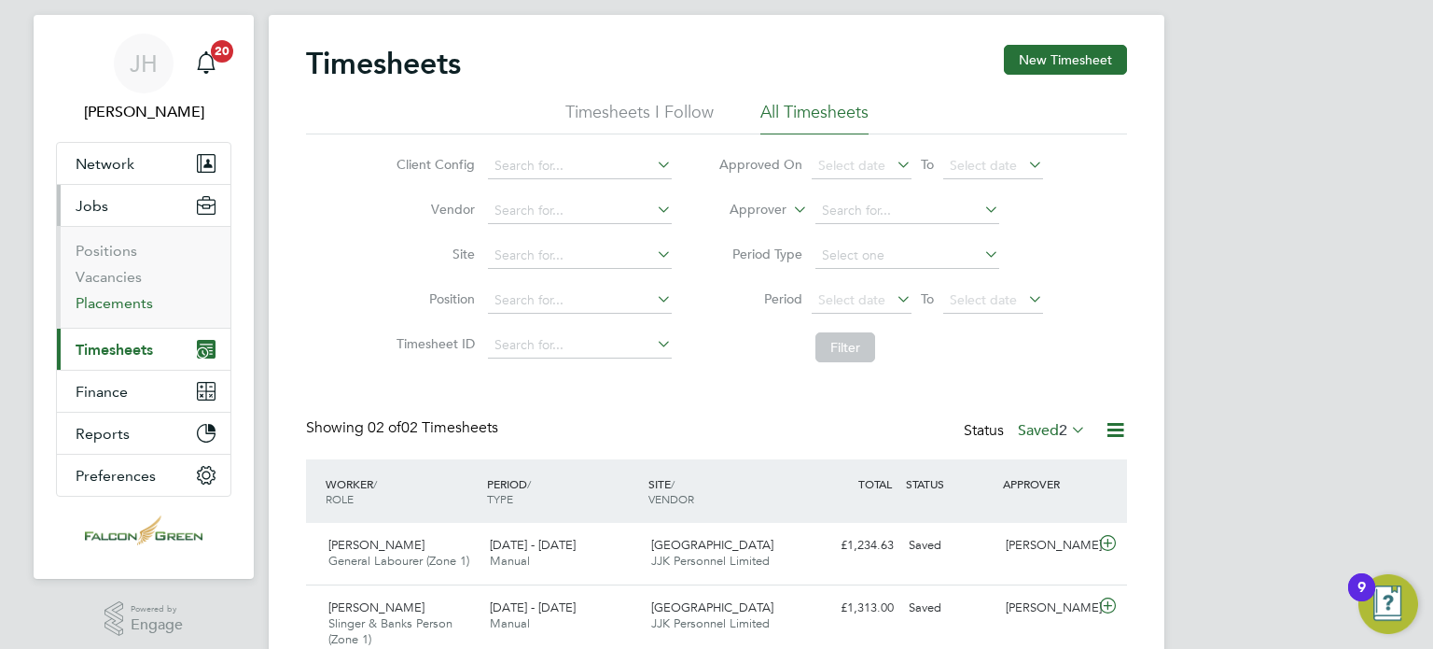
click at [108, 296] on link "Placements" at bounding box center [114, 303] width 77 height 18
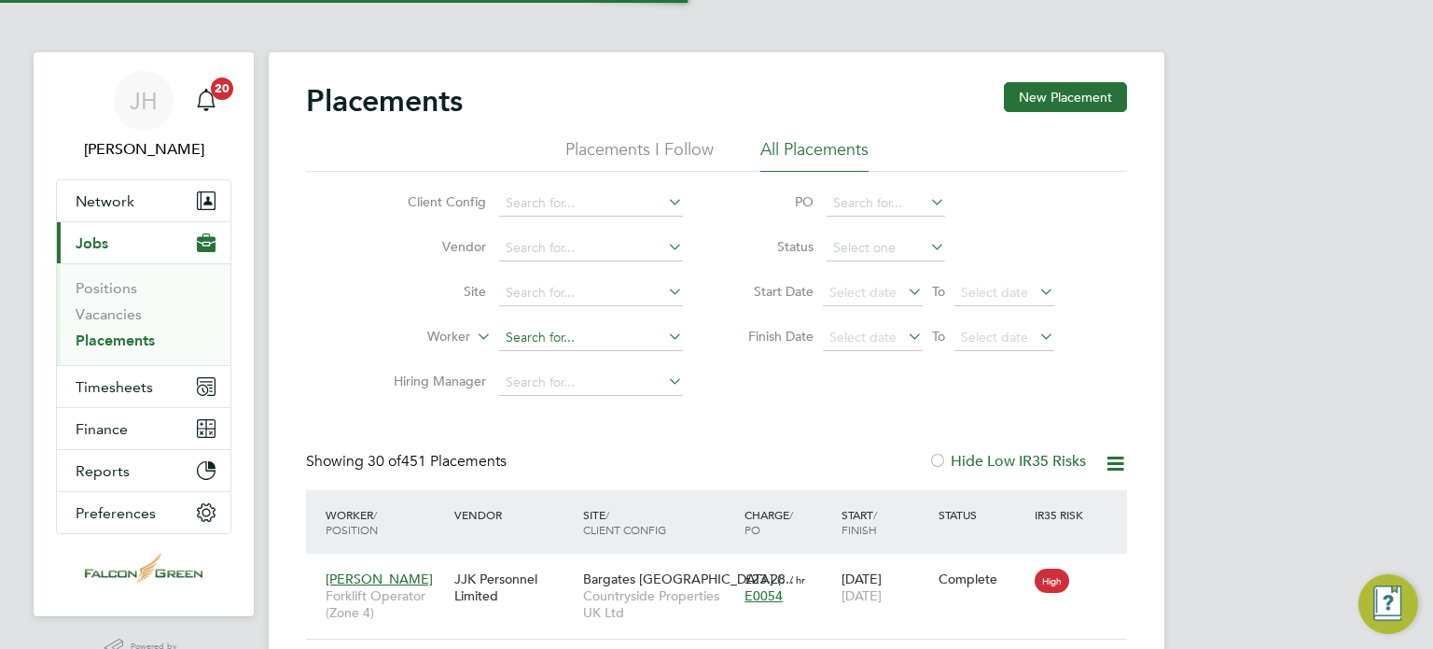
click at [550, 336] on input at bounding box center [591, 338] width 184 height 26
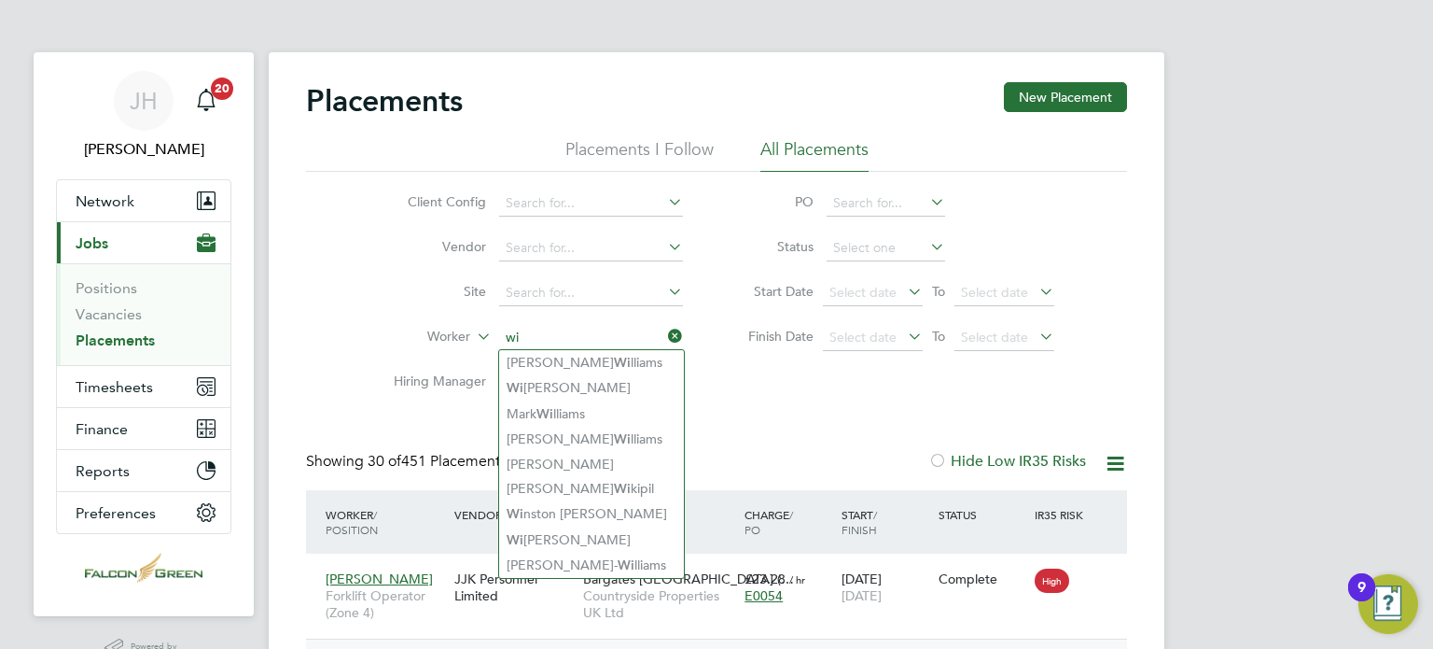
type input "wi"
